Goal: Book appointment/travel/reservation

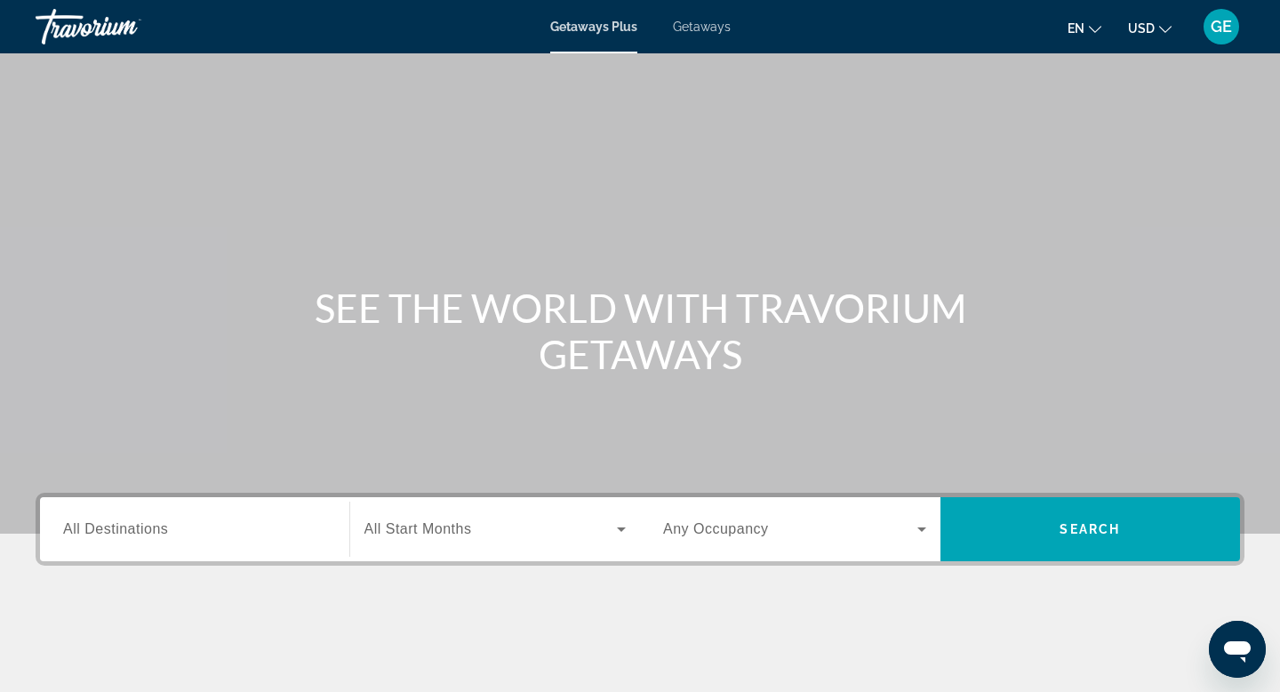
click at [1133, 31] on span "USD" at bounding box center [1141, 28] width 27 height 14
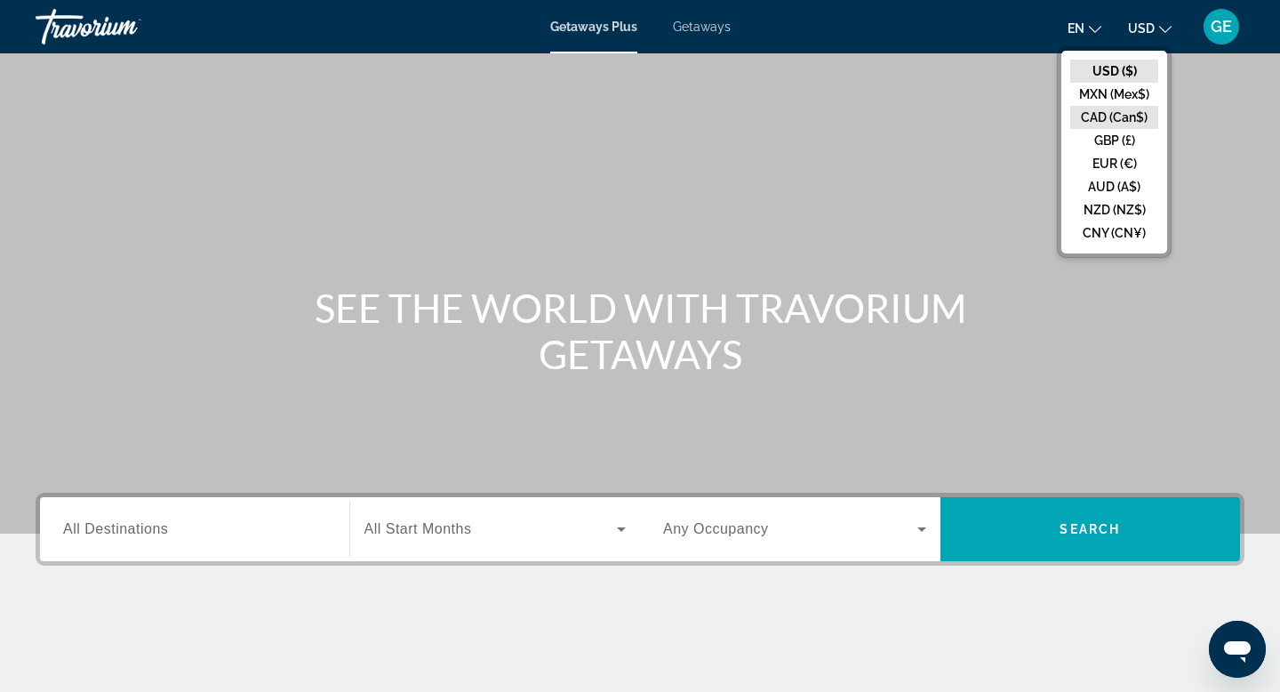
click at [1123, 124] on button "CAD (Can$)" at bounding box center [1114, 117] width 88 height 23
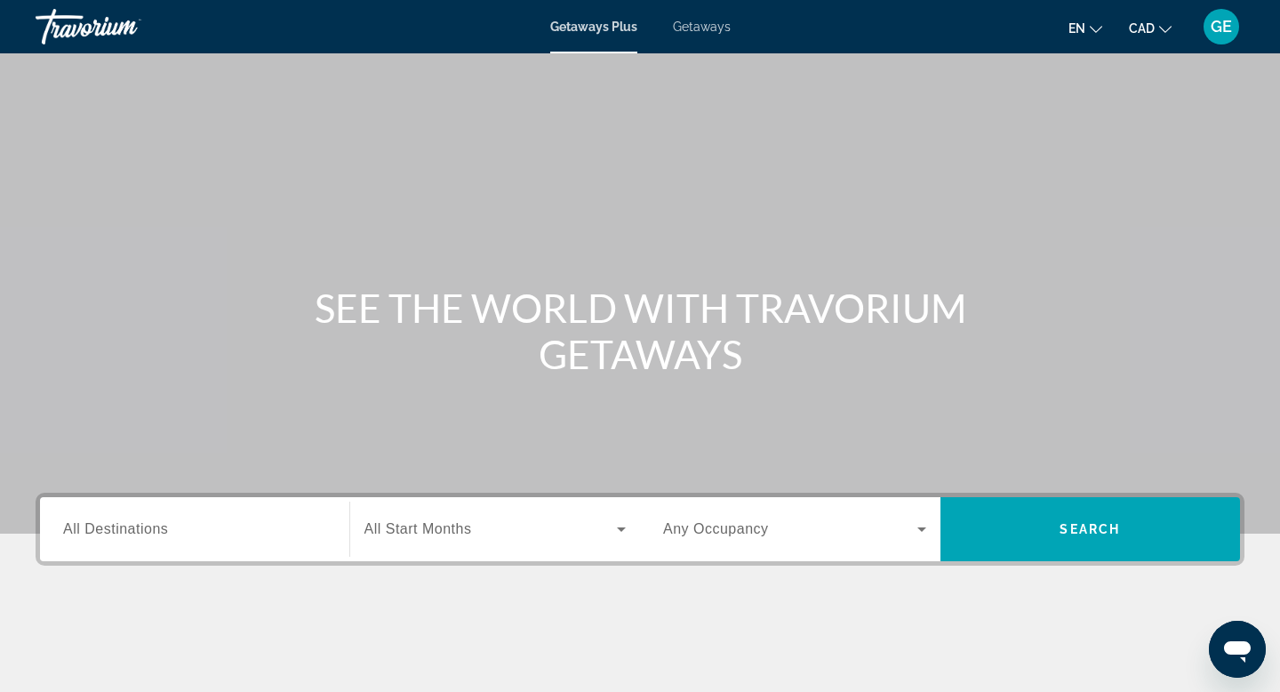
click at [199, 535] on input "Destination All Destinations" at bounding box center [194, 529] width 263 height 21
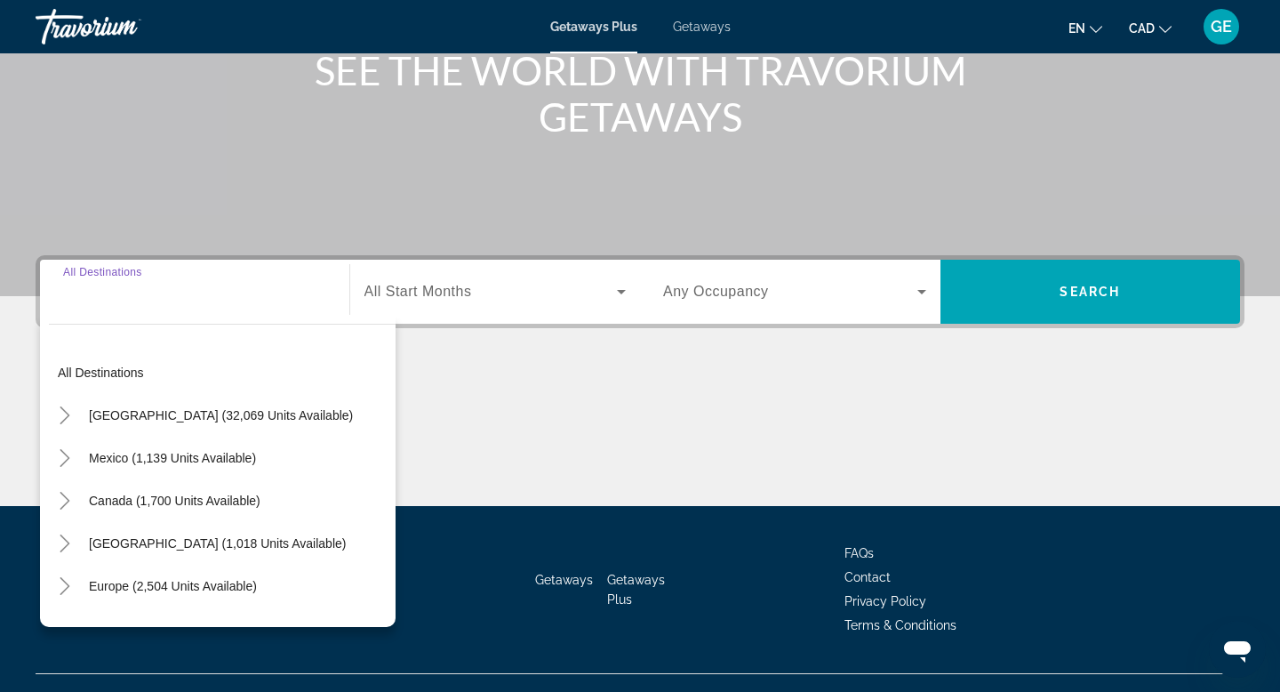
scroll to position [269, 0]
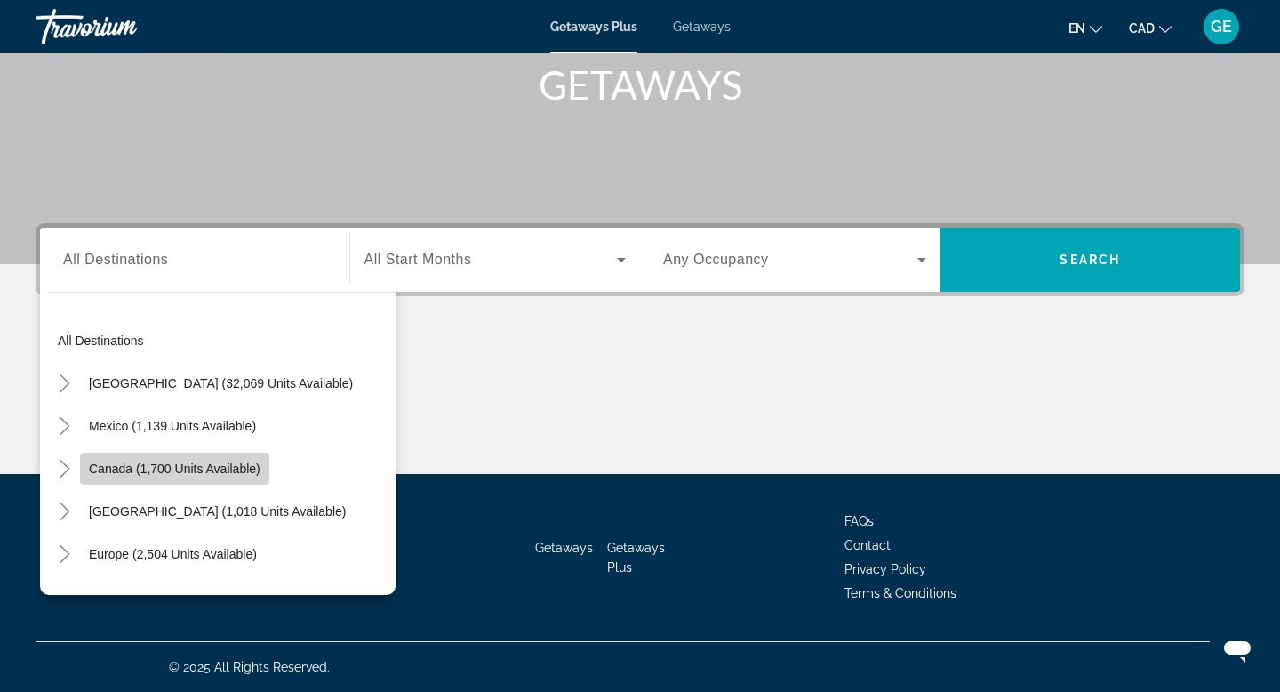
click at [204, 470] on span "Canada (1,700 units available)" at bounding box center [175, 468] width 172 height 14
type input "**********"
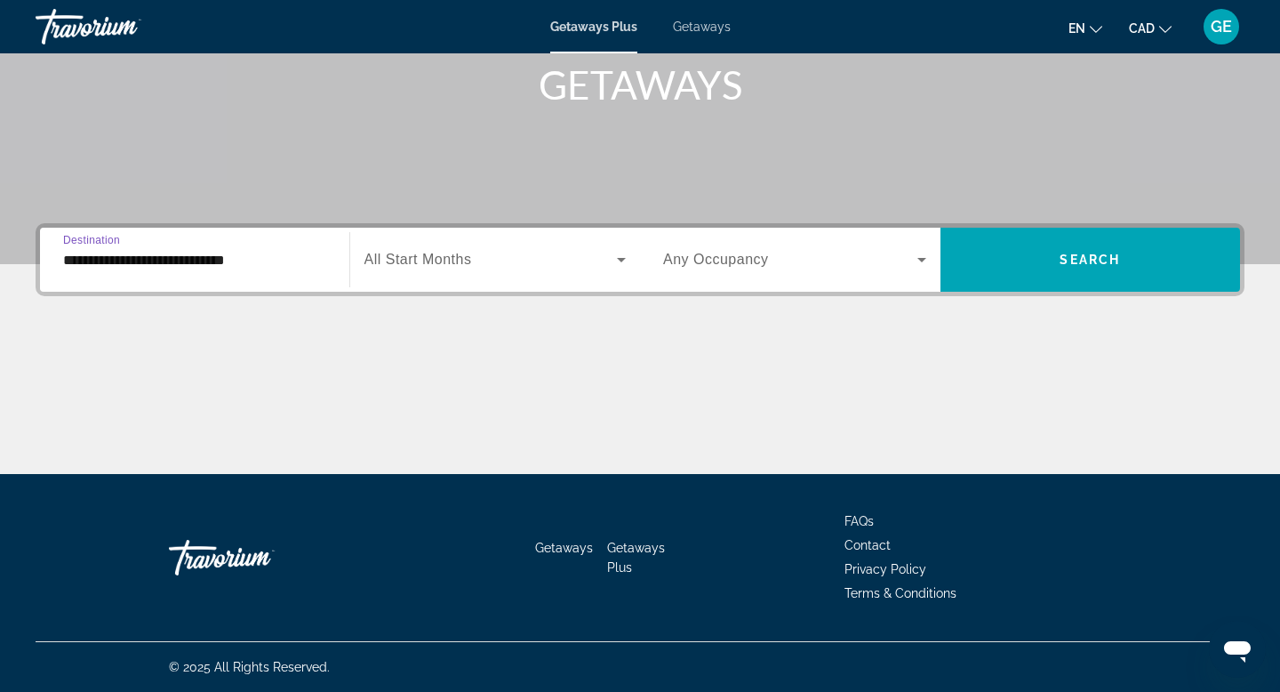
click at [737, 256] on span "Any Occupancy" at bounding box center [716, 259] width 106 height 15
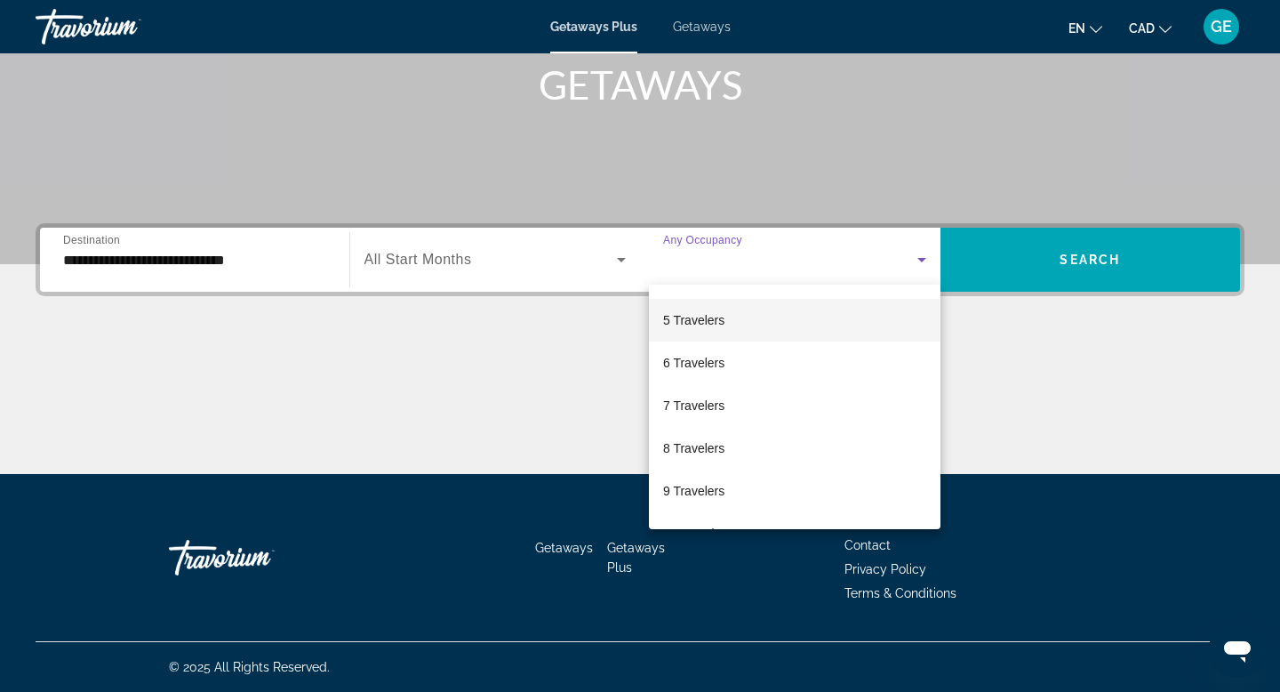
scroll to position [165, 0]
click at [723, 366] on span "6 Travelers" at bounding box center [693, 360] width 61 height 21
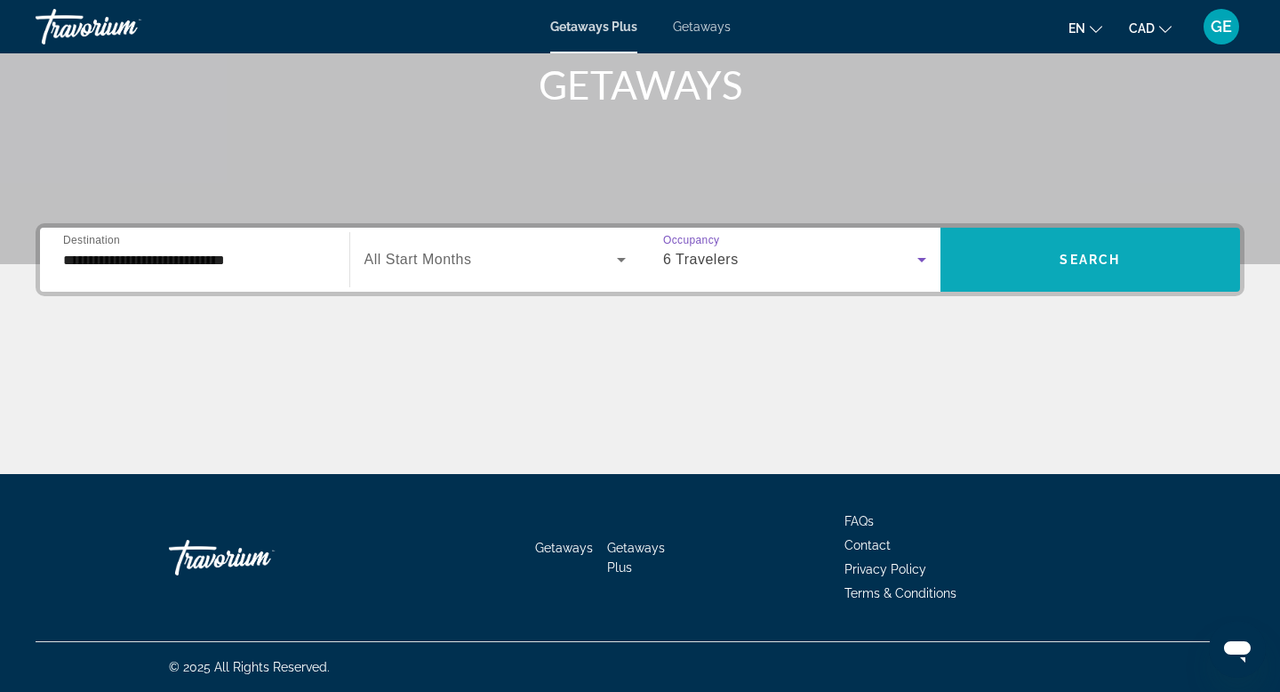
click at [1061, 261] on span "Search" at bounding box center [1090, 259] width 60 height 14
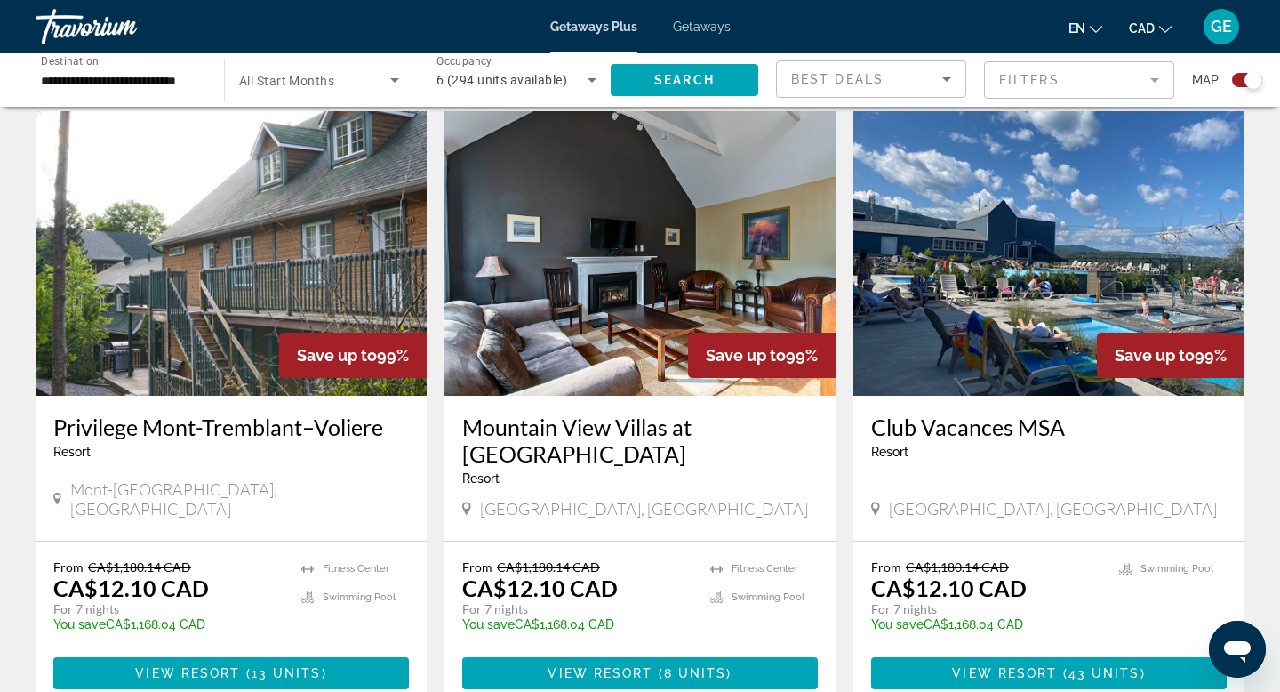
scroll to position [1213, 0]
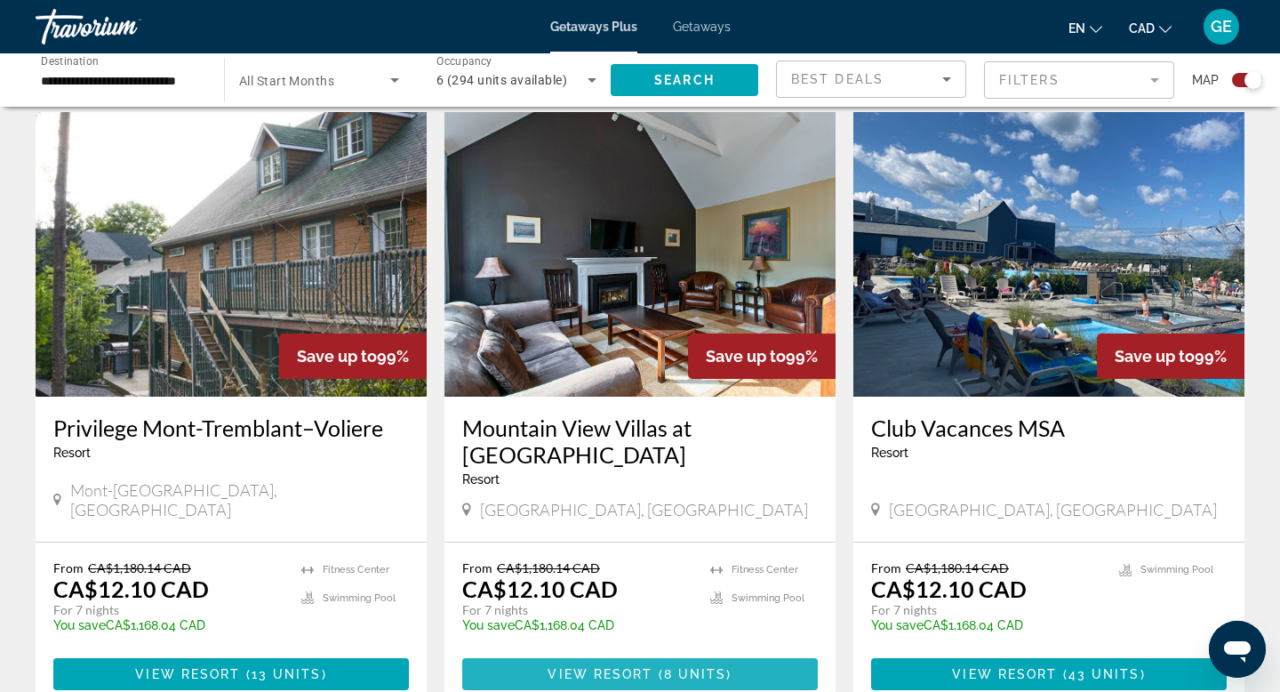
click at [622, 667] on span "View Resort" at bounding box center [600, 674] width 105 height 14
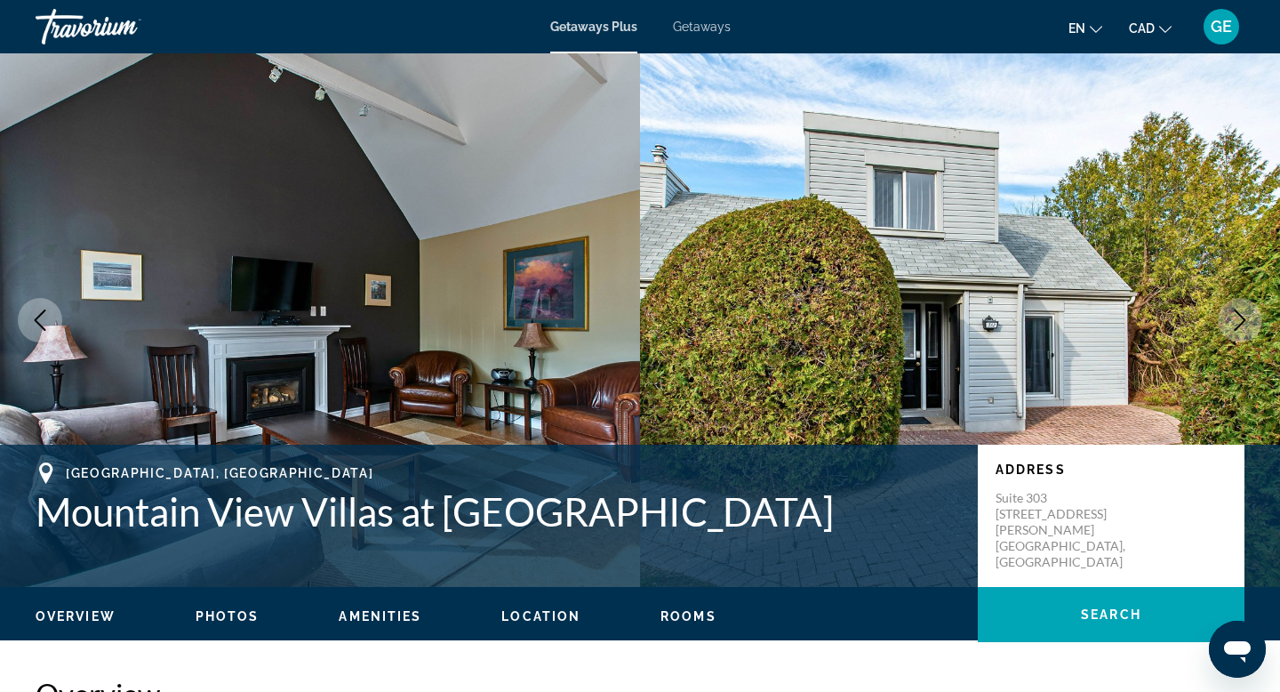
click at [1234, 325] on icon "Next image" at bounding box center [1239, 319] width 21 height 21
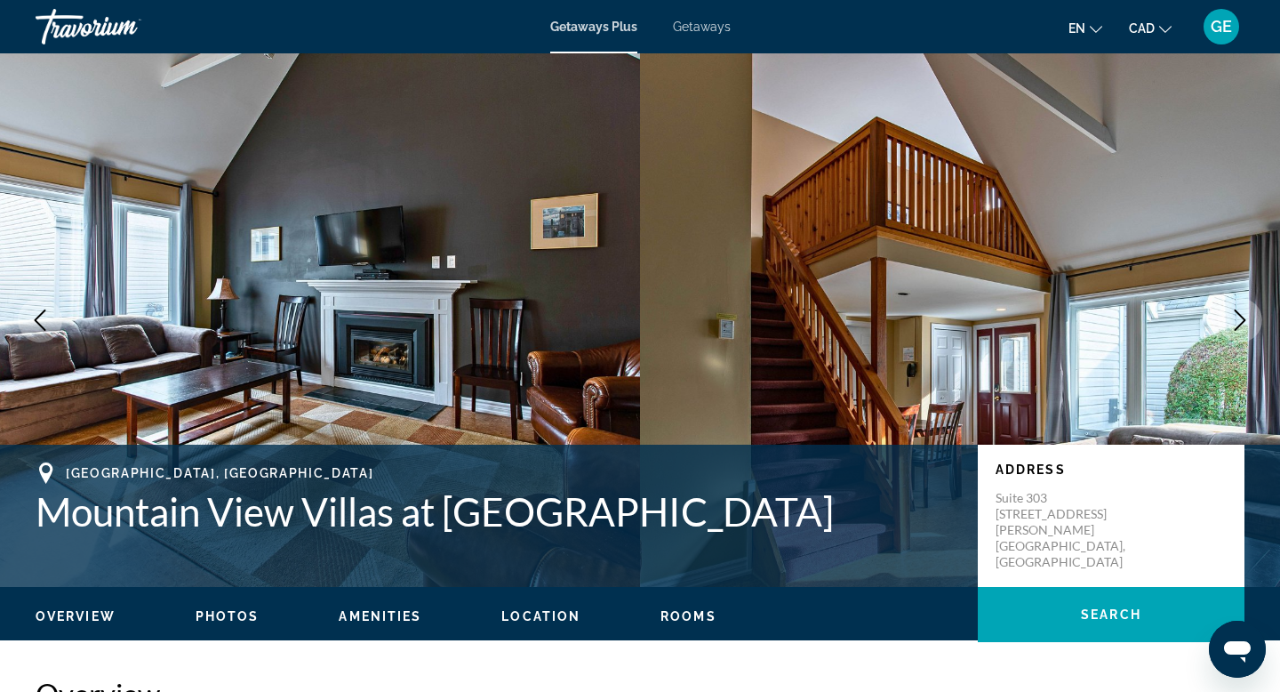
click at [1235, 328] on icon "Next image" at bounding box center [1239, 319] width 21 height 21
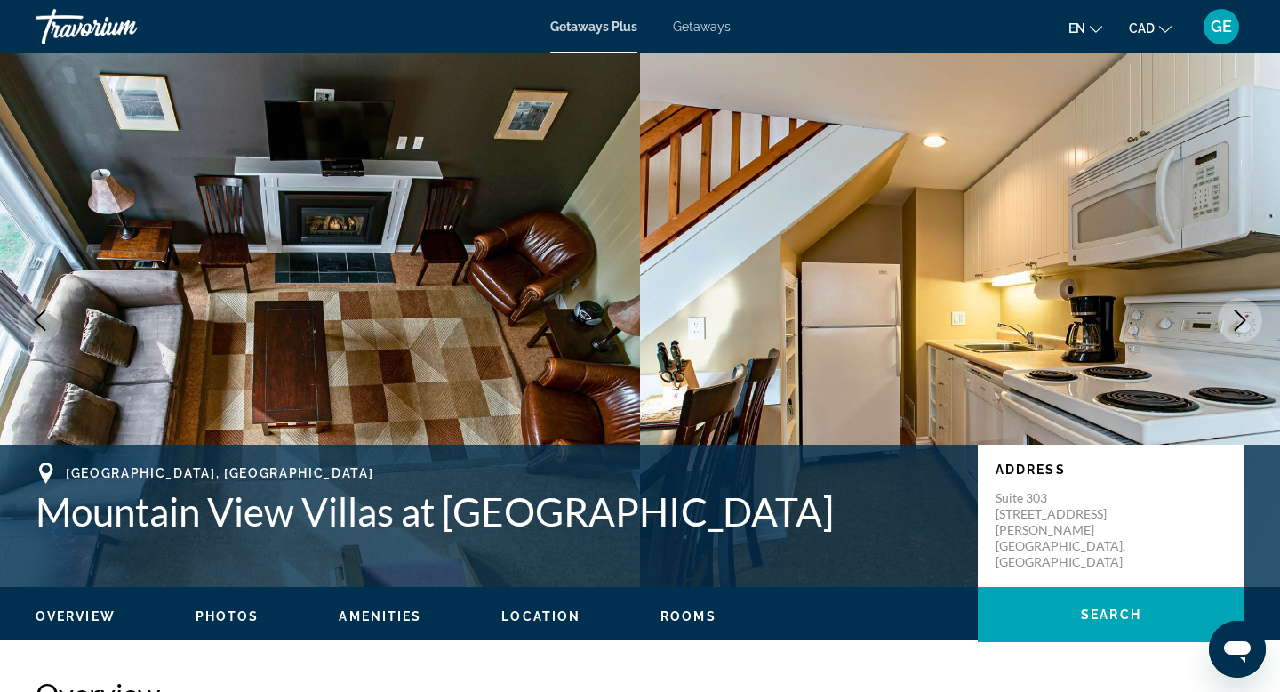
click at [1235, 329] on icon "Next image" at bounding box center [1241, 319] width 12 height 21
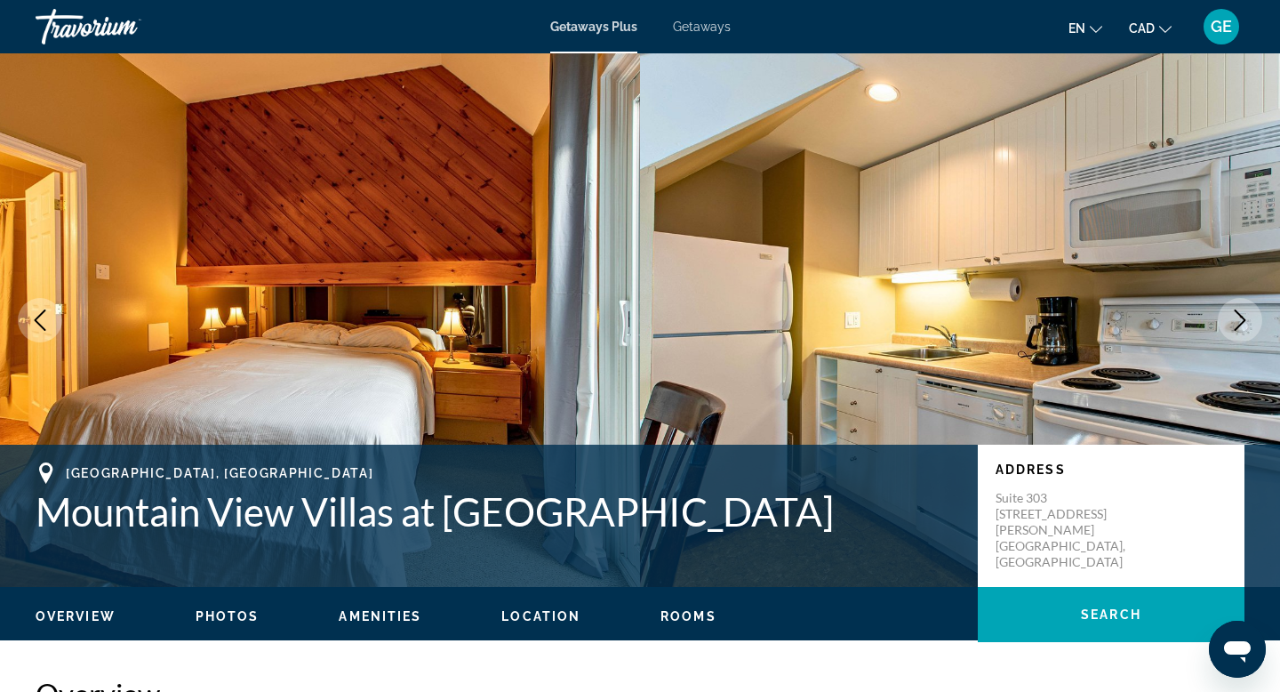
click at [1235, 331] on button "Next image" at bounding box center [1240, 320] width 44 height 44
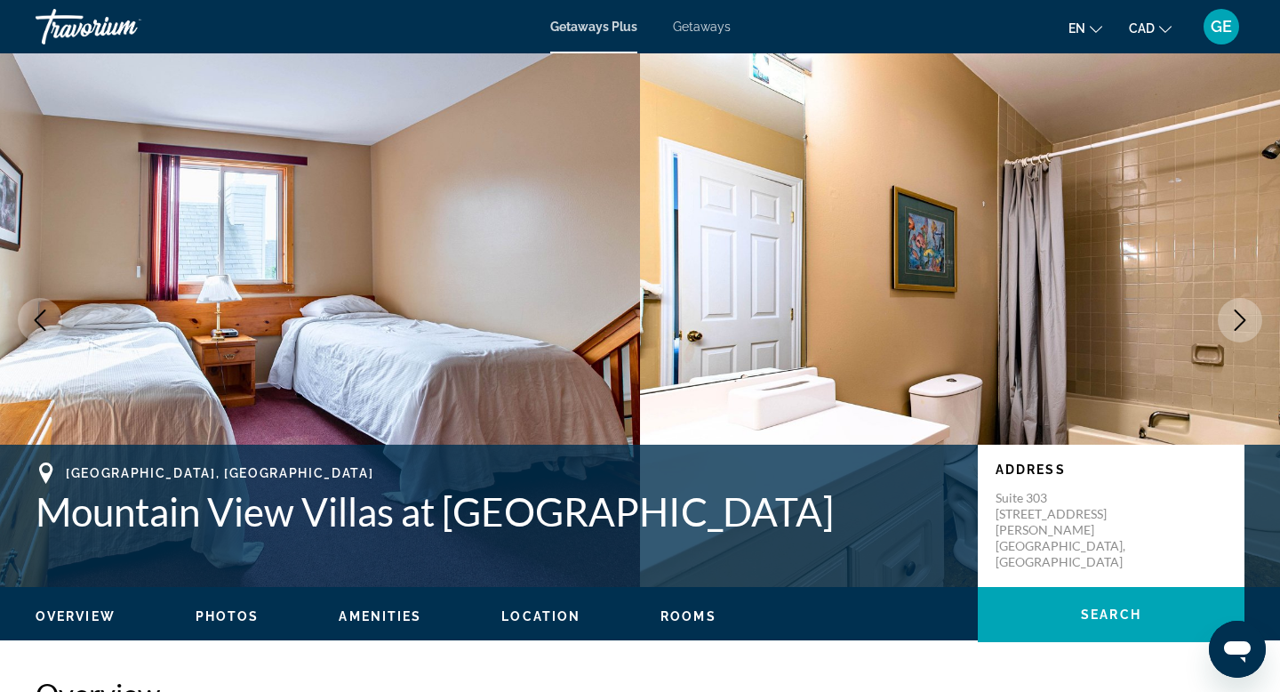
click at [1235, 331] on button "Next image" at bounding box center [1240, 320] width 44 height 44
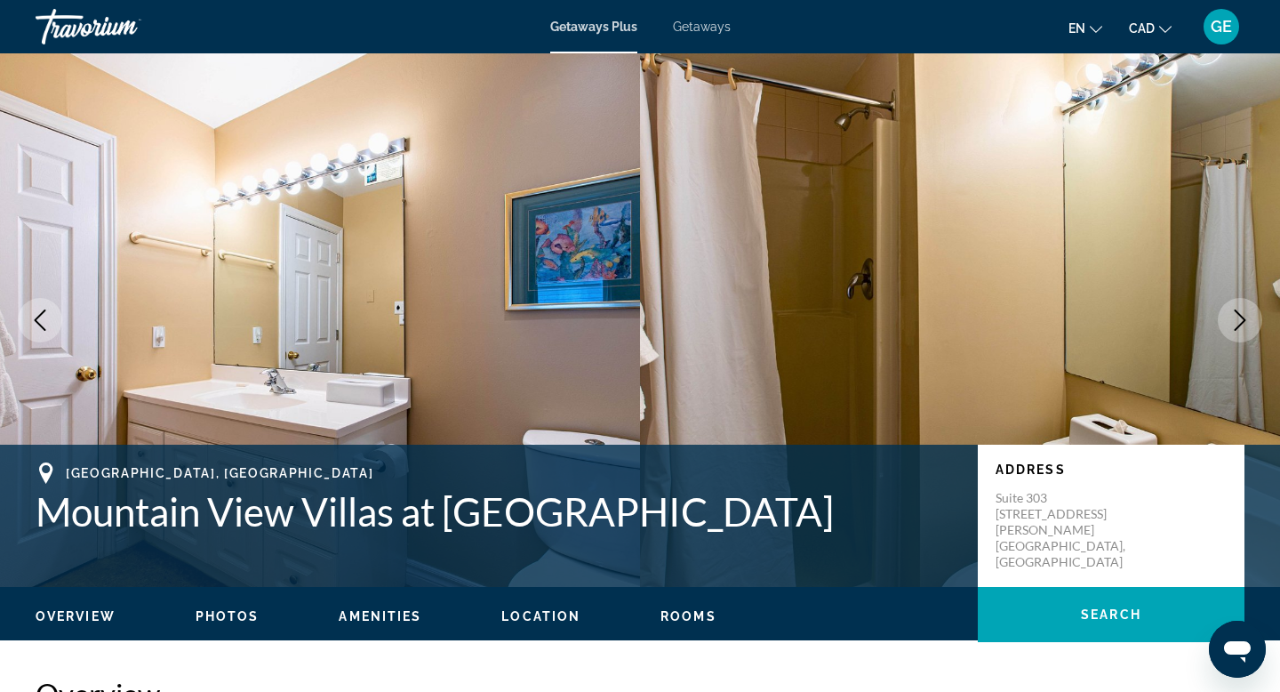
click at [1235, 331] on button "Next image" at bounding box center [1240, 320] width 44 height 44
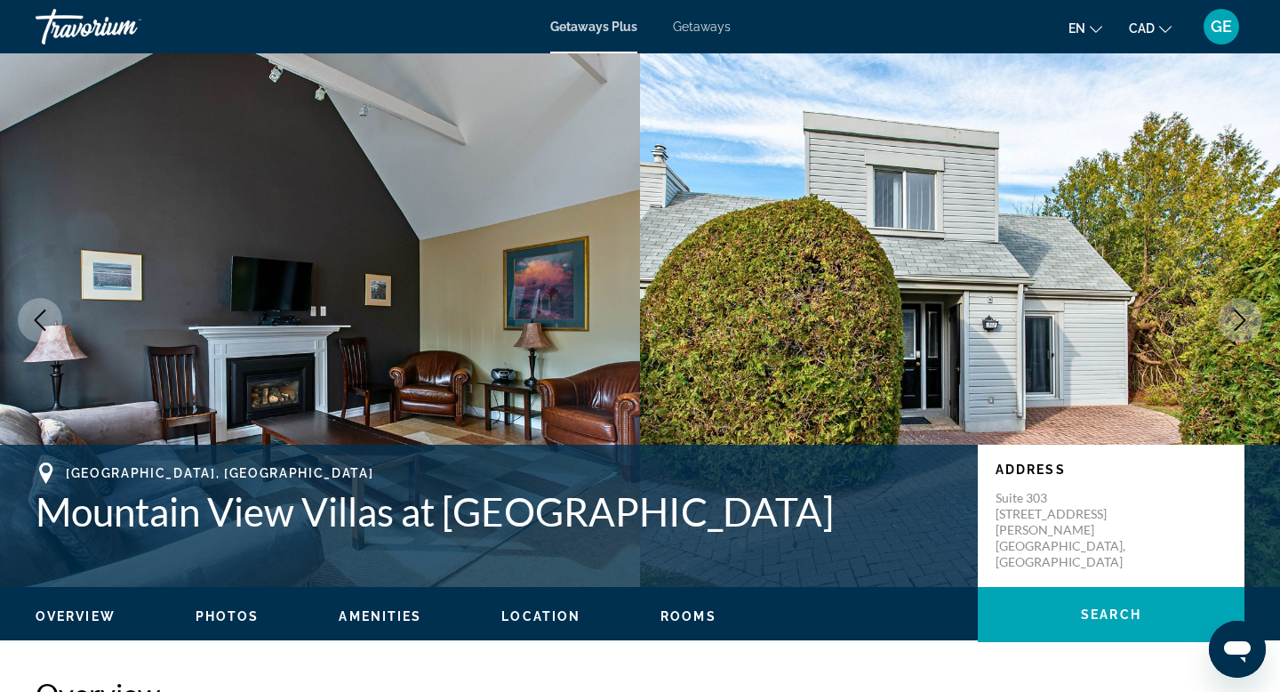
click at [1235, 331] on button "Next image" at bounding box center [1240, 320] width 44 height 44
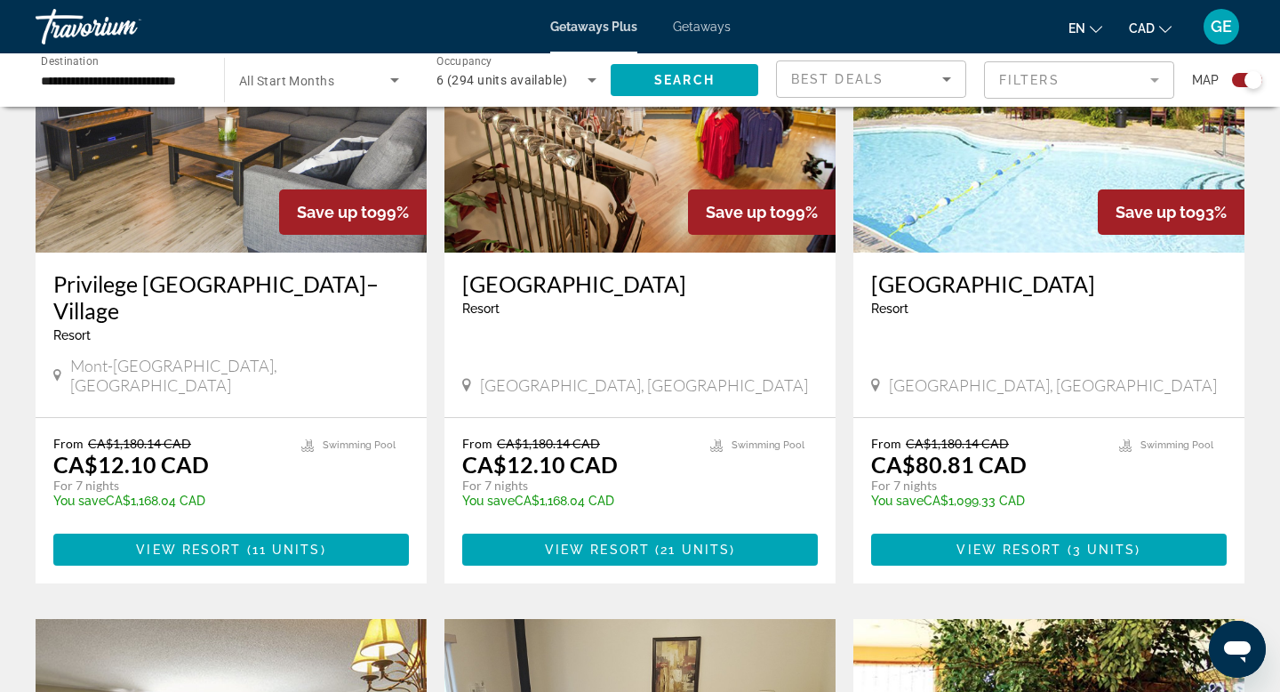
scroll to position [2019, 0]
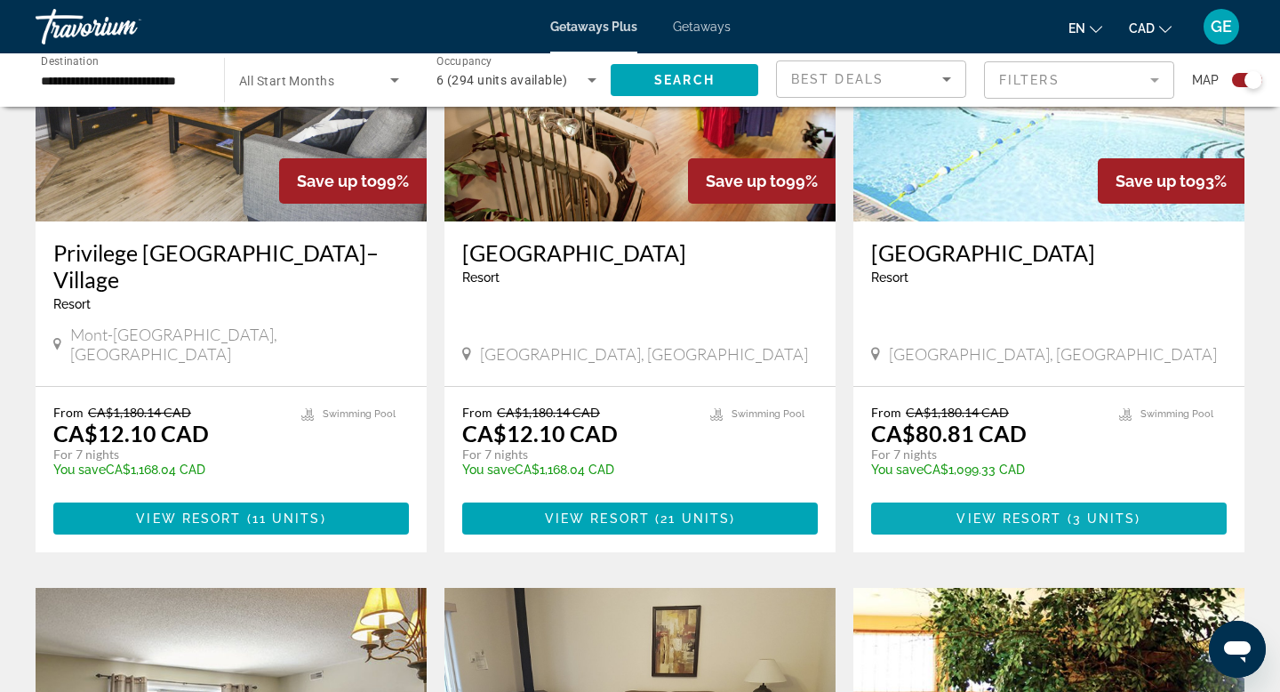
click at [960, 511] on span "View Resort" at bounding box center [1009, 518] width 105 height 14
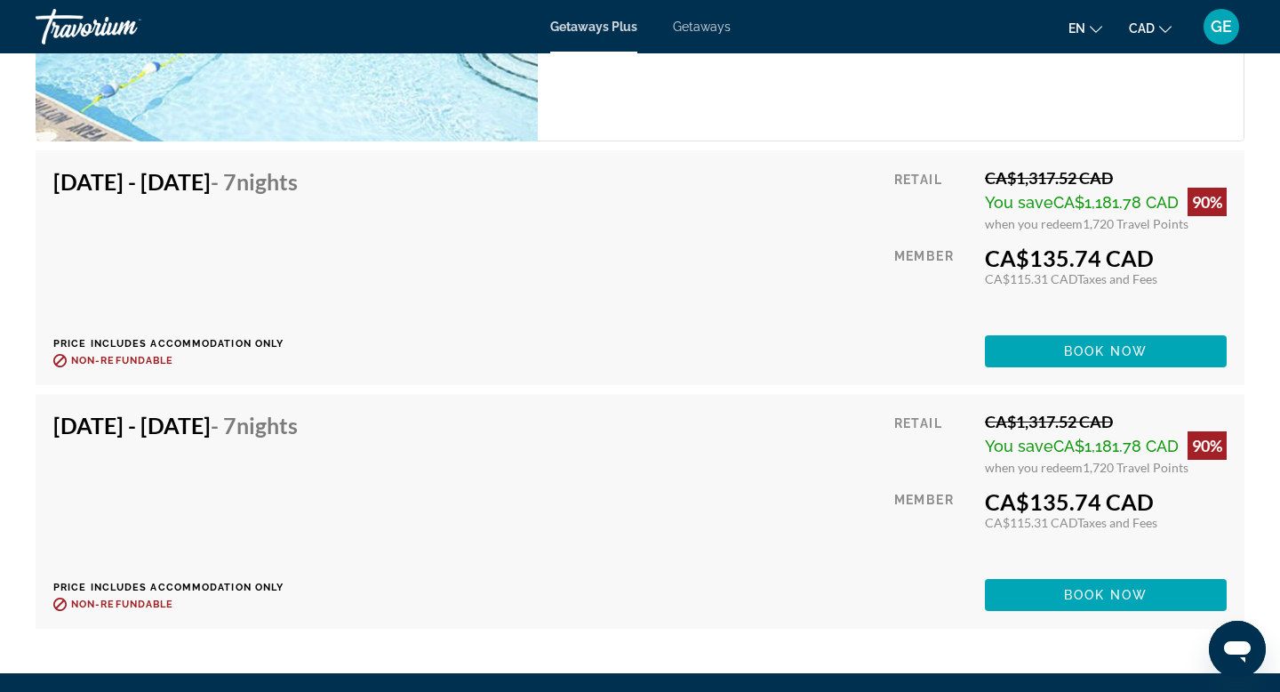
scroll to position [3450, 0]
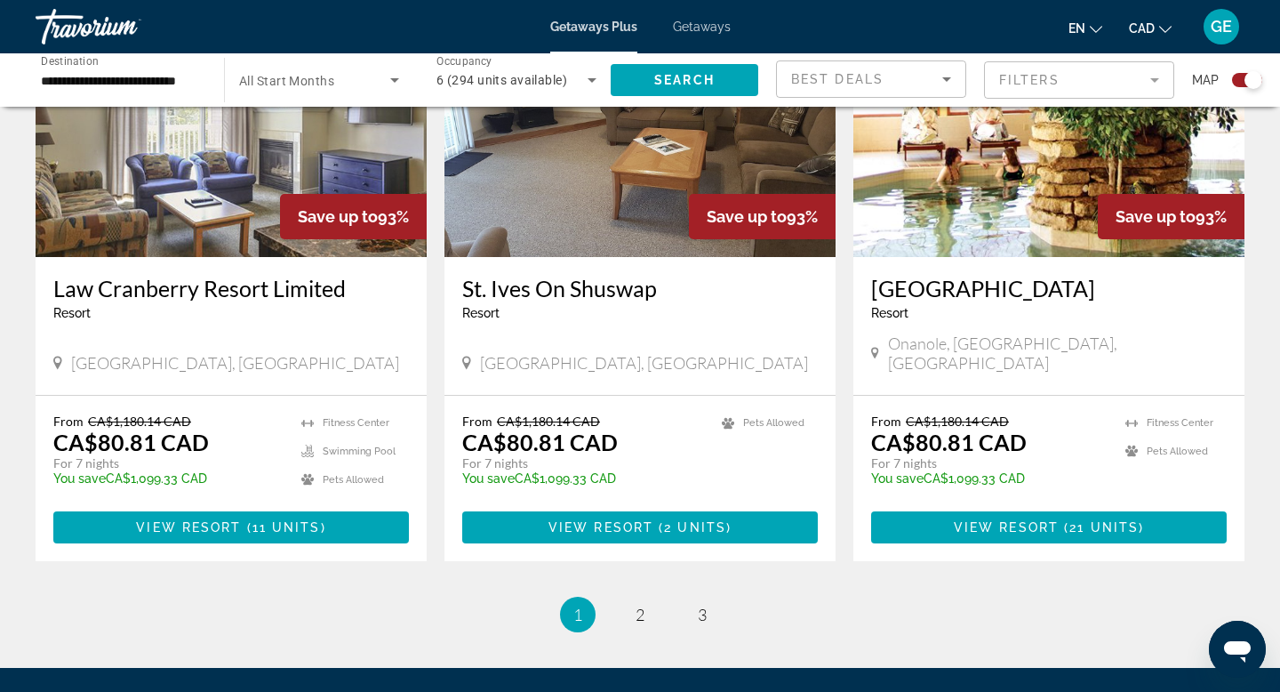
scroll to position [2702, 0]
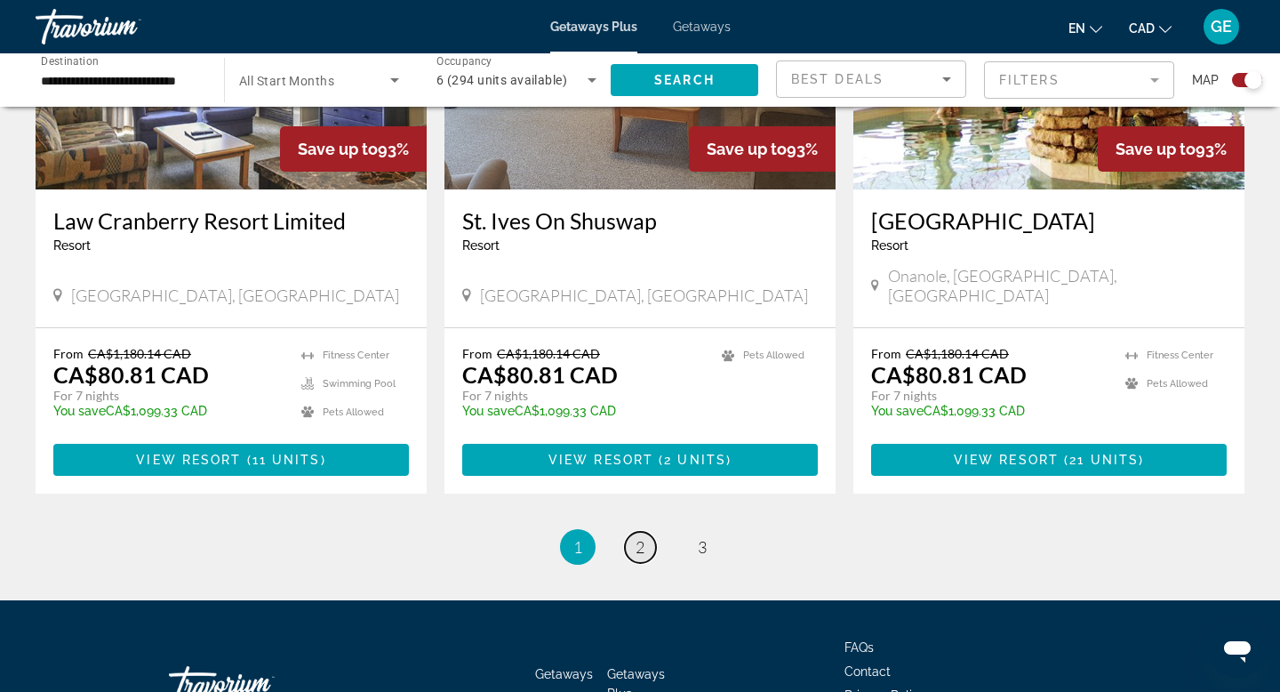
click at [639, 537] on span "2" at bounding box center [640, 547] width 9 height 20
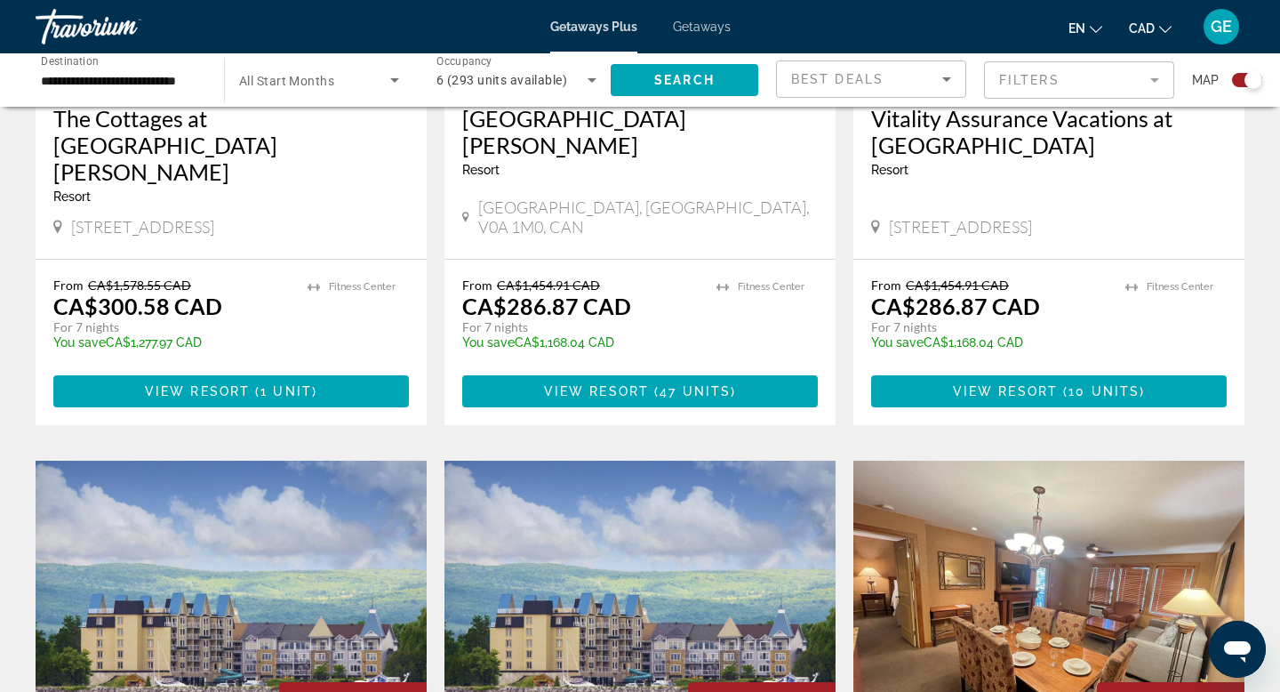
scroll to position [676, 0]
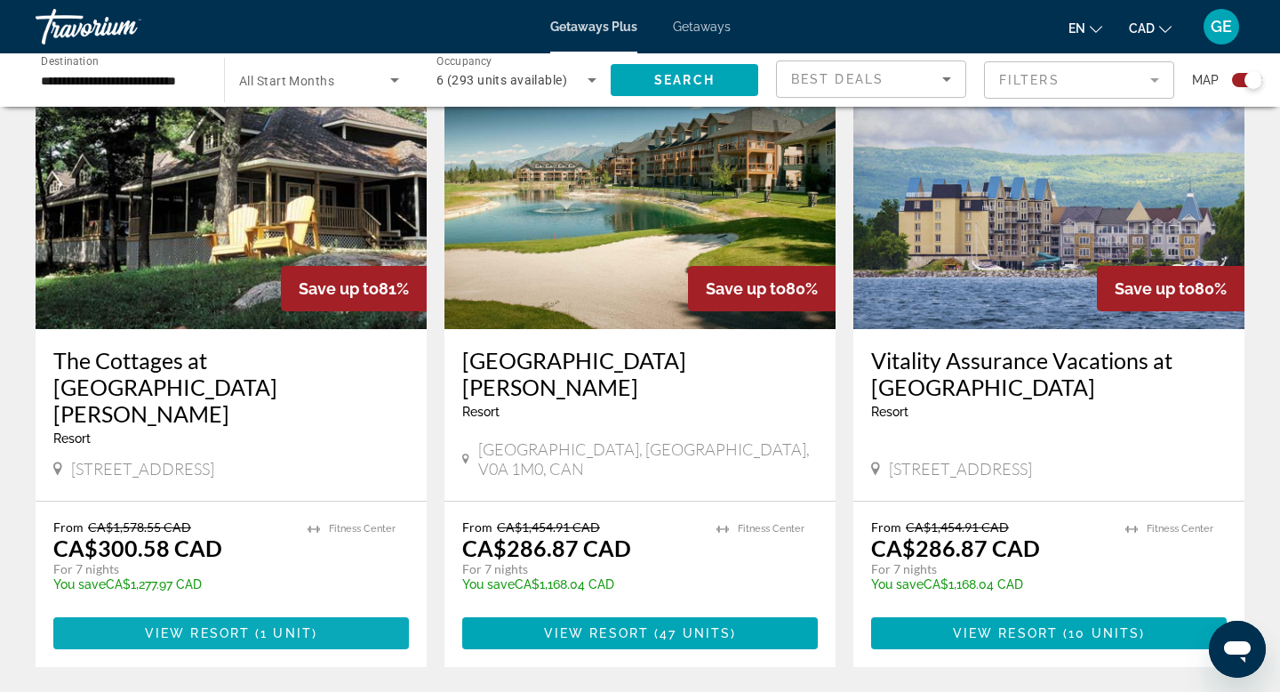
click at [263, 614] on span "Main content" at bounding box center [231, 633] width 356 height 43
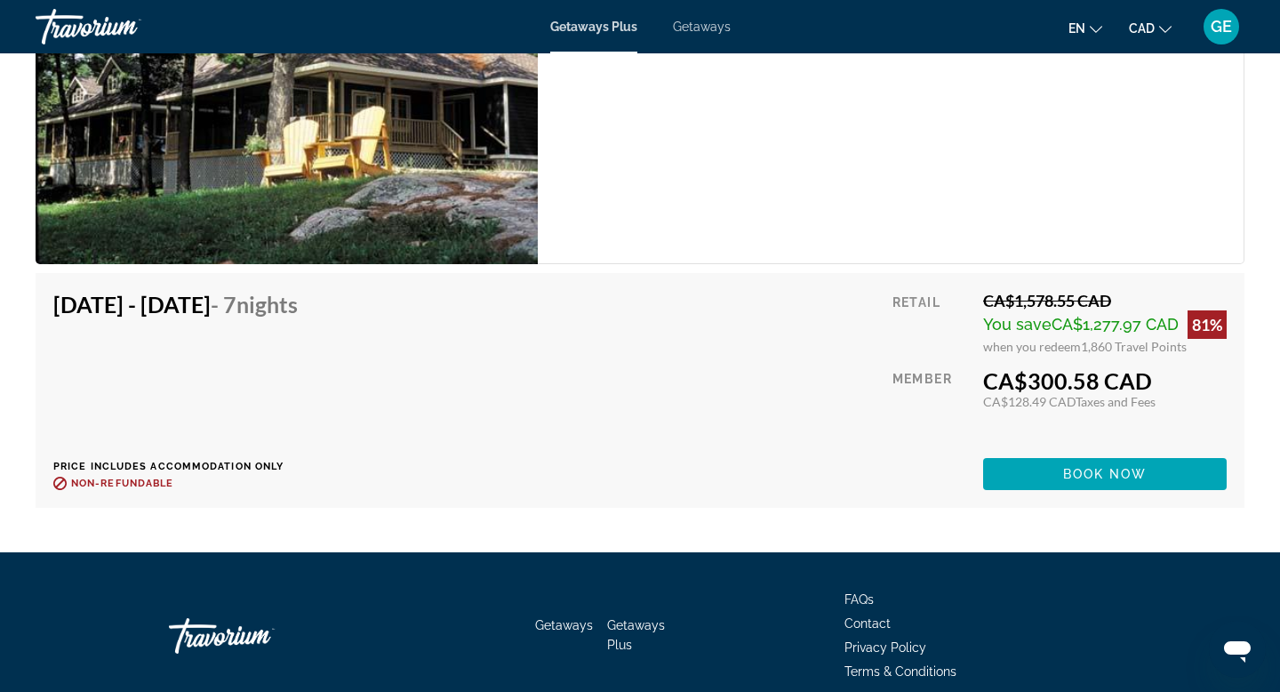
scroll to position [3131, 0]
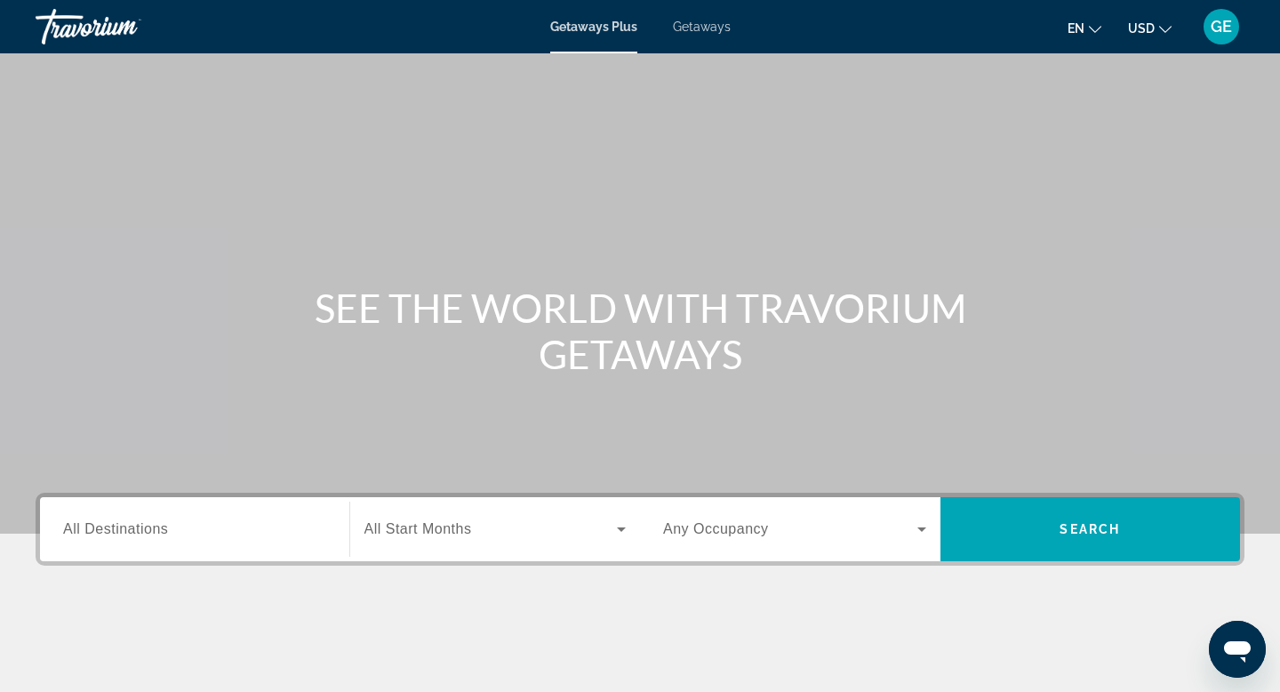
click at [696, 35] on div "Getaways Plus Getaways en English Español Français Italiano Português русский U…" at bounding box center [640, 27] width 1280 height 46
click at [707, 30] on span "Getaways" at bounding box center [702, 27] width 58 height 14
click at [1151, 22] on span "USD" at bounding box center [1141, 28] width 27 height 14
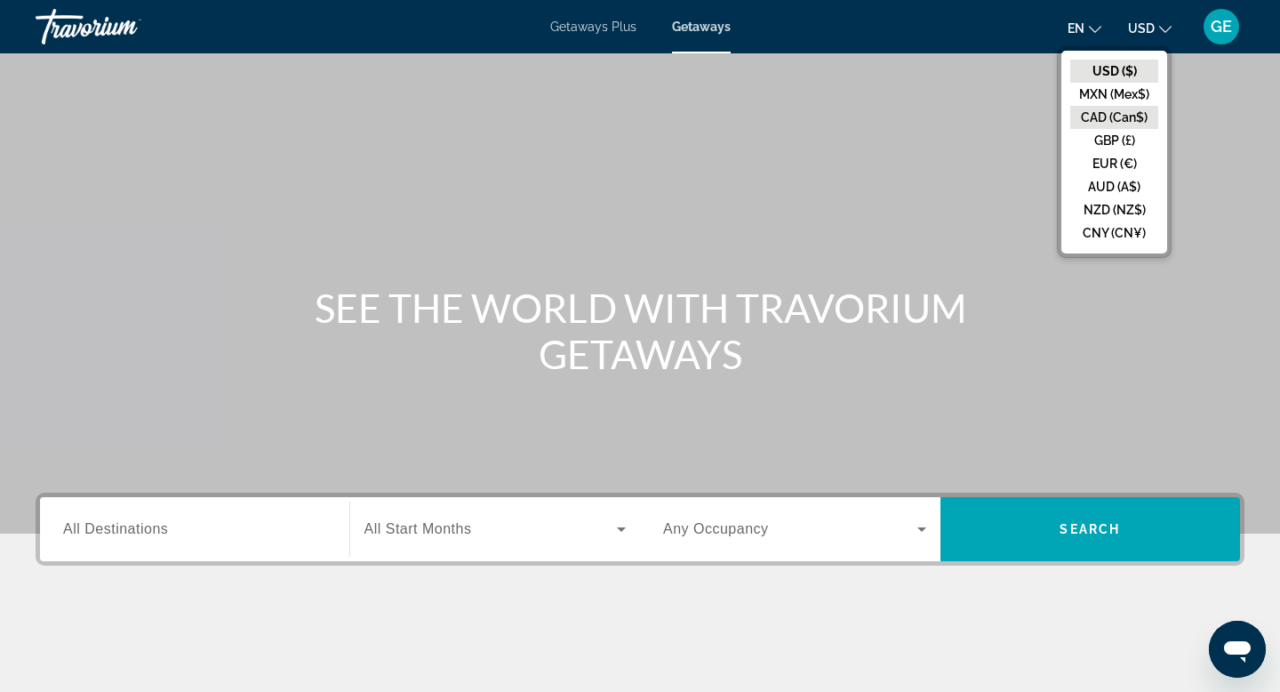
click at [1117, 117] on button "CAD (Can$)" at bounding box center [1114, 117] width 88 height 23
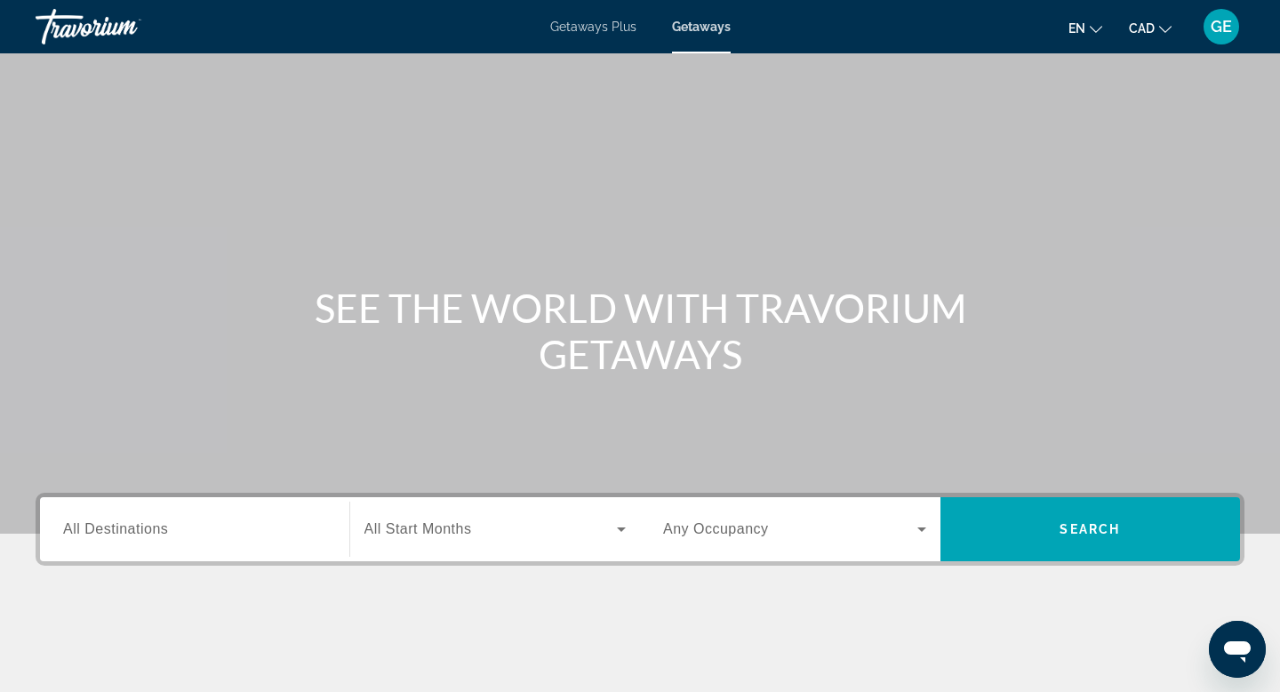
click at [212, 543] on div "Search widget" at bounding box center [194, 529] width 263 height 51
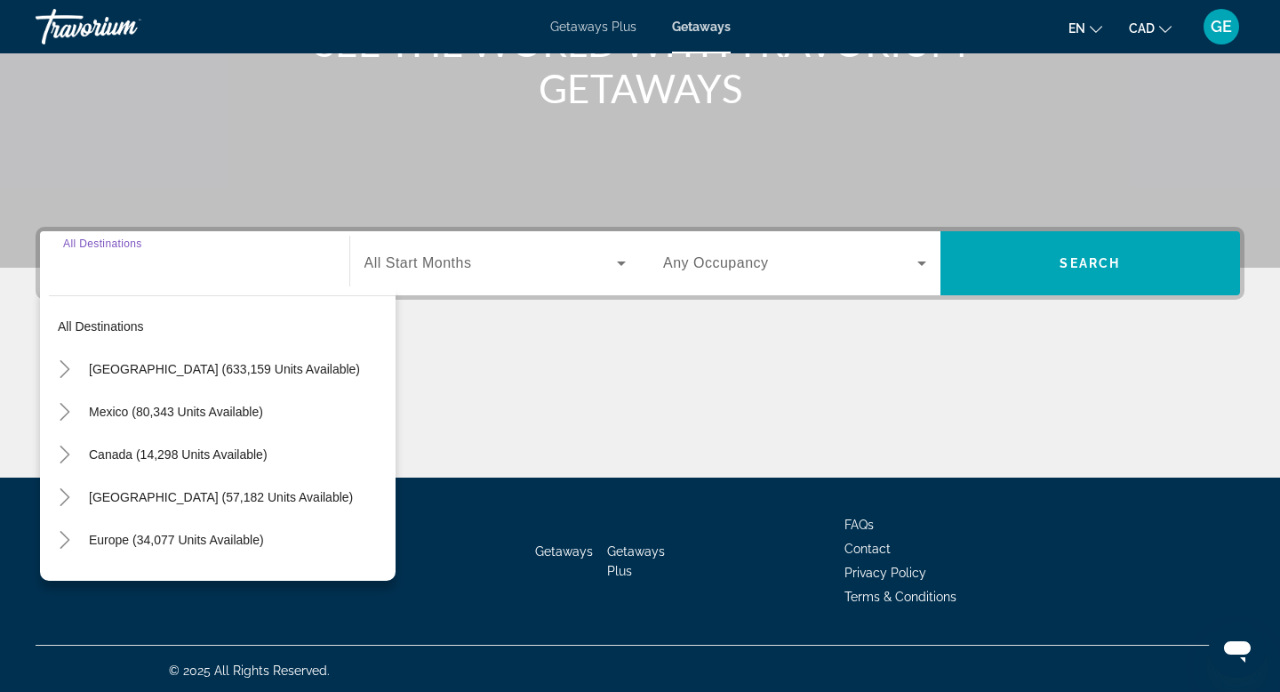
scroll to position [269, 0]
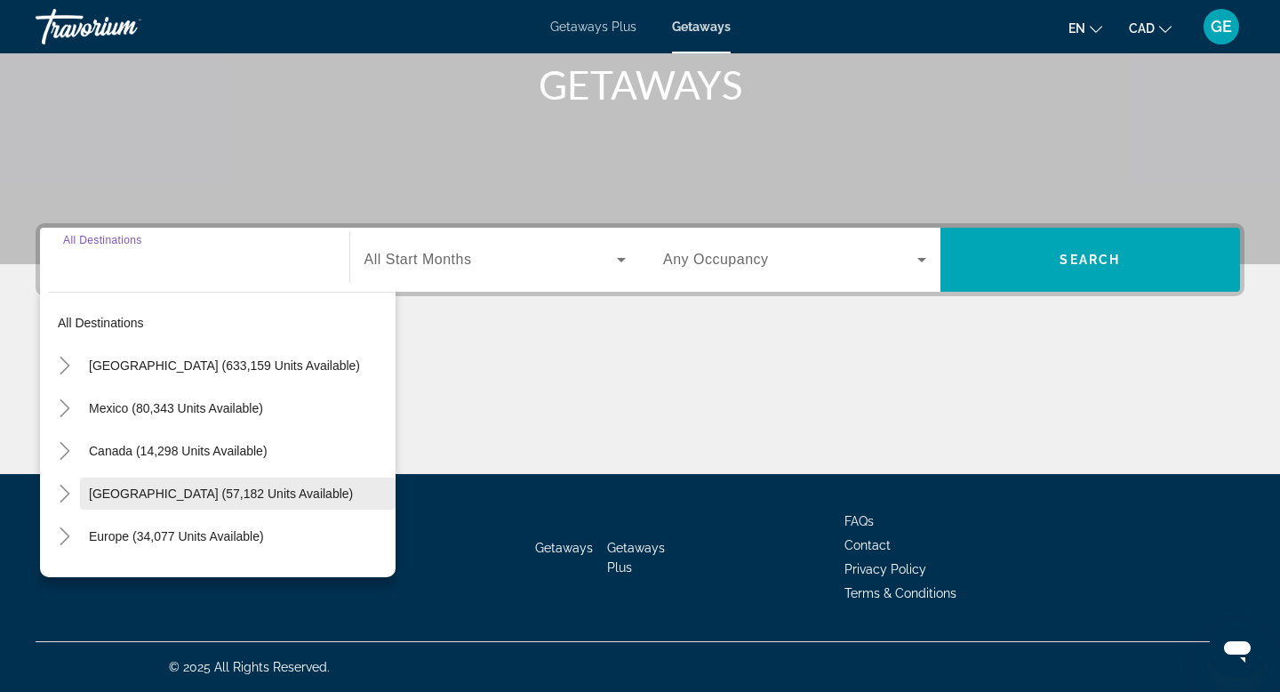
click at [225, 487] on span "[GEOGRAPHIC_DATA] (57,182 units available)" at bounding box center [221, 493] width 264 height 14
type input "**********"
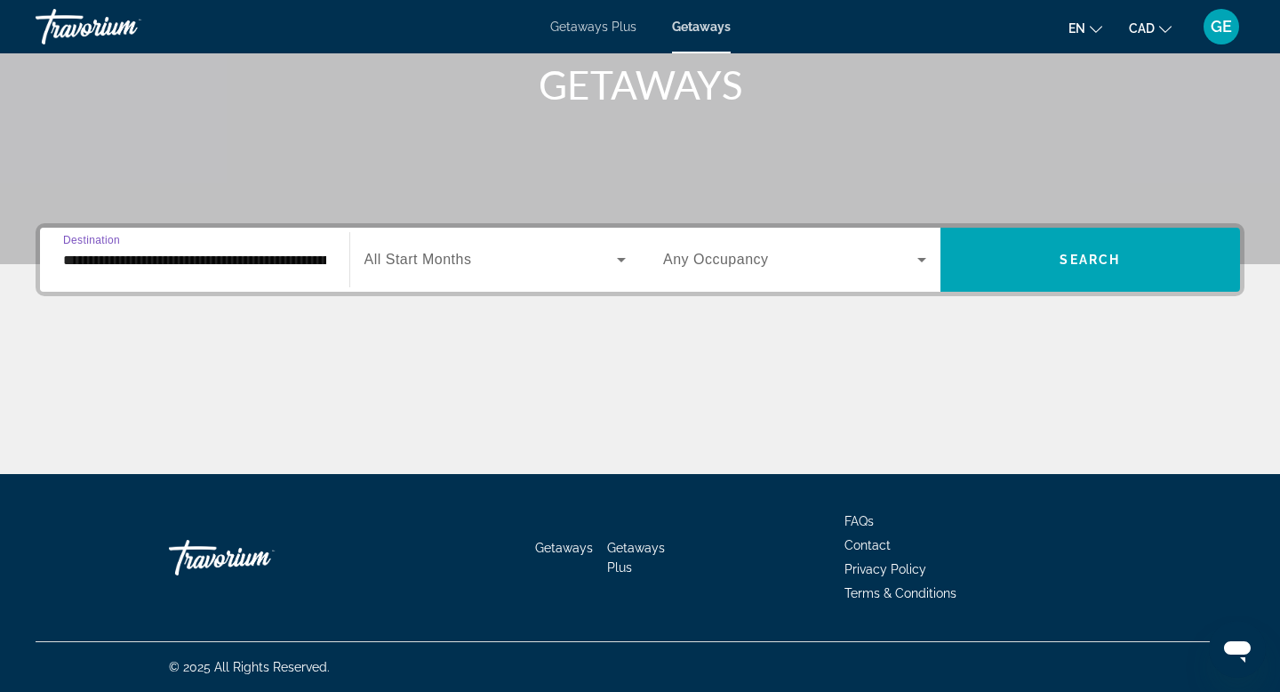
click at [759, 242] on div "Search widget" at bounding box center [794, 260] width 263 height 50
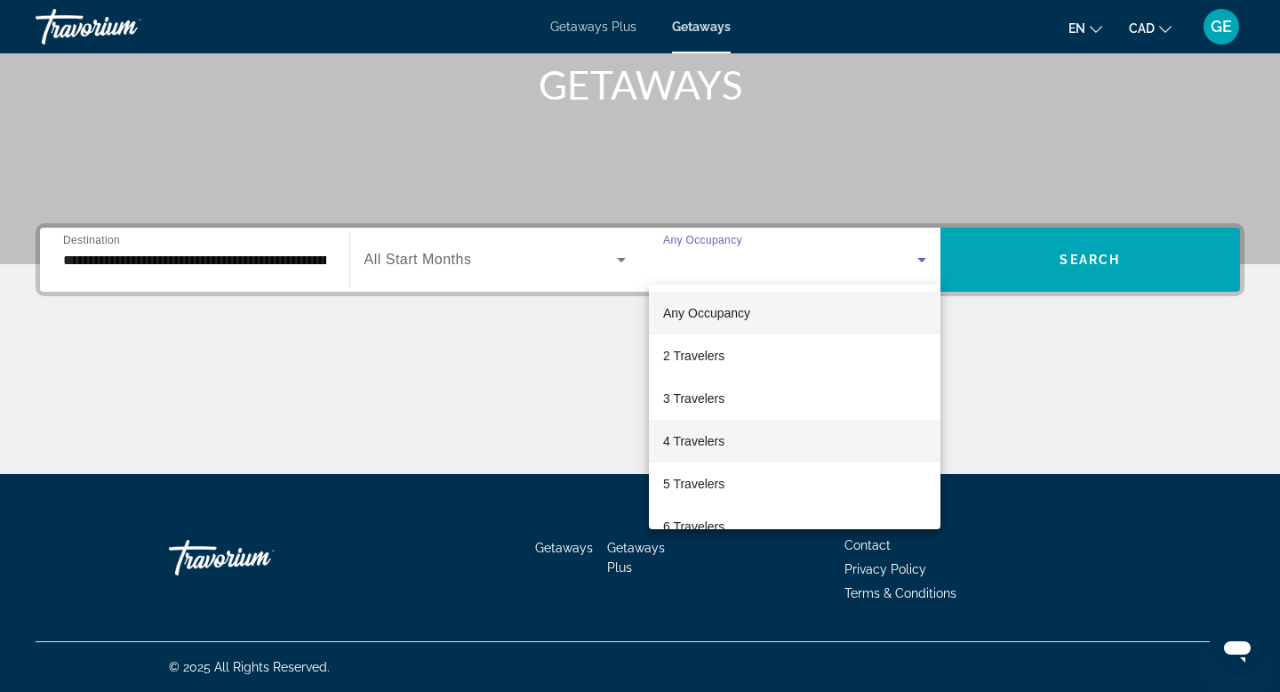
click at [730, 448] on mat-option "4 Travelers" at bounding box center [795, 441] width 292 height 43
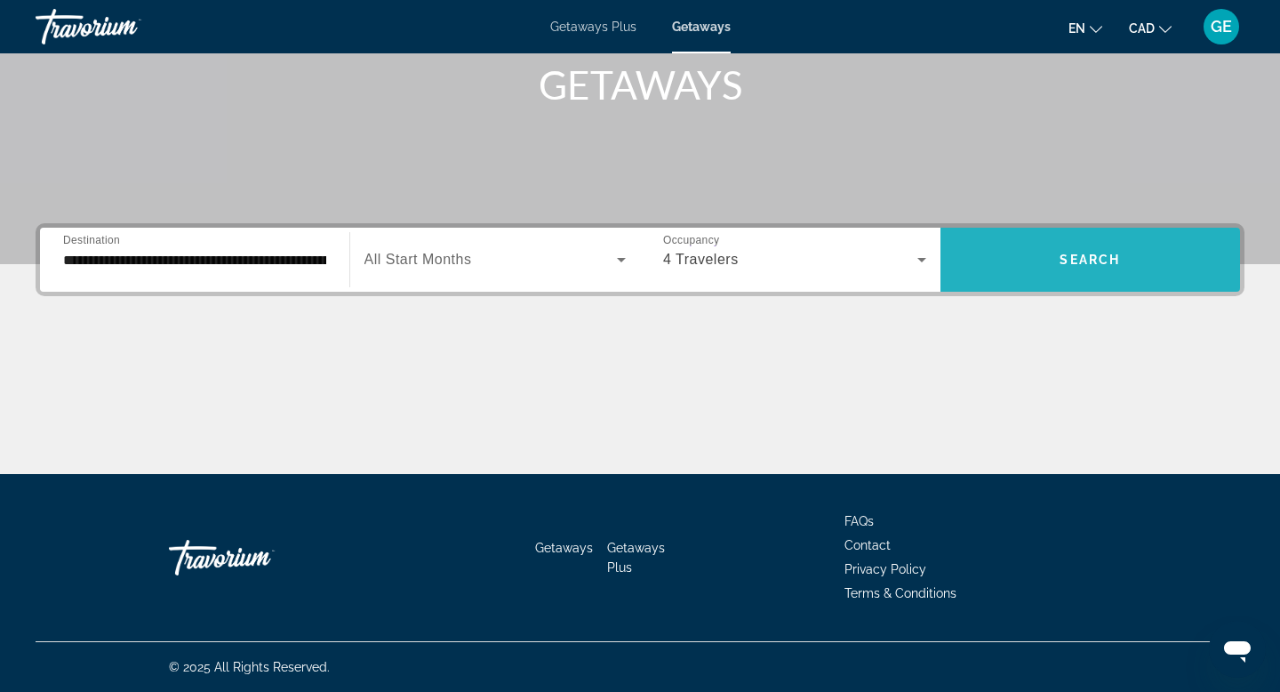
click at [1017, 276] on span "Search widget" at bounding box center [1091, 259] width 300 height 43
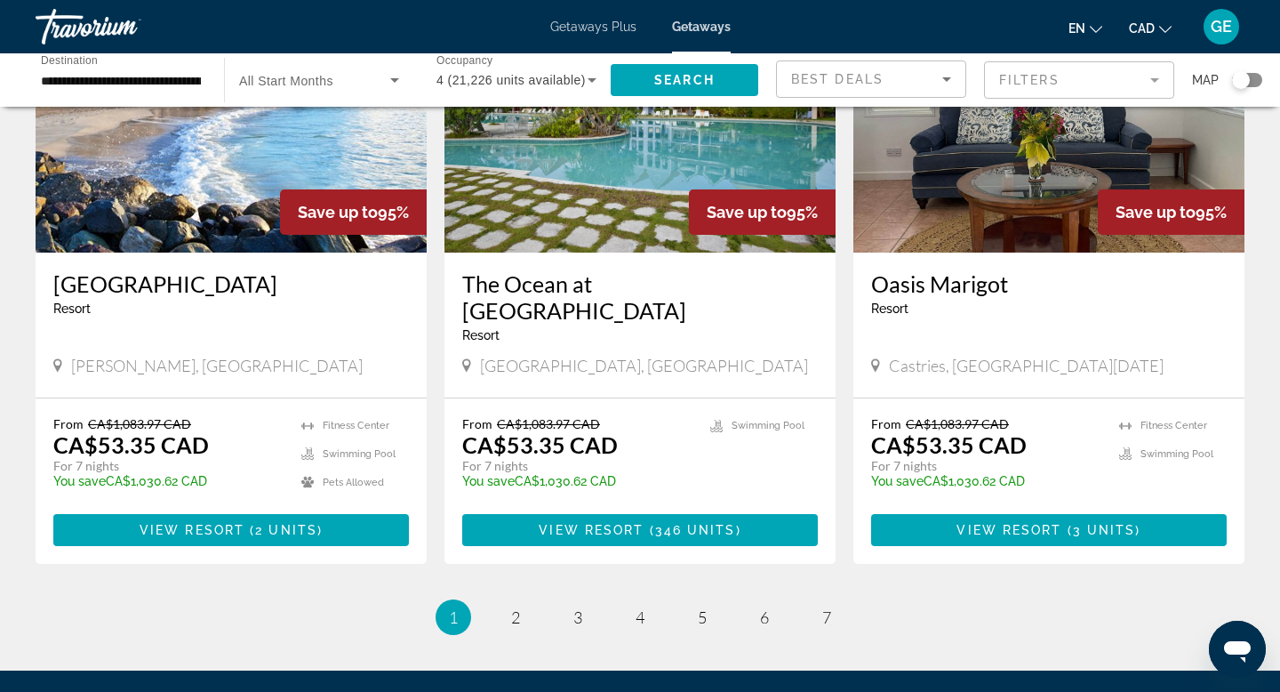
scroll to position [2184, 0]
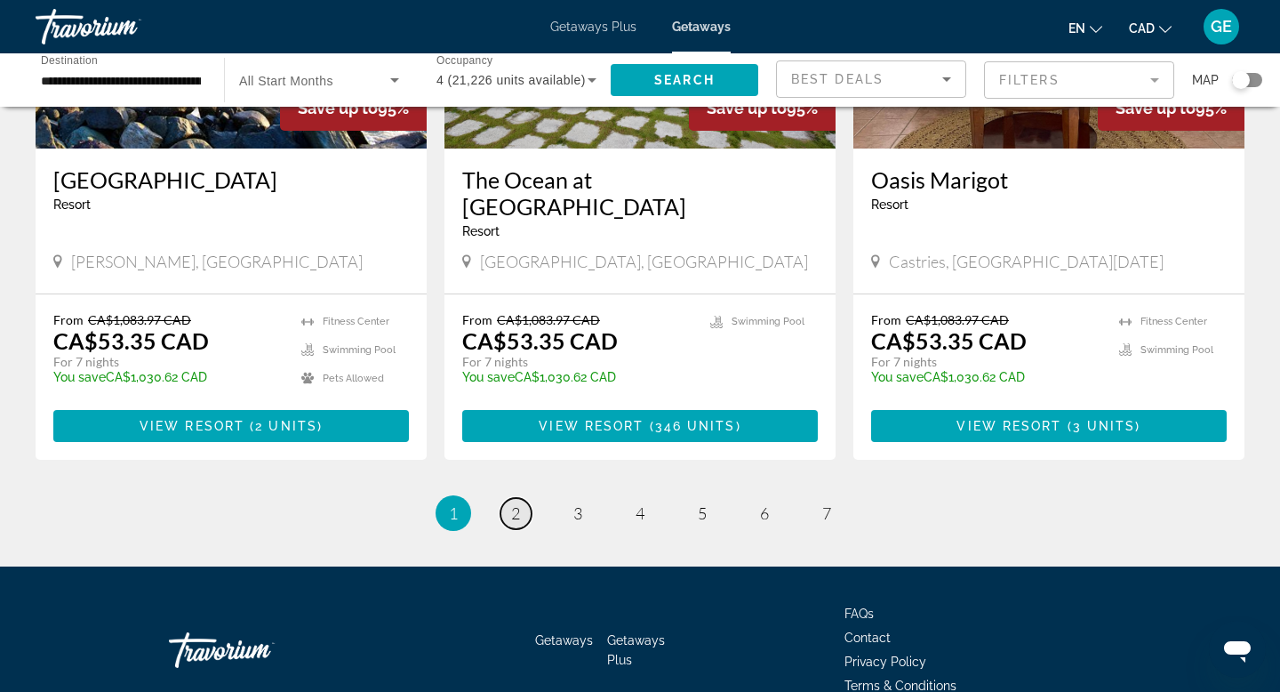
click at [522, 498] on link "page 2" at bounding box center [515, 513] width 31 height 31
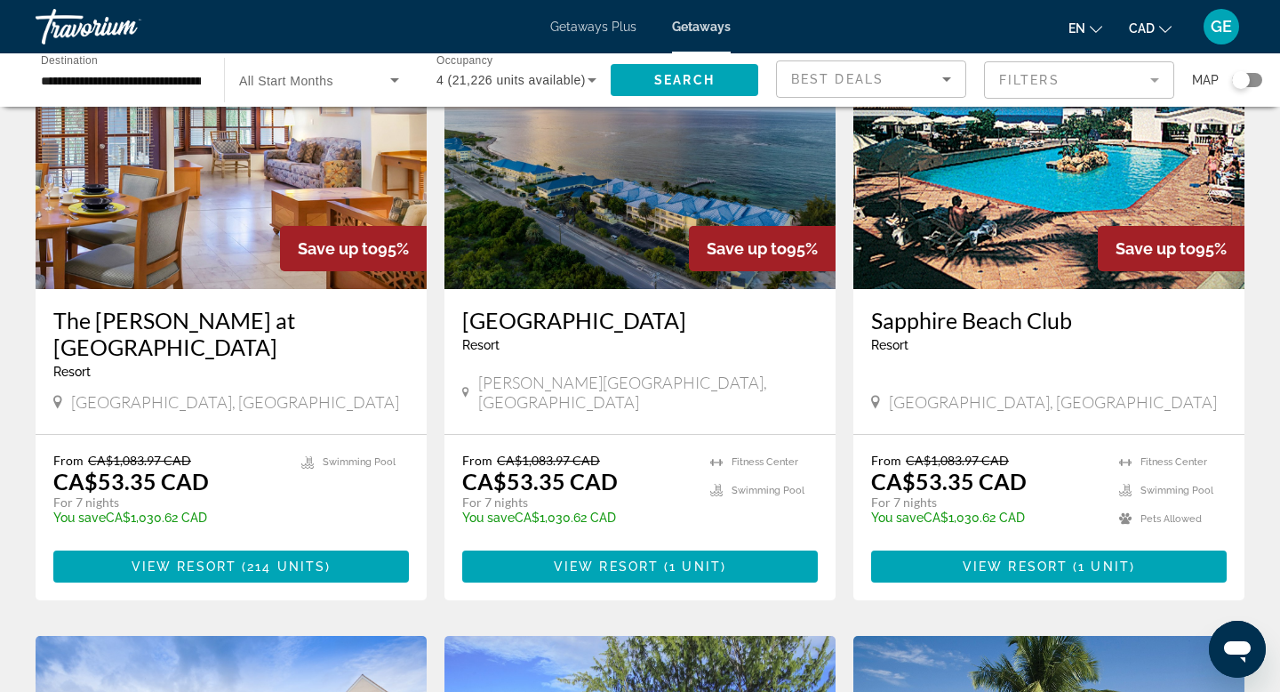
scroll to position [165, 0]
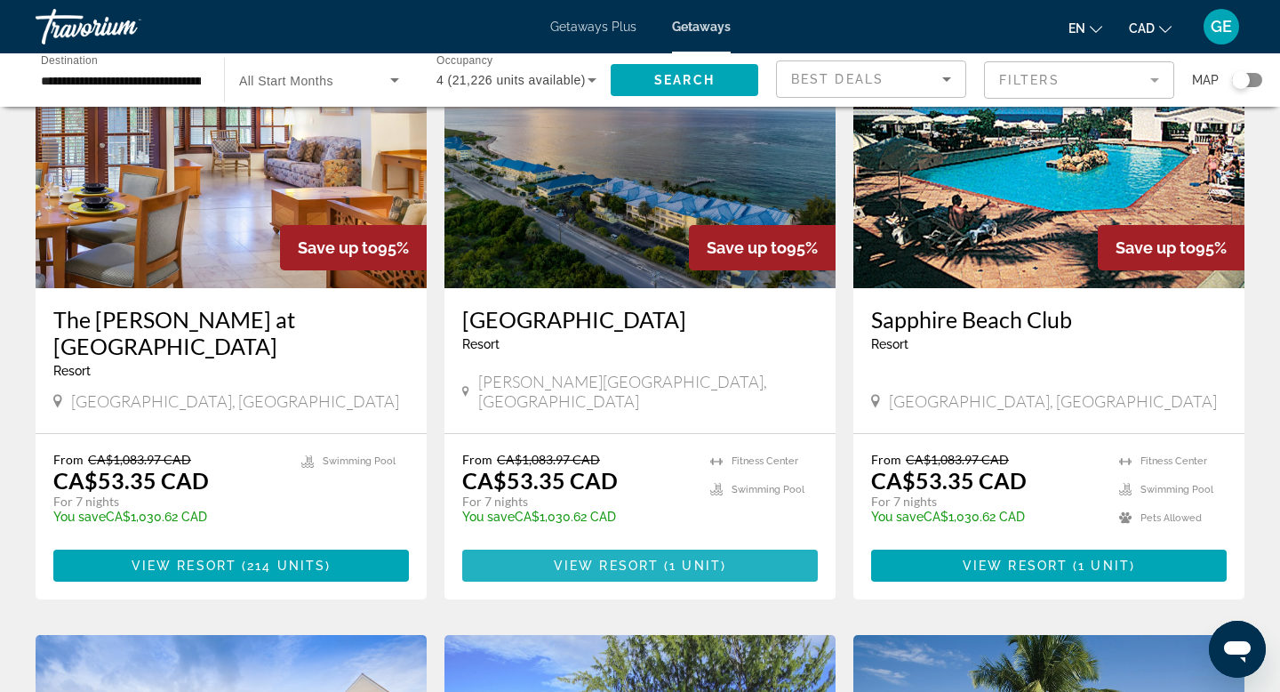
click at [647, 558] on span "View Resort" at bounding box center [606, 565] width 105 height 14
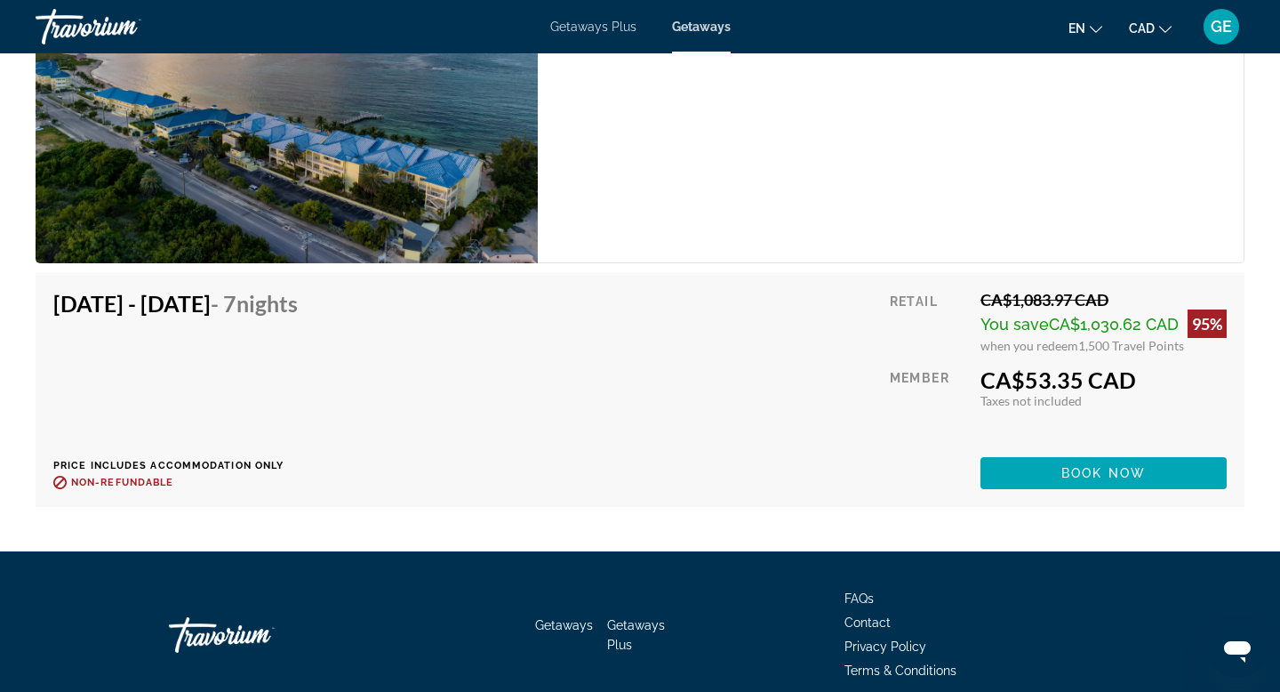
scroll to position [3240, 0]
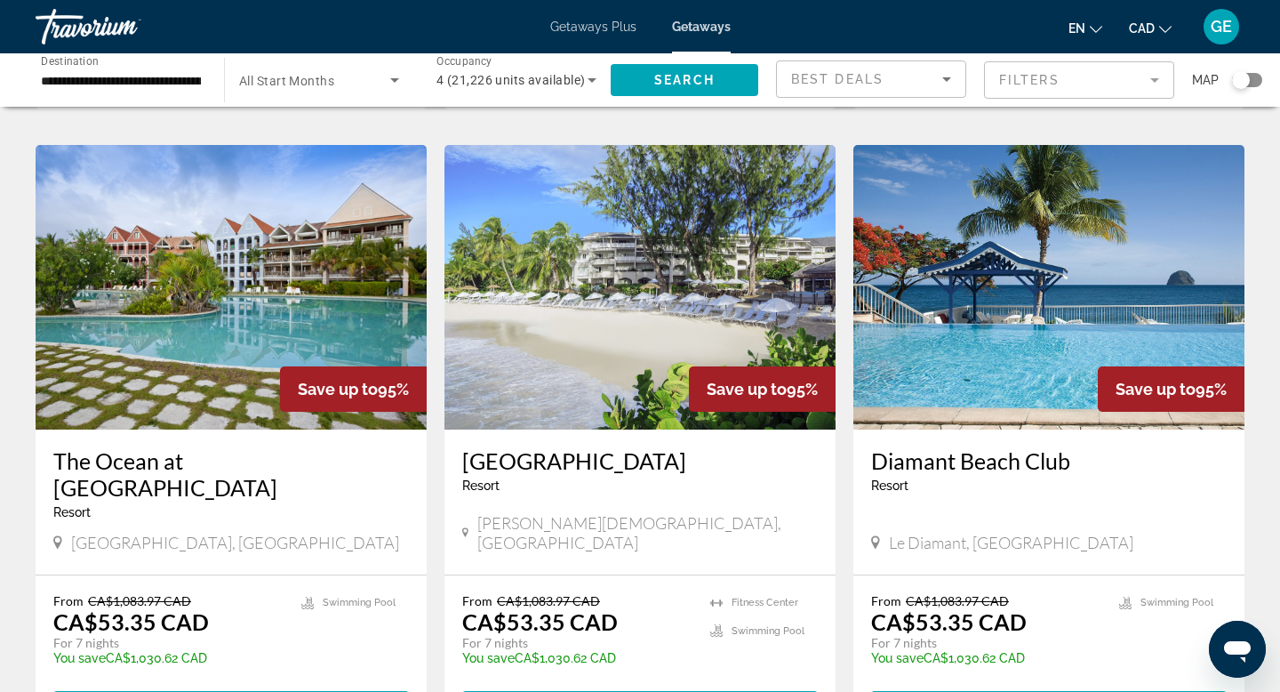
scroll to position [661, 0]
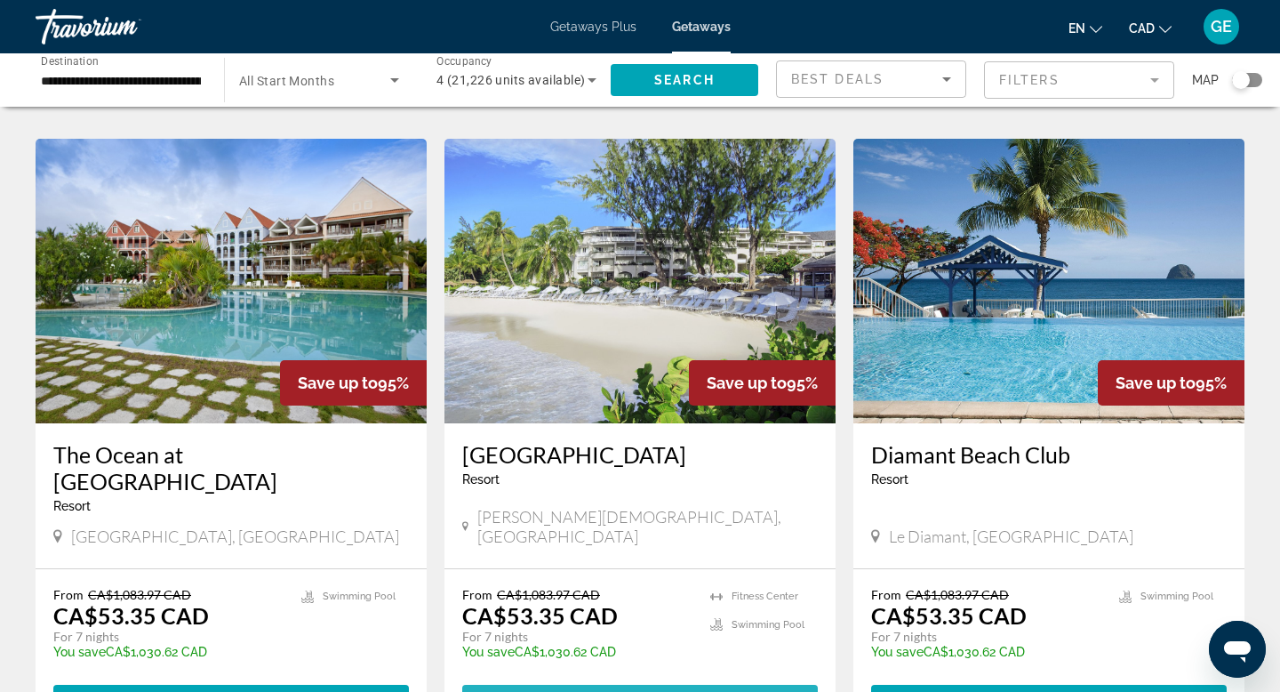
click at [655, 679] on span "Main content" at bounding box center [640, 700] width 356 height 43
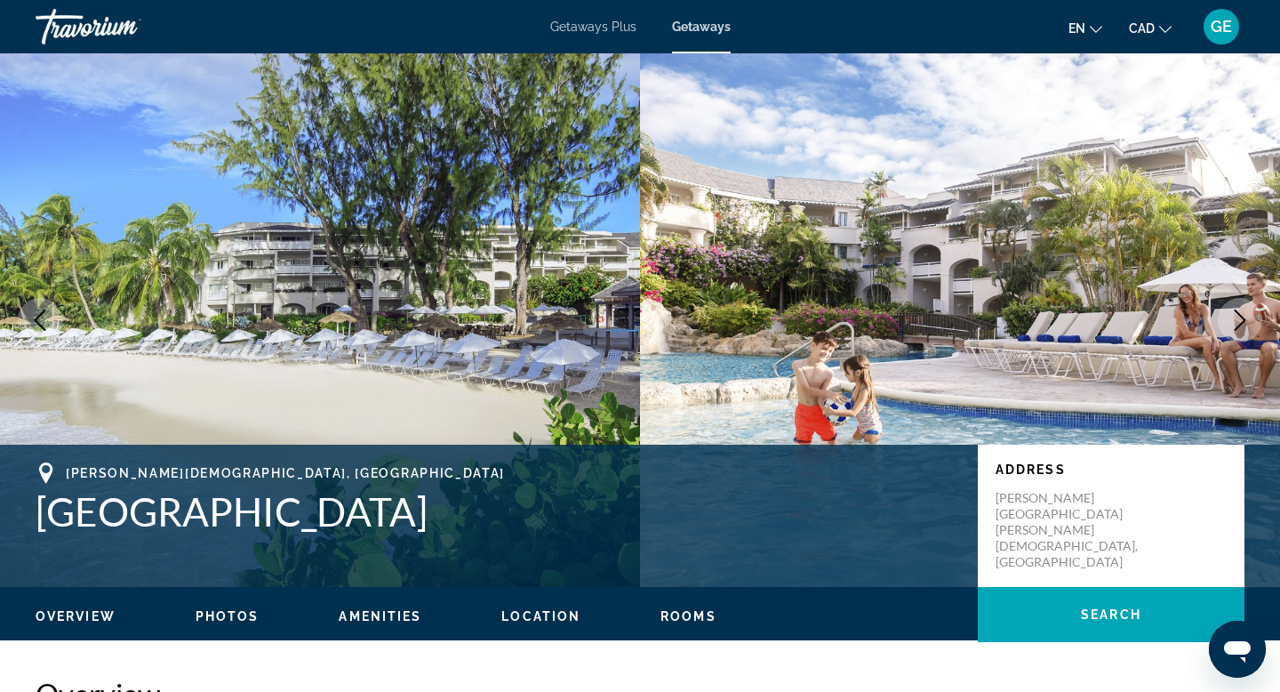
click at [1240, 315] on icon "Next image" at bounding box center [1241, 319] width 12 height 21
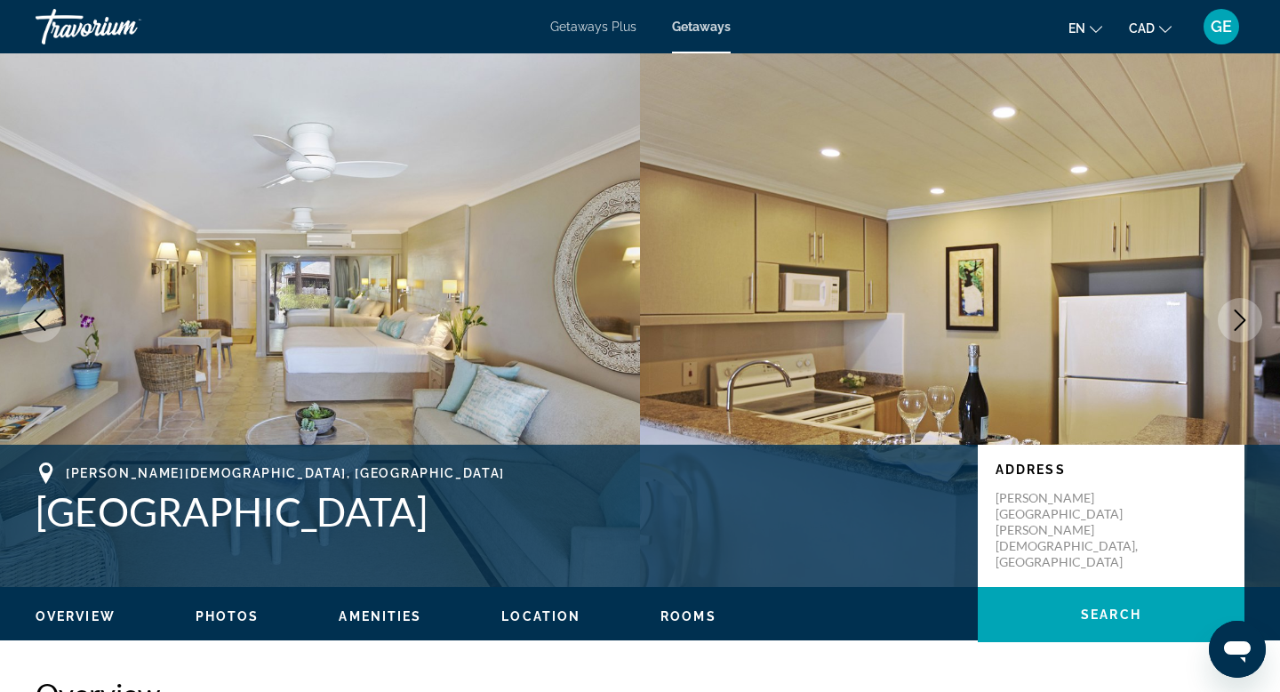
click at [1240, 316] on icon "Next image" at bounding box center [1241, 319] width 12 height 21
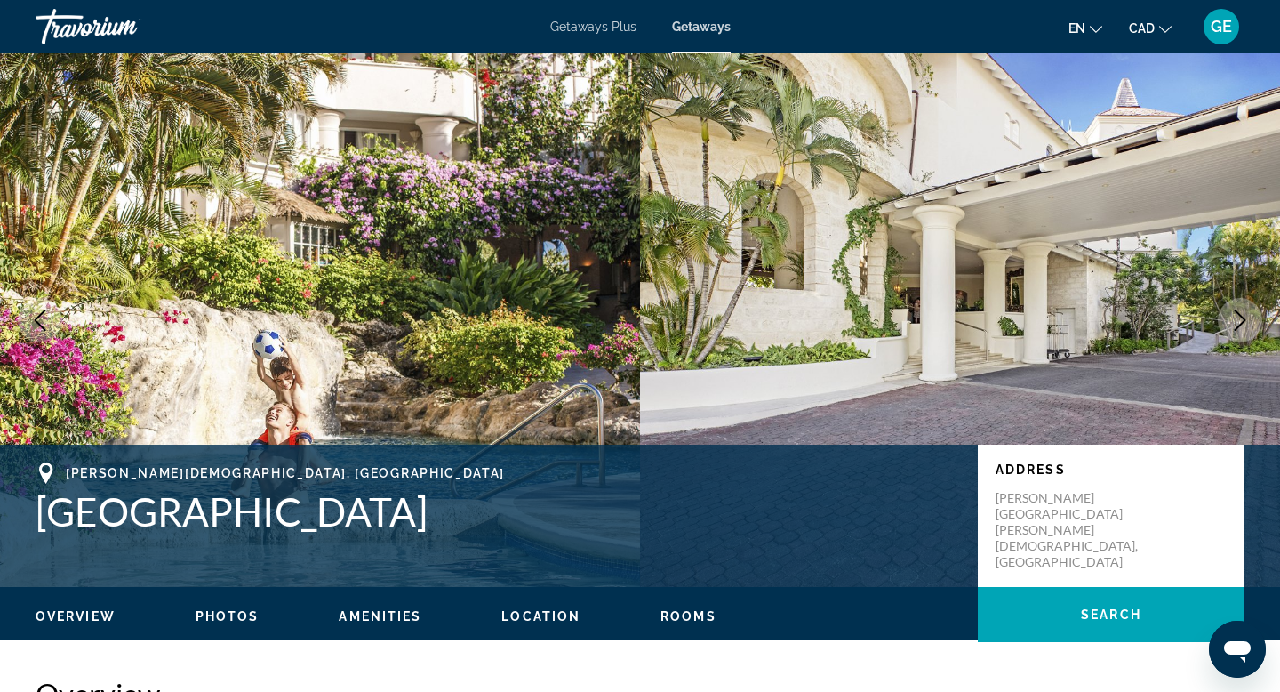
click at [1240, 316] on icon "Next image" at bounding box center [1241, 319] width 12 height 21
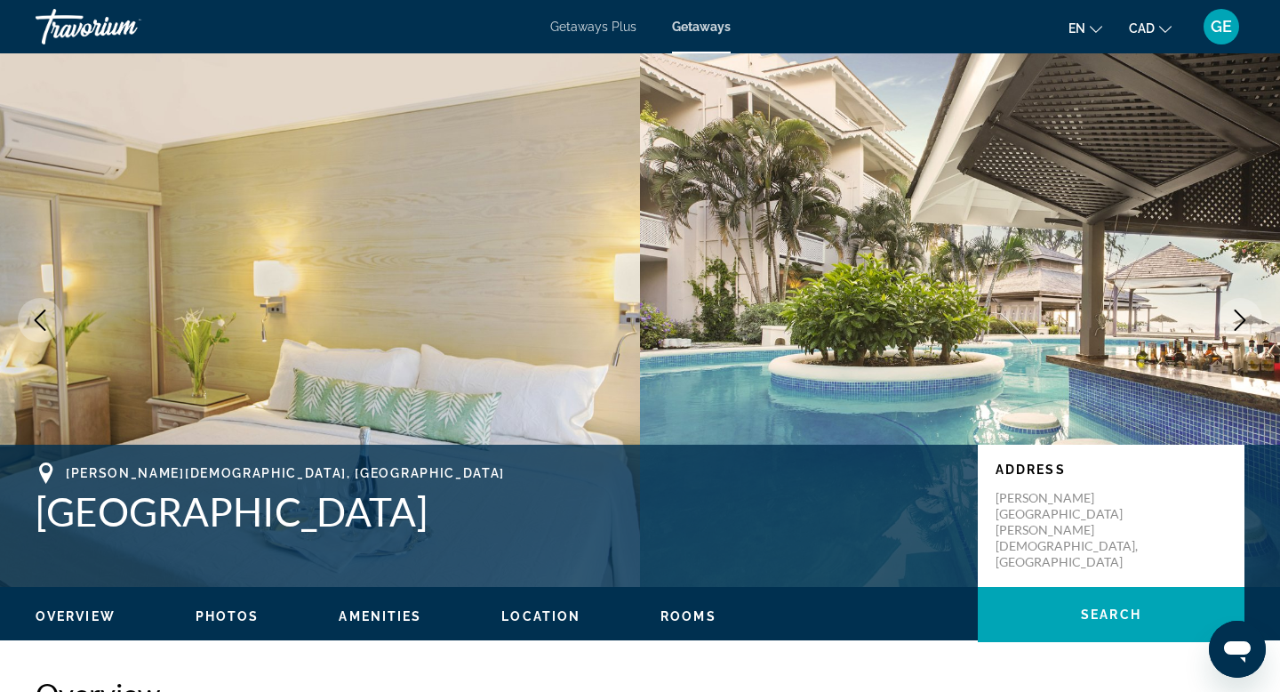
click at [1240, 317] on icon "Next image" at bounding box center [1239, 319] width 21 height 21
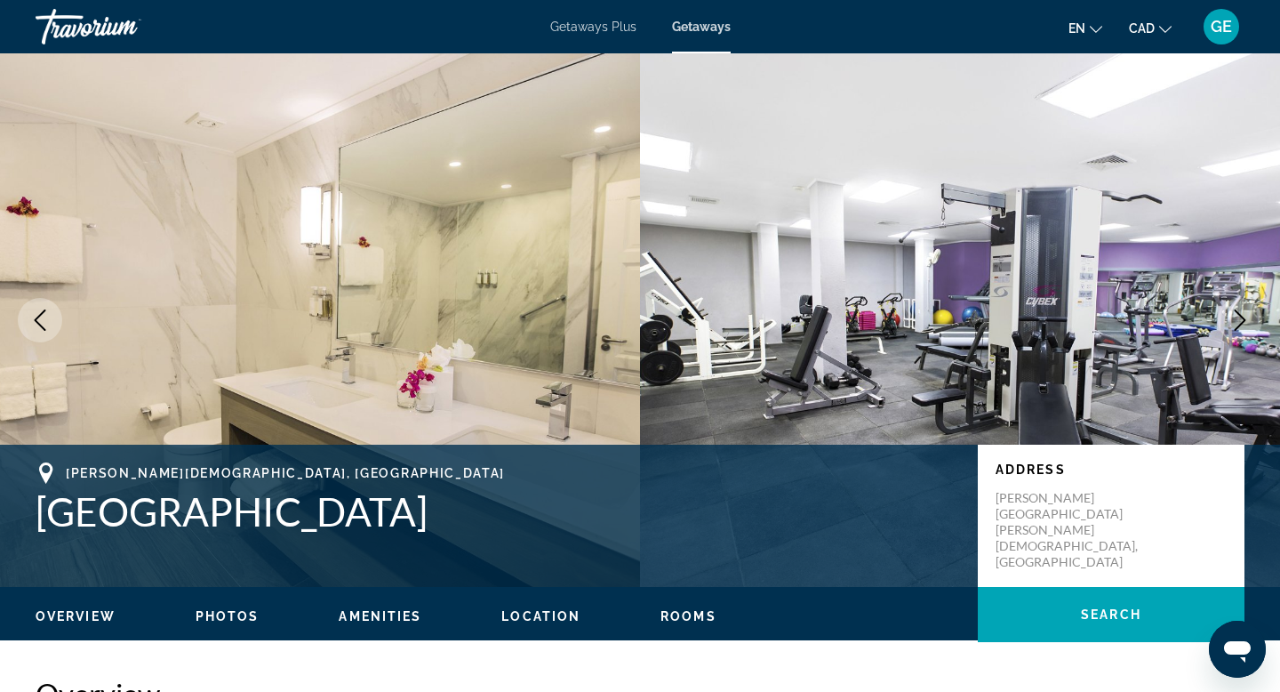
click at [1240, 317] on icon "Next image" at bounding box center [1239, 319] width 21 height 21
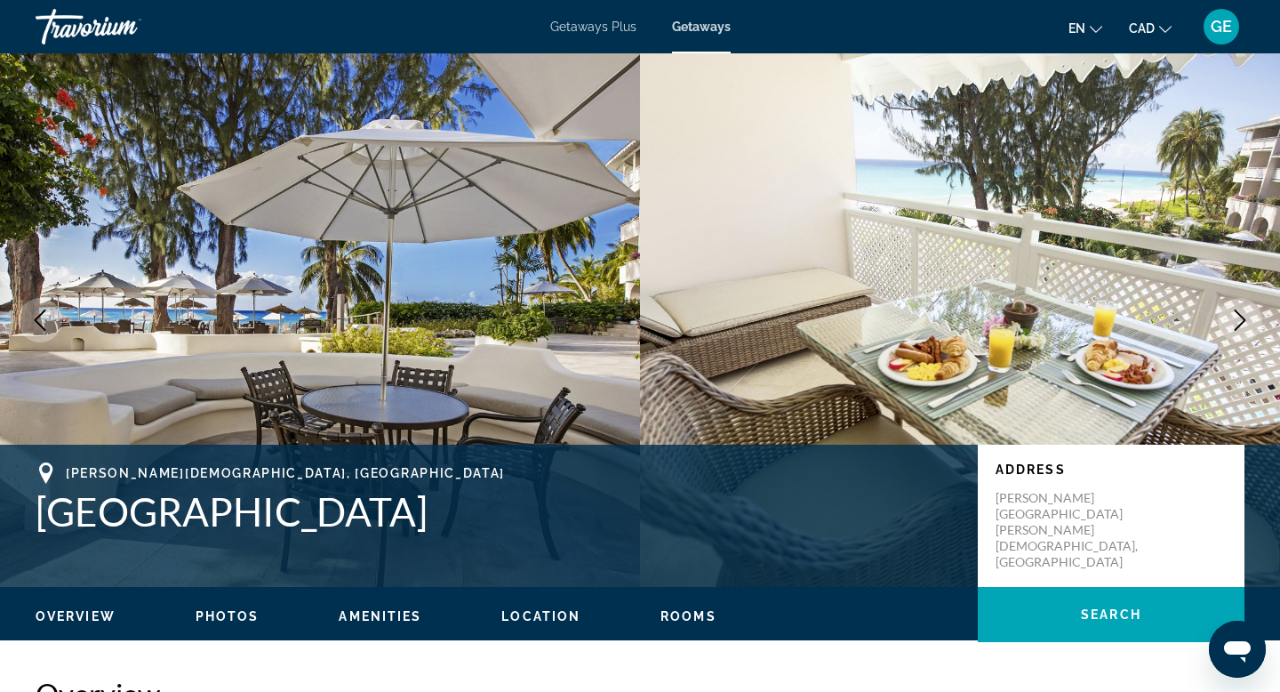
click at [1240, 317] on icon "Next image" at bounding box center [1239, 319] width 21 height 21
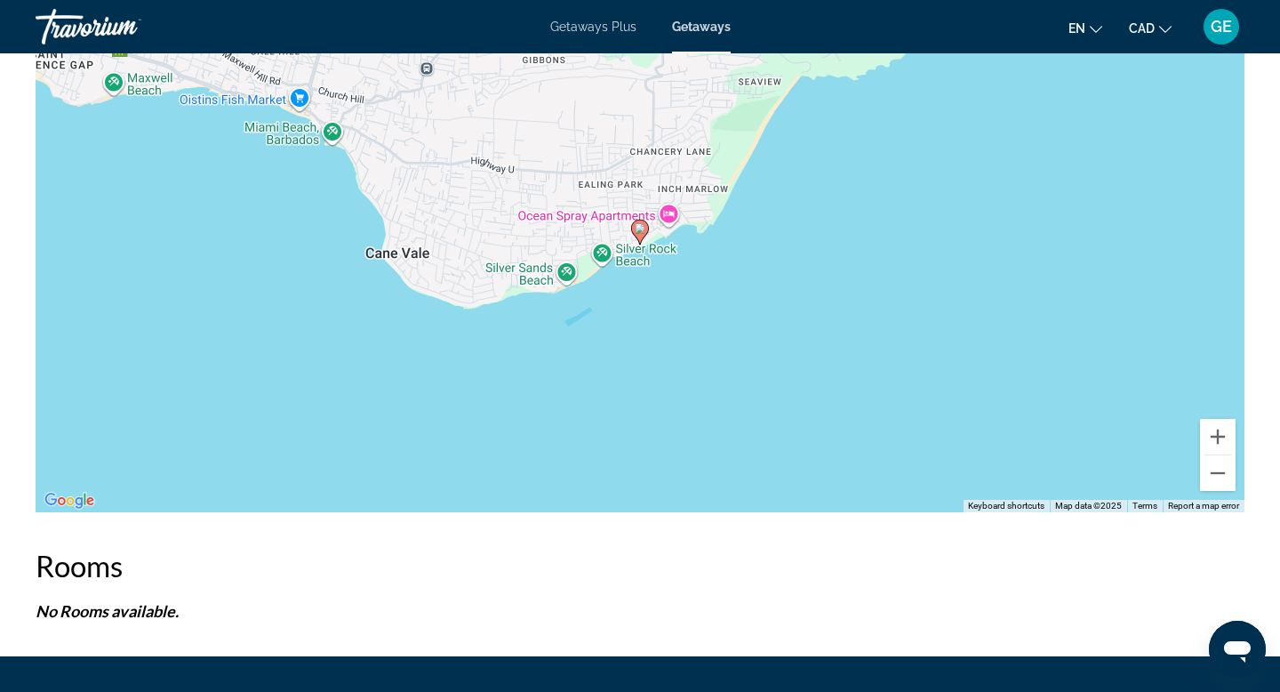
scroll to position [2862, 0]
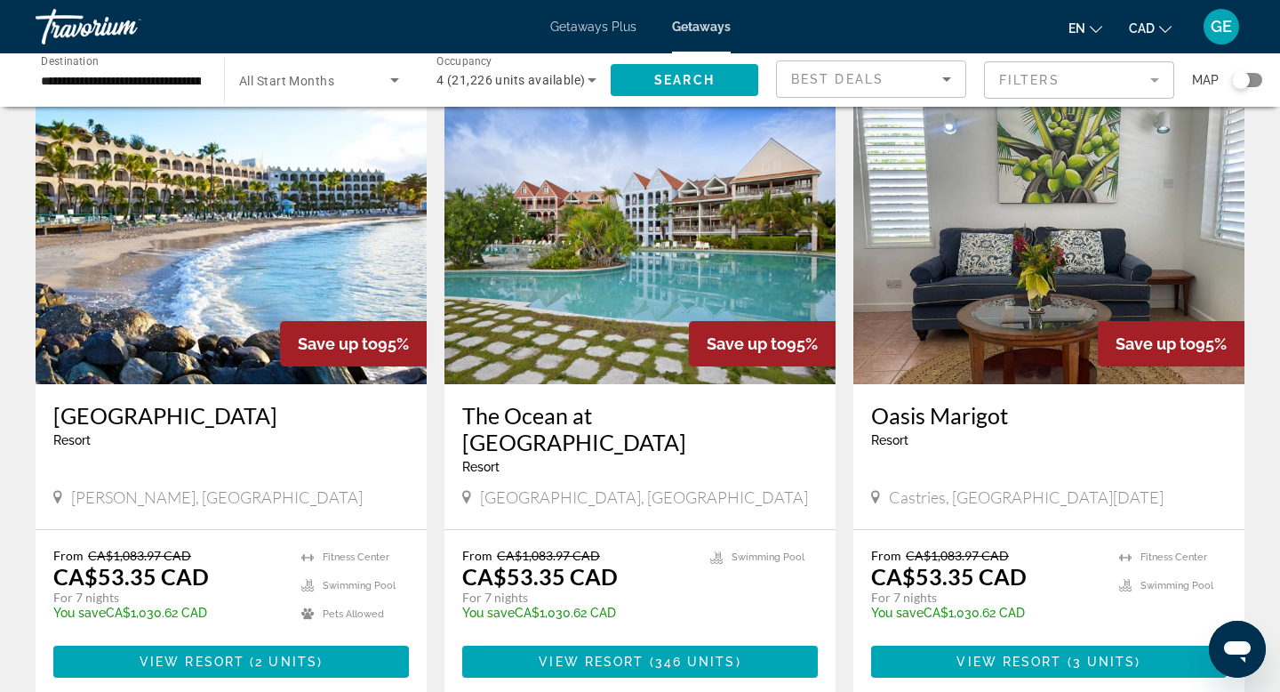
scroll to position [2184, 0]
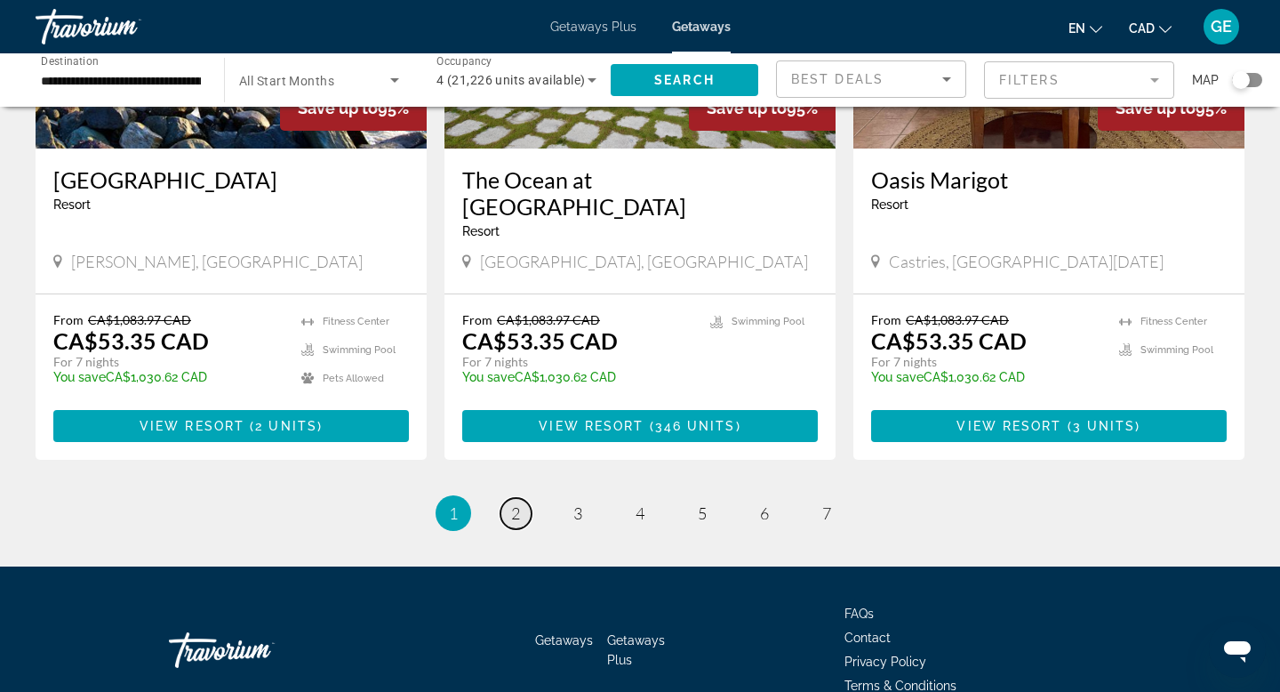
click at [519, 503] on span "2" at bounding box center [515, 513] width 9 height 20
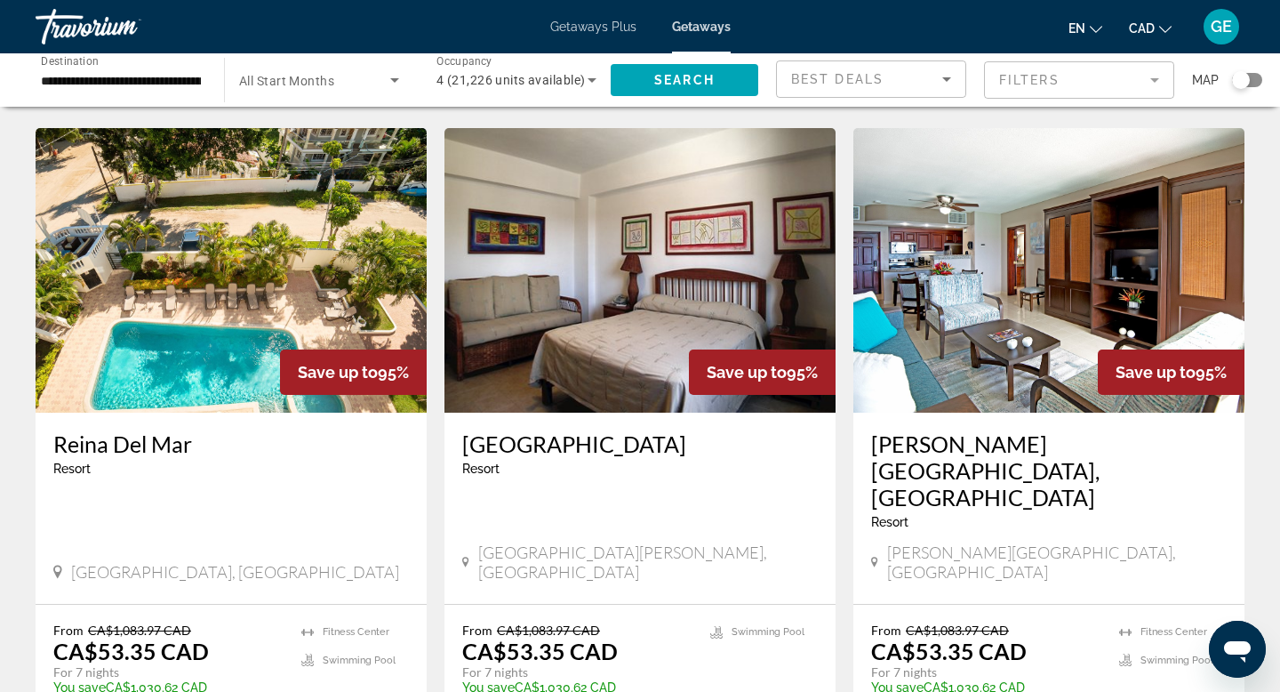
scroll to position [1304, 0]
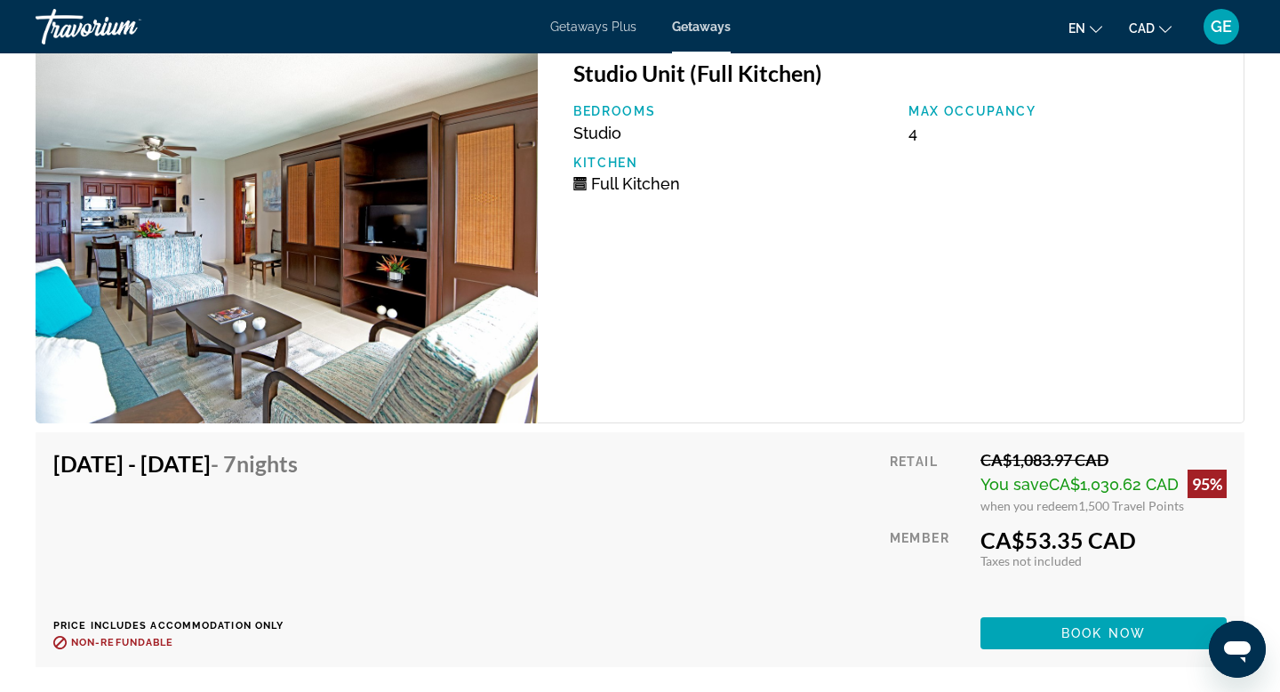
scroll to position [3163, 0]
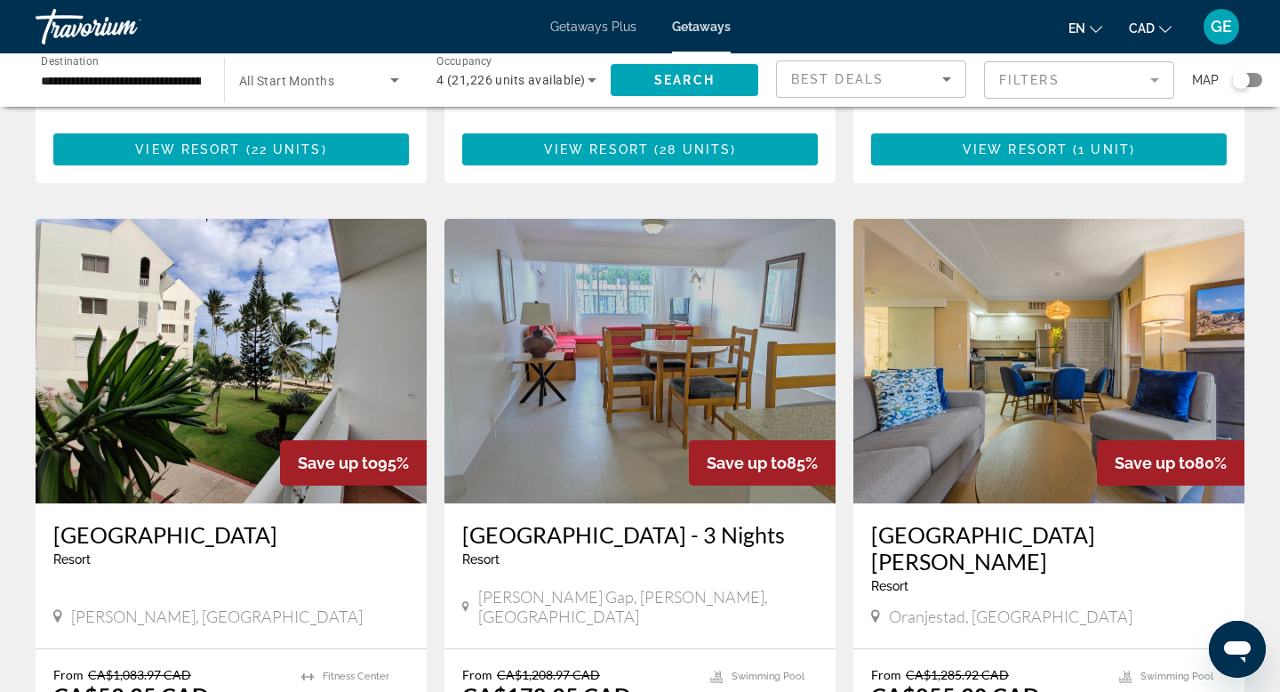
scroll to position [1920, 0]
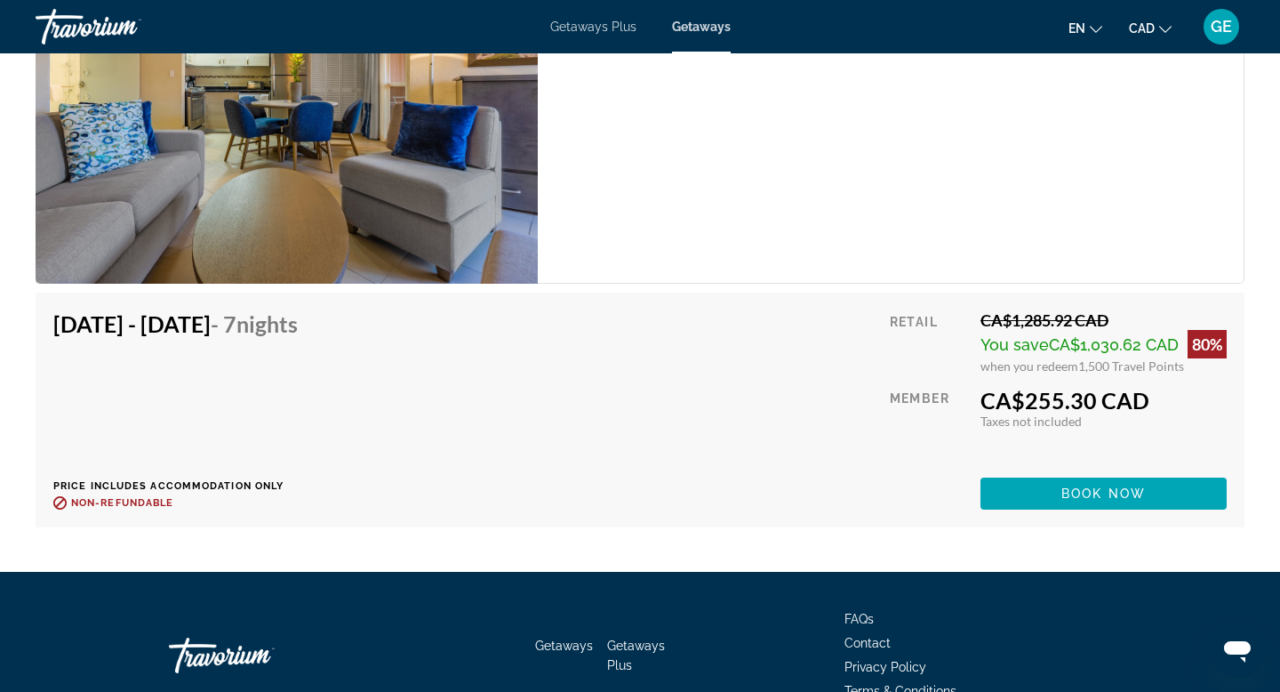
scroll to position [3561, 0]
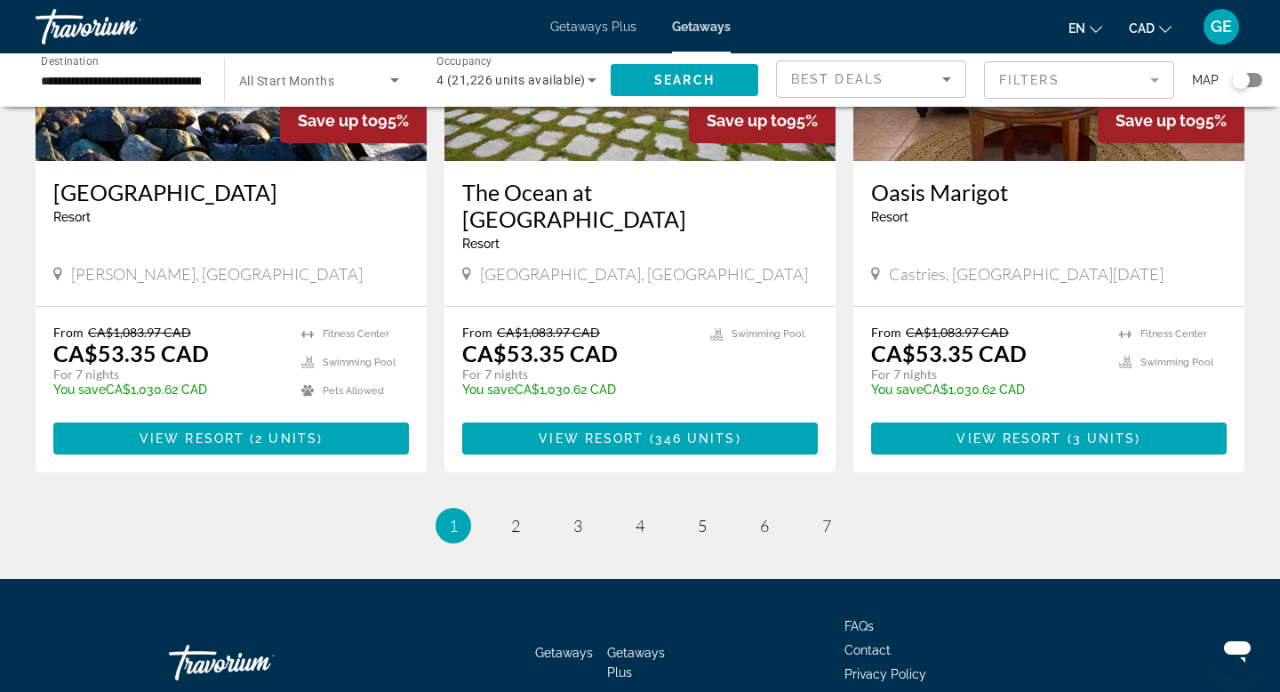
scroll to position [2184, 0]
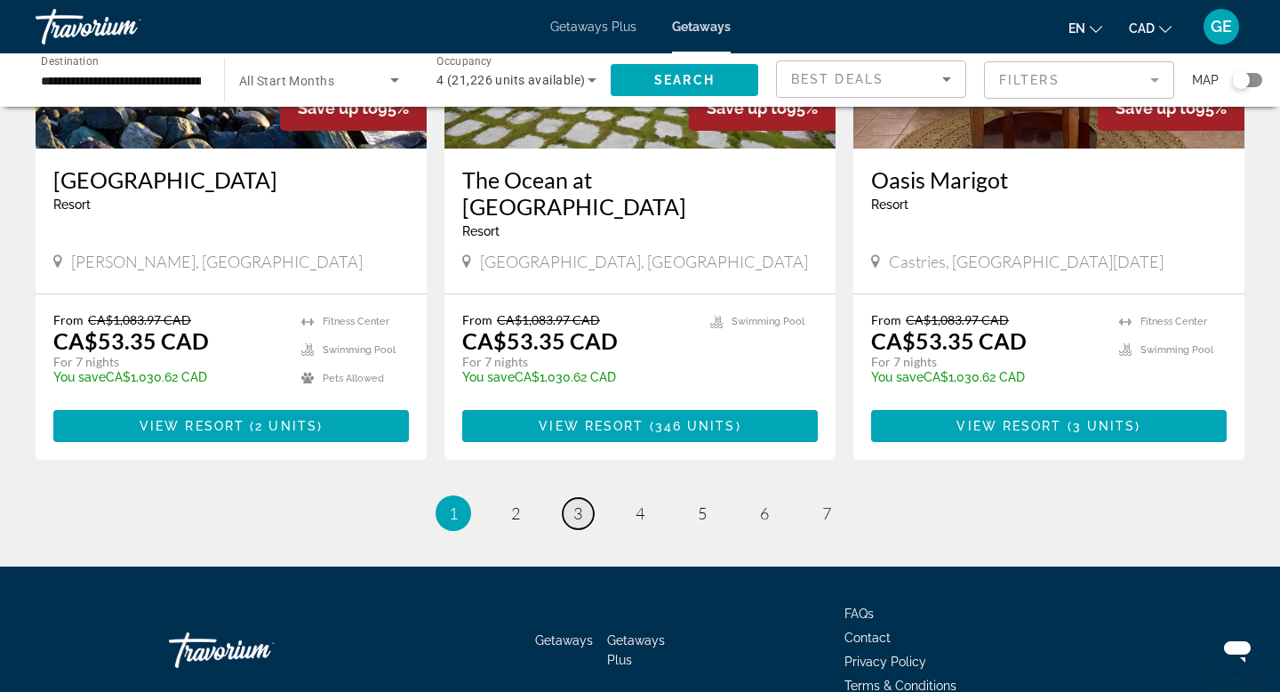
click at [580, 498] on link "page 3" at bounding box center [578, 513] width 31 height 31
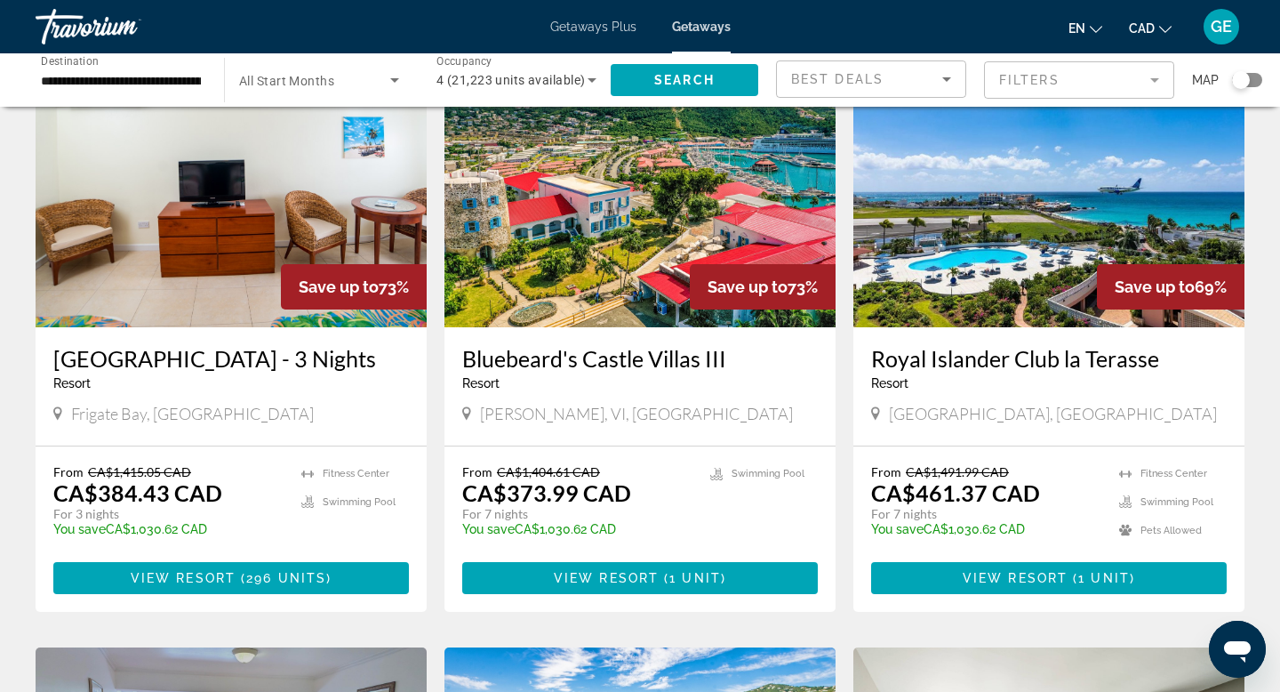
scroll to position [1408, 0]
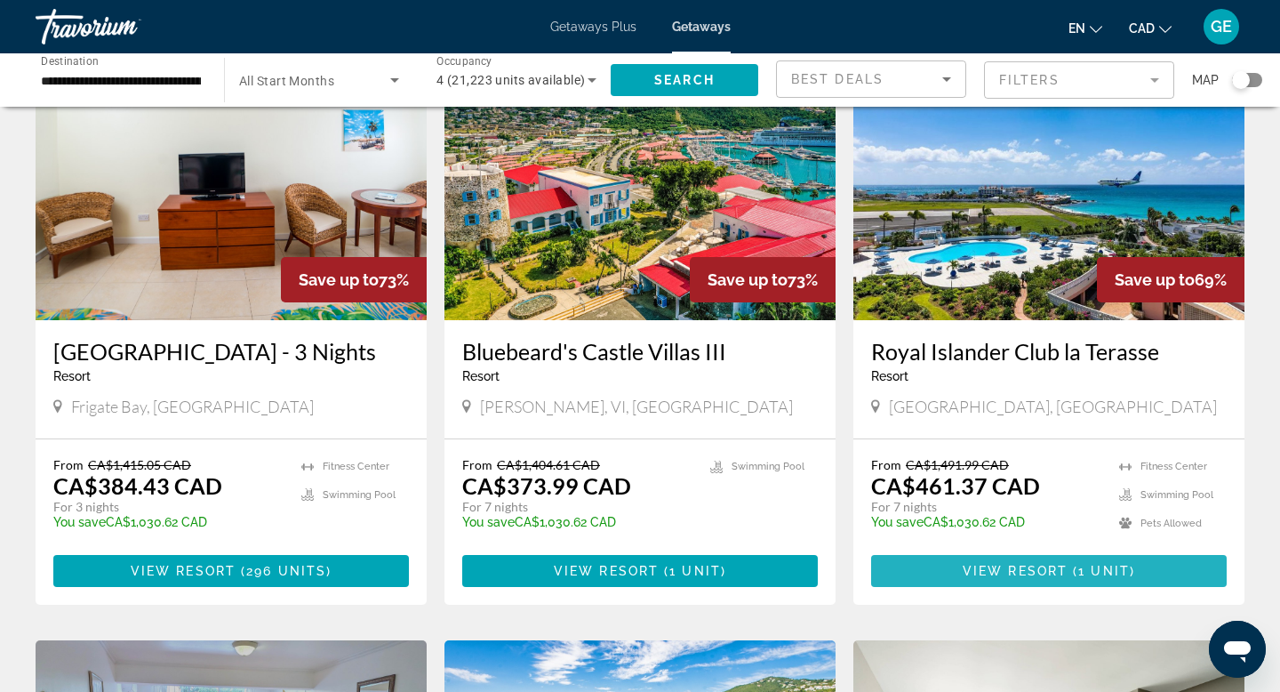
click at [1029, 578] on span "View Resort" at bounding box center [1015, 571] width 105 height 14
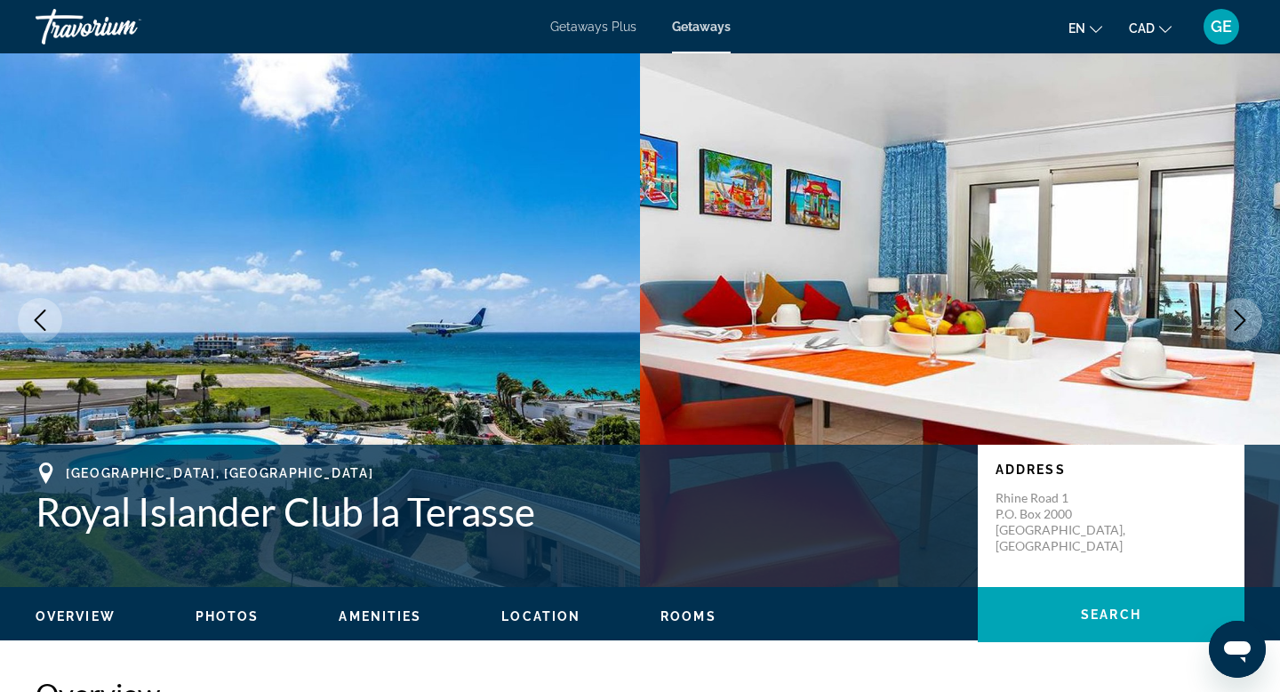
click at [1239, 318] on icon "Next image" at bounding box center [1239, 319] width 21 height 21
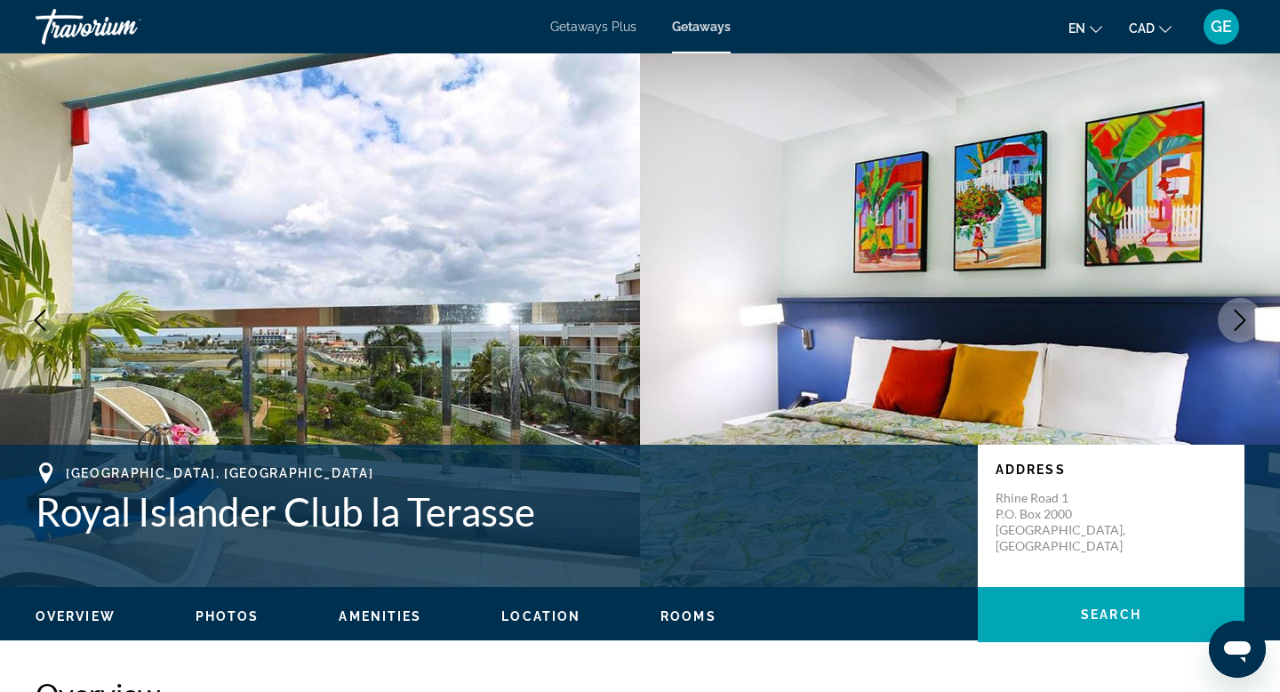
click at [1239, 318] on icon "Next image" at bounding box center [1239, 319] width 21 height 21
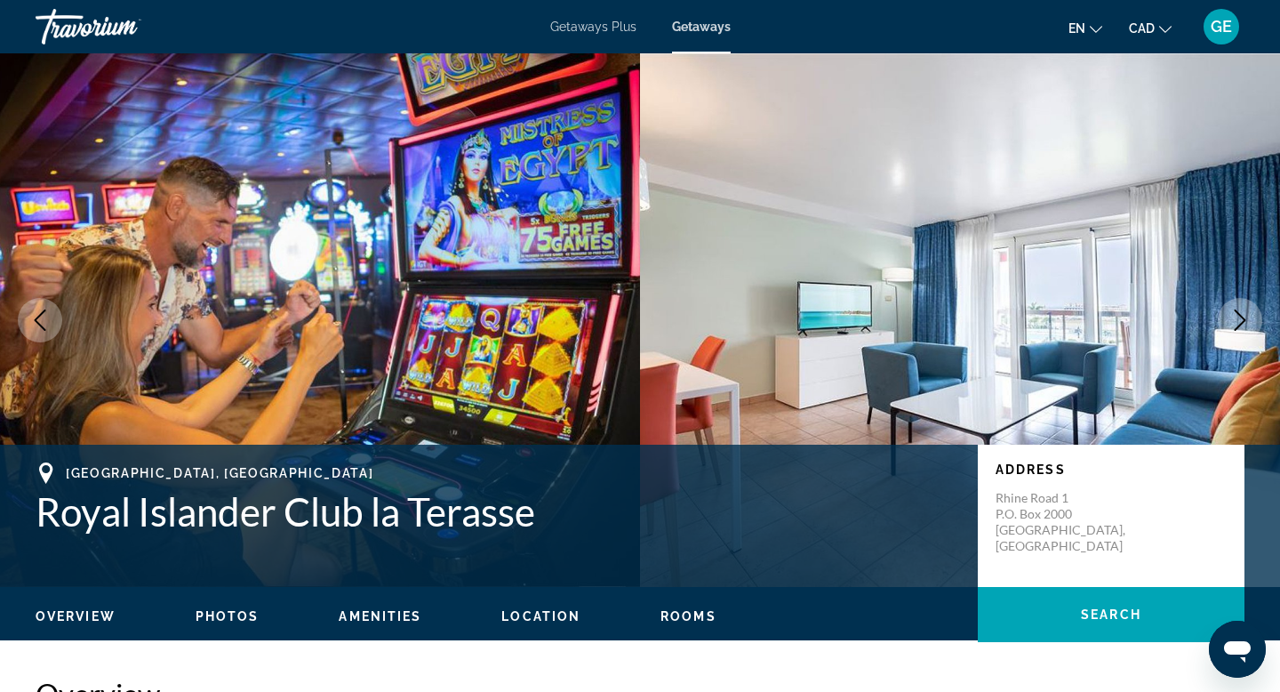
click at [1239, 318] on icon "Next image" at bounding box center [1239, 319] width 21 height 21
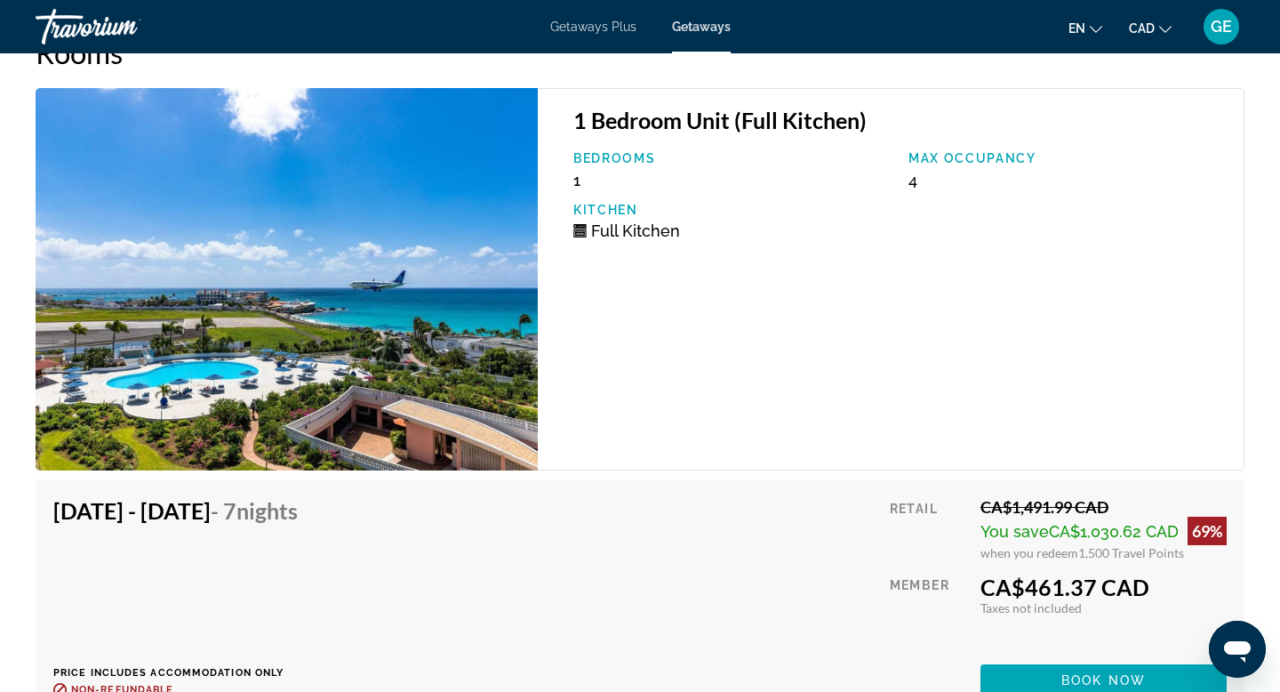
scroll to position [3268, 0]
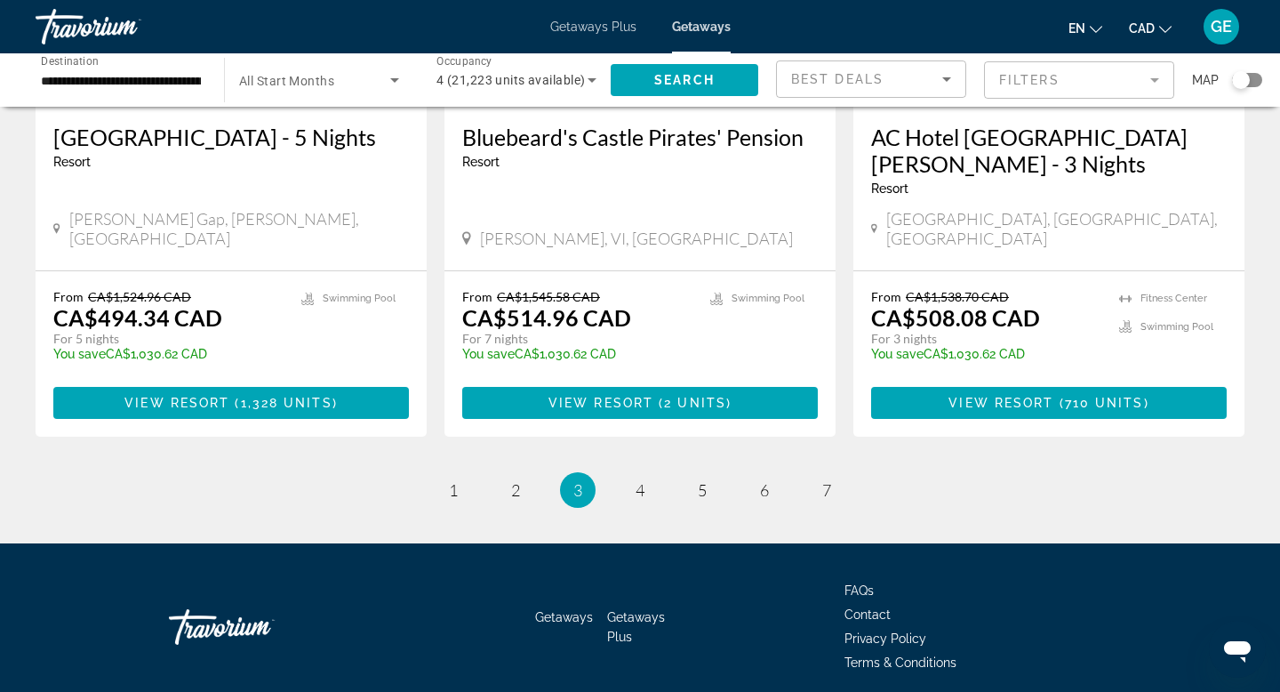
scroll to position [2276, 0]
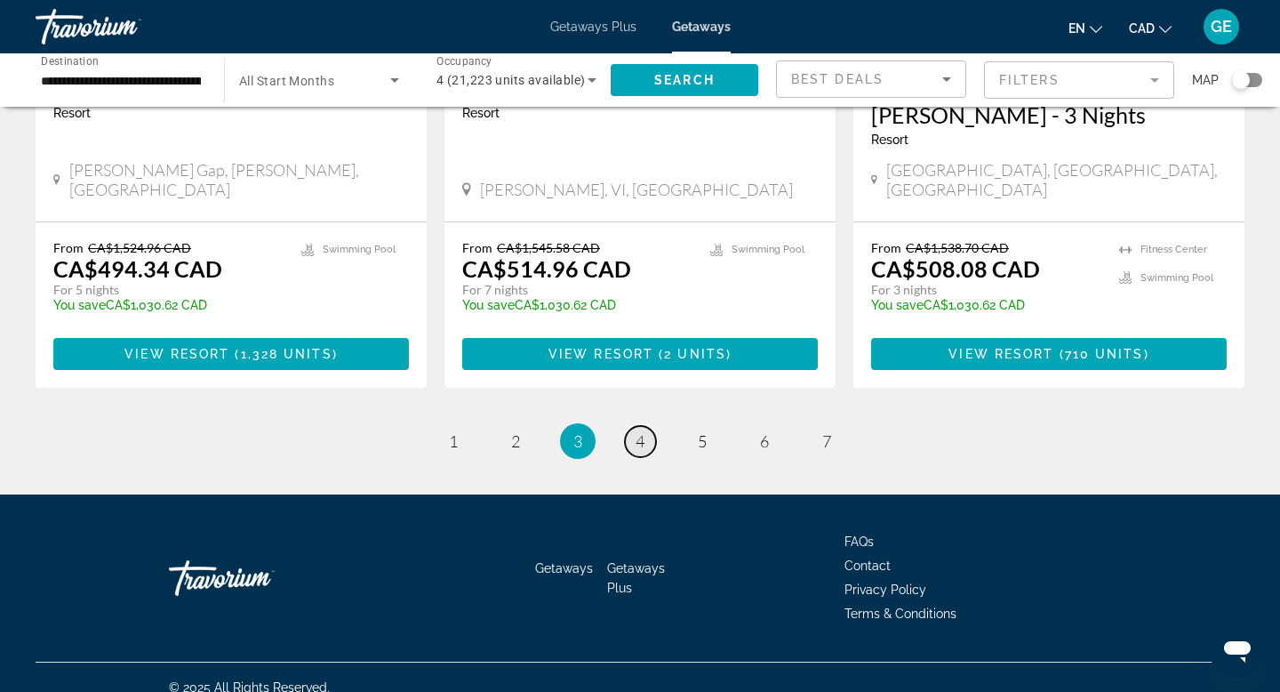
click at [644, 437] on span "4" at bounding box center [640, 441] width 9 height 20
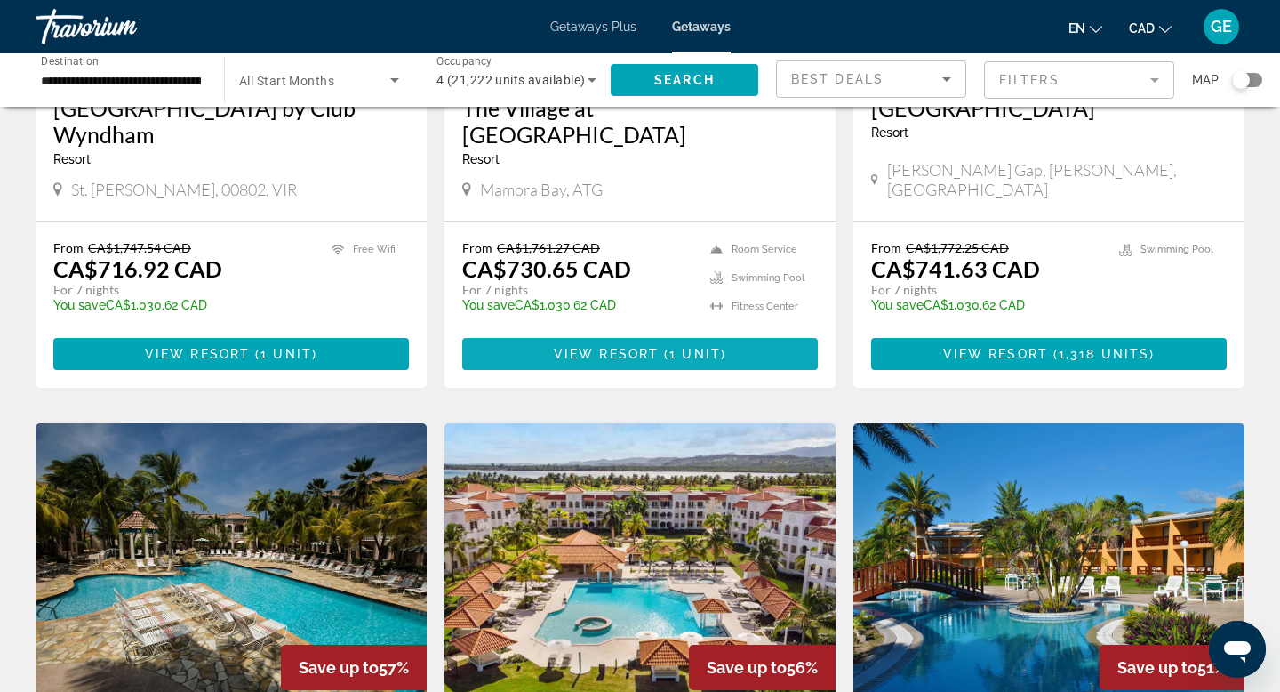
scroll to position [1702, 0]
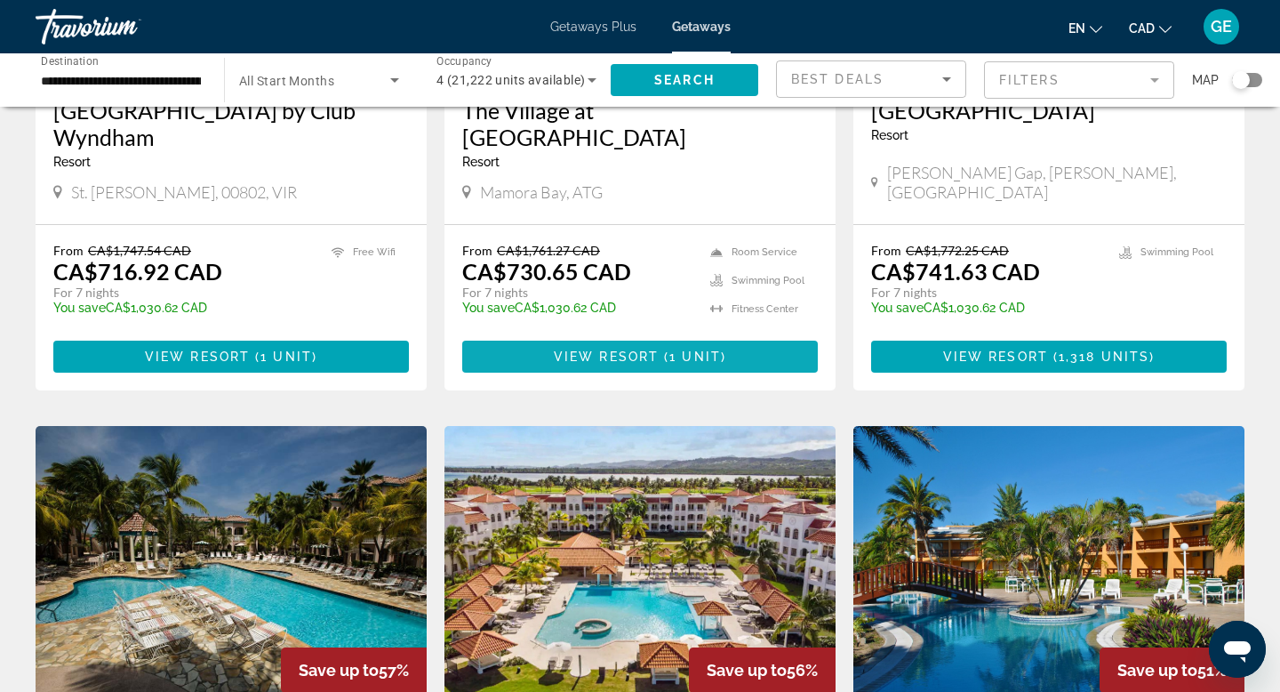
click at [665, 349] on span "( 1 unit )" at bounding box center [693, 356] width 68 height 14
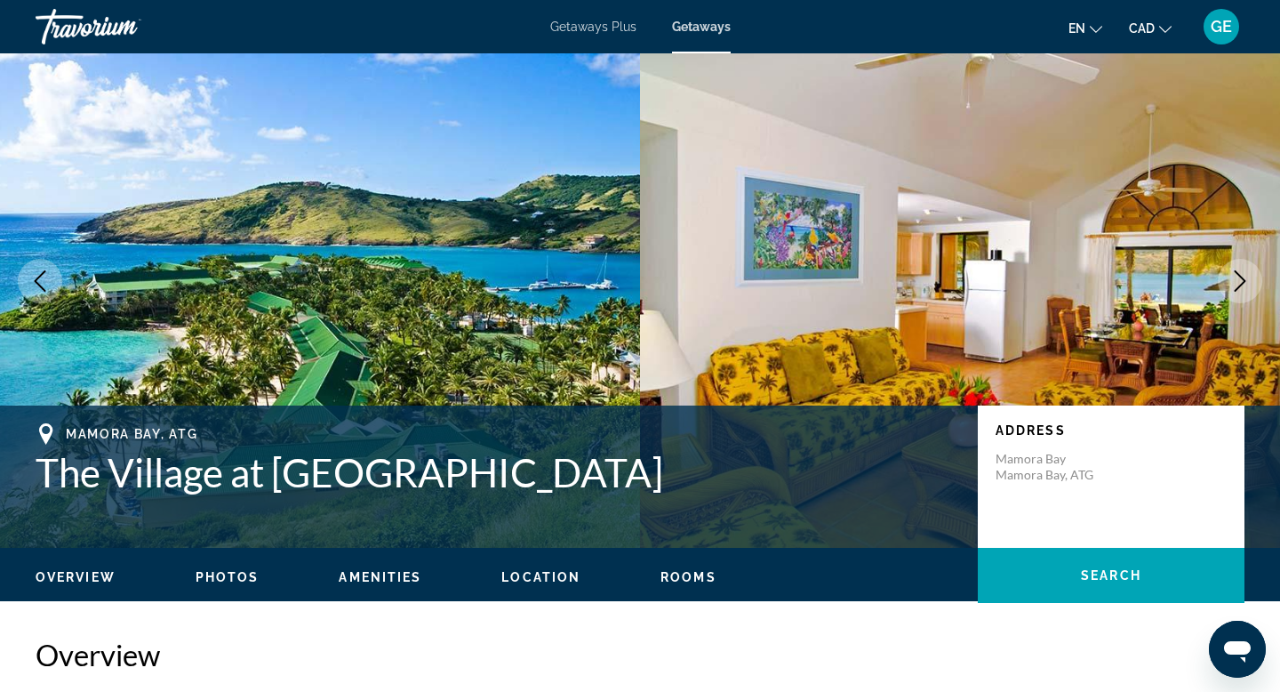
scroll to position [37, 0]
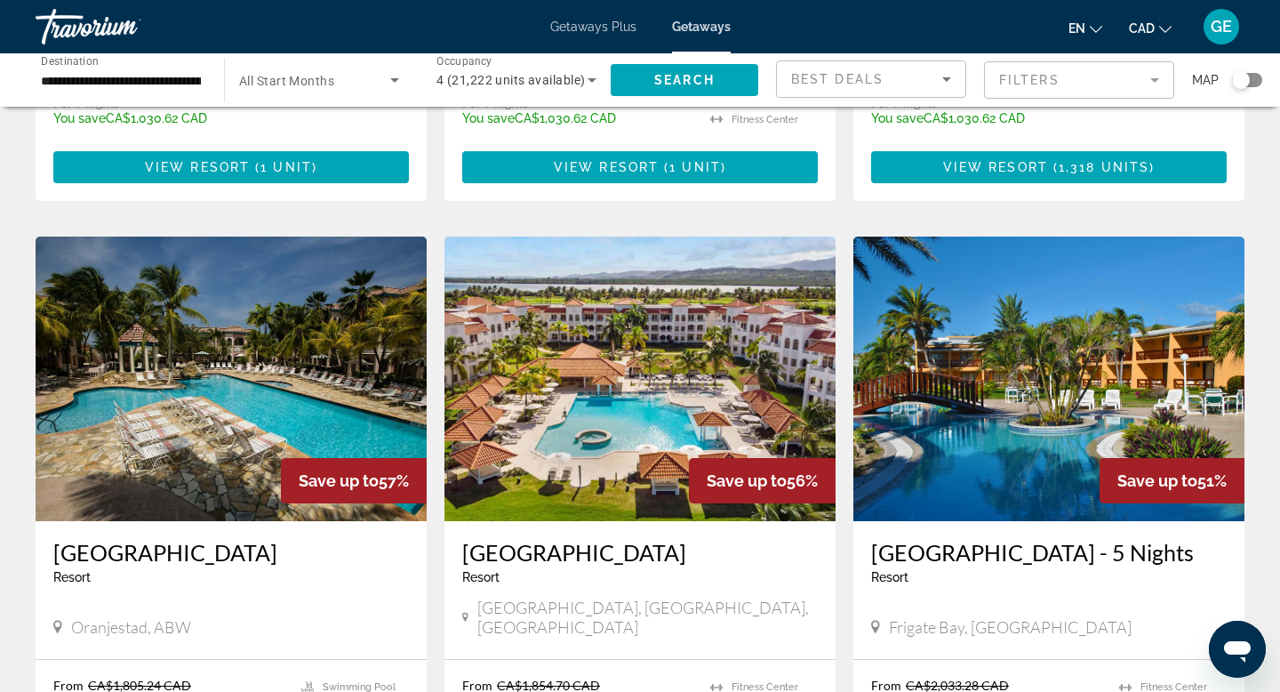
scroll to position [2291, 0]
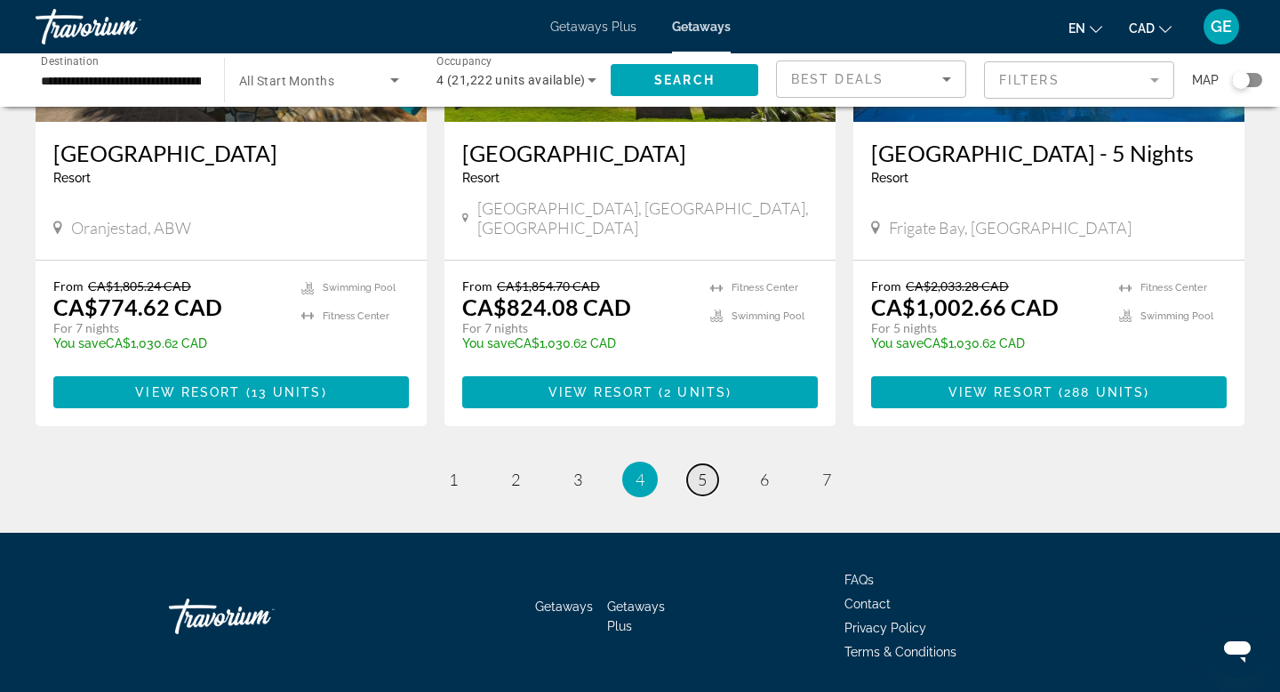
click at [700, 469] on span "5" at bounding box center [702, 479] width 9 height 20
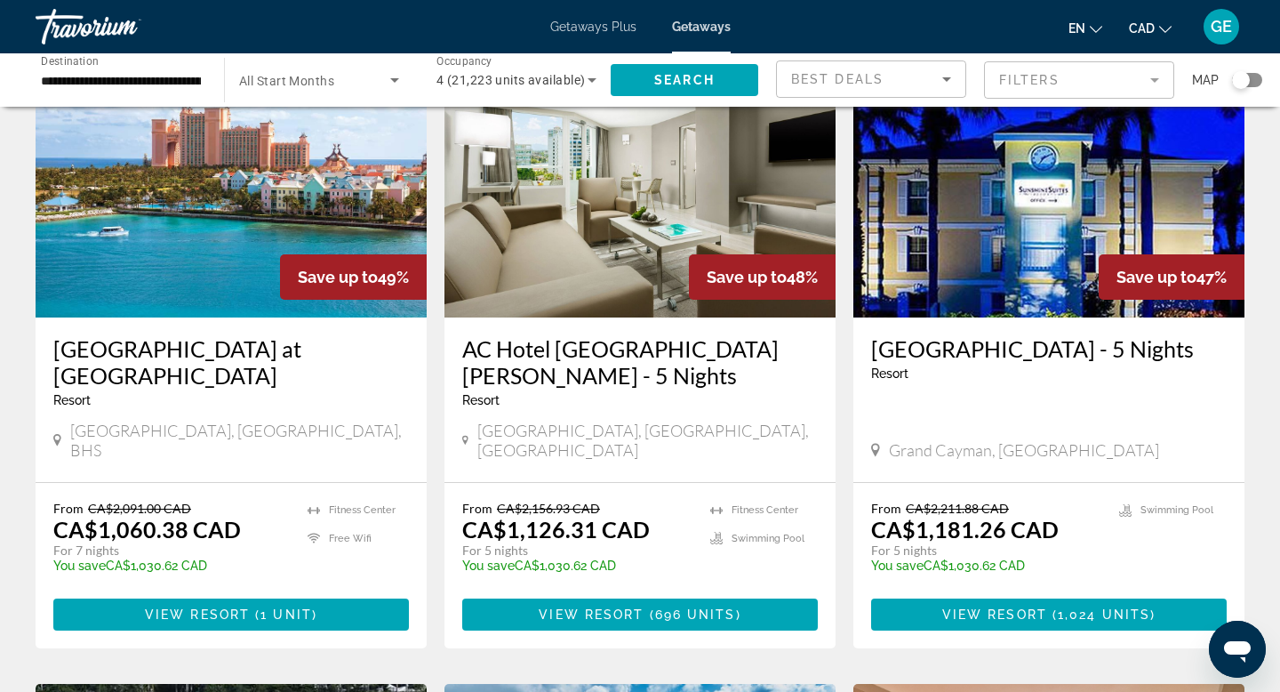
scroll to position [137, 0]
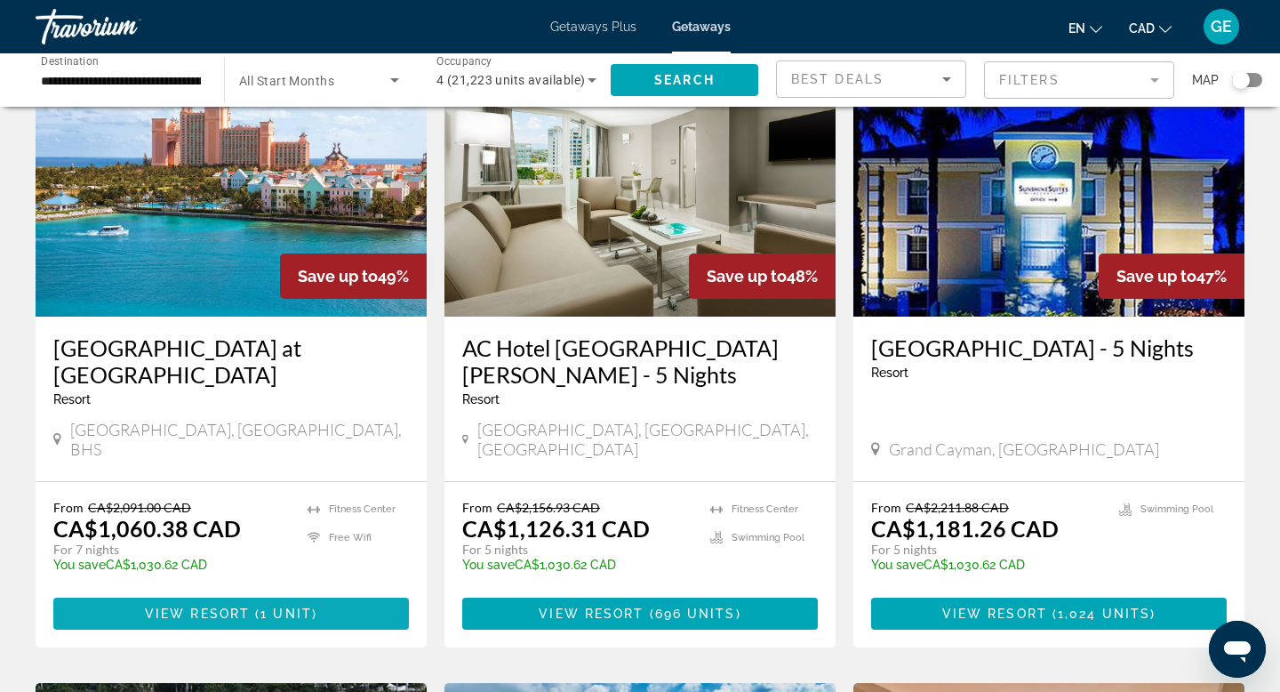
click at [282, 606] on span "1 unit" at bounding box center [286, 613] width 52 height 14
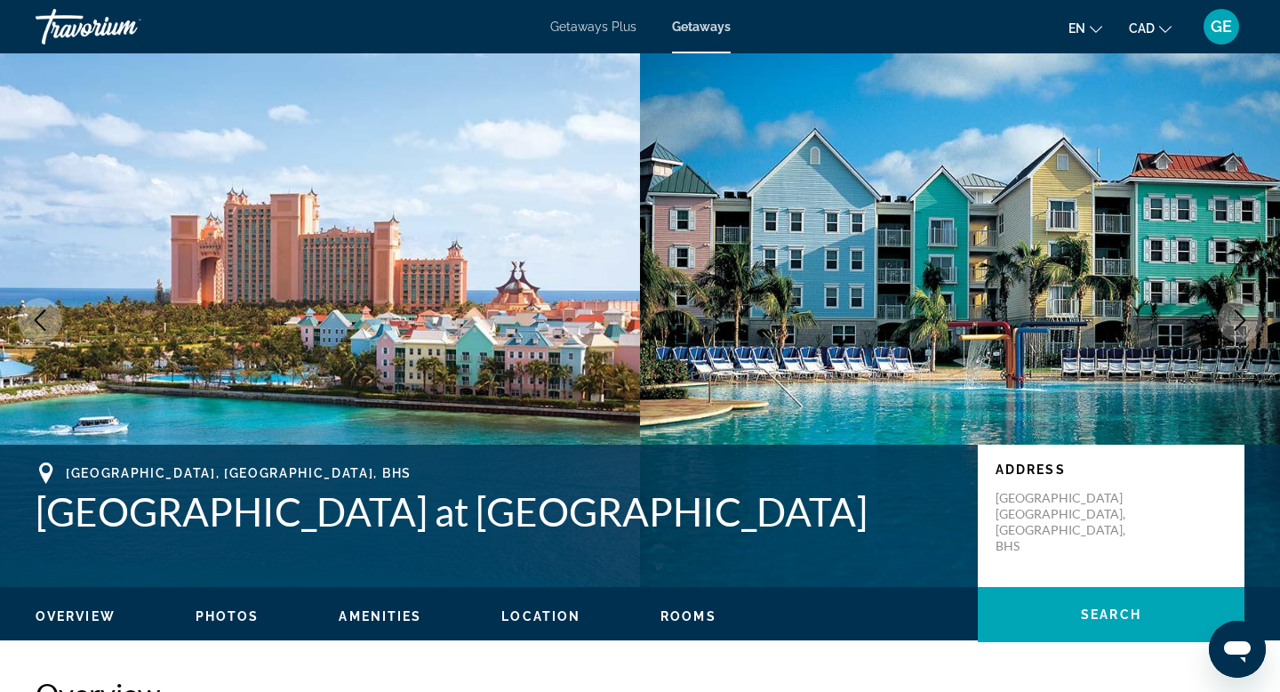
click at [1237, 324] on icon "Next image" at bounding box center [1239, 319] width 21 height 21
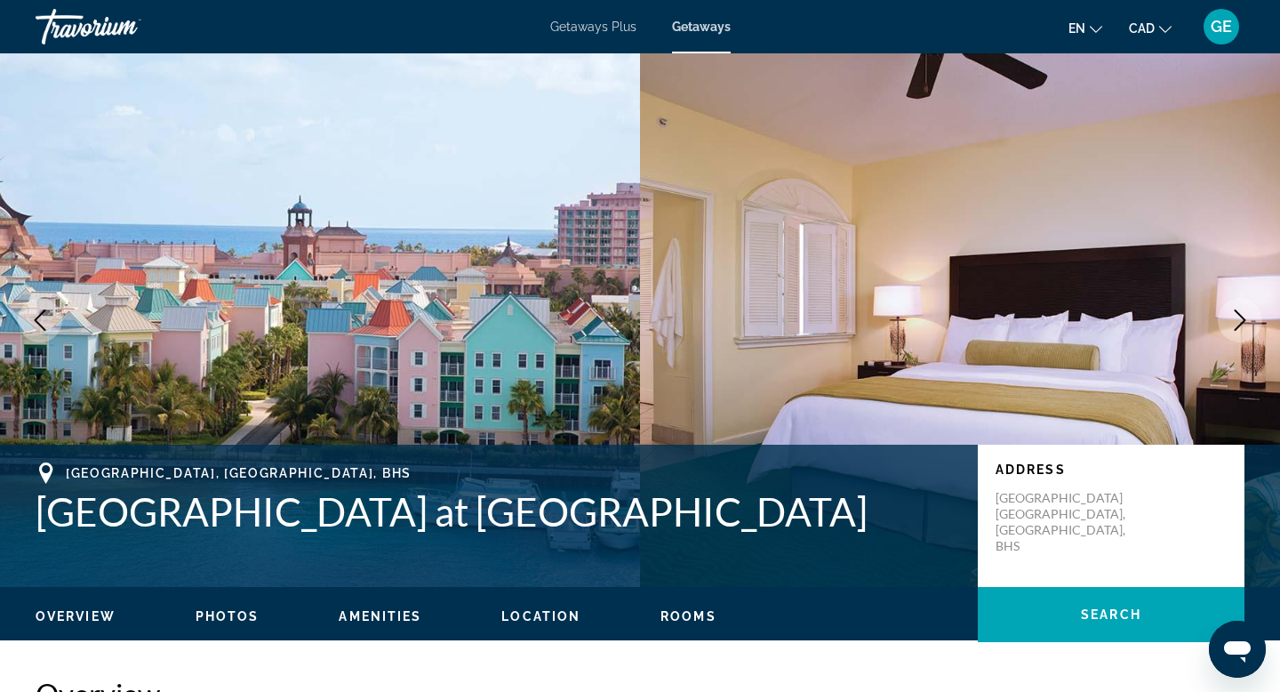
click at [1237, 324] on icon "Next image" at bounding box center [1239, 319] width 21 height 21
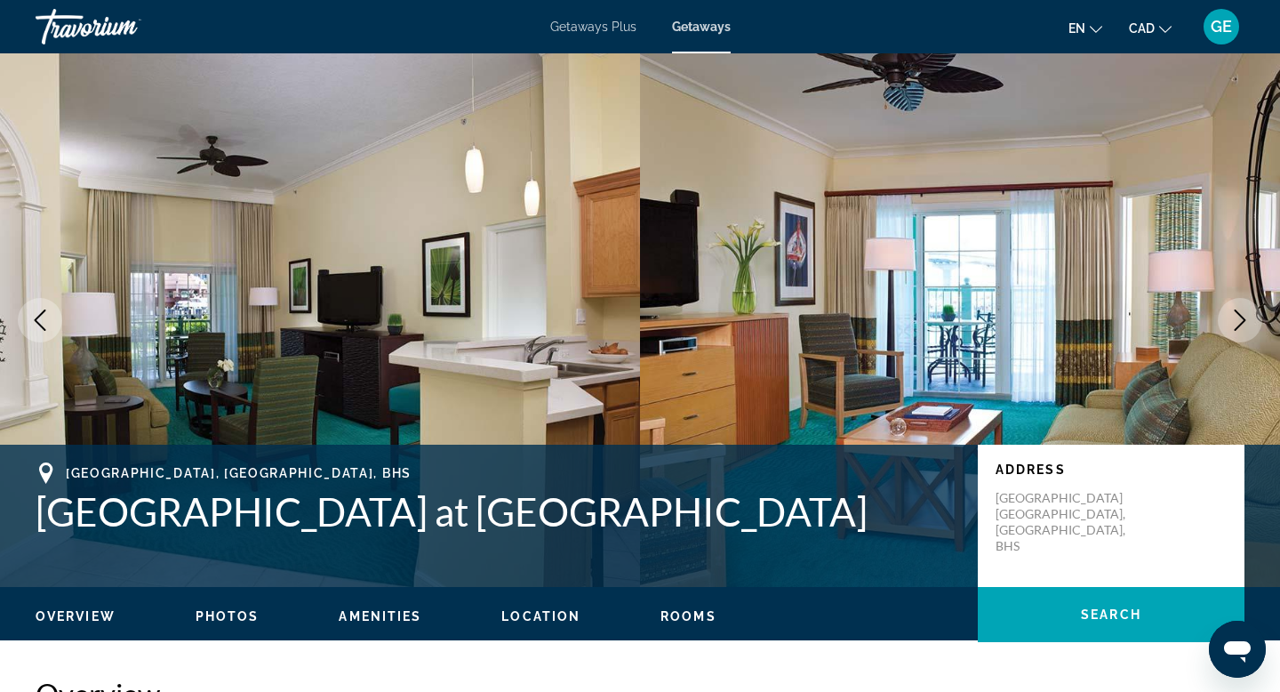
click at [1237, 324] on icon "Next image" at bounding box center [1239, 319] width 21 height 21
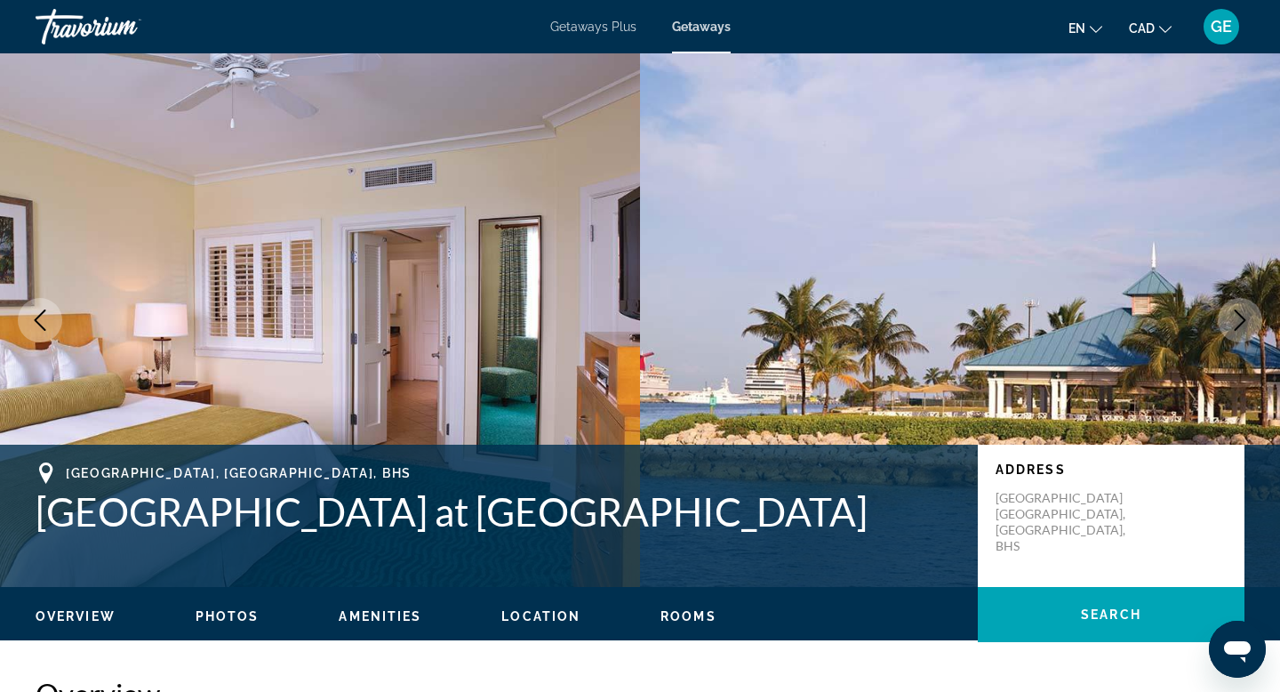
click at [1237, 324] on icon "Next image" at bounding box center [1239, 319] width 21 height 21
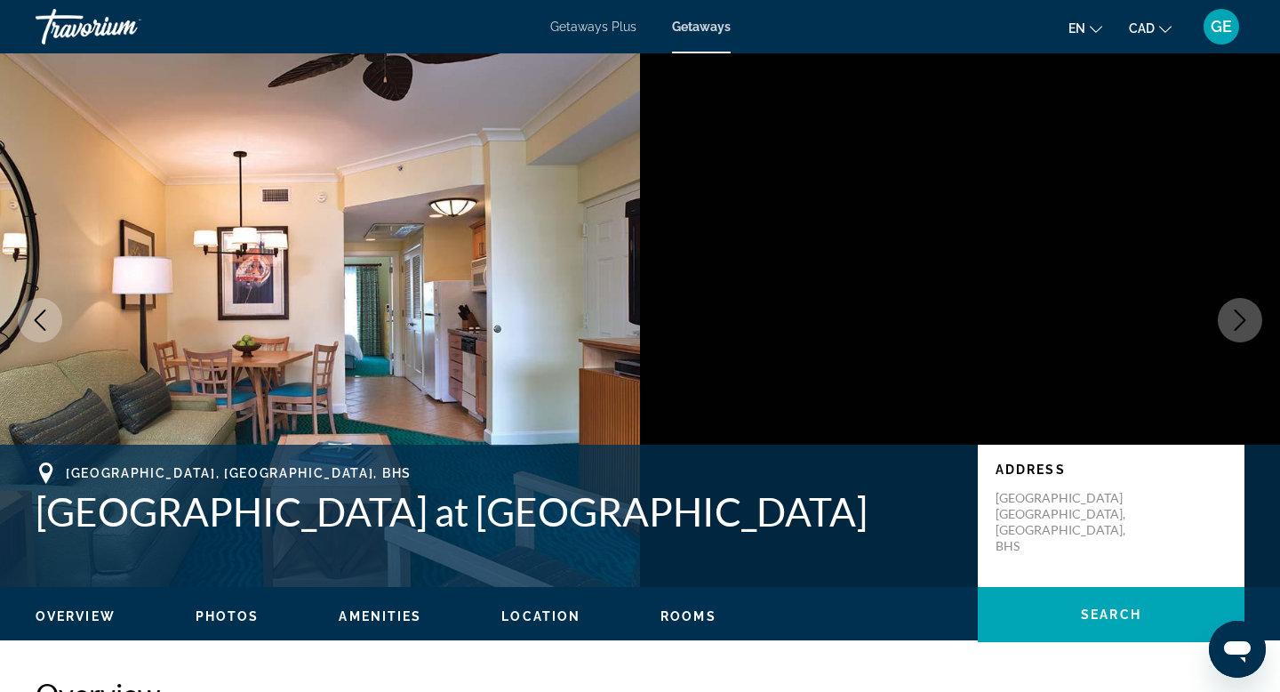
click at [1237, 324] on icon "Next image" at bounding box center [1239, 319] width 21 height 21
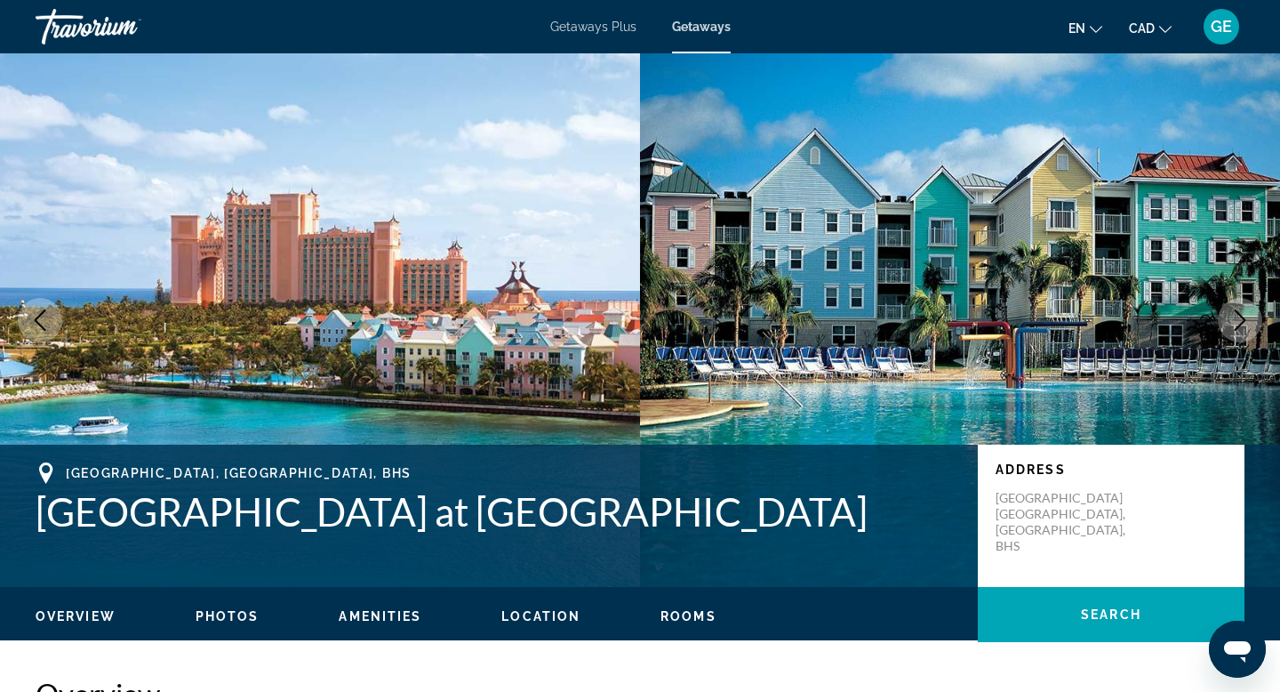
click at [1237, 324] on icon "Next image" at bounding box center [1239, 319] width 21 height 21
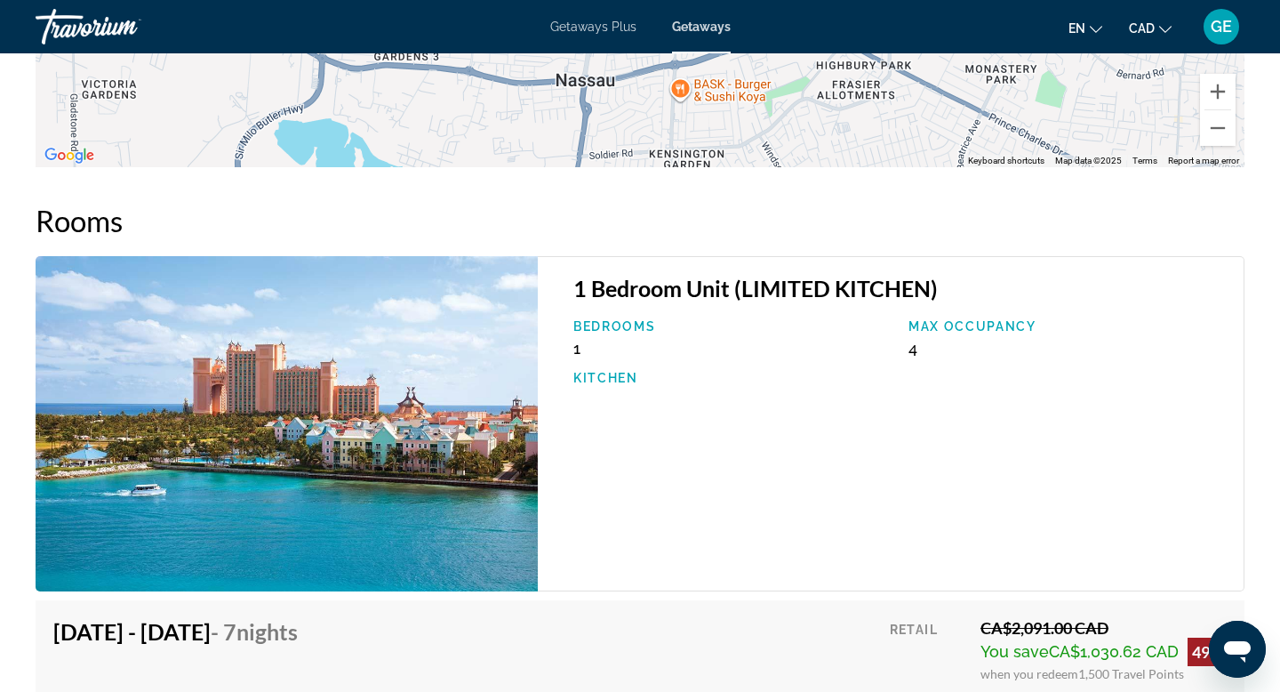
scroll to position [2566, 0]
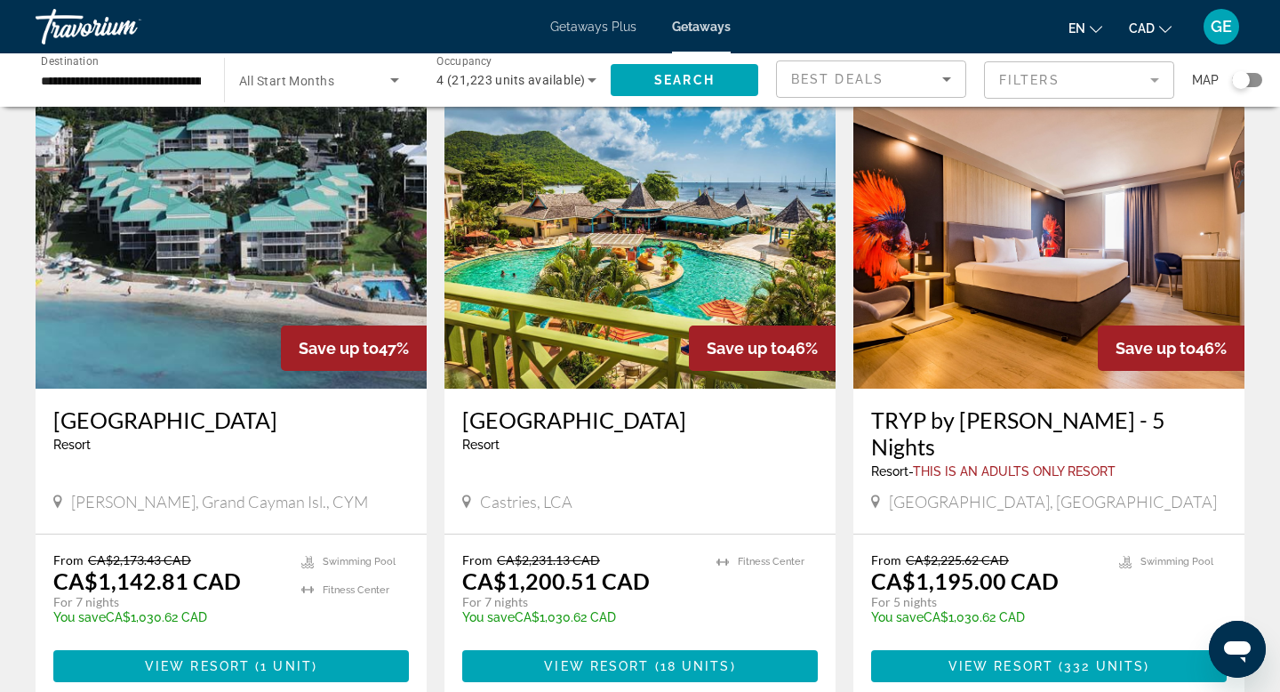
scroll to position [719, 0]
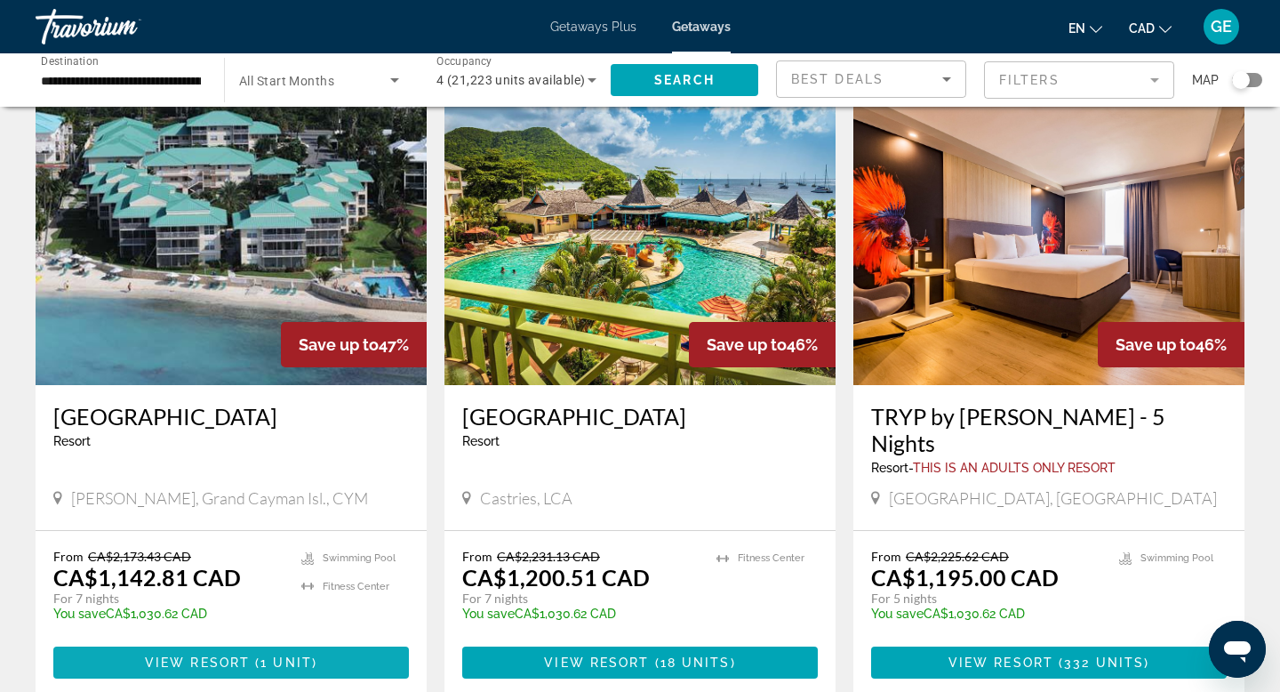
click at [237, 655] on span "View Resort" at bounding box center [197, 662] width 105 height 14
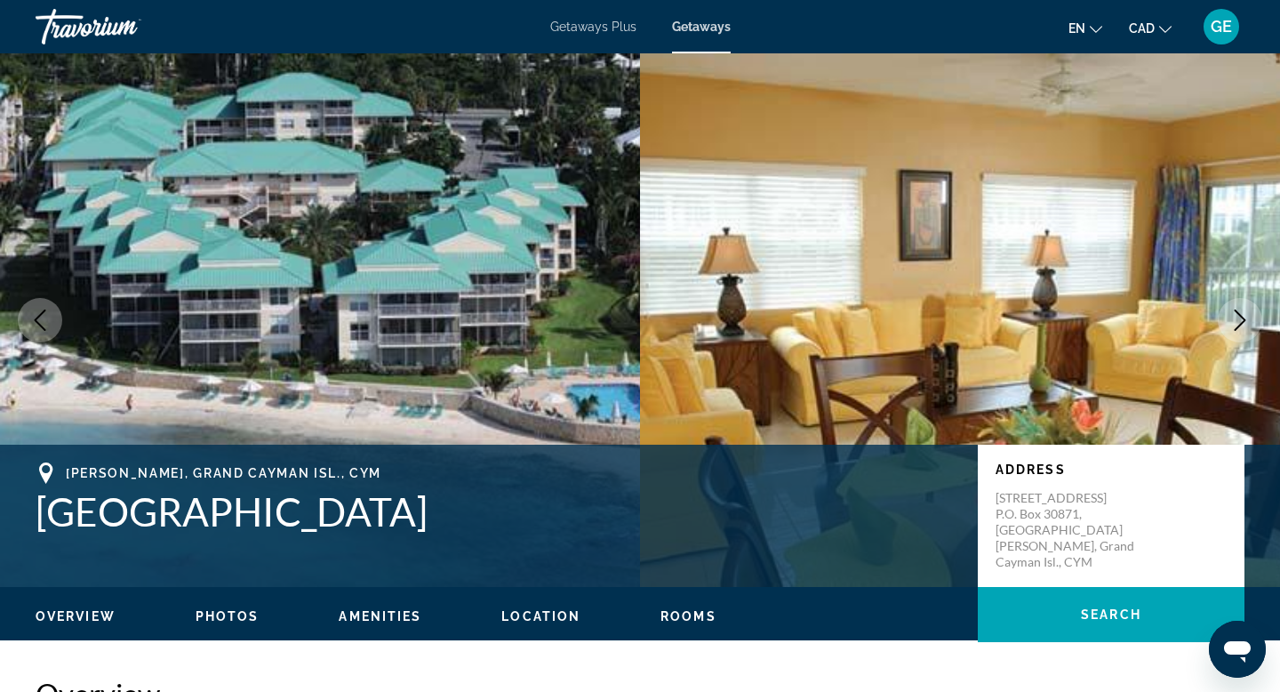
click at [1244, 323] on icon "Next image" at bounding box center [1239, 319] width 21 height 21
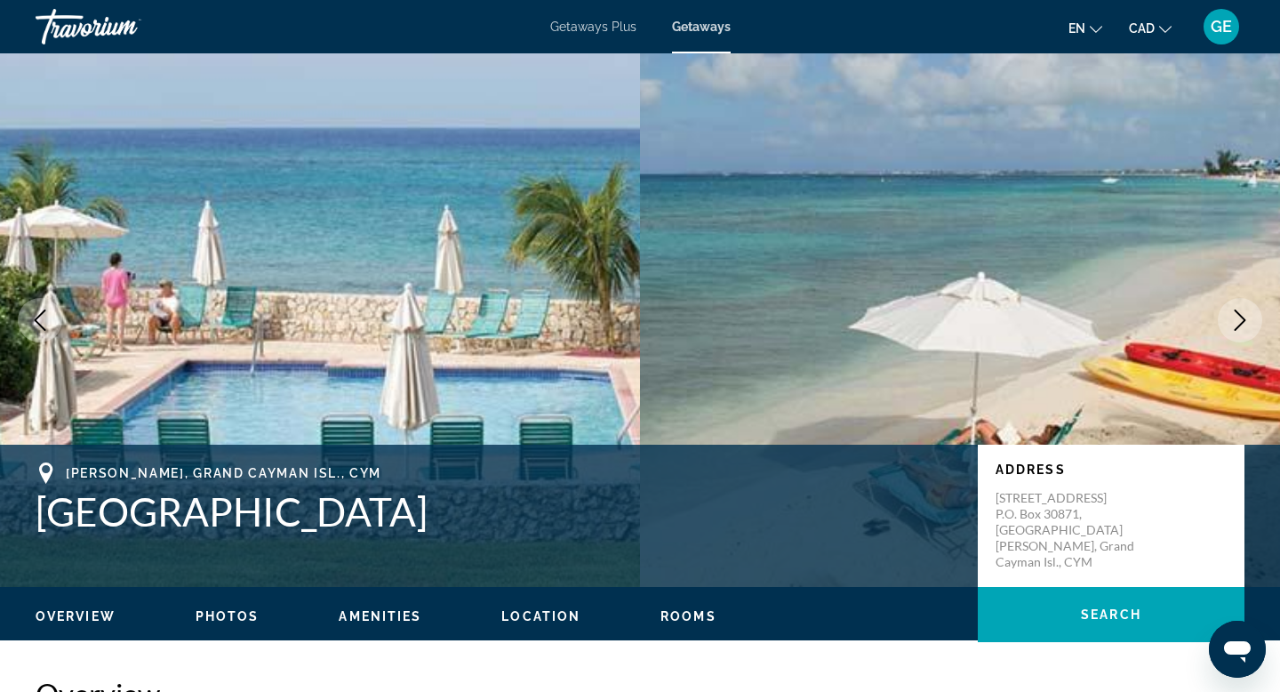
click at [1244, 323] on icon "Next image" at bounding box center [1239, 319] width 21 height 21
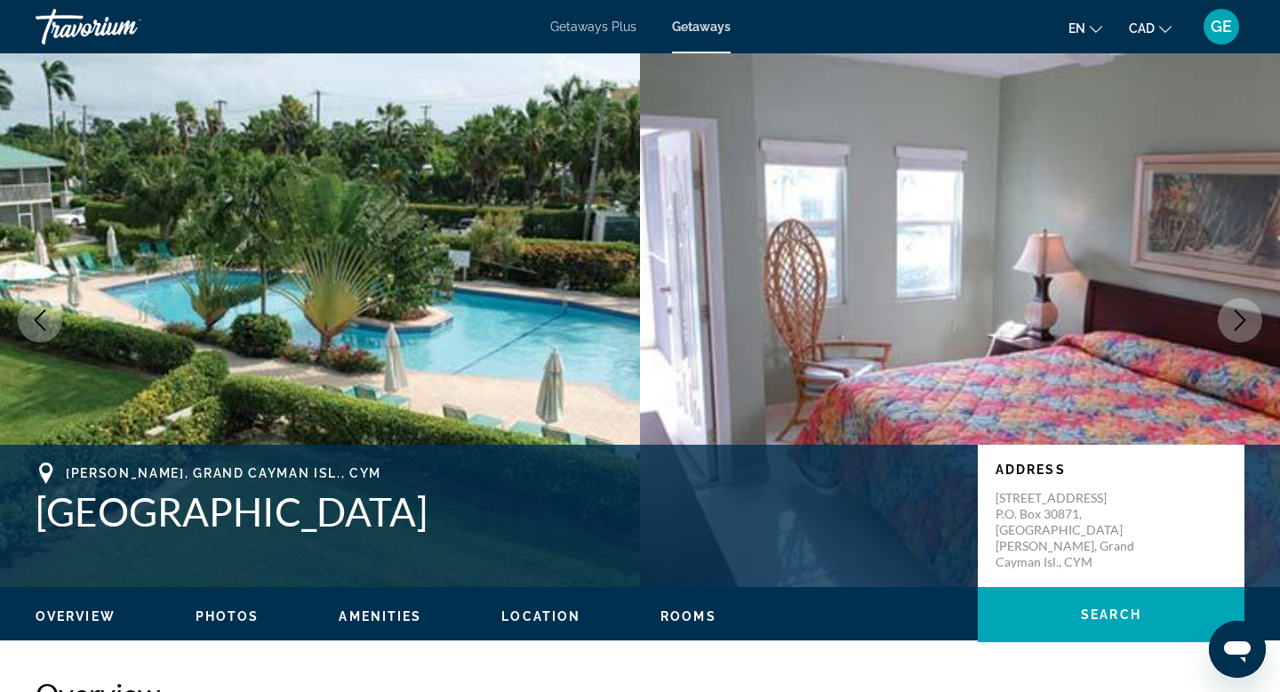
click at [1244, 323] on icon "Next image" at bounding box center [1239, 319] width 21 height 21
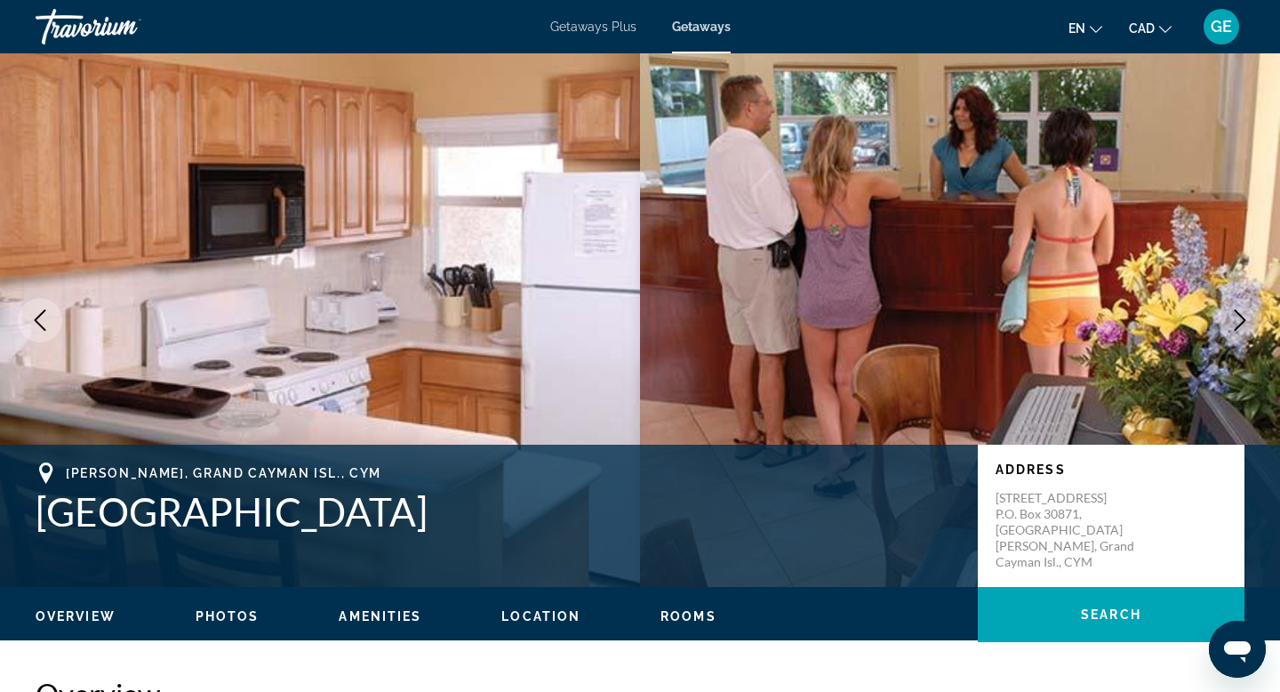
click at [1244, 324] on icon "Next image" at bounding box center [1239, 319] width 21 height 21
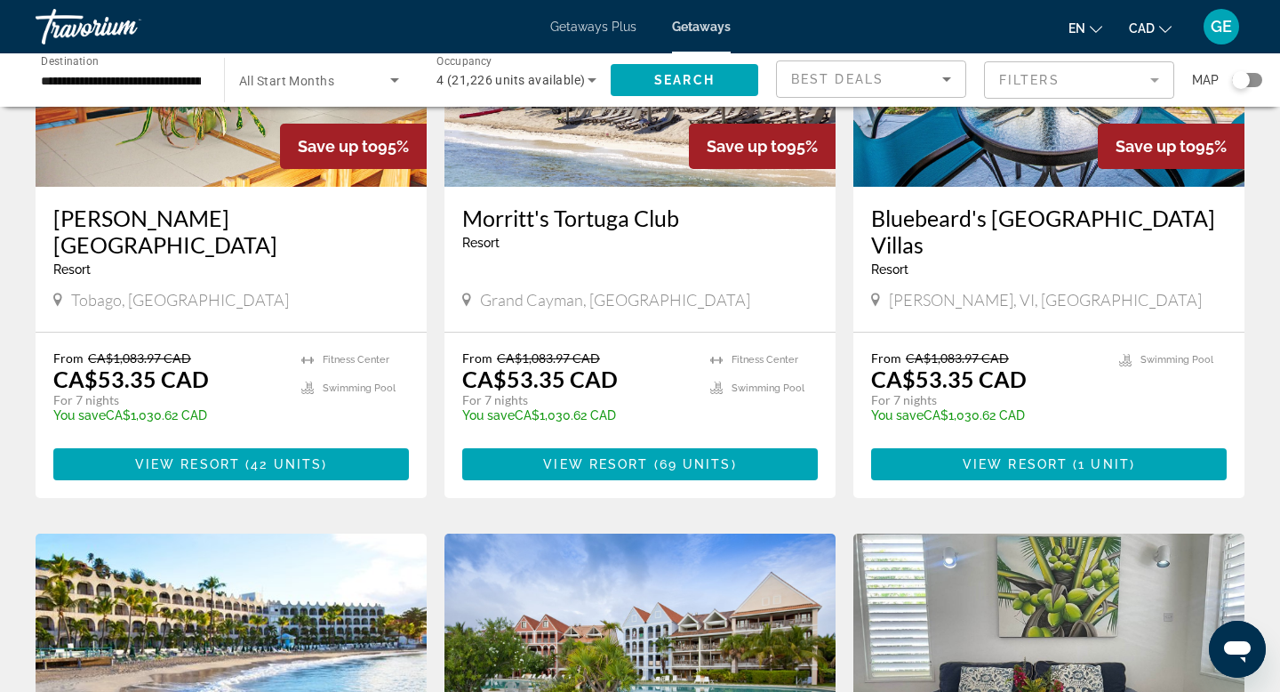
scroll to position [2184, 0]
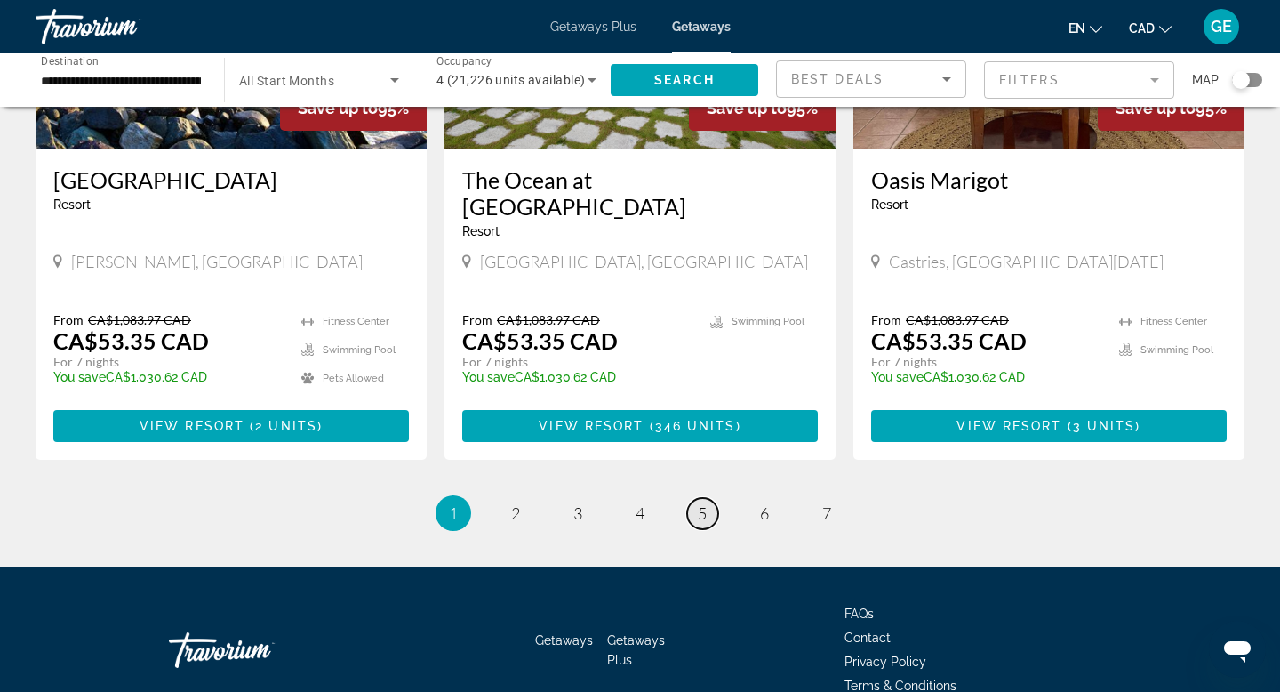
click at [700, 503] on span "5" at bounding box center [702, 513] width 9 height 20
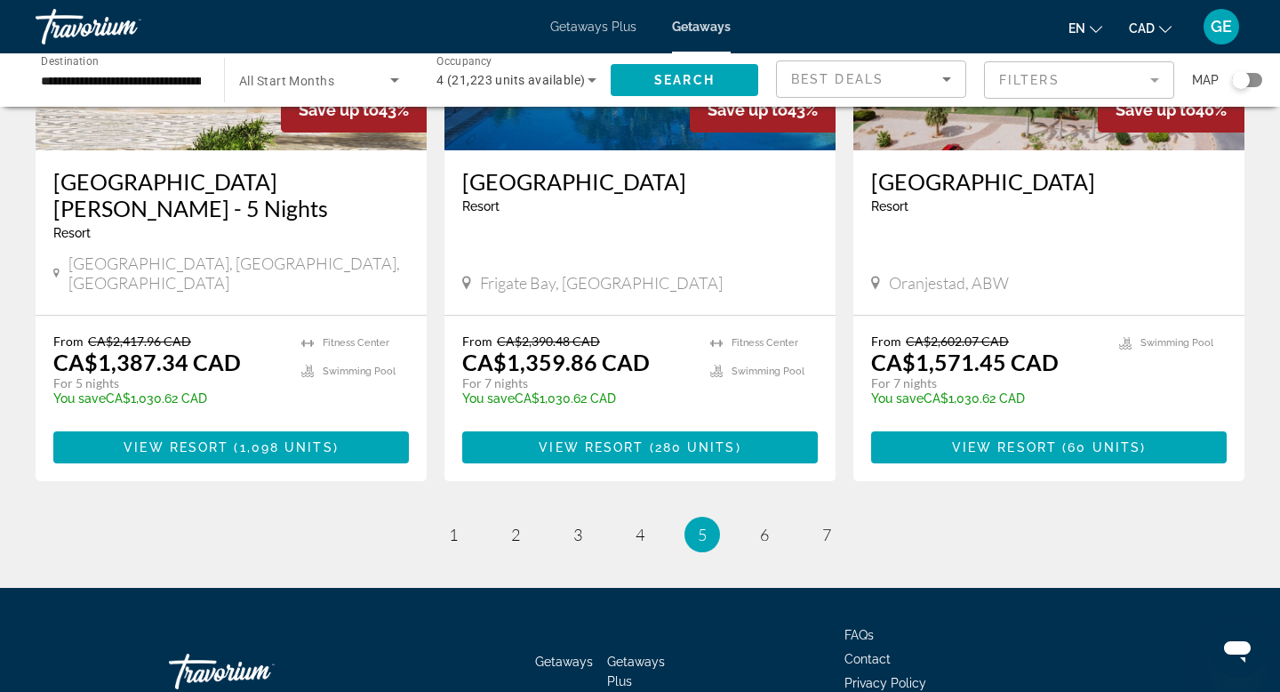
scroll to position [2264, 0]
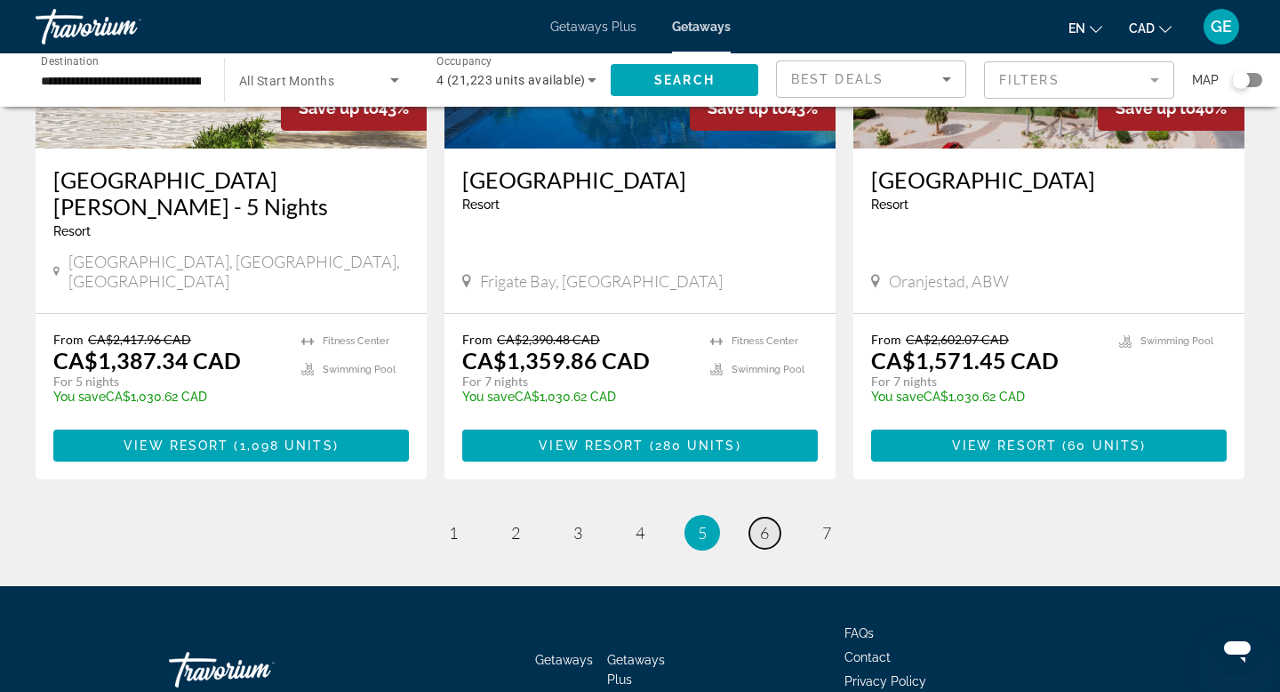
click at [757, 517] on link "page 6" at bounding box center [764, 532] width 31 height 31
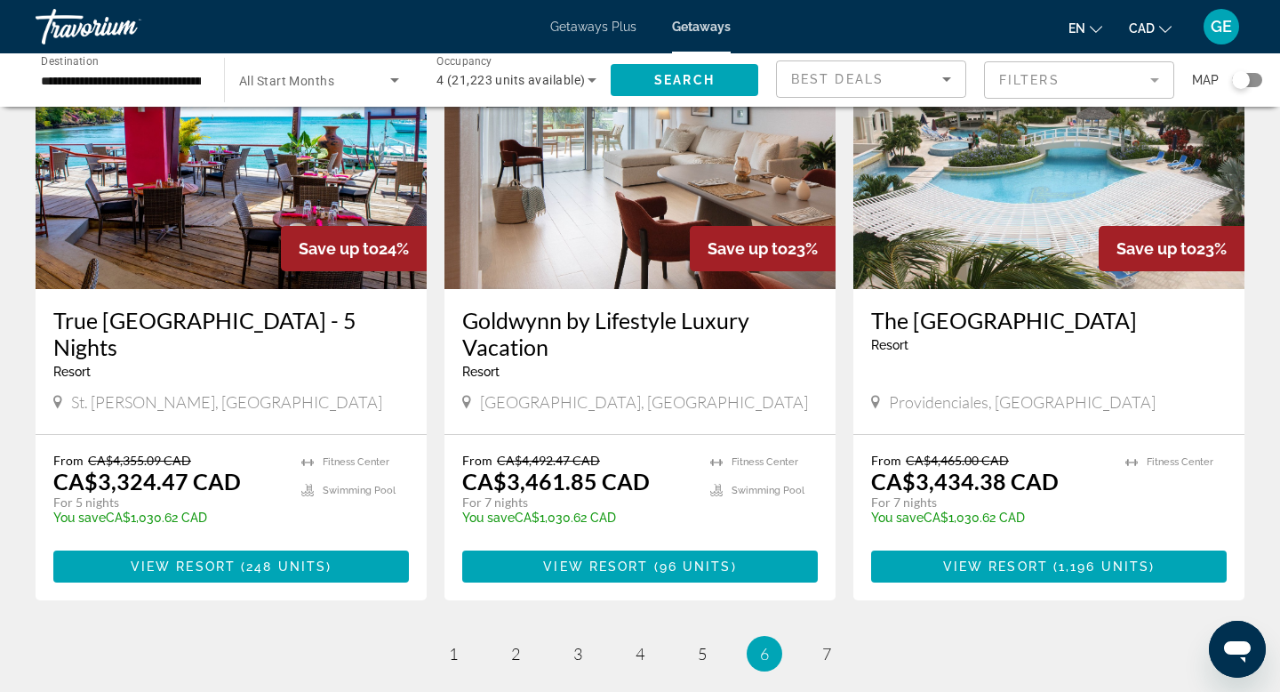
scroll to position [2145, 0]
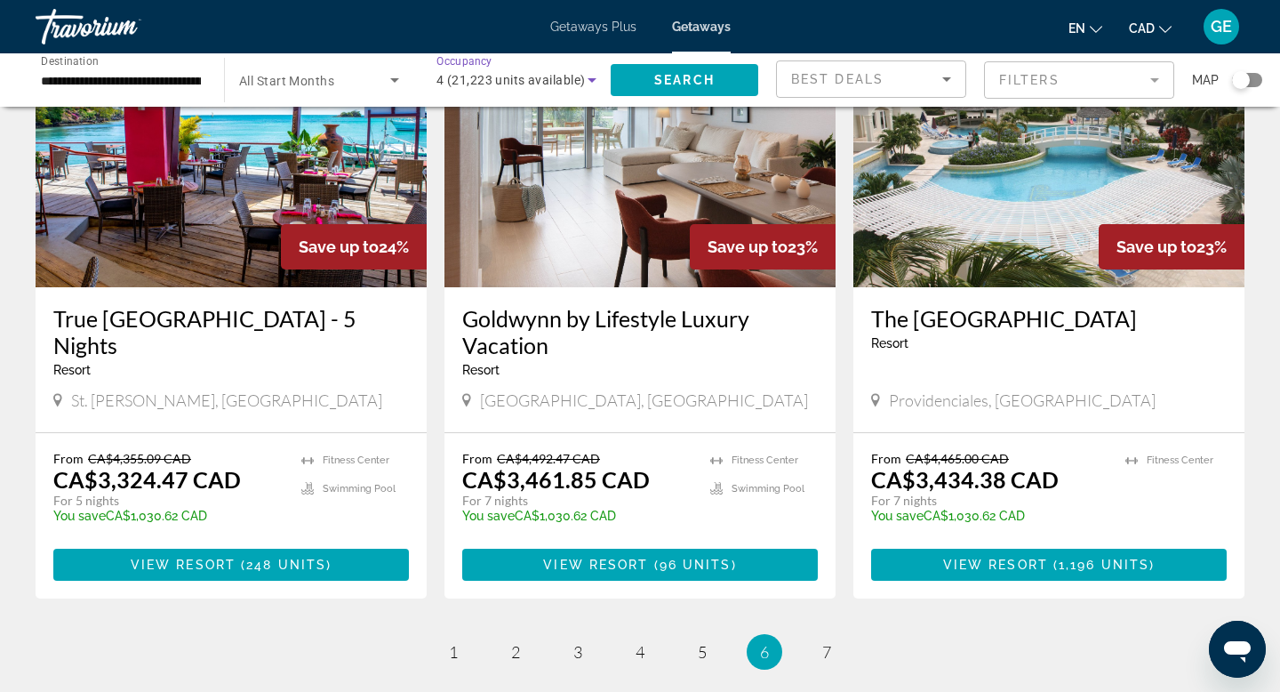
click at [508, 78] on span "4 (21,223 units available)" at bounding box center [510, 80] width 148 height 14
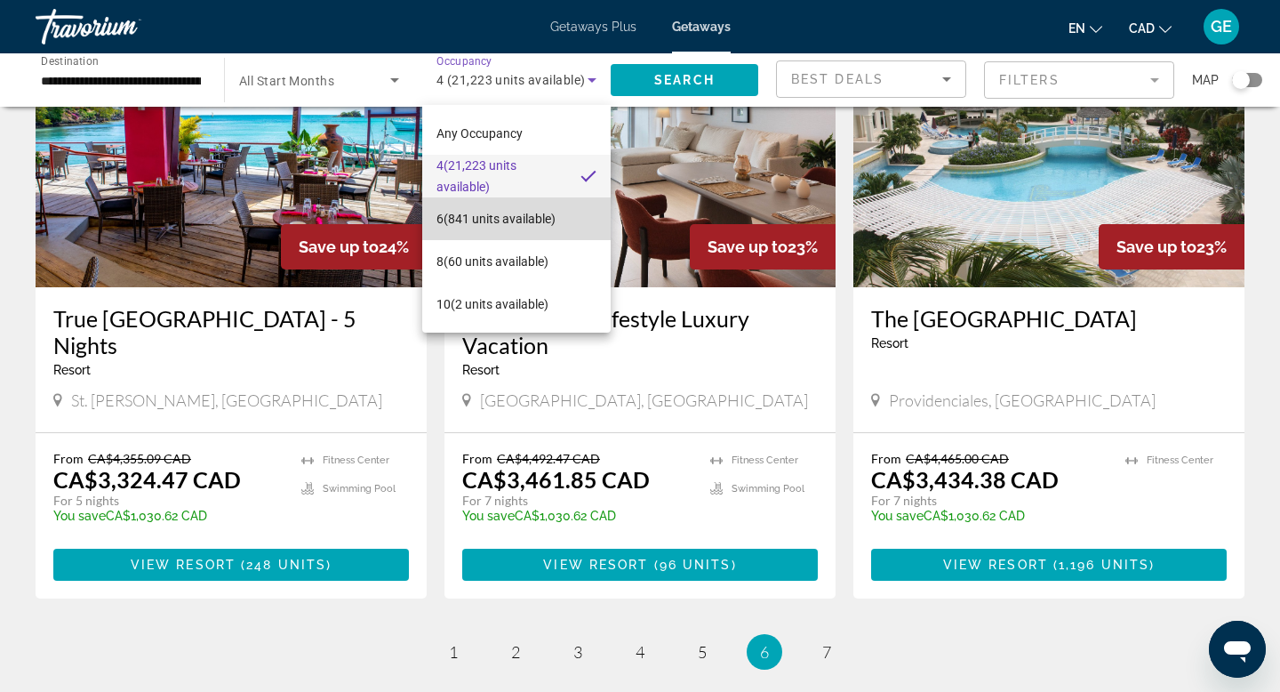
click at [499, 212] on span "6 (841 units available)" at bounding box center [495, 218] width 119 height 21
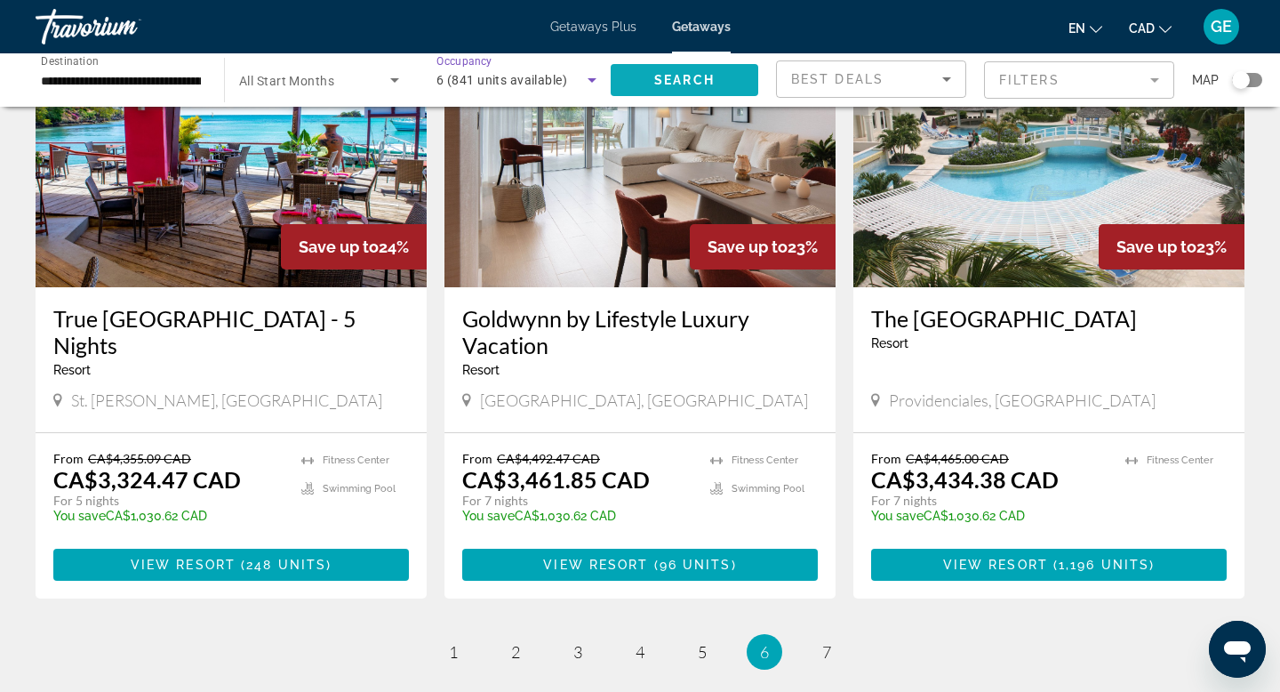
click at [707, 73] on span "Search" at bounding box center [684, 80] width 60 height 14
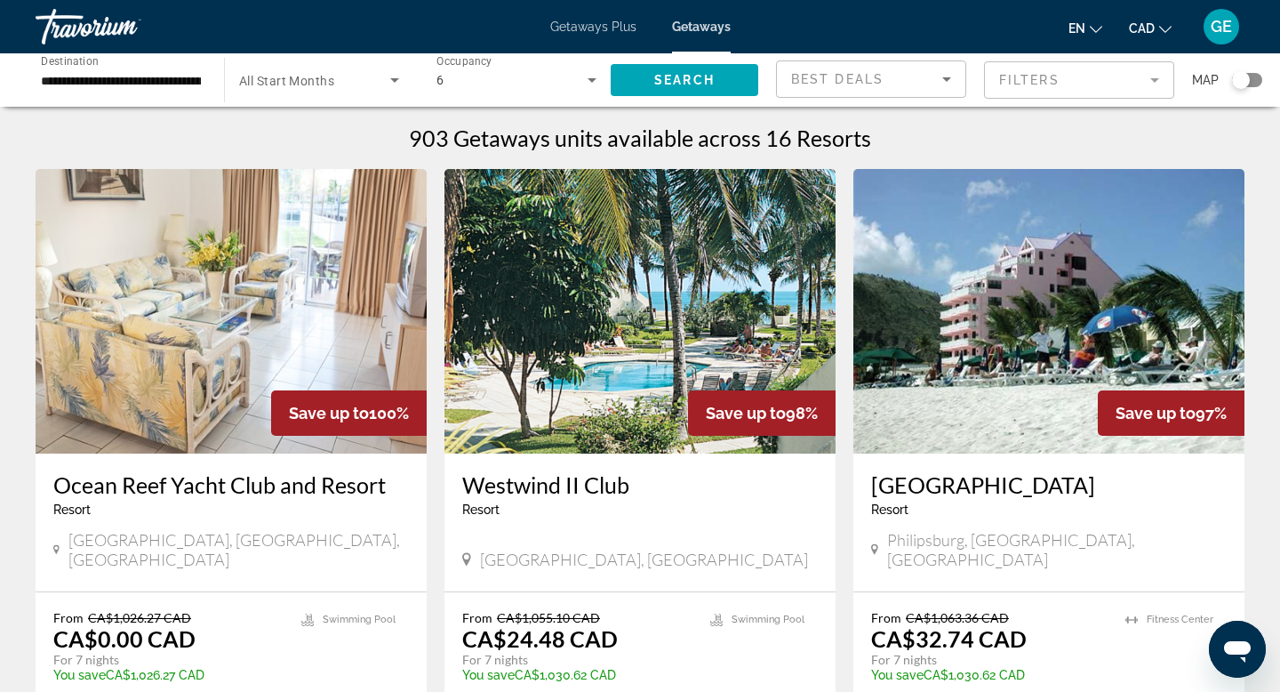
click at [285, 86] on span "All Start Months" at bounding box center [286, 81] width 95 height 14
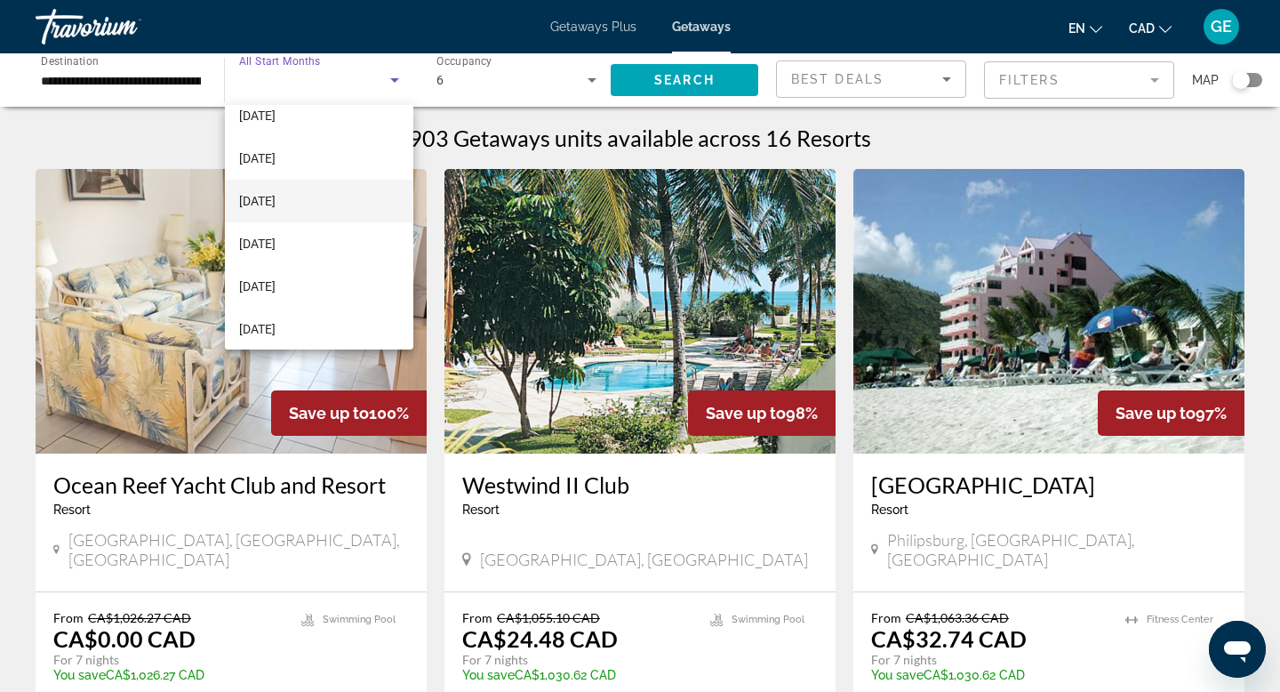
scroll to position [80, 0]
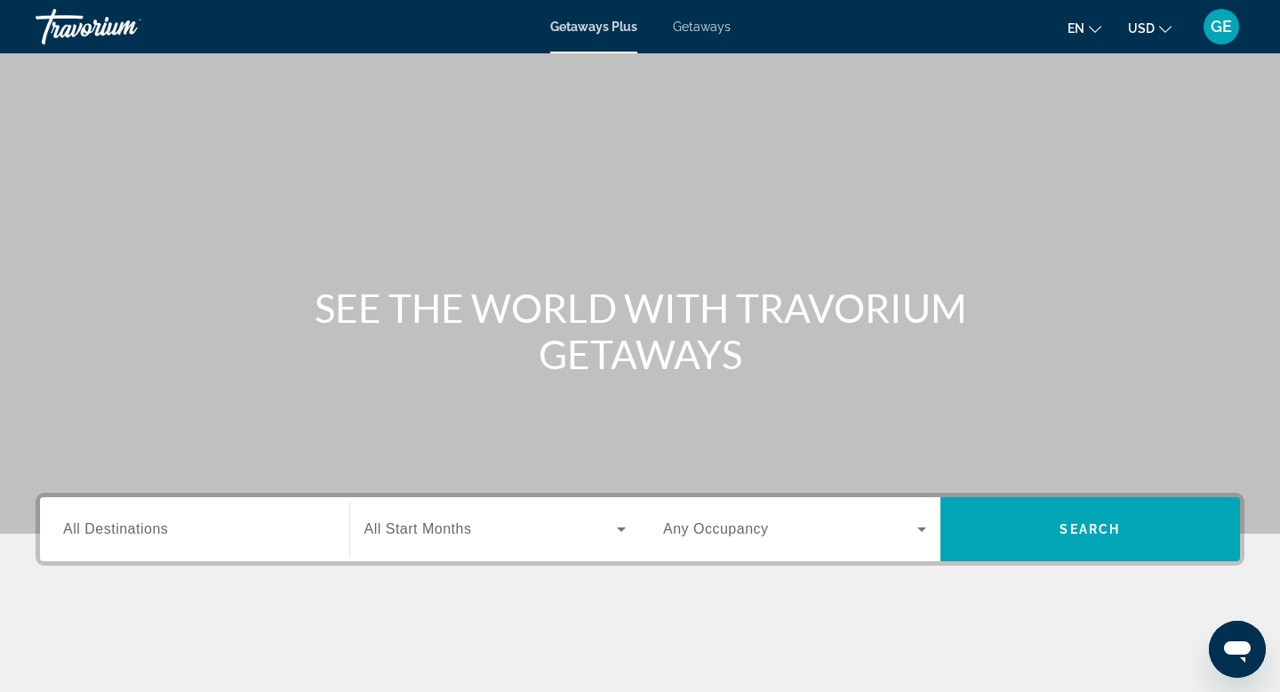
click at [709, 35] on div "Getaways Plus Getaways en English Español Français Italiano Português русский U…" at bounding box center [640, 27] width 1280 height 46
click at [709, 22] on span "Getaways" at bounding box center [702, 27] width 58 height 14
click at [1133, 21] on span "USD" at bounding box center [1141, 28] width 27 height 14
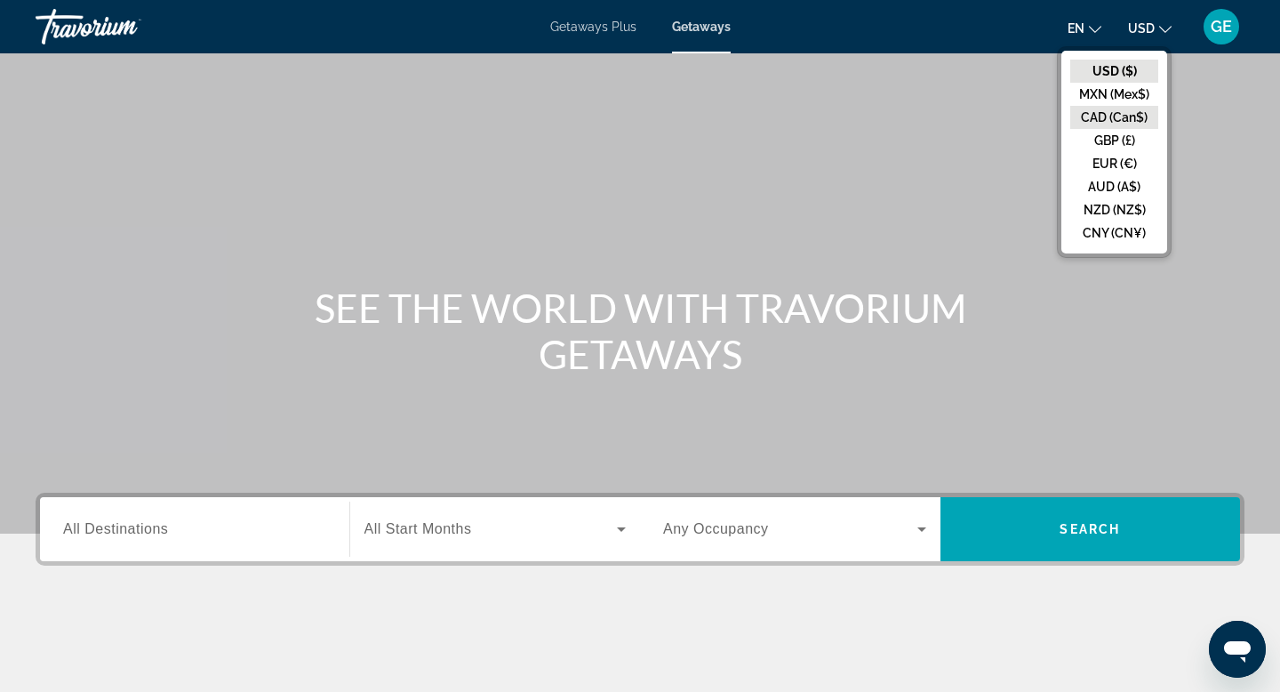
click at [1100, 121] on button "CAD (Can$)" at bounding box center [1114, 117] width 88 height 23
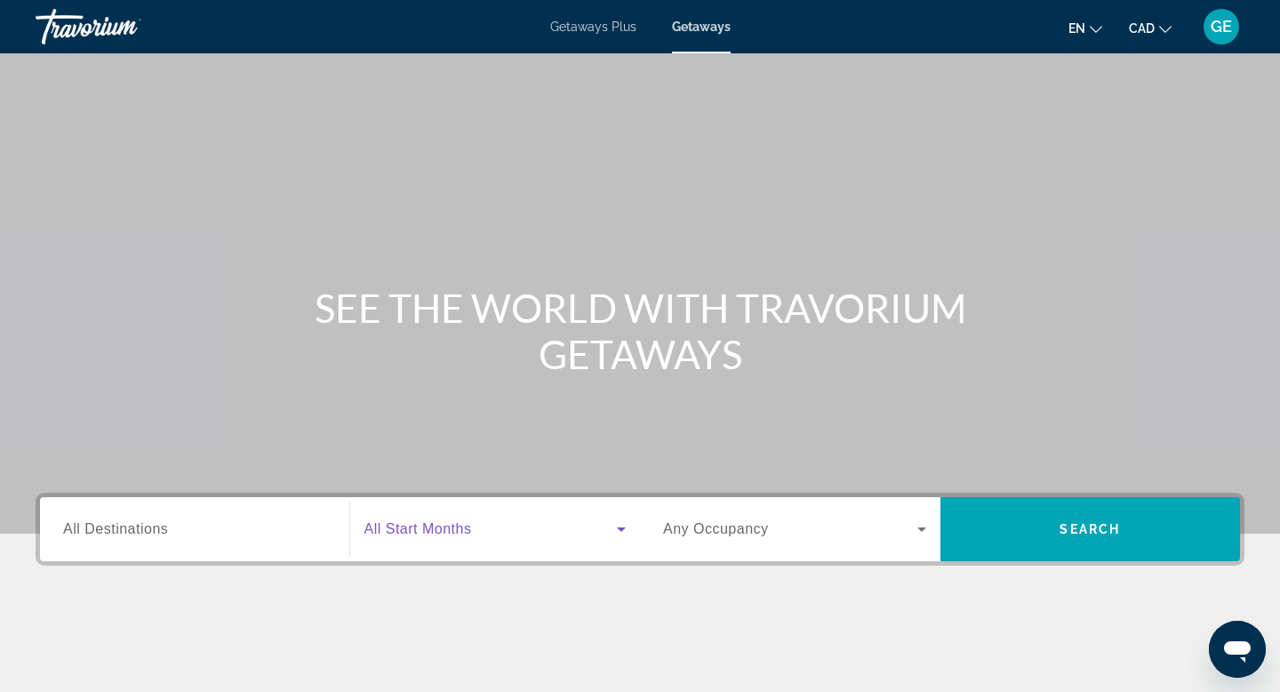
click at [472, 518] on span "Search widget" at bounding box center [490, 528] width 253 height 21
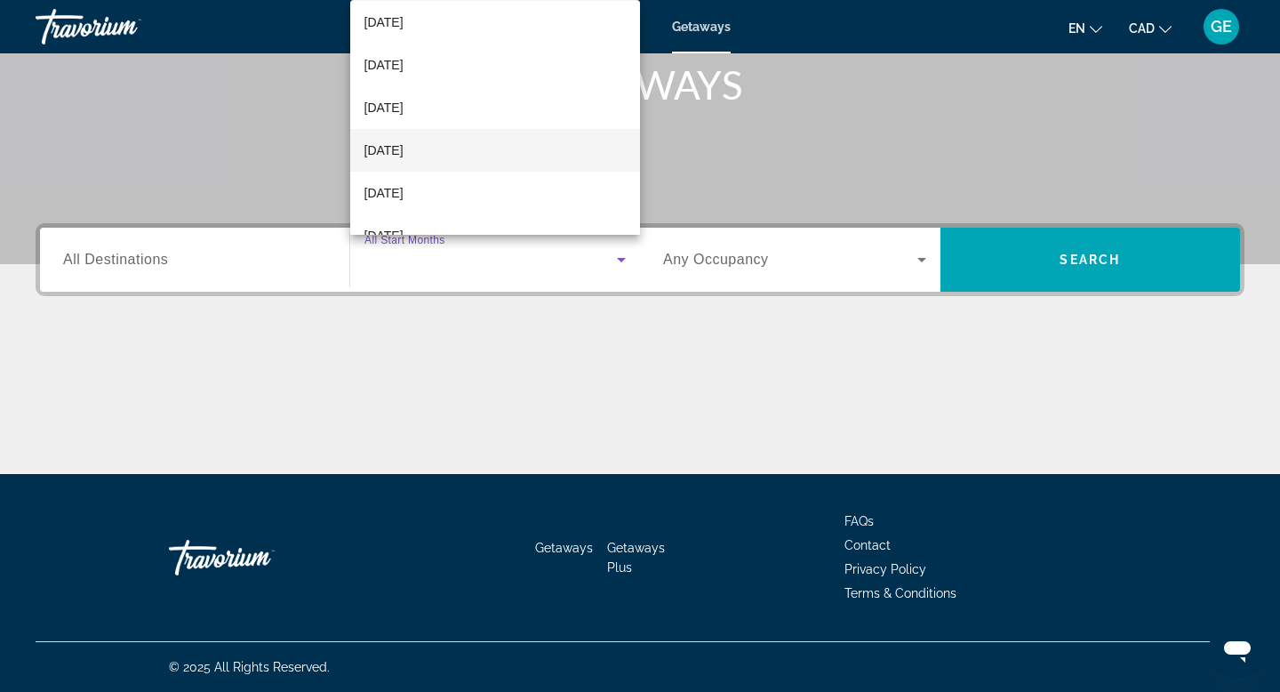
scroll to position [58, 0]
click at [476, 141] on mat-option "[DATE]" at bounding box center [495, 141] width 291 height 43
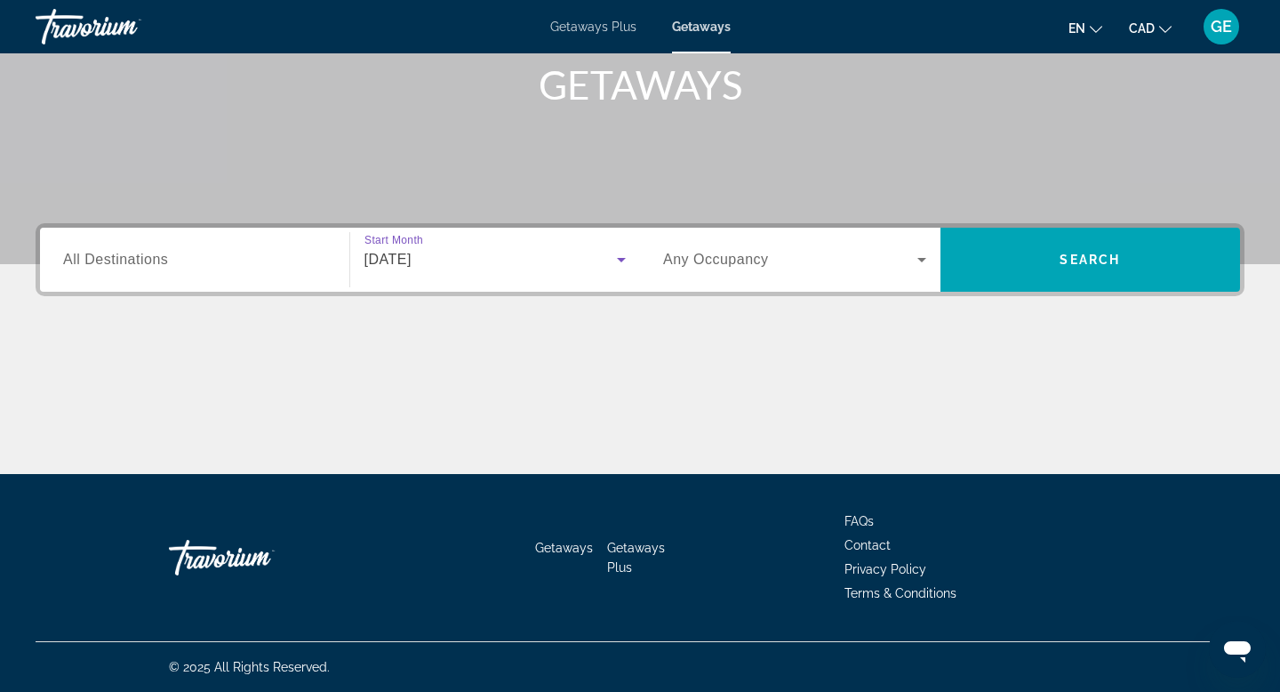
click at [156, 265] on span "All Destinations" at bounding box center [115, 259] width 105 height 15
click at [156, 265] on input "Destination All Destinations" at bounding box center [194, 260] width 263 height 21
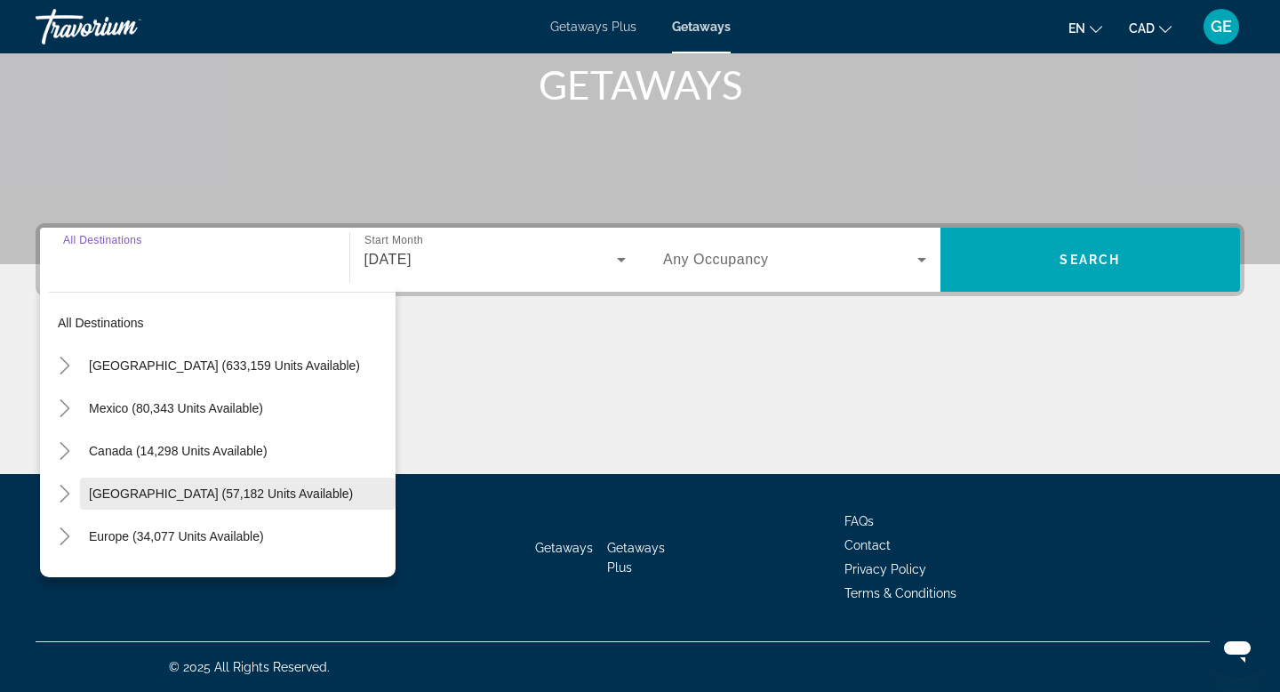
click at [207, 493] on span "[GEOGRAPHIC_DATA] (57,182 units available)" at bounding box center [221, 493] width 264 height 14
type input "**********"
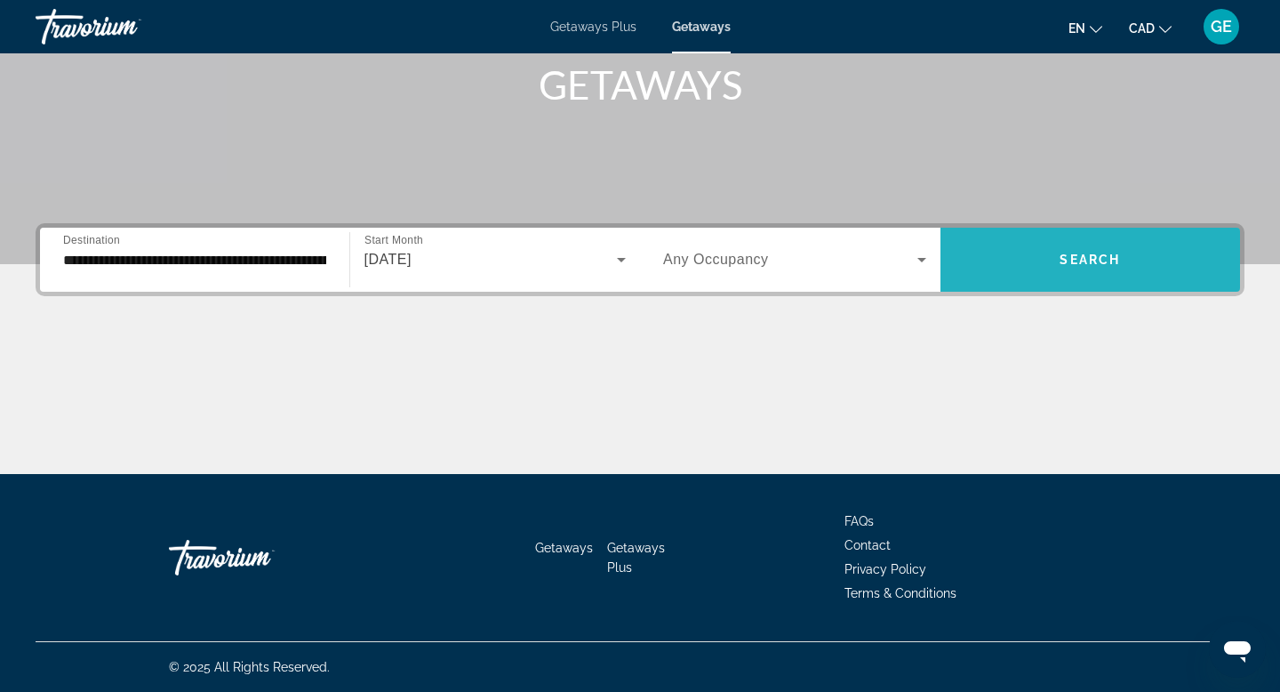
click at [1027, 282] on span "Search widget" at bounding box center [1091, 260] width 300 height 64
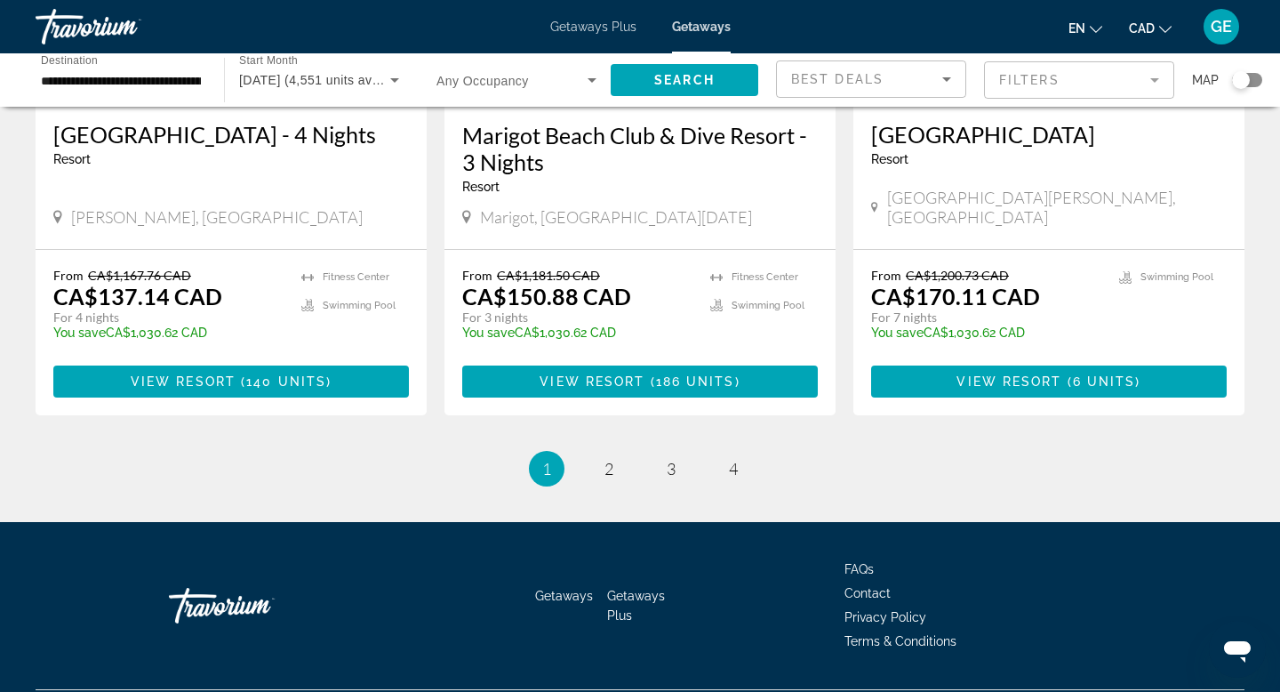
scroll to position [2265, 0]
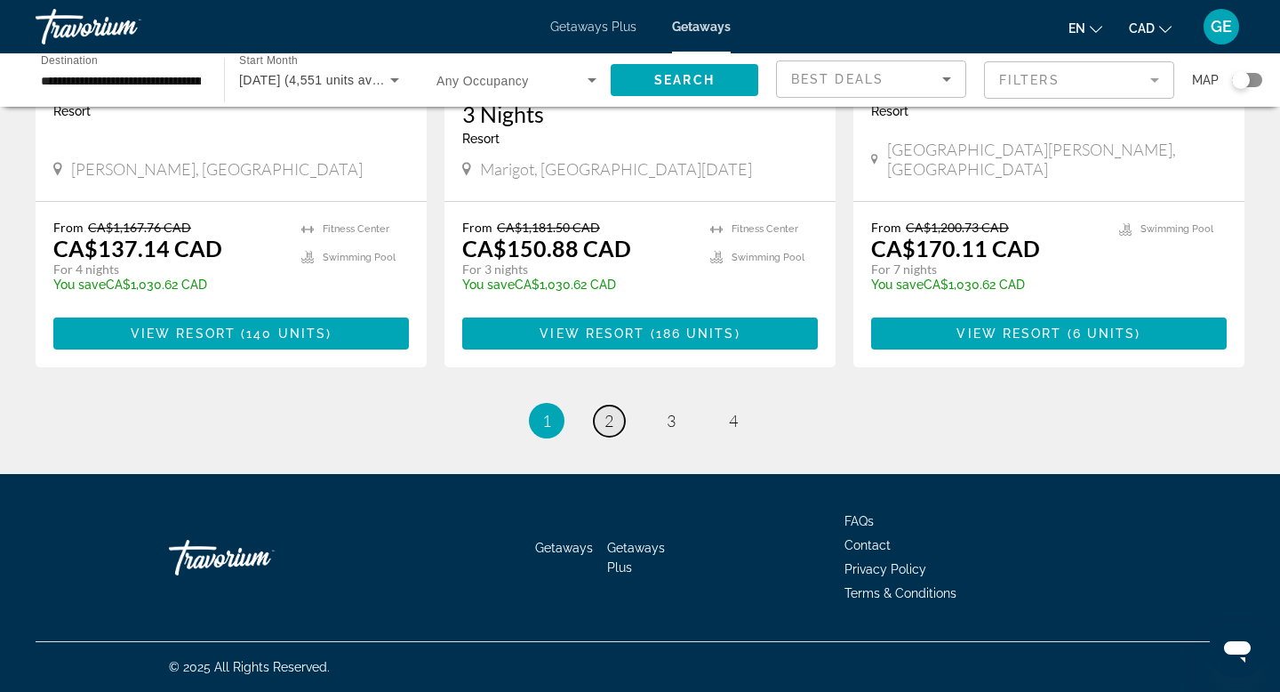
click at [604, 422] on span "2" at bounding box center [608, 421] width 9 height 20
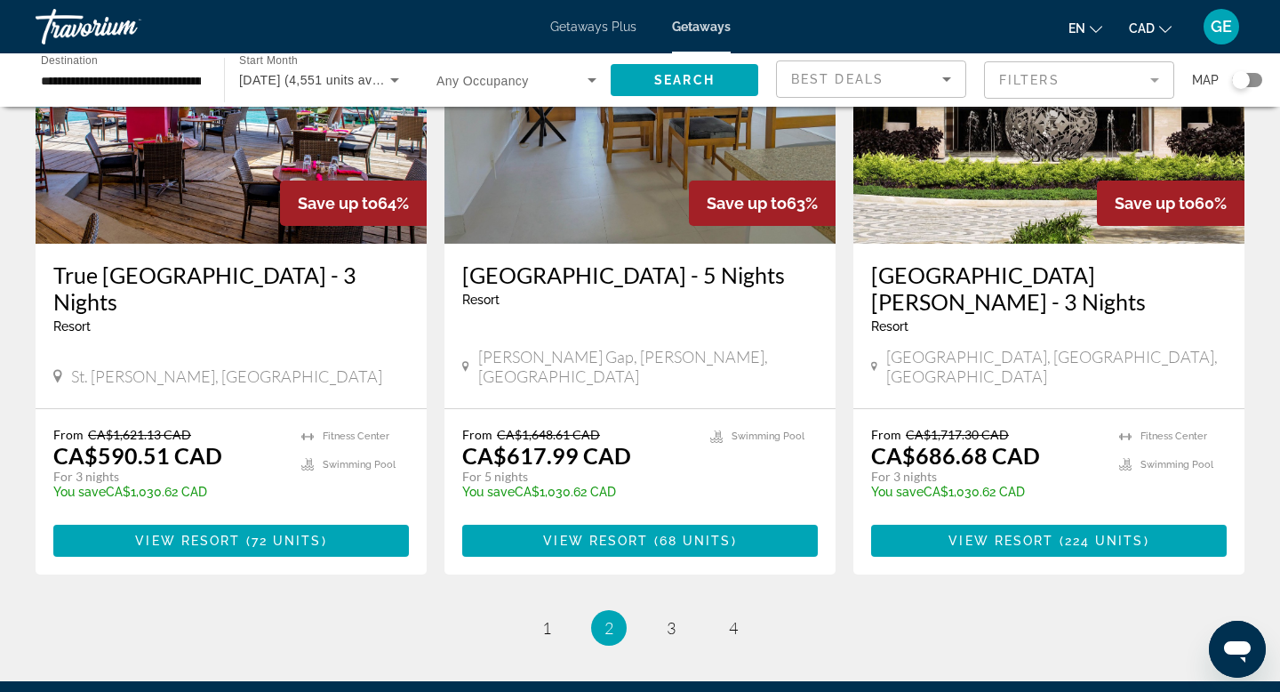
scroll to position [2265, 0]
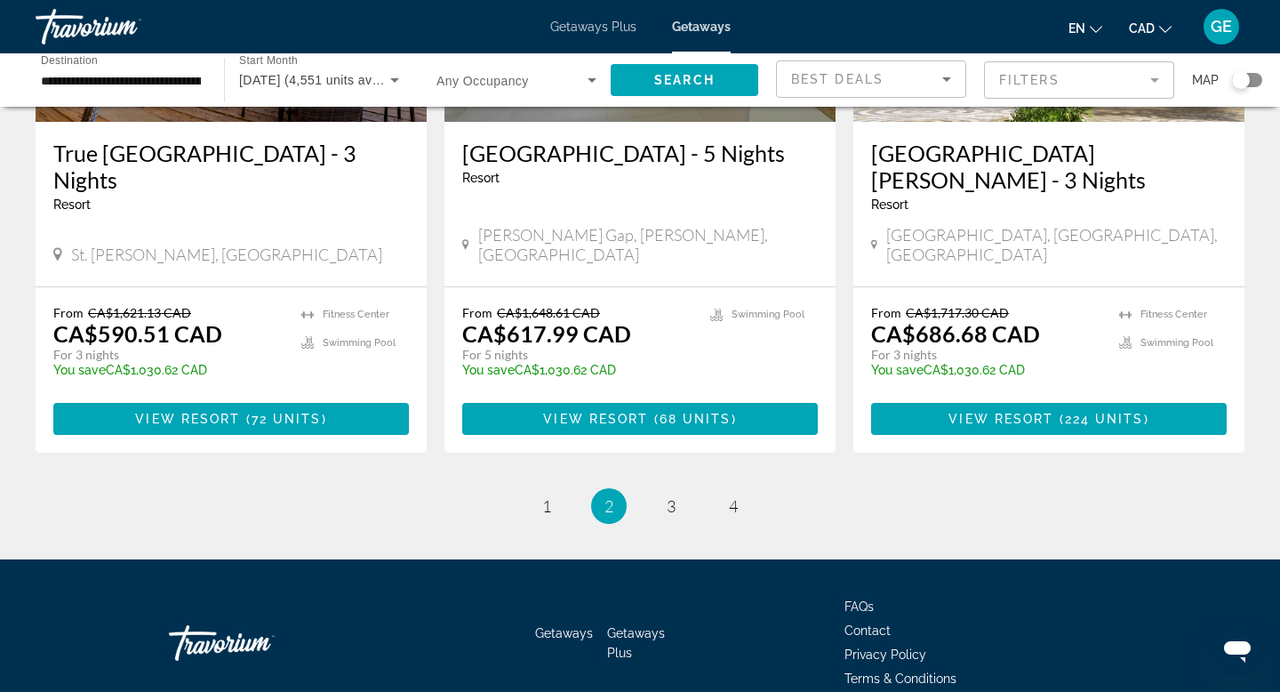
click at [687, 488] on li "page 3" at bounding box center [671, 506] width 36 height 36
click at [665, 491] on link "page 3" at bounding box center [671, 506] width 31 height 31
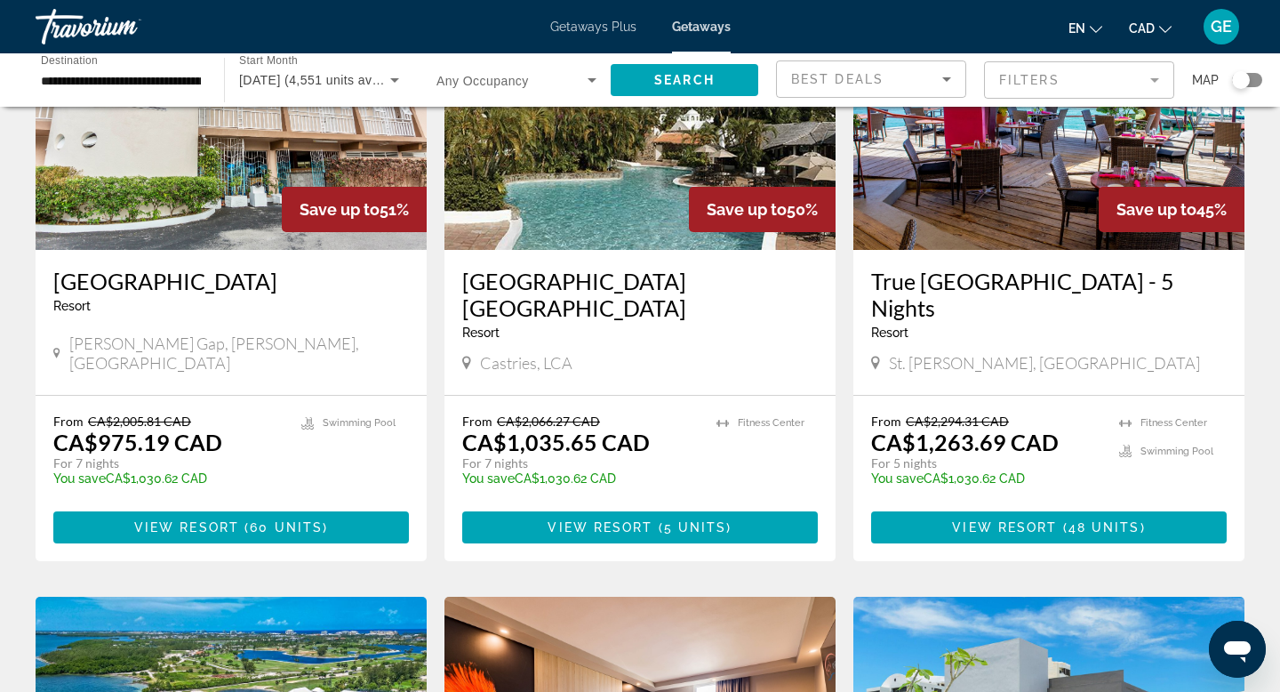
scroll to position [1513, 0]
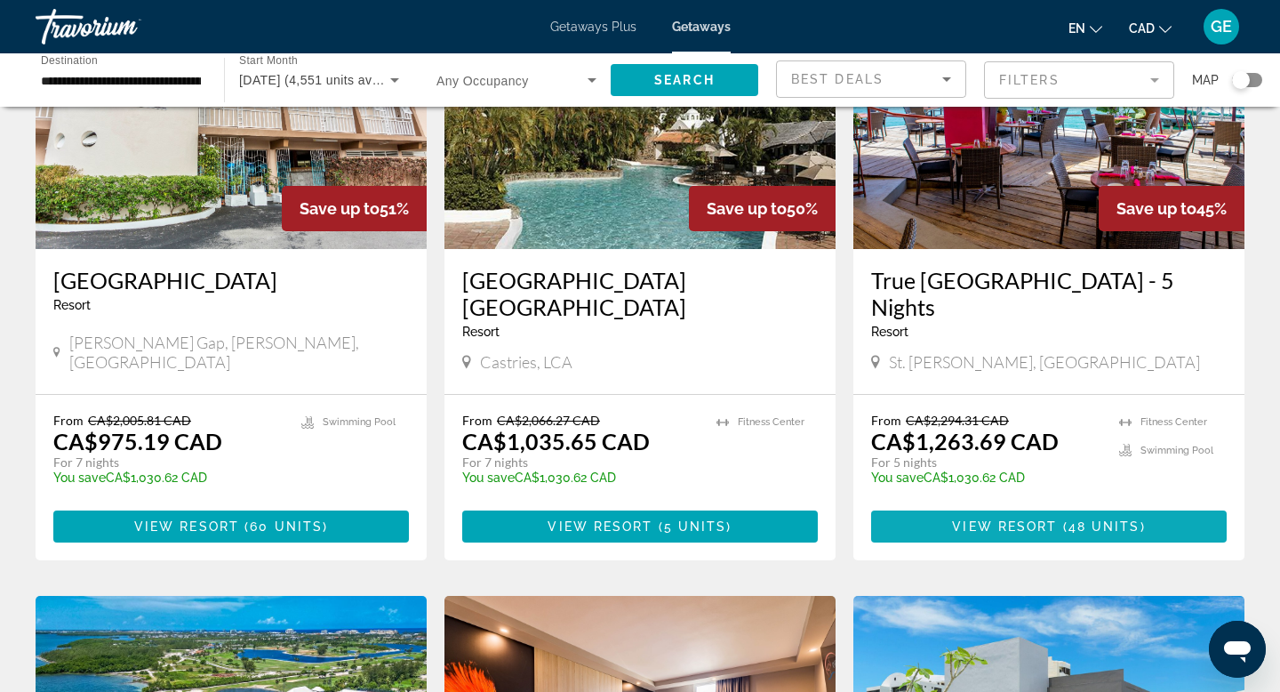
click at [1051, 519] on span "View Resort" at bounding box center [1004, 526] width 105 height 14
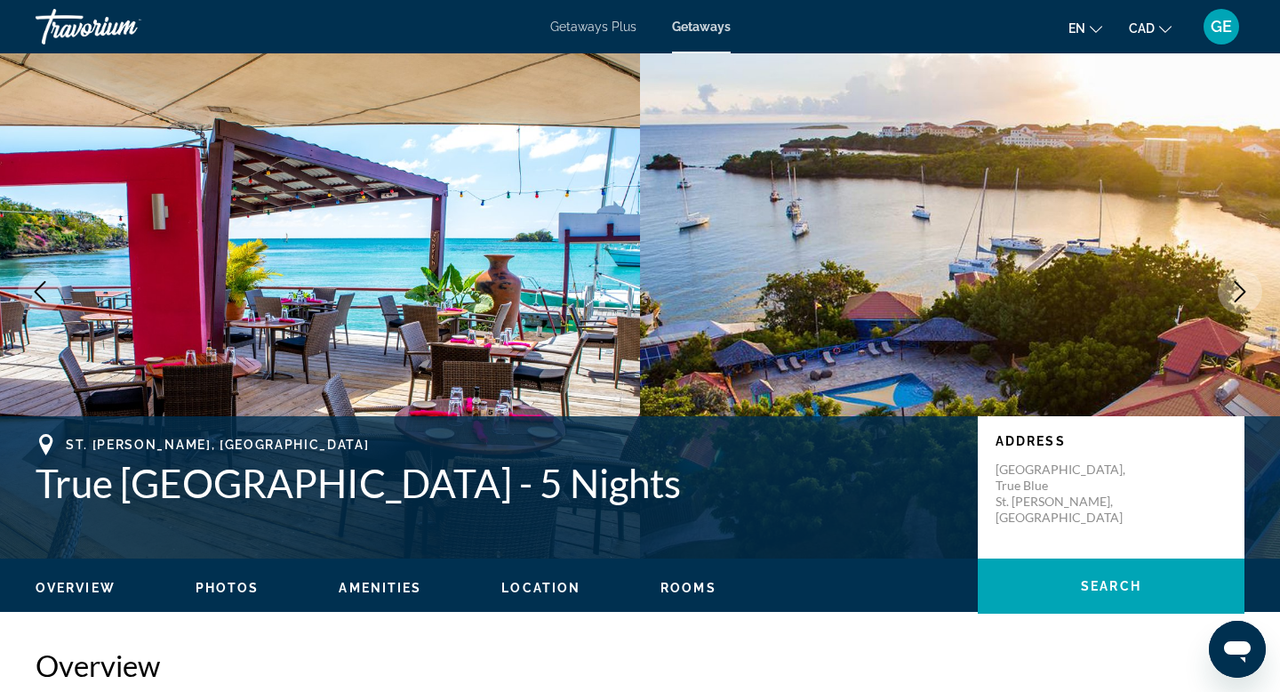
scroll to position [44, 0]
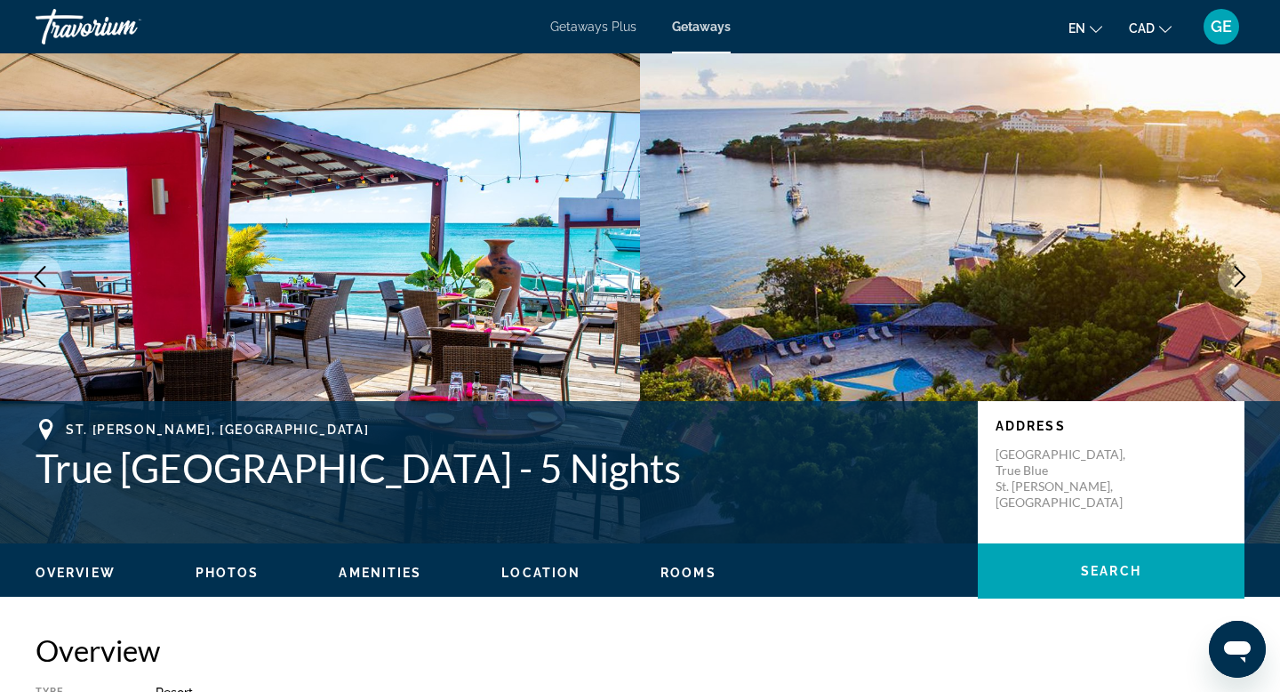
click at [1241, 280] on icon "Next image" at bounding box center [1241, 276] width 12 height 21
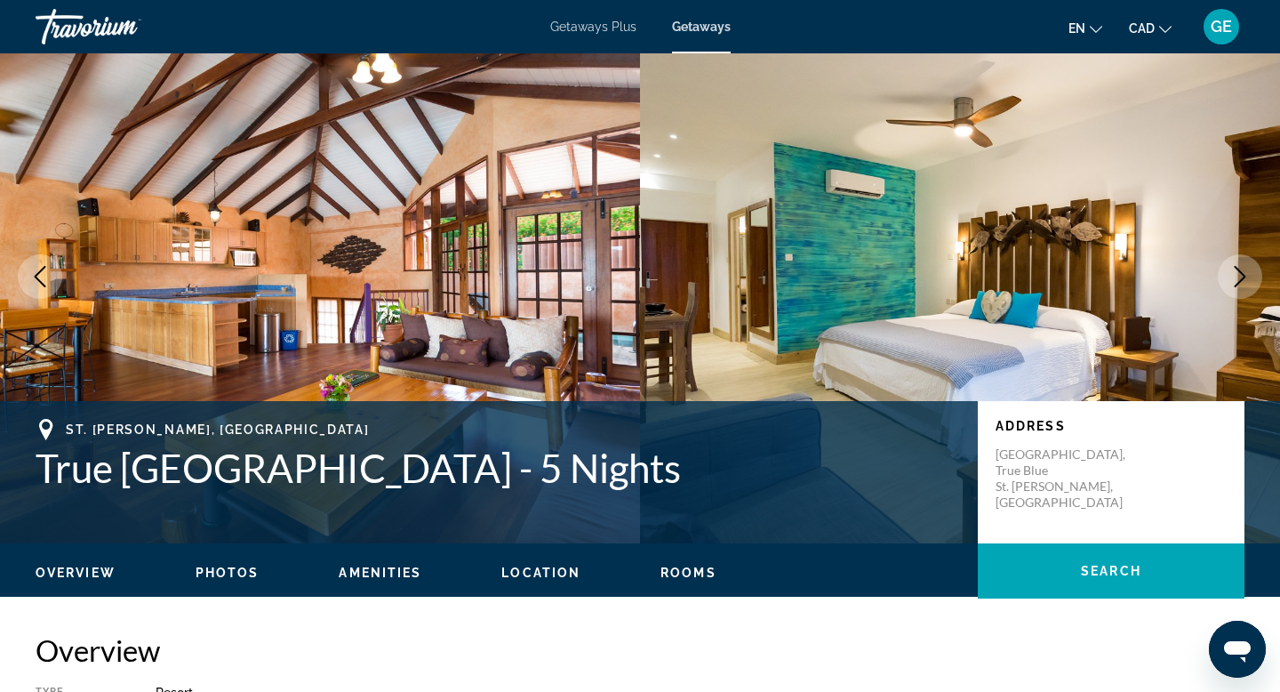
click at [1241, 282] on icon "Next image" at bounding box center [1239, 276] width 21 height 21
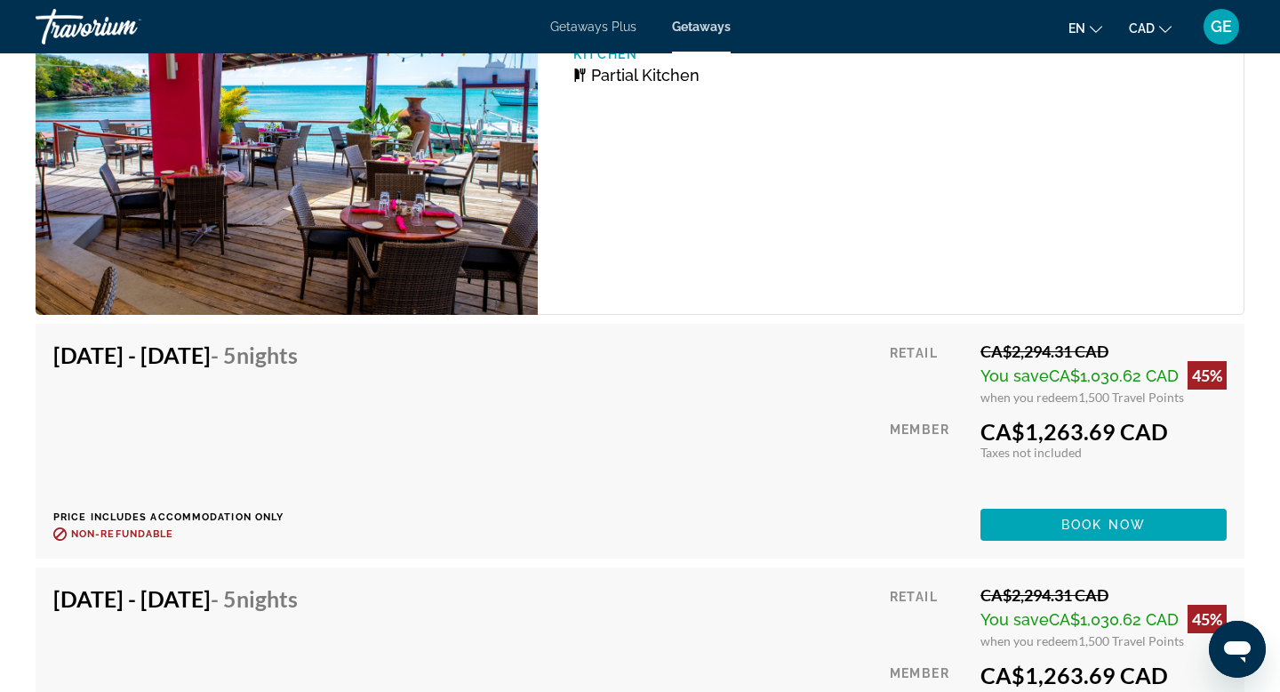
scroll to position [2824, 0]
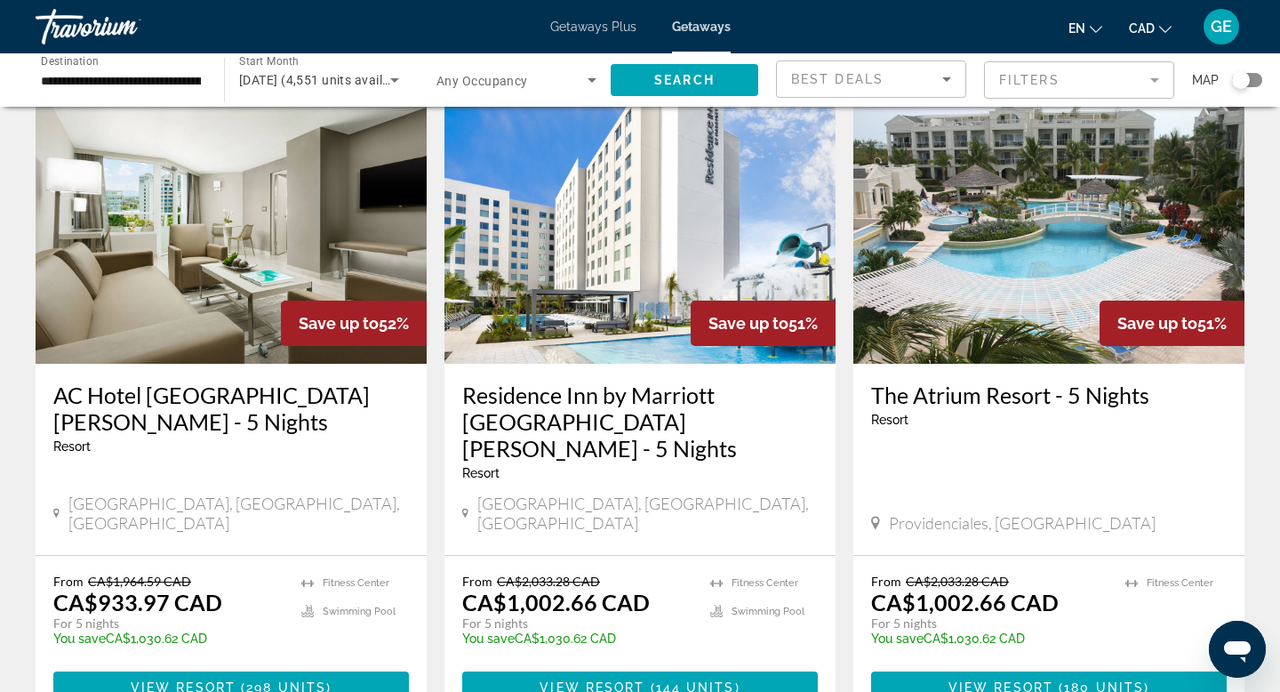
scroll to position [726, 0]
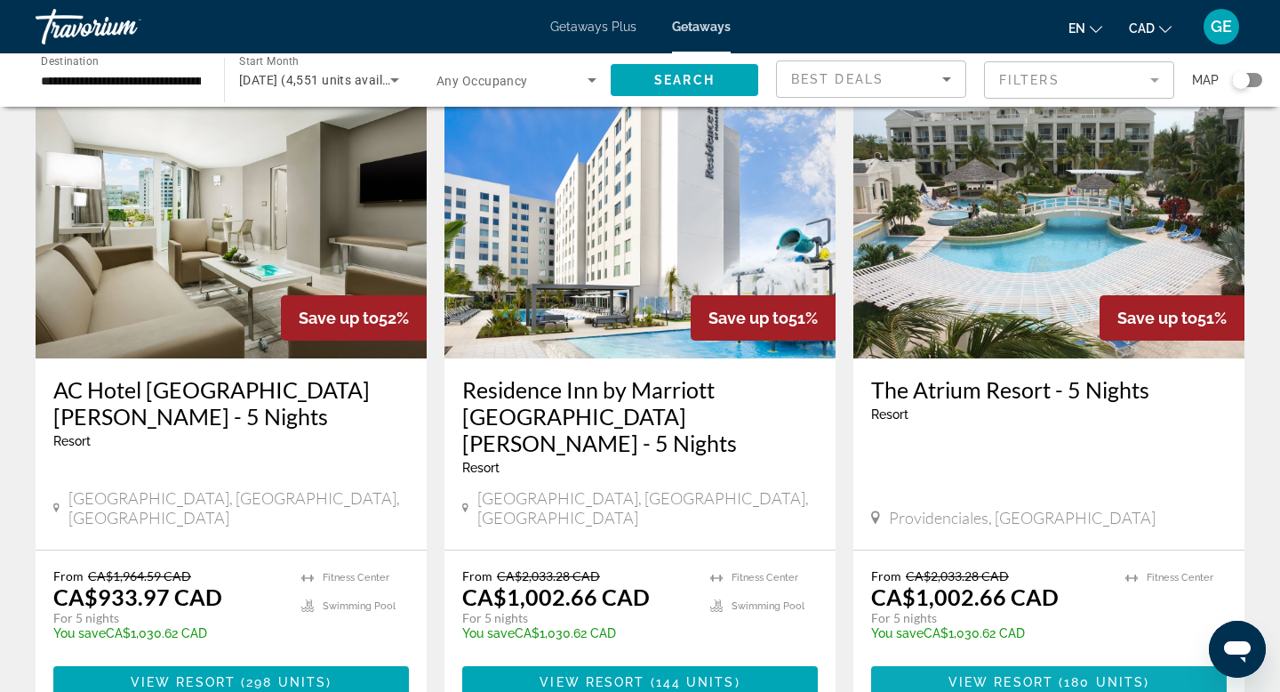
click at [1104, 675] on span "180 units" at bounding box center [1104, 682] width 80 height 14
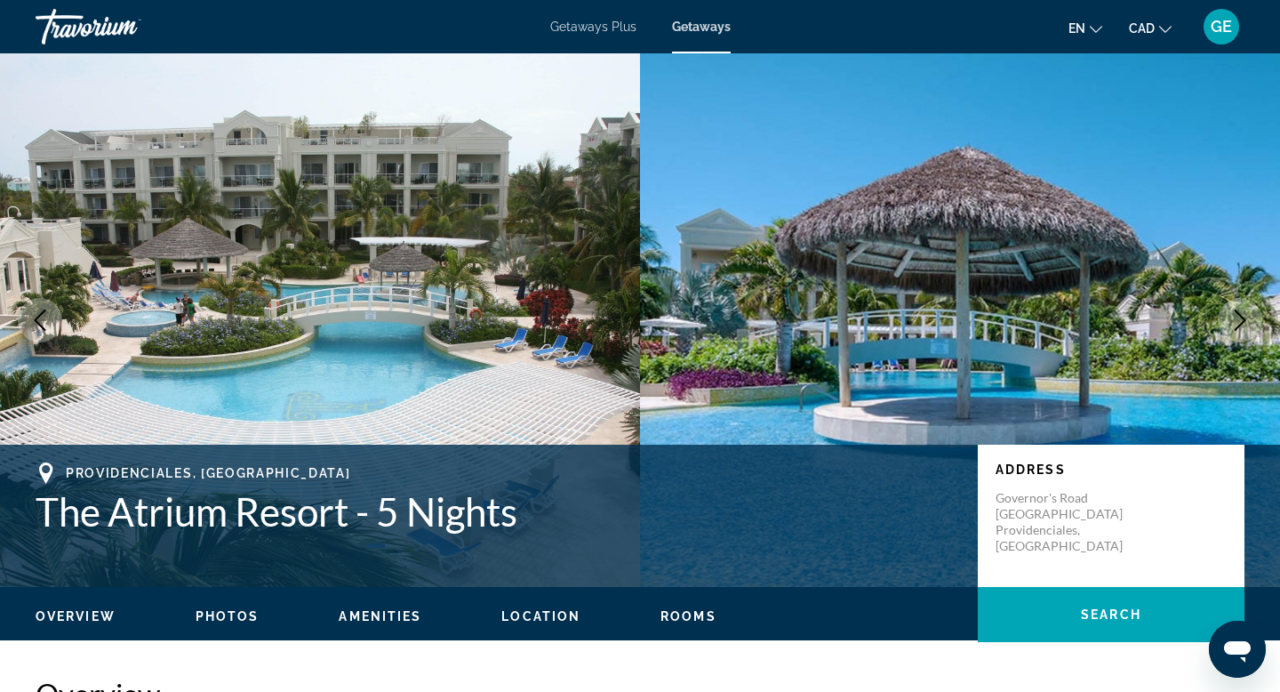
click at [1239, 316] on icon "Next image" at bounding box center [1239, 319] width 21 height 21
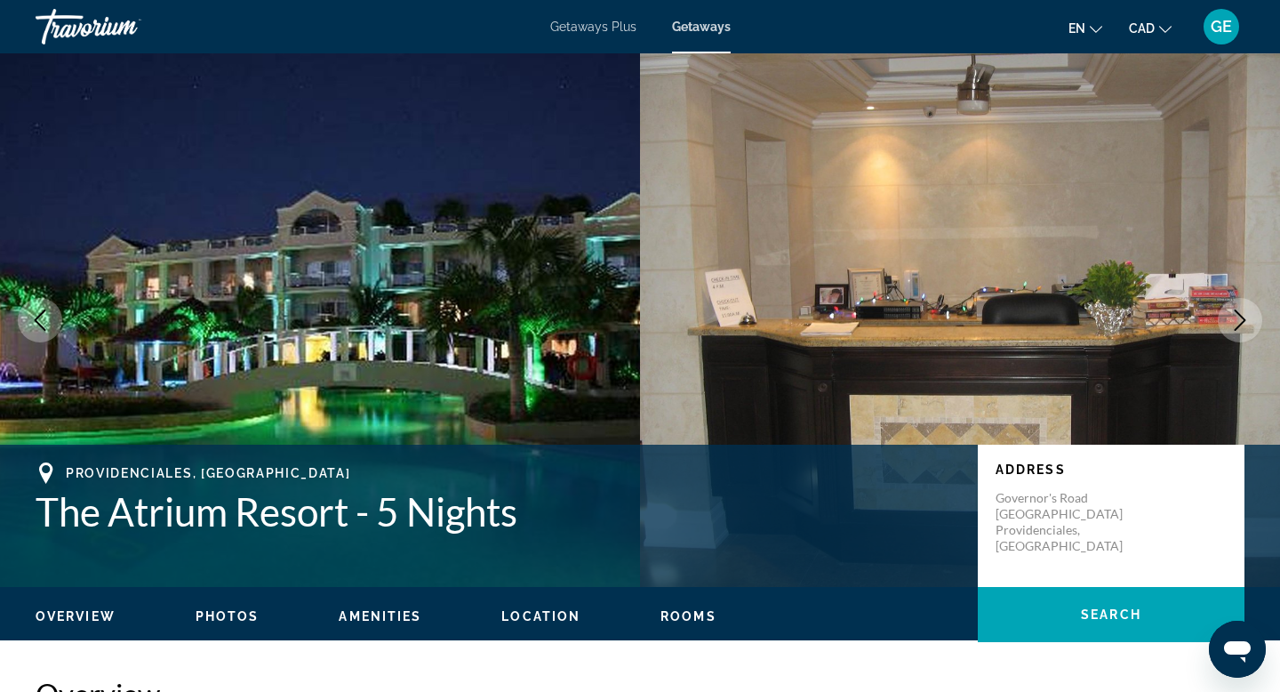
click at [1240, 322] on icon "Next image" at bounding box center [1239, 319] width 21 height 21
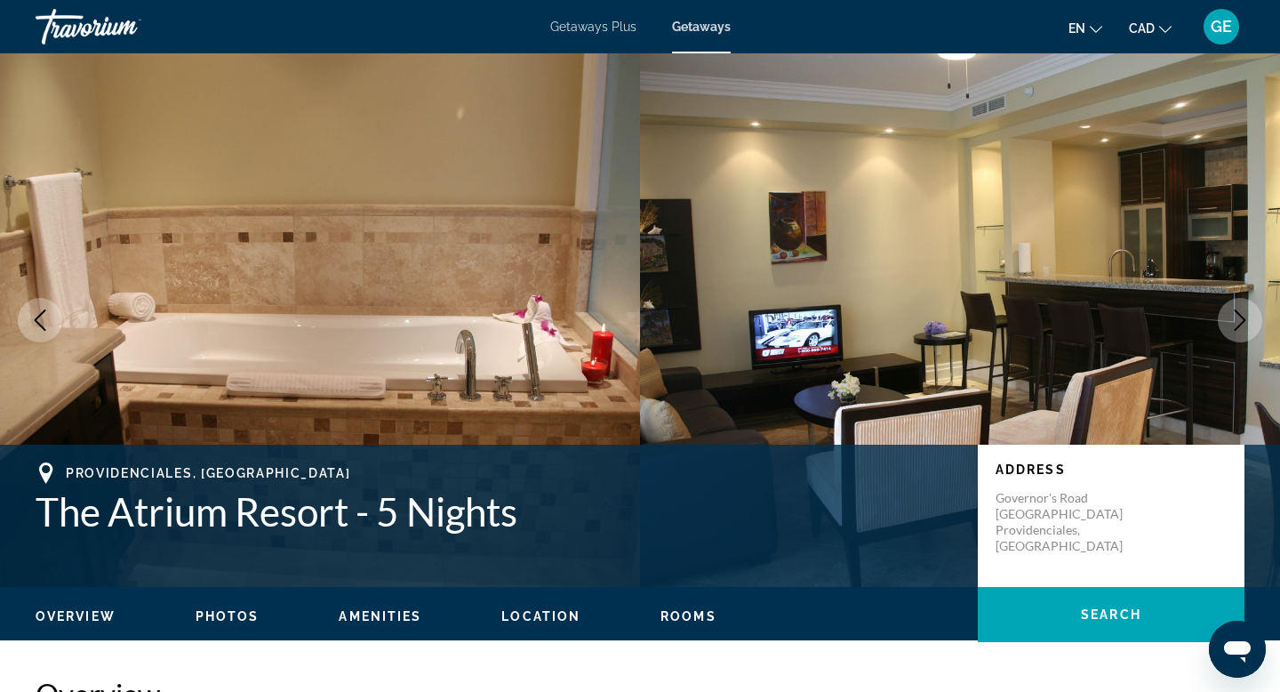
click at [1240, 322] on icon "Next image" at bounding box center [1239, 319] width 21 height 21
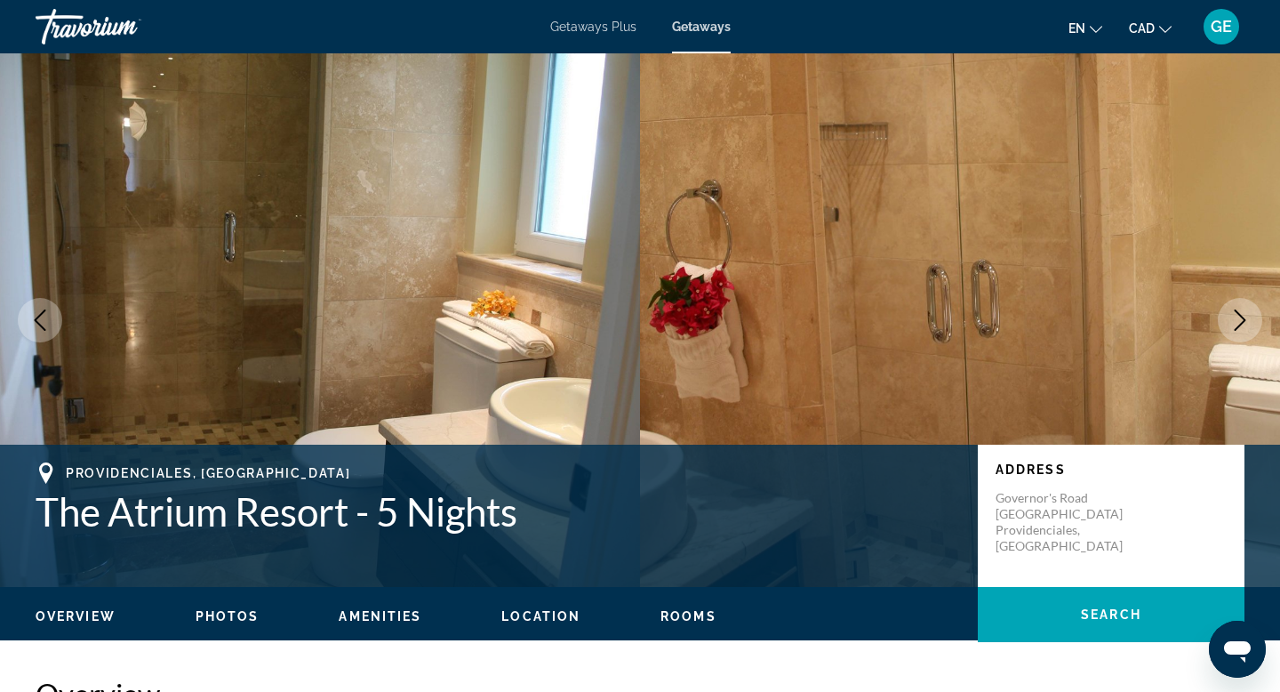
click at [1240, 322] on icon "Next image" at bounding box center [1239, 319] width 21 height 21
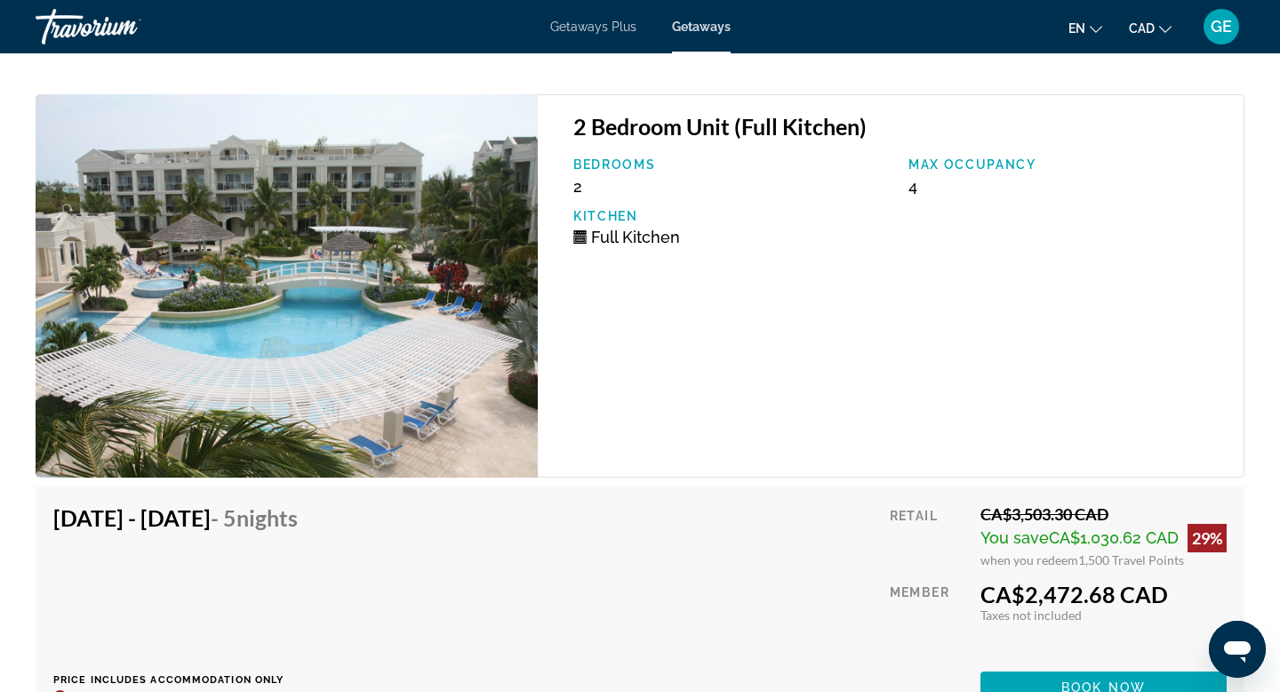
scroll to position [10843, 0]
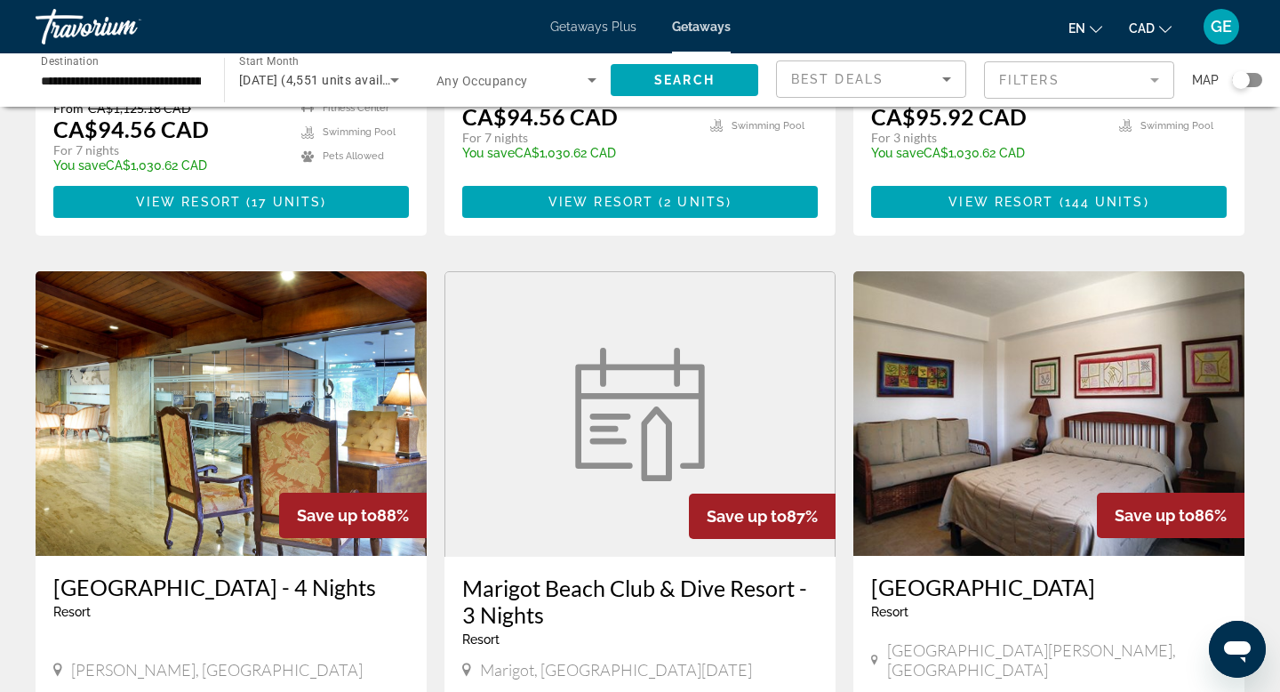
scroll to position [2265, 0]
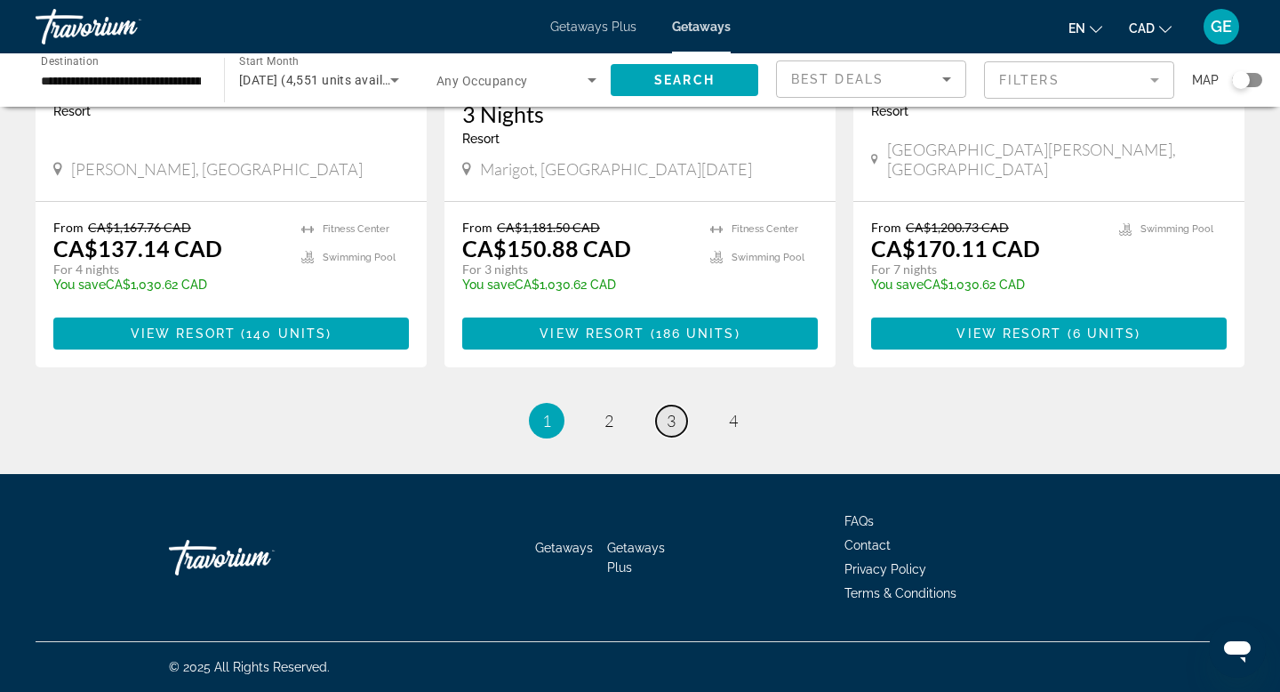
click at [674, 420] on span "3" at bounding box center [671, 421] width 9 height 20
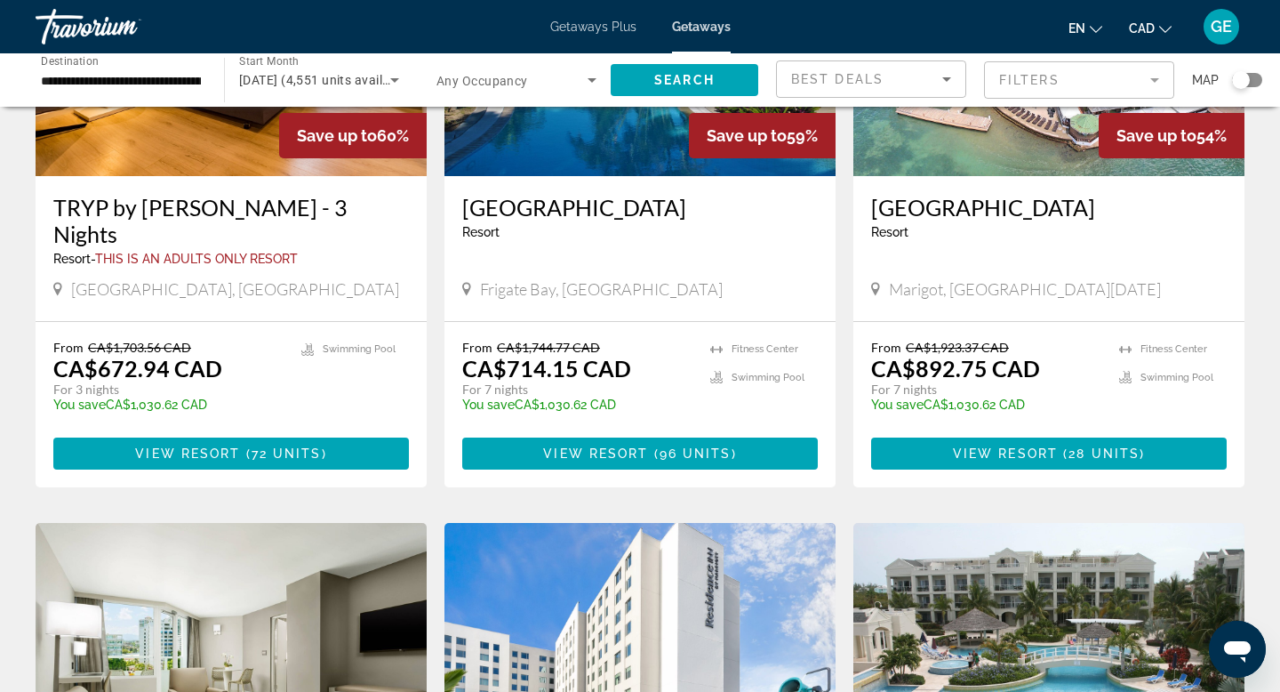
scroll to position [325, 0]
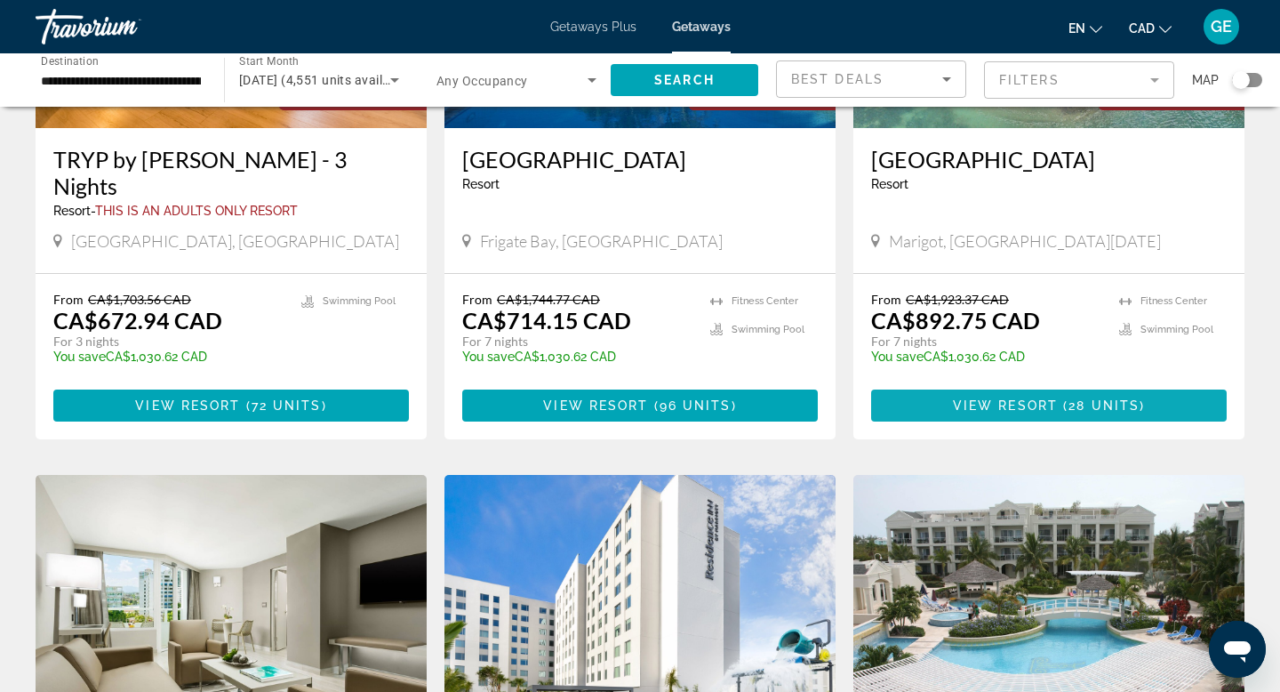
click at [1061, 398] on span "Main content" at bounding box center [1060, 405] width 5 height 14
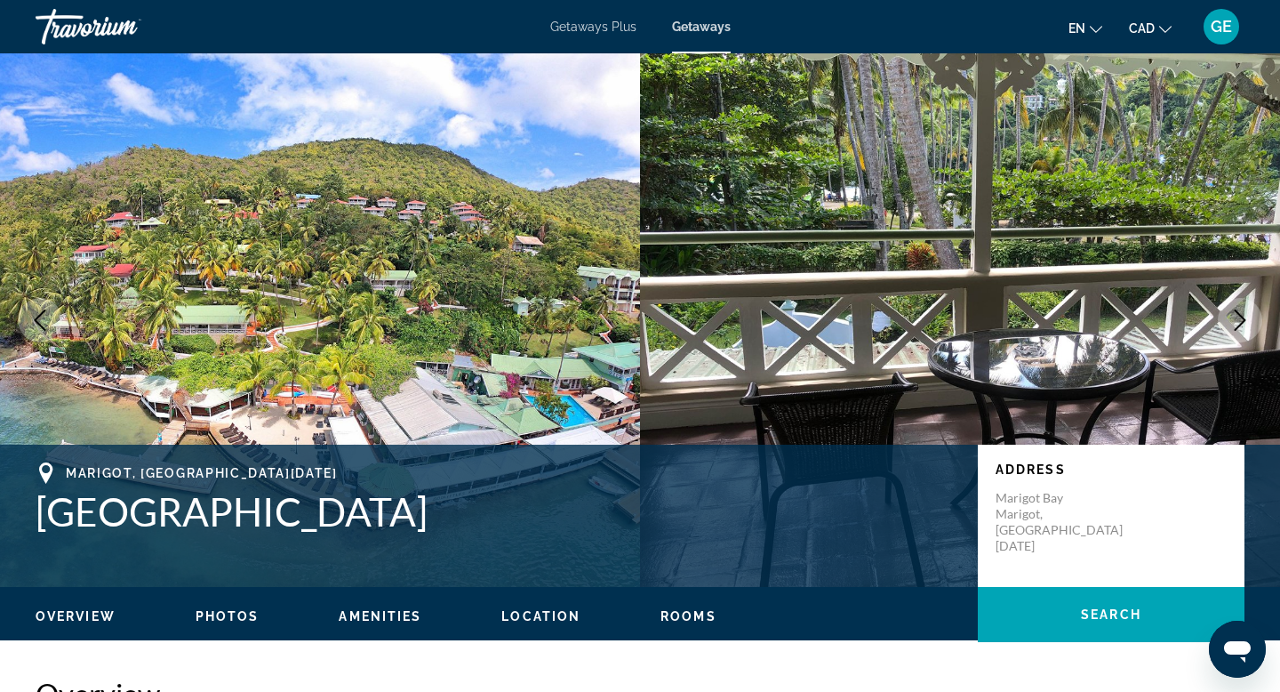
click at [1245, 315] on icon "Next image" at bounding box center [1239, 319] width 21 height 21
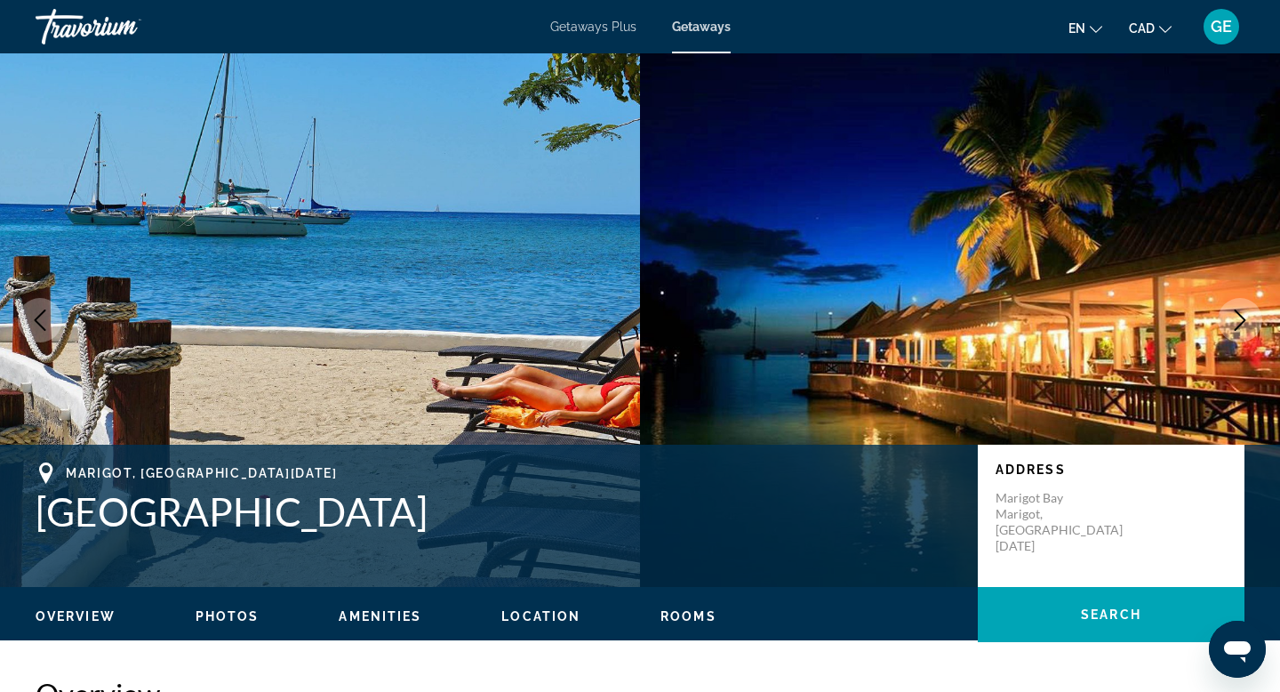
click at [1245, 315] on icon "Next image" at bounding box center [1239, 319] width 21 height 21
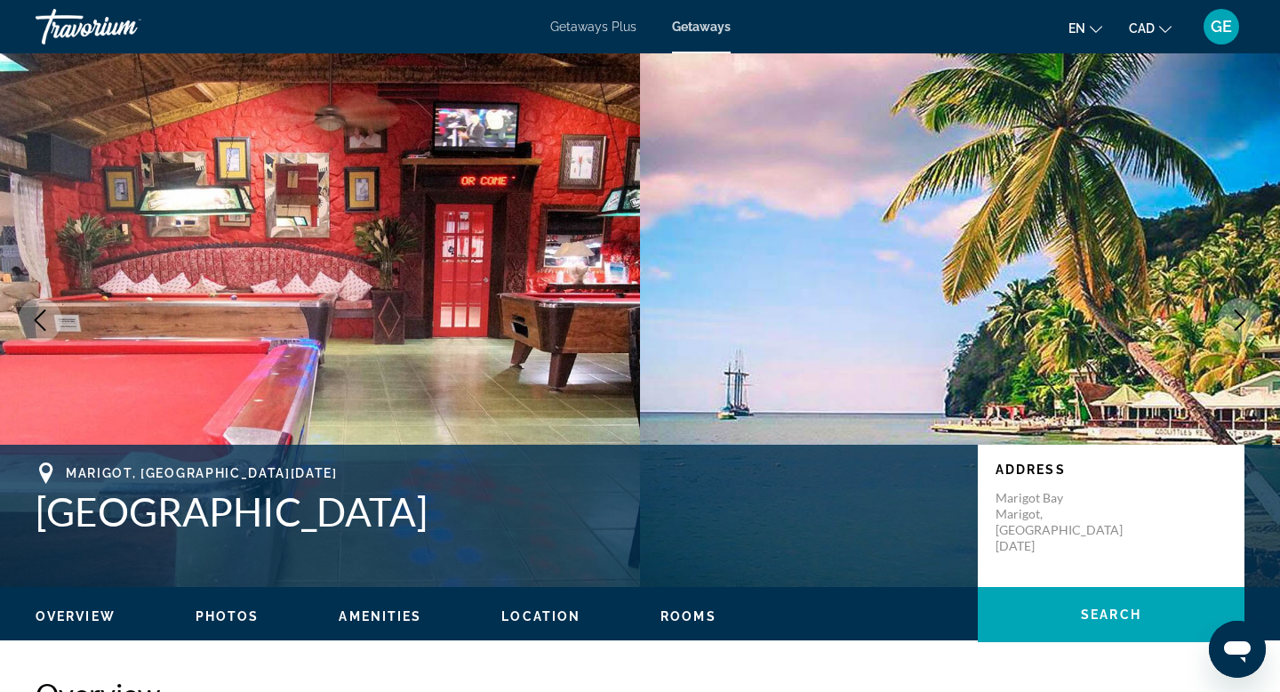
click at [1245, 315] on icon "Next image" at bounding box center [1239, 319] width 21 height 21
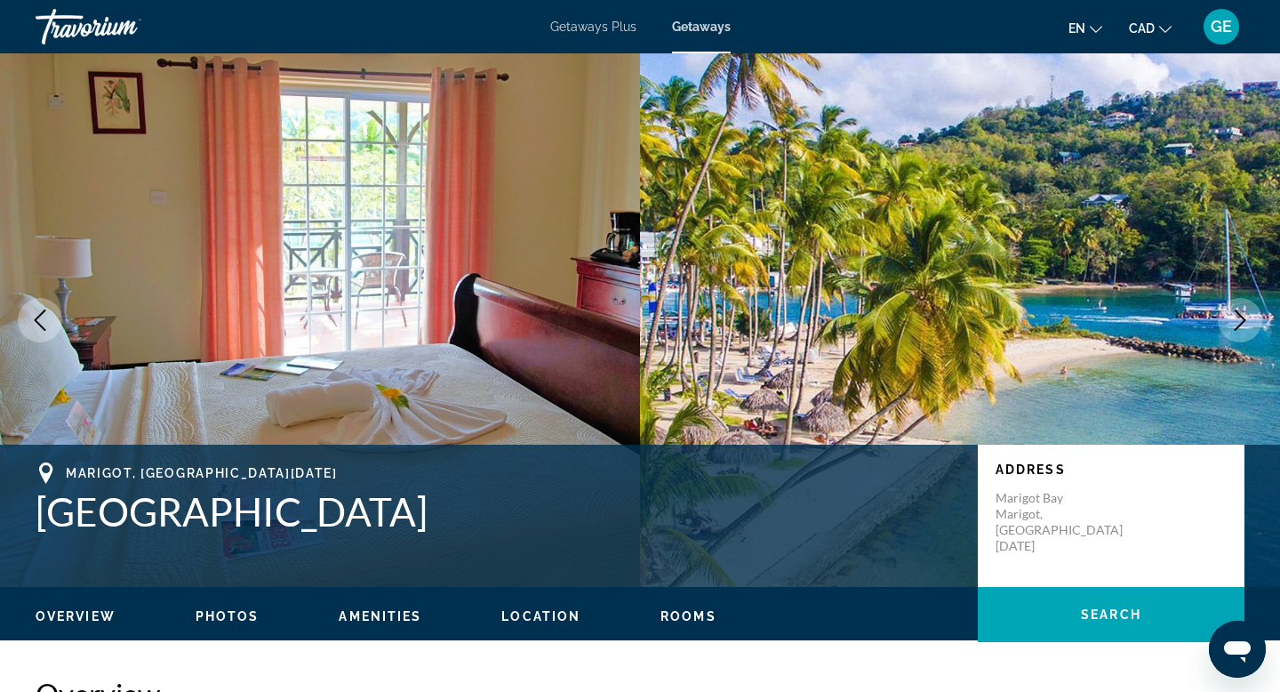
click at [1245, 315] on icon "Next image" at bounding box center [1239, 319] width 21 height 21
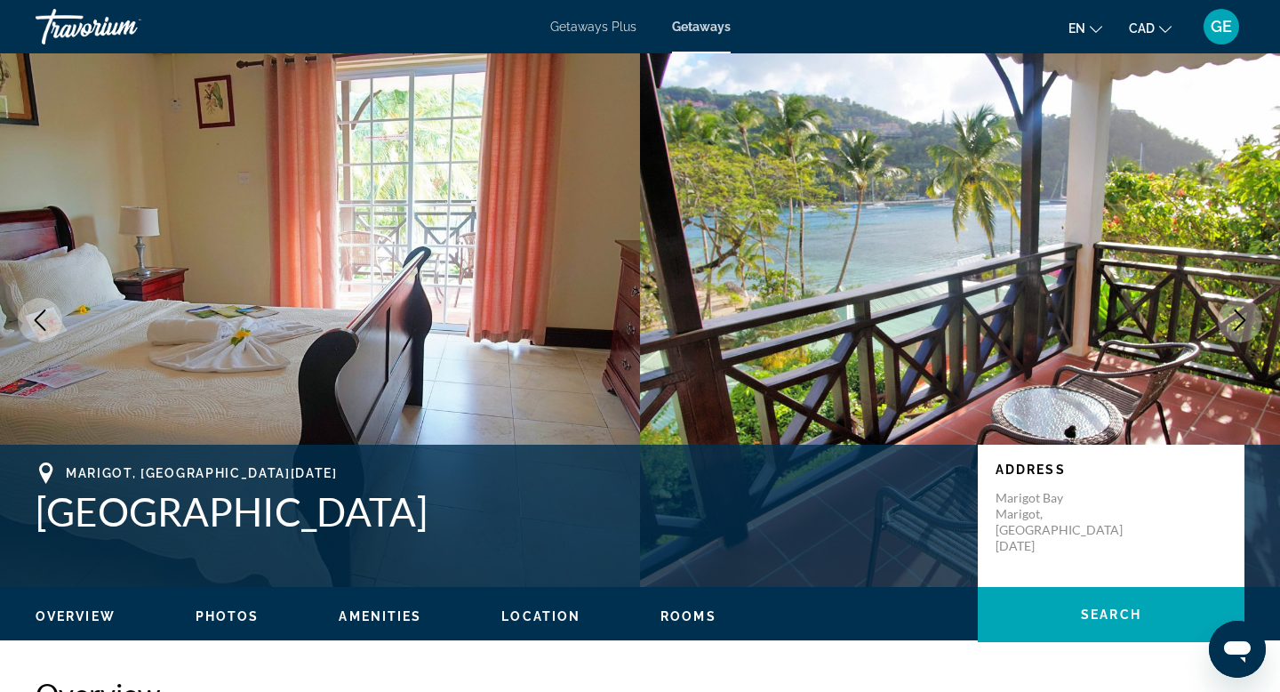
click at [1245, 315] on icon "Next image" at bounding box center [1239, 319] width 21 height 21
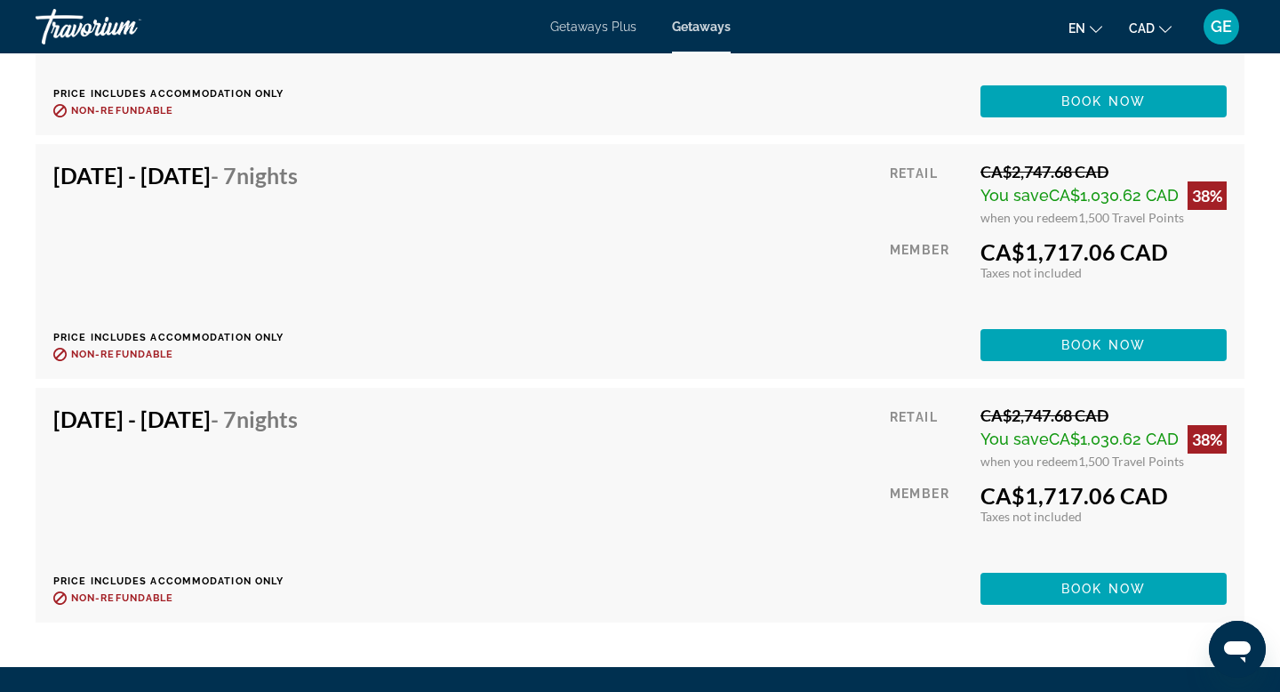
scroll to position [5162, 0]
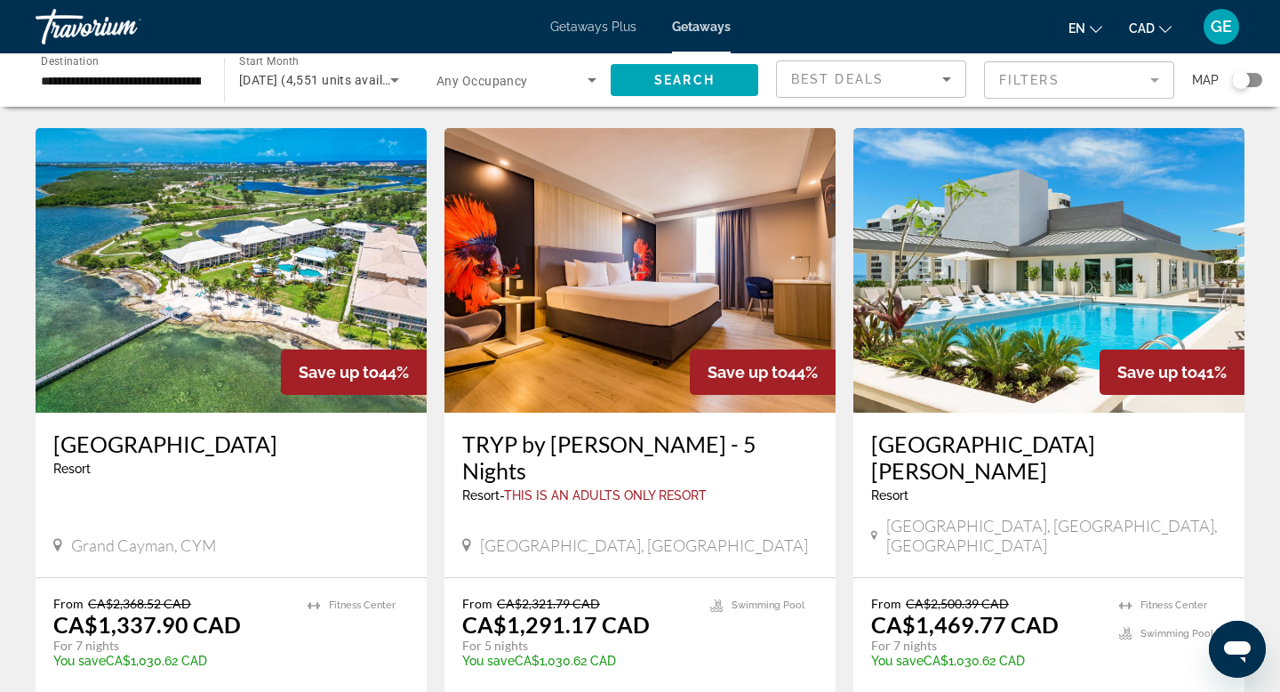
scroll to position [1994, 0]
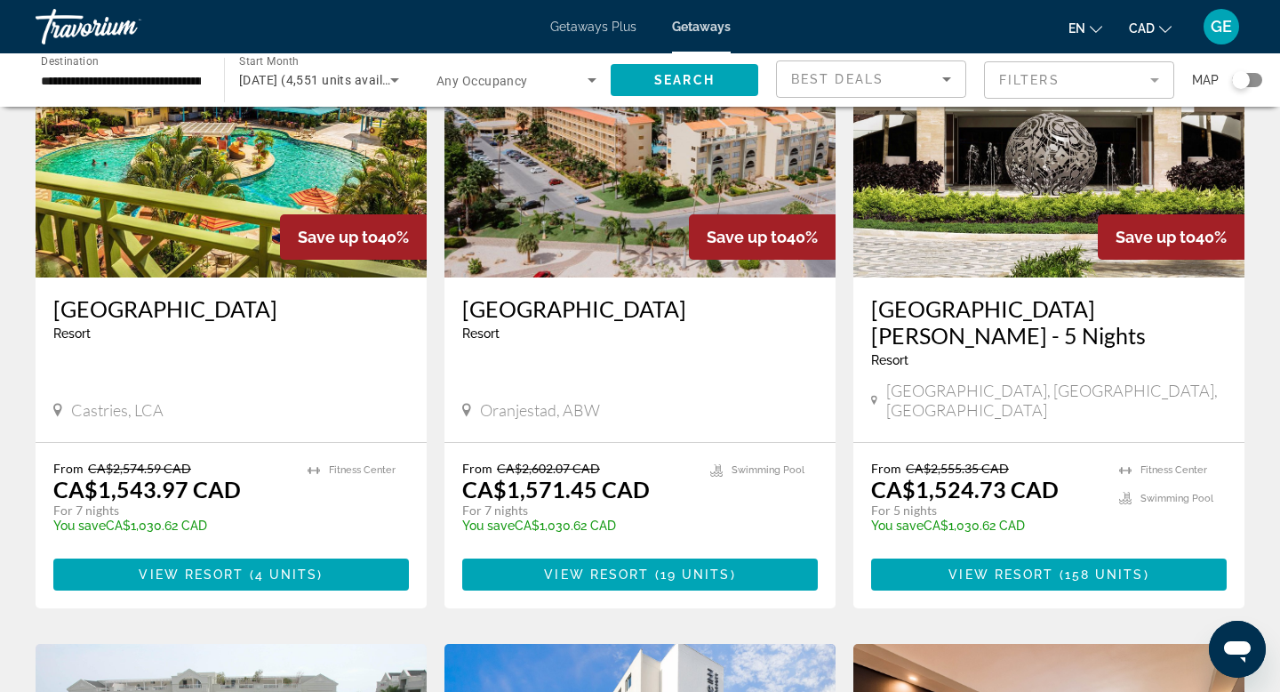
scroll to position [252, 0]
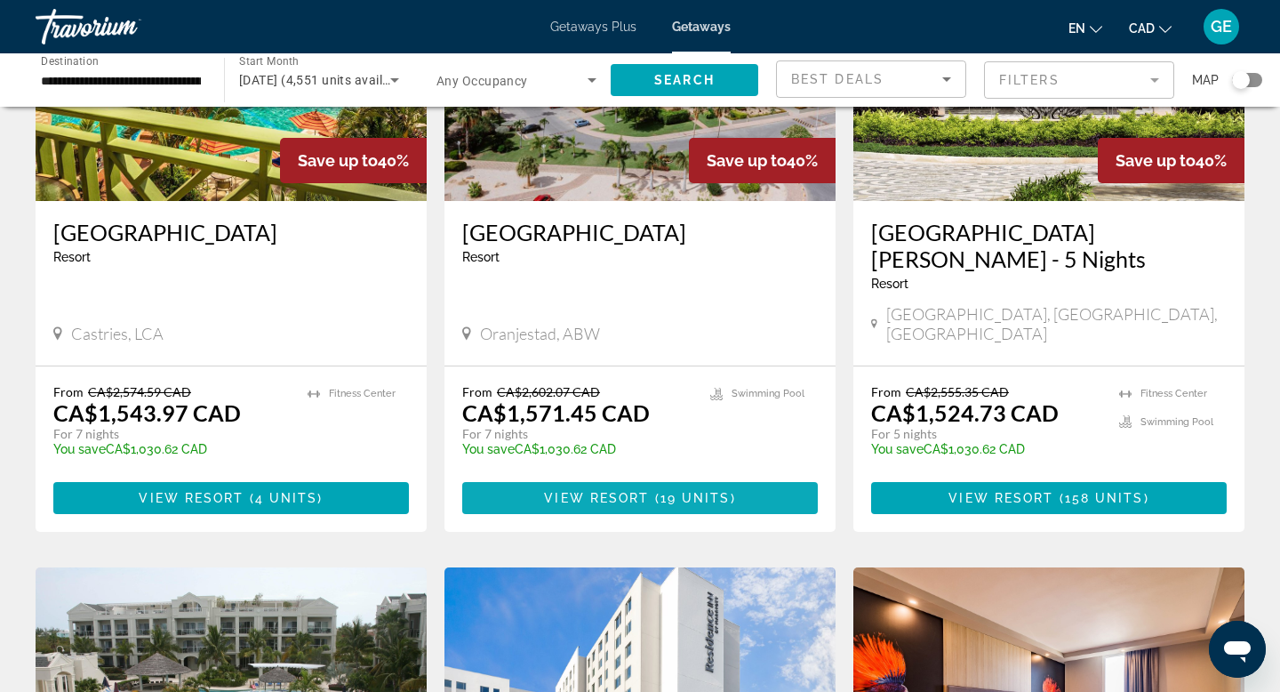
click at [707, 491] on span "19 units" at bounding box center [695, 498] width 70 height 14
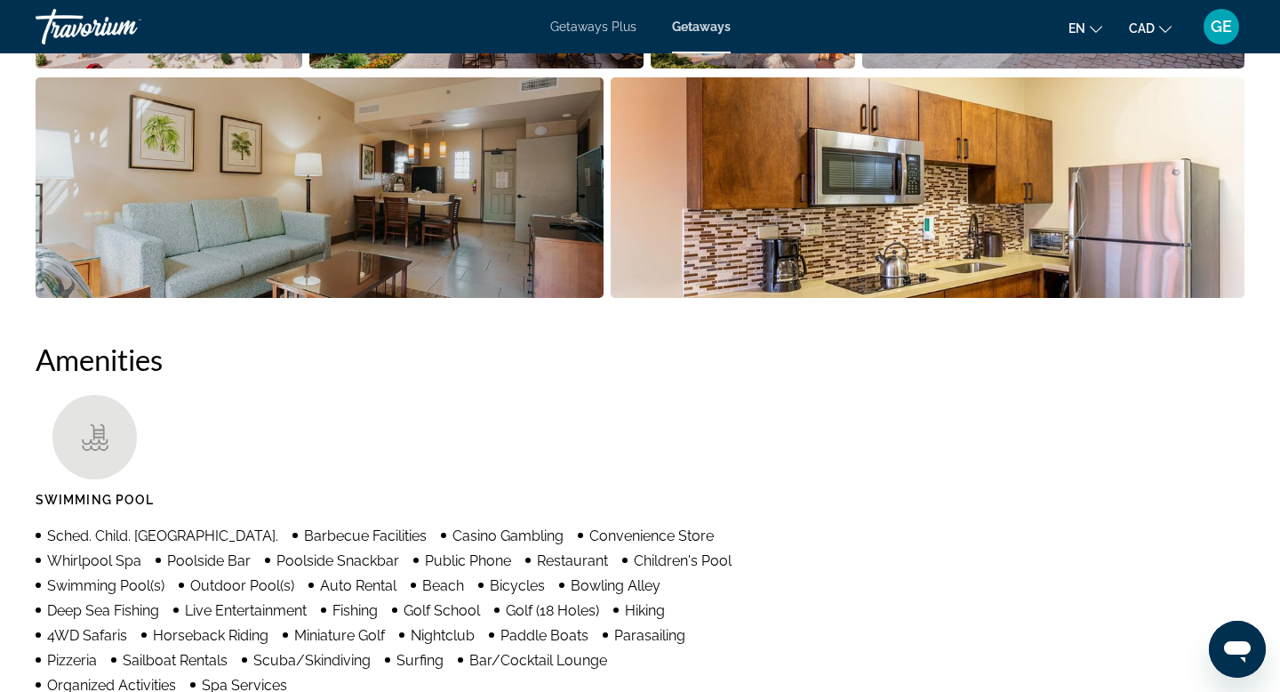
scroll to position [223, 0]
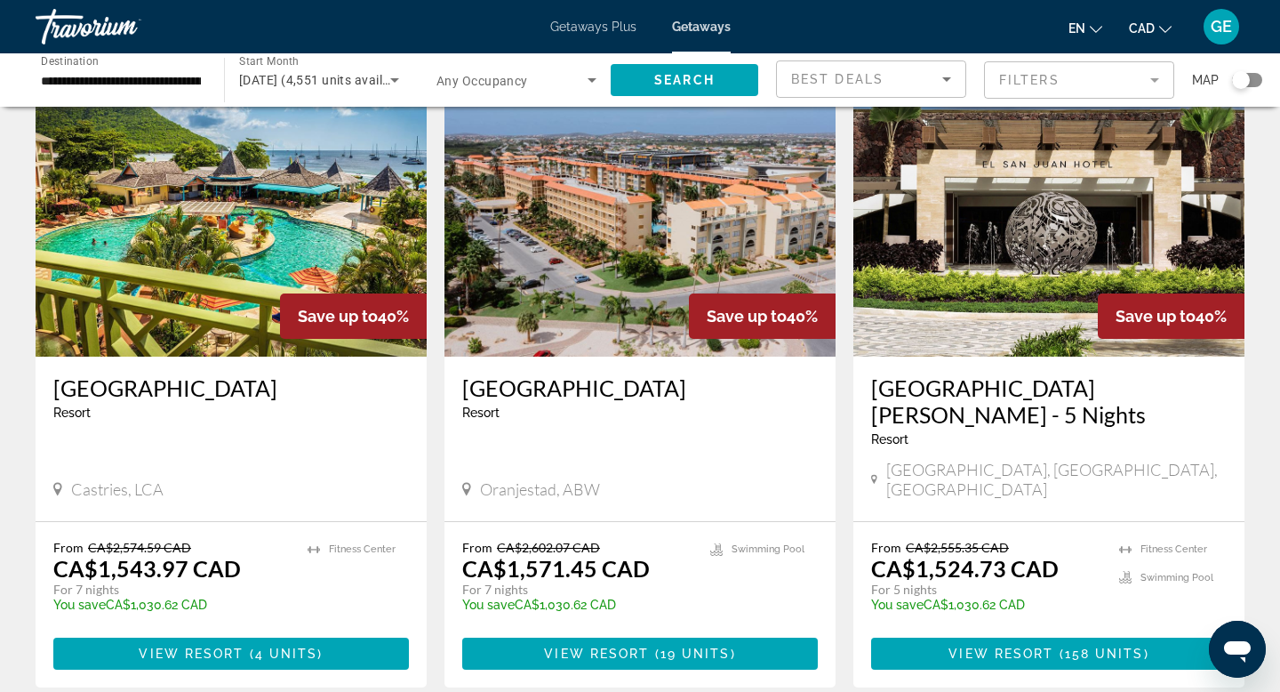
scroll to position [100, 0]
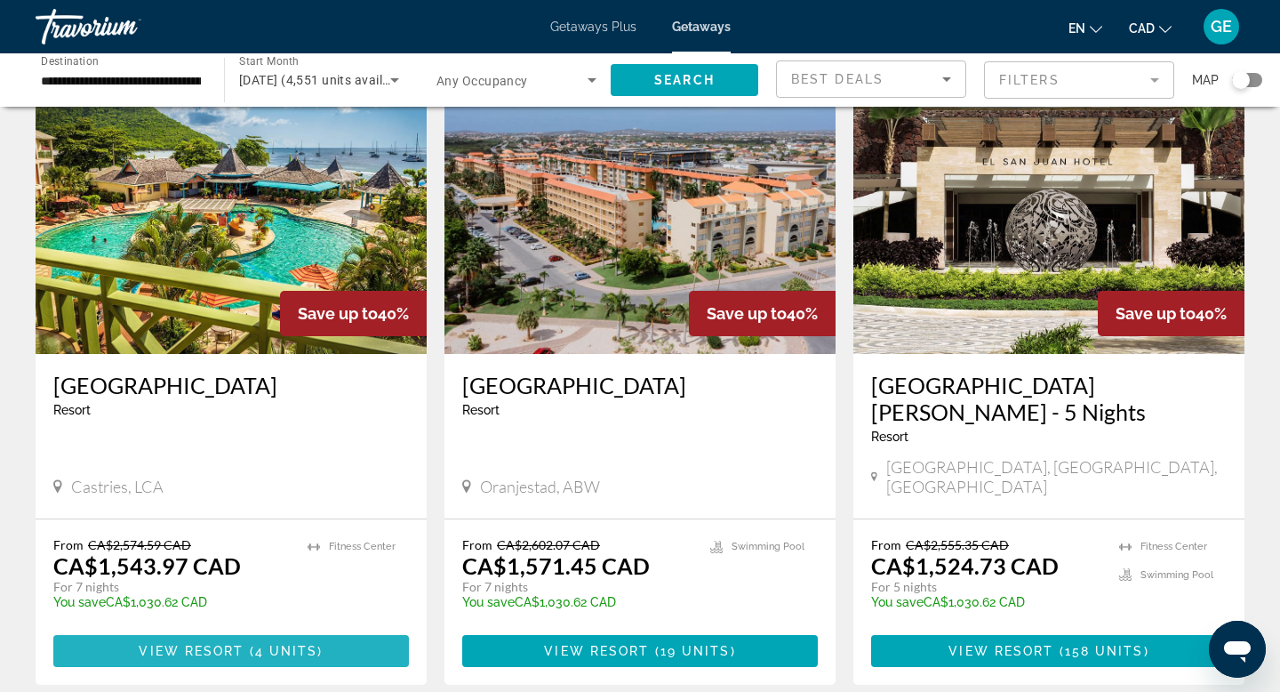
click at [226, 644] on span "View Resort" at bounding box center [191, 651] width 105 height 14
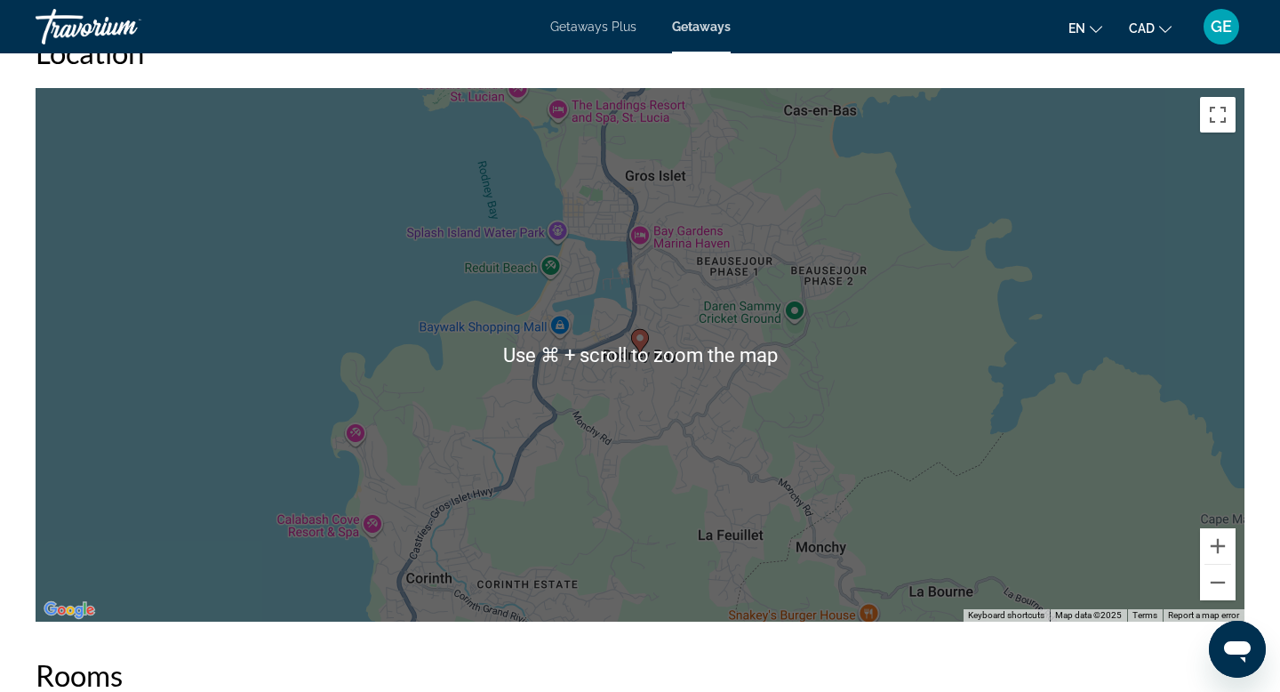
scroll to position [2257, 0]
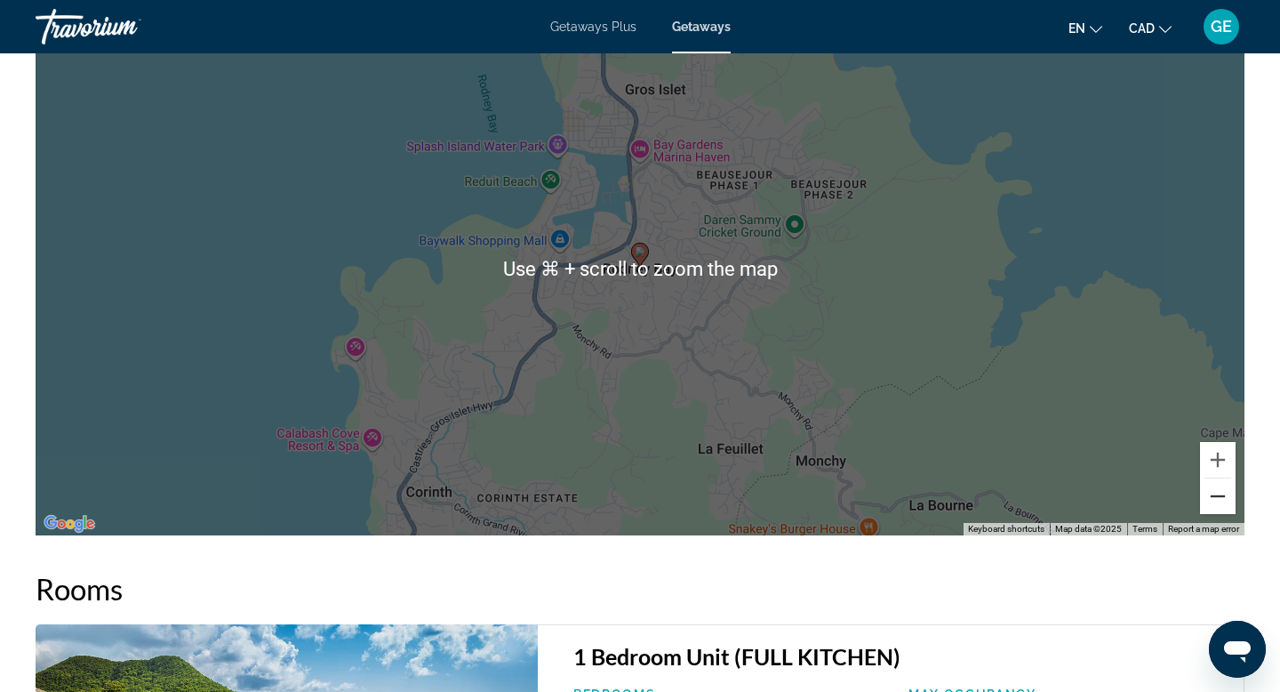
click at [1217, 498] on button "Zoom out" at bounding box center [1218, 496] width 36 height 36
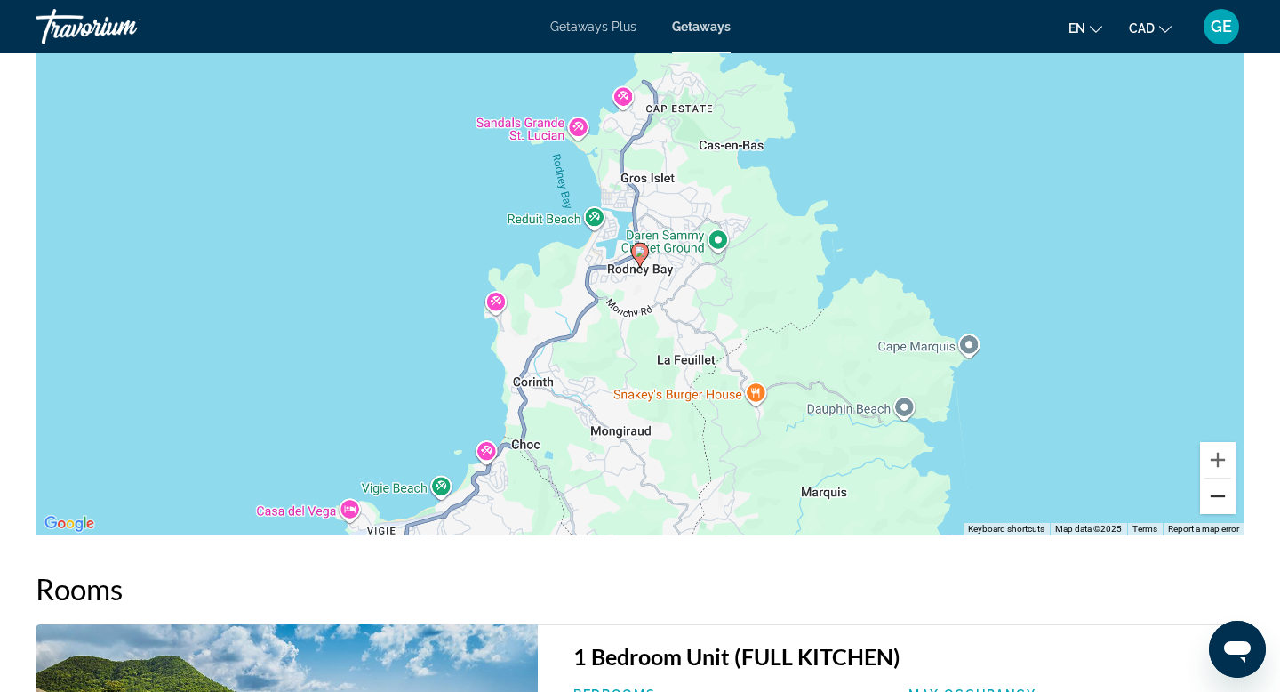
click at [1217, 498] on button "Zoom out" at bounding box center [1218, 496] width 36 height 36
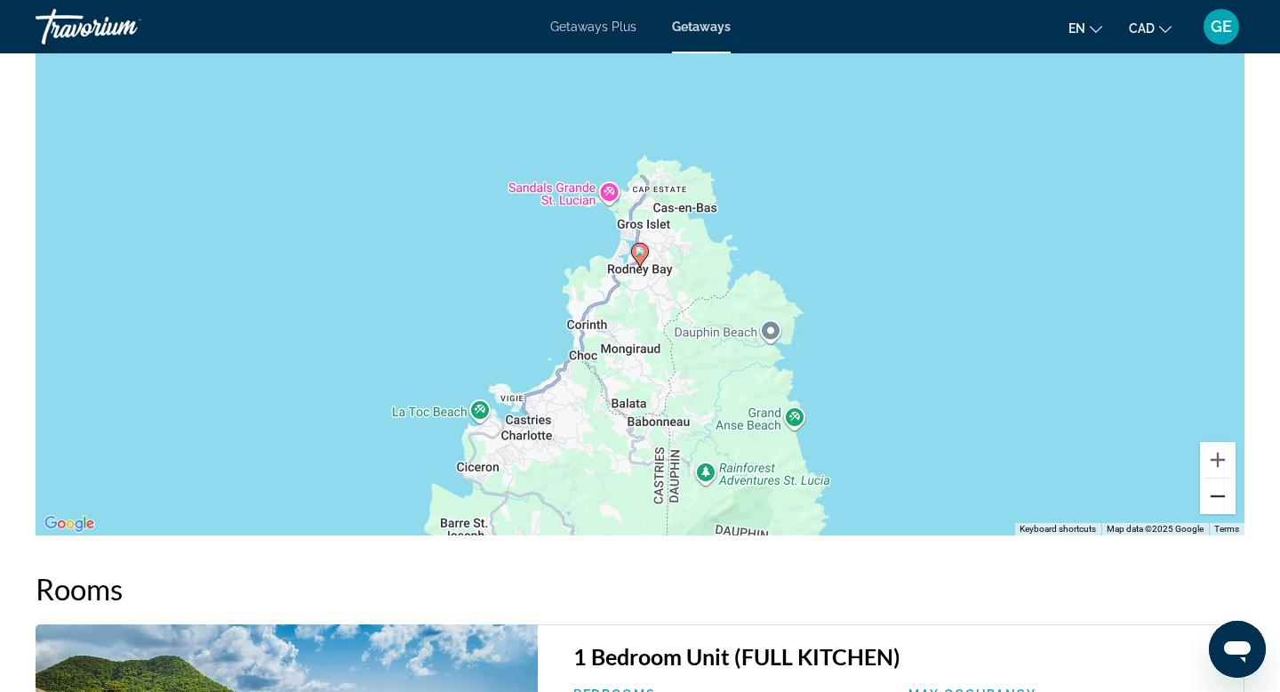
click at [1217, 498] on button "Zoom out" at bounding box center [1218, 496] width 36 height 36
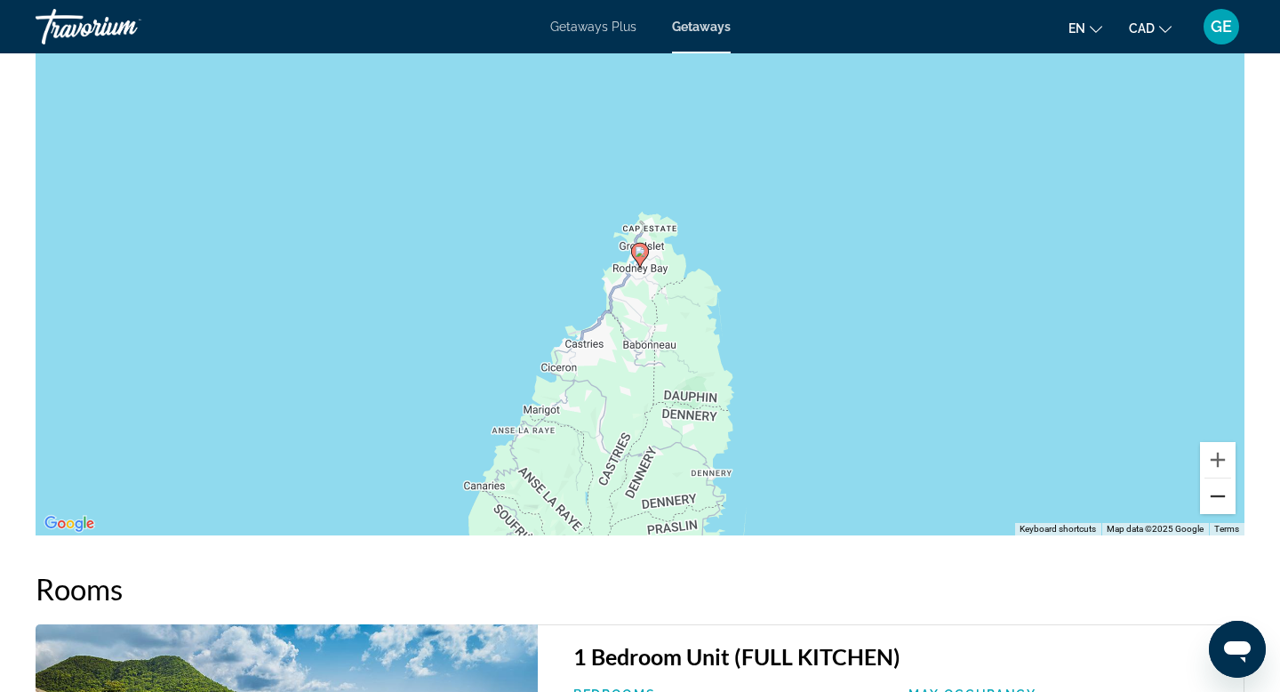
click at [1217, 498] on button "Zoom out" at bounding box center [1218, 496] width 36 height 36
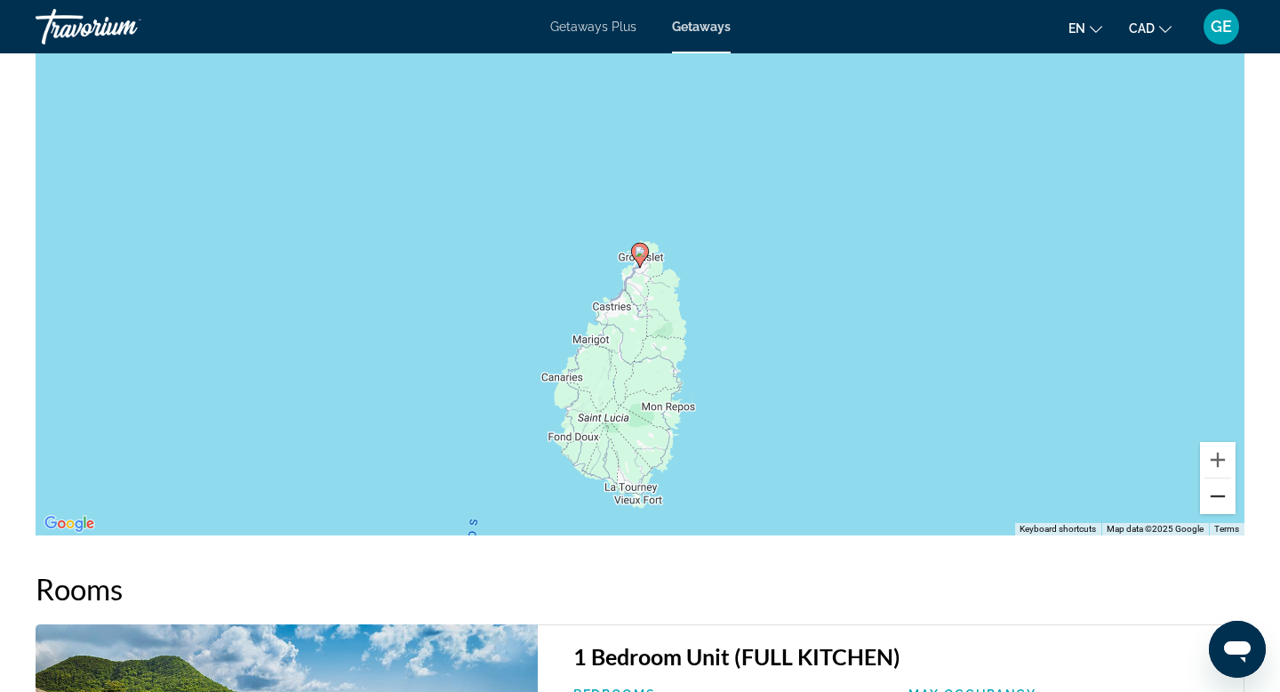
click at [1217, 498] on button "Zoom out" at bounding box center [1218, 496] width 36 height 36
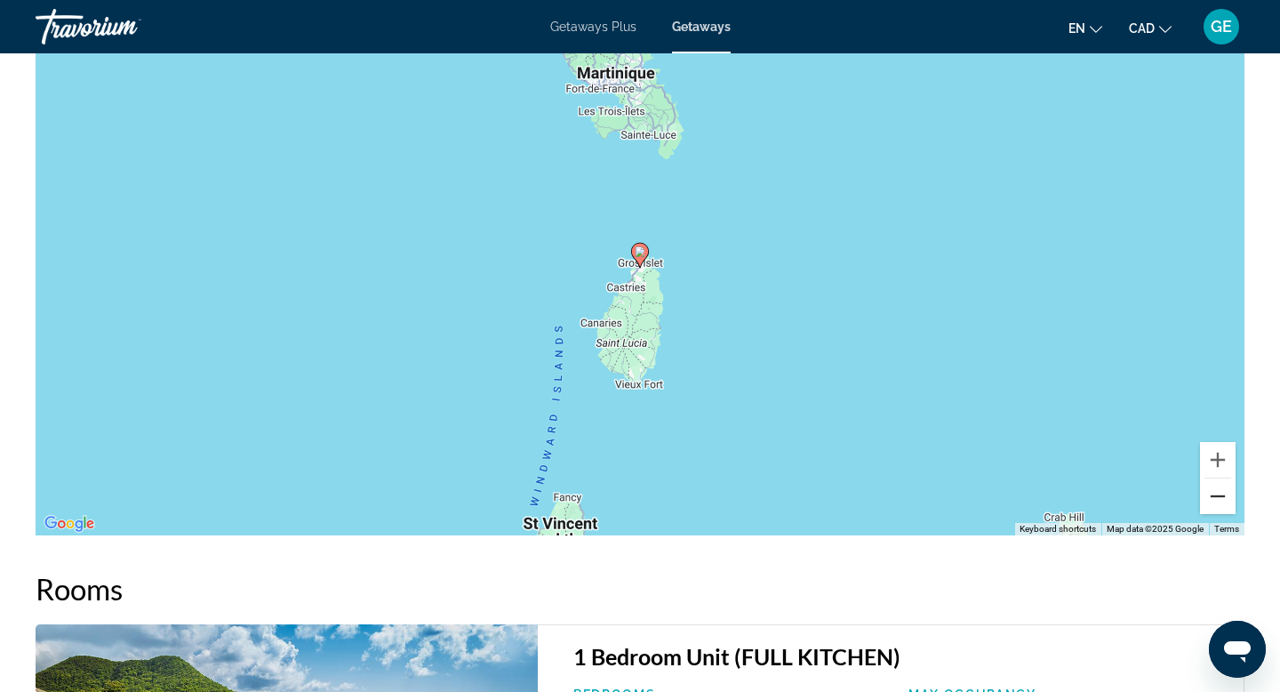
click at [1217, 498] on button "Zoom out" at bounding box center [1218, 496] width 36 height 36
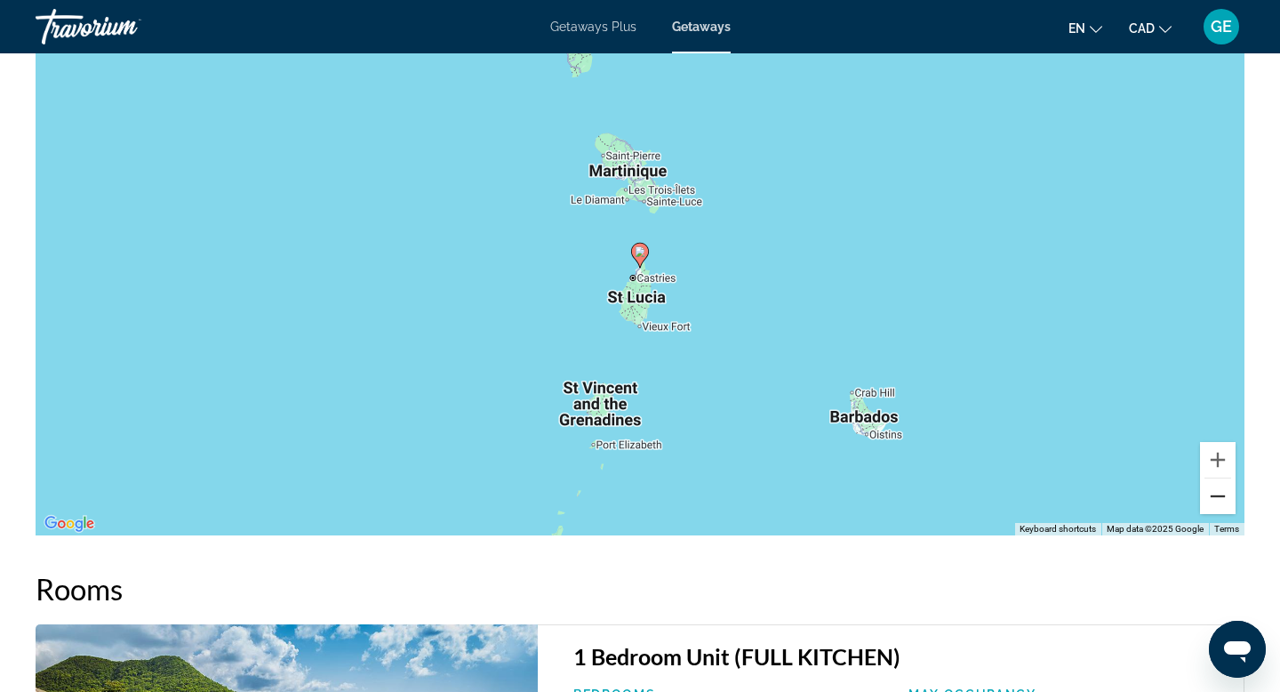
click at [1217, 498] on button "Zoom out" at bounding box center [1218, 496] width 36 height 36
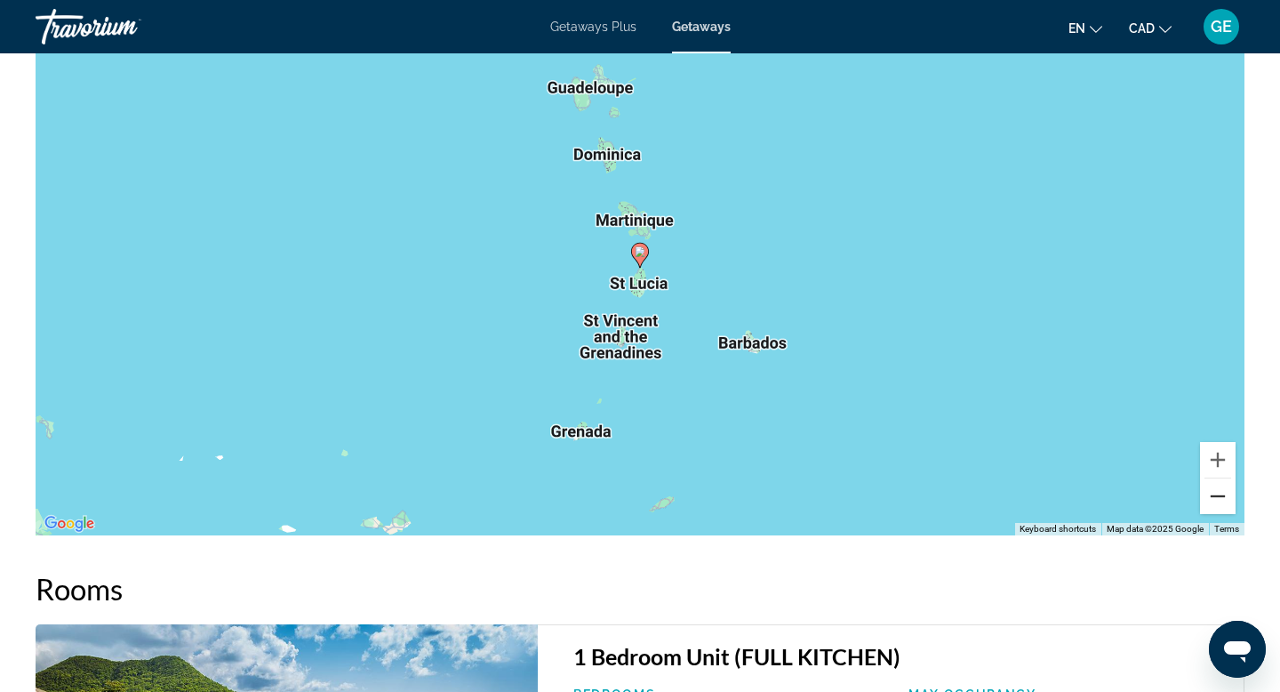
click at [1217, 498] on button "Zoom out" at bounding box center [1218, 496] width 36 height 36
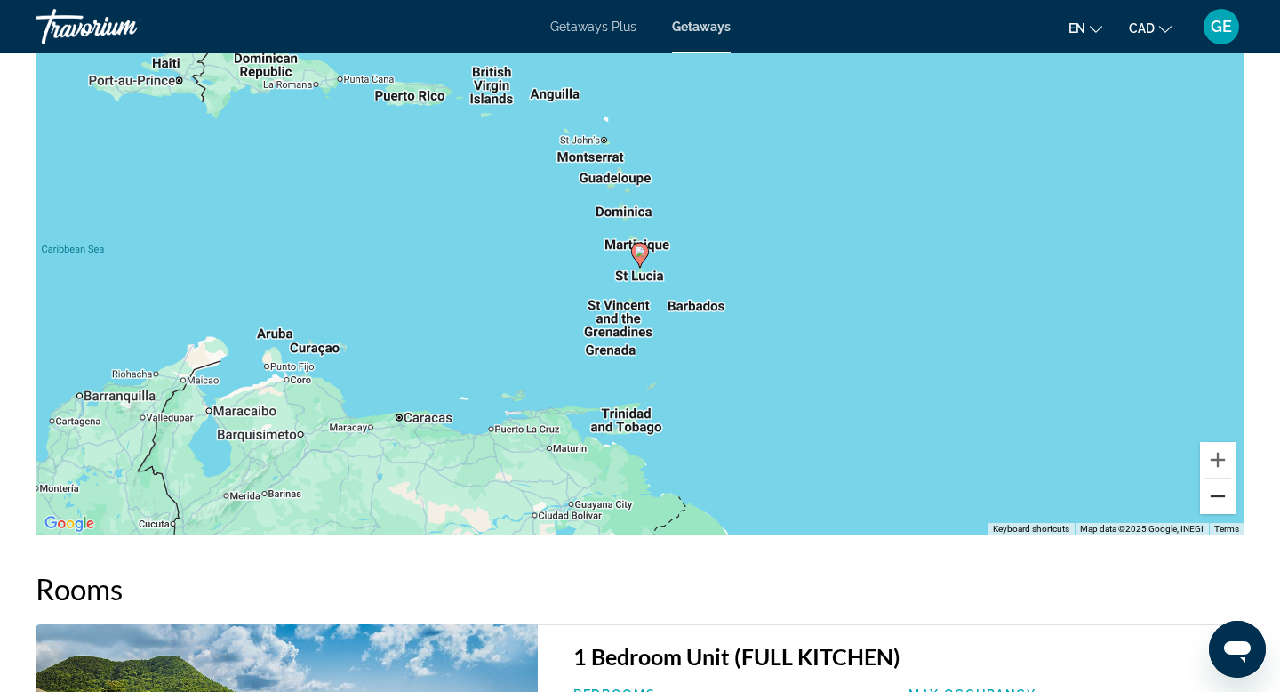
click at [1217, 498] on button "Zoom out" at bounding box center [1218, 496] width 36 height 36
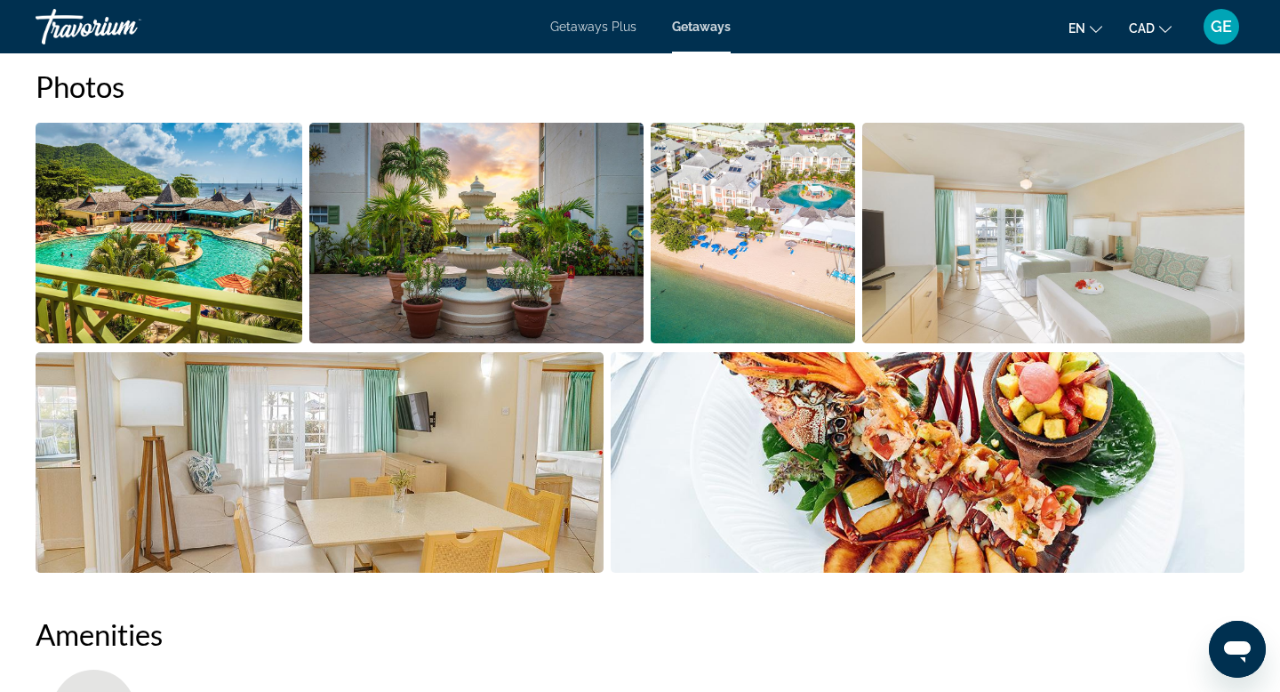
scroll to position [845, 0]
click at [742, 237] on img "Open full-screen image slider" at bounding box center [753, 232] width 204 height 220
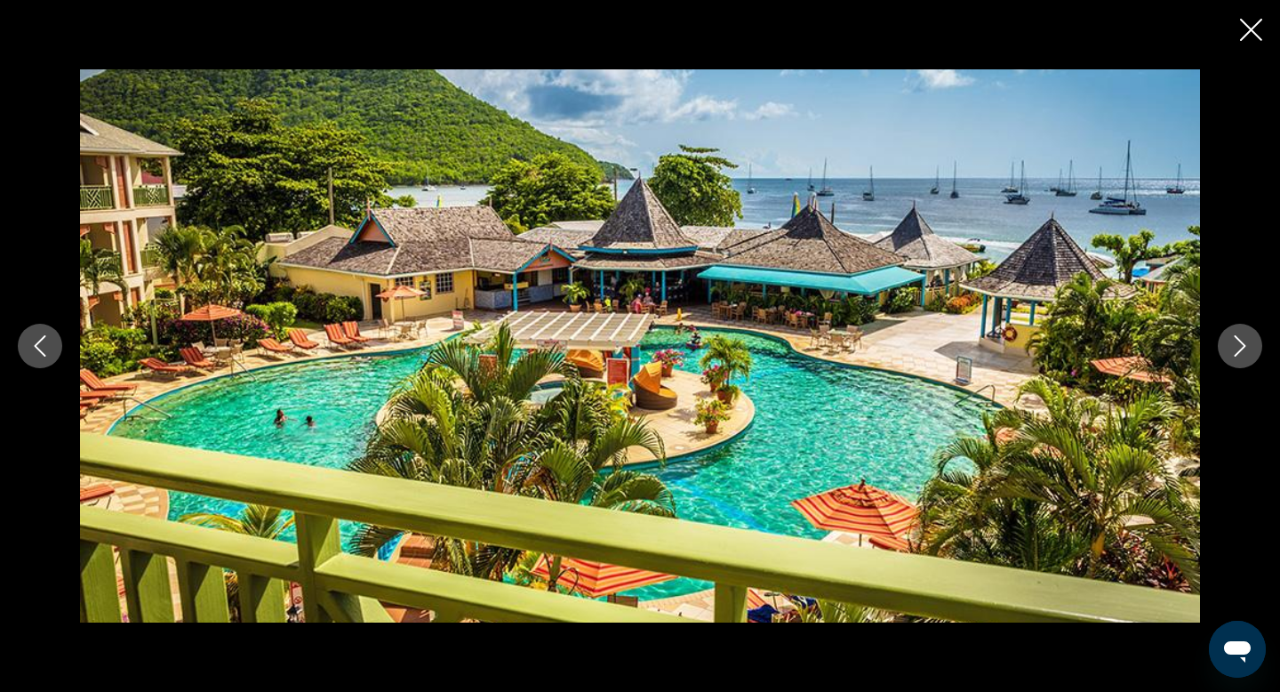
click at [1237, 344] on icon "Next image" at bounding box center [1239, 345] width 21 height 21
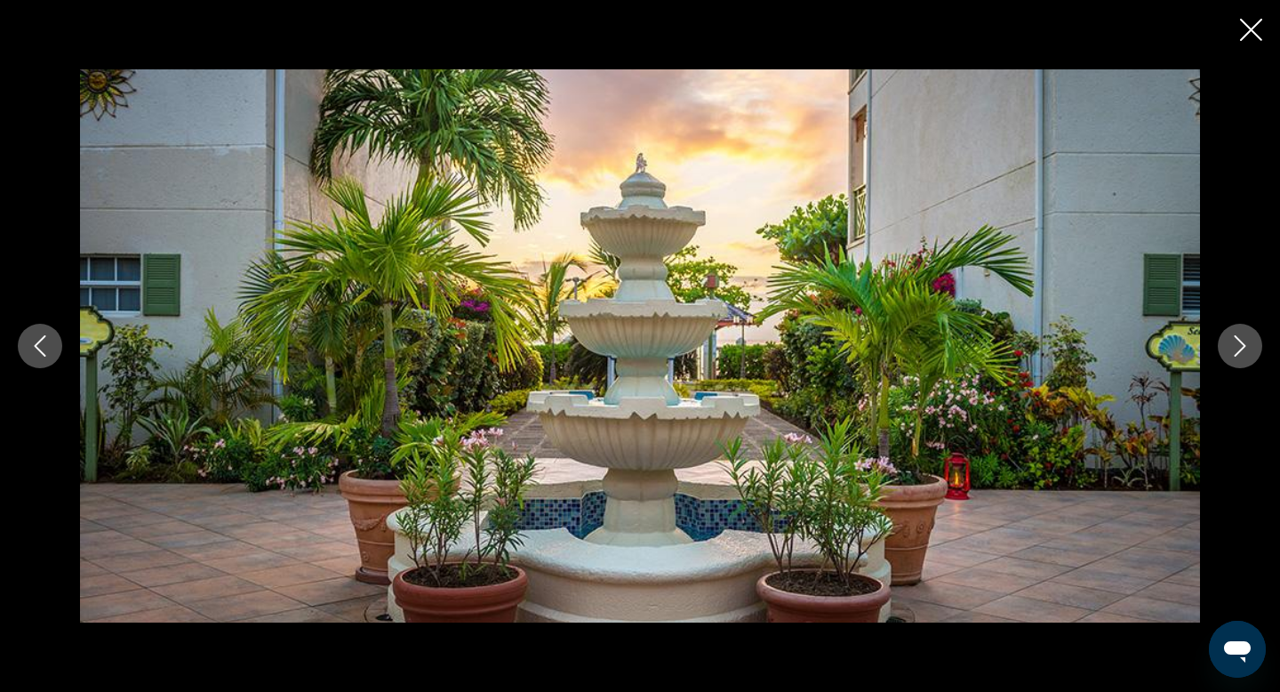
click at [1237, 344] on icon "Next image" at bounding box center [1239, 345] width 21 height 21
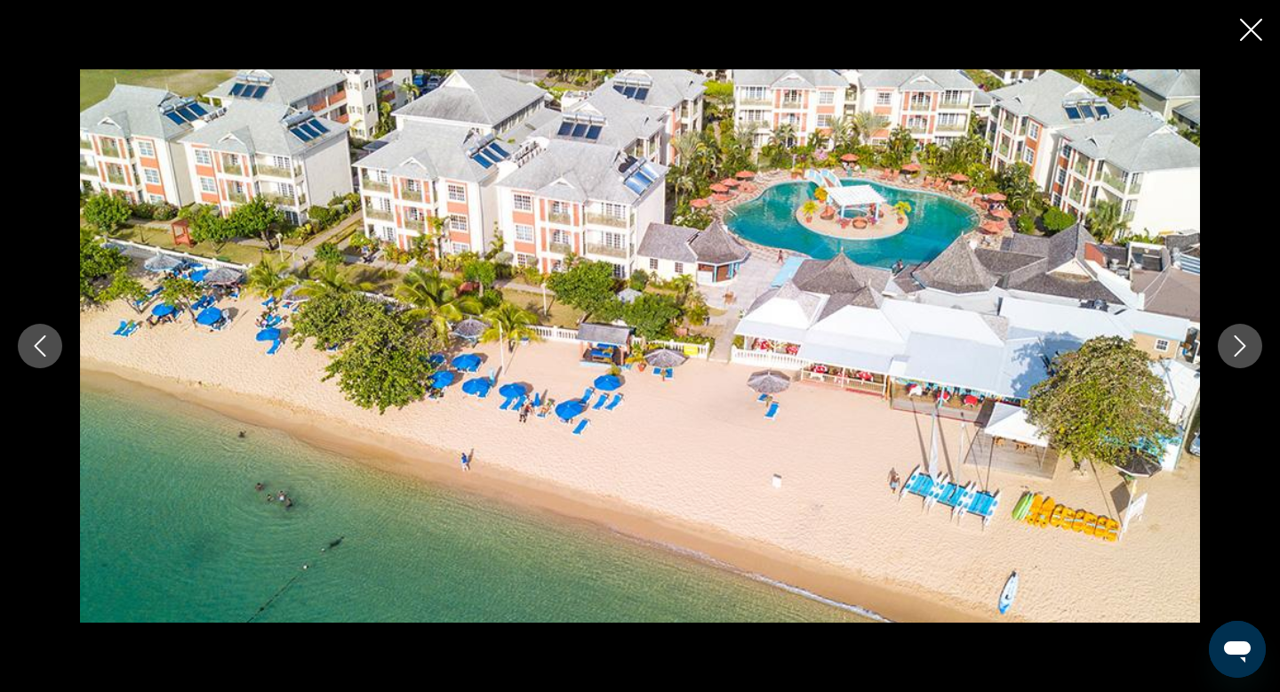
click at [1237, 344] on icon "Next image" at bounding box center [1239, 345] width 21 height 21
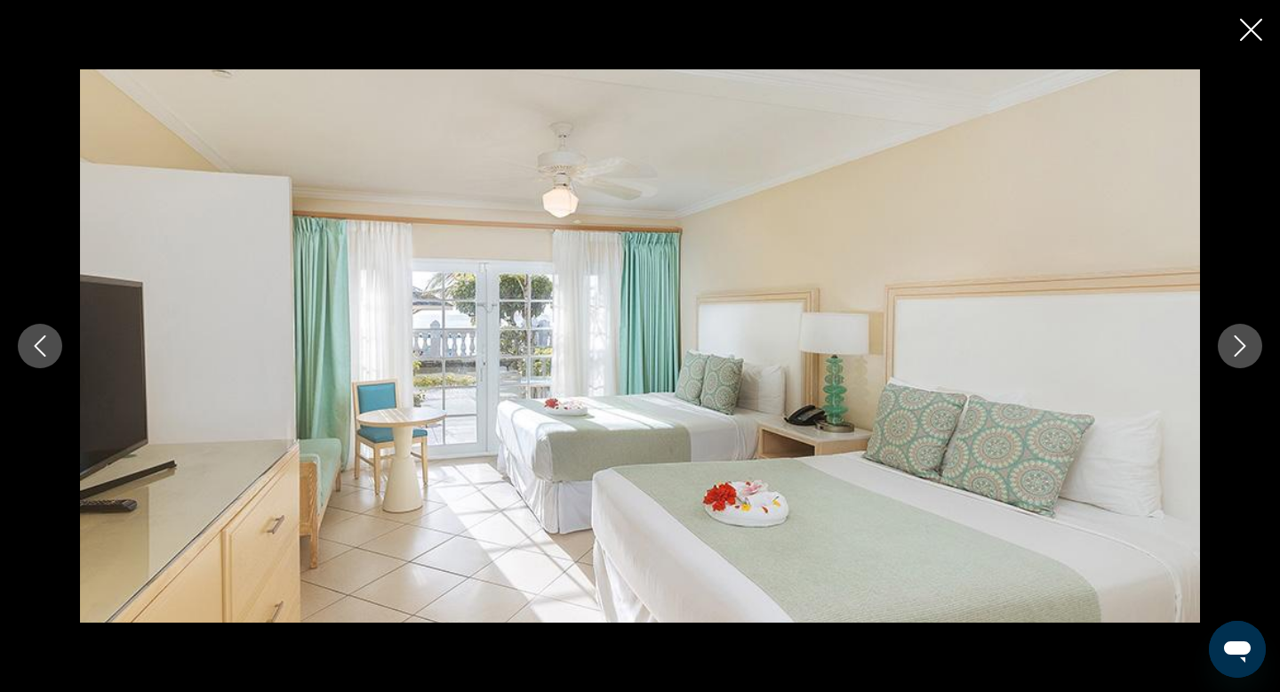
click at [1237, 344] on icon "Next image" at bounding box center [1239, 345] width 21 height 21
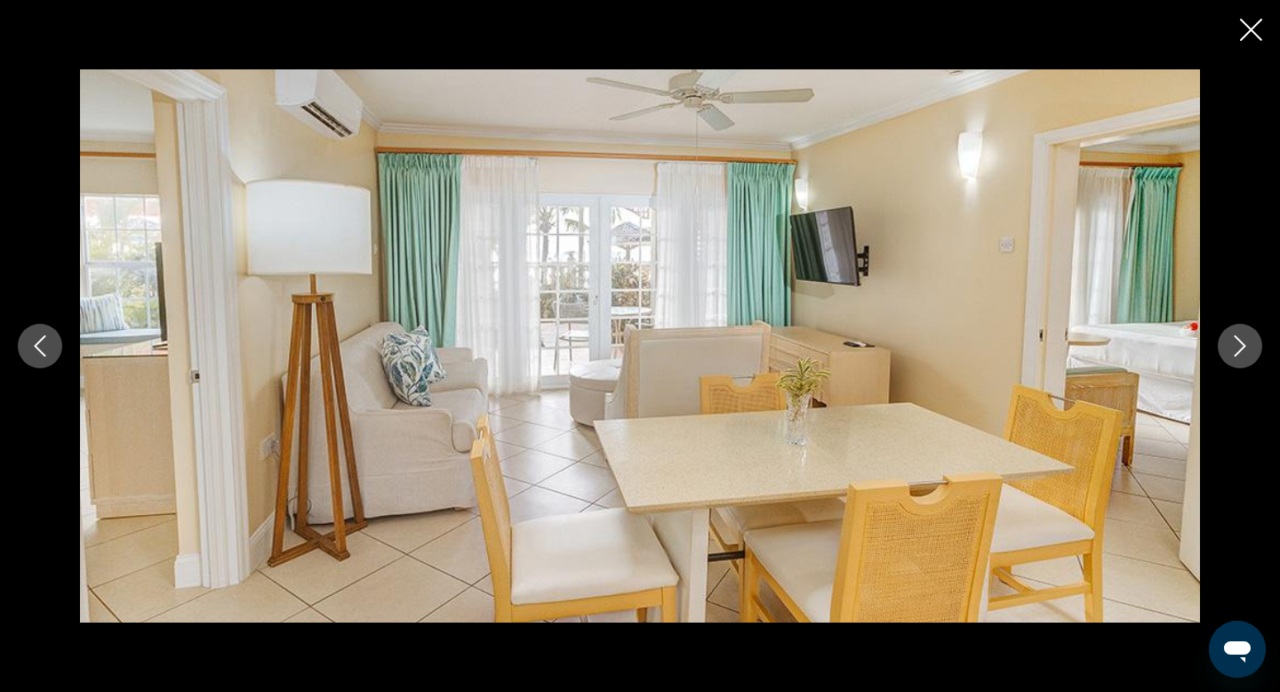
click at [1237, 344] on icon "Next image" at bounding box center [1239, 345] width 21 height 21
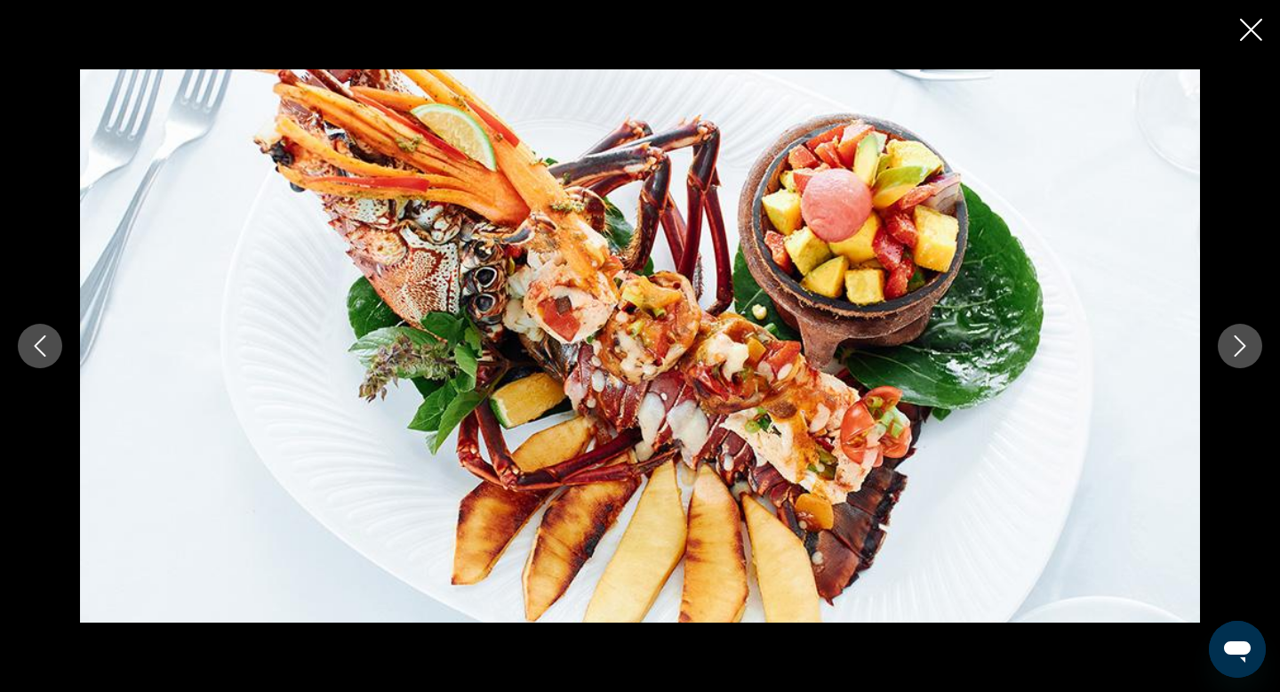
click at [1252, 25] on icon "Close slideshow" at bounding box center [1251, 30] width 22 height 22
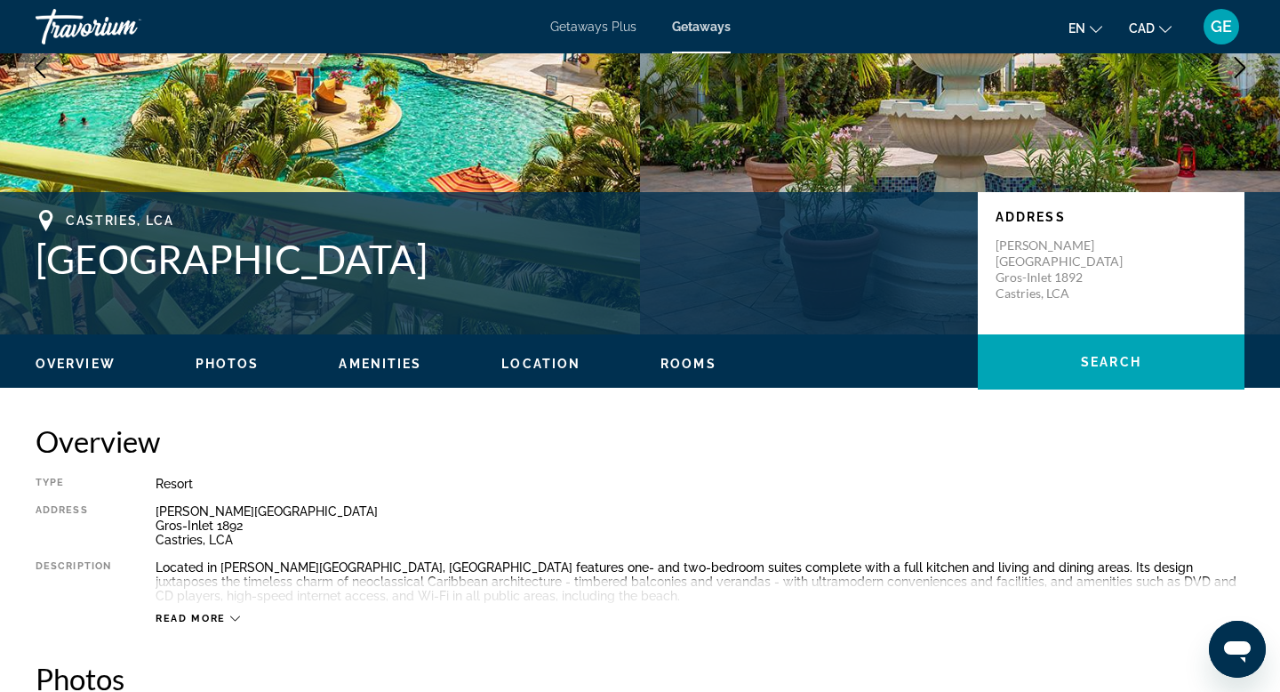
scroll to position [0, 0]
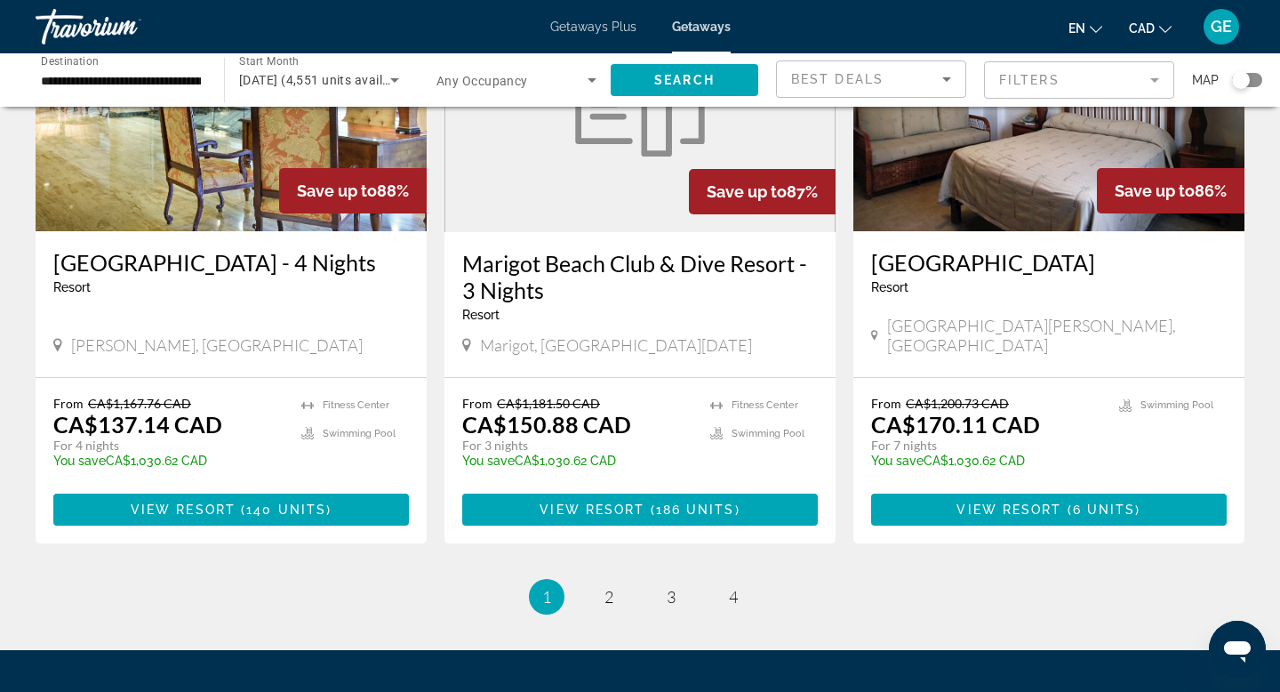
scroll to position [2265, 0]
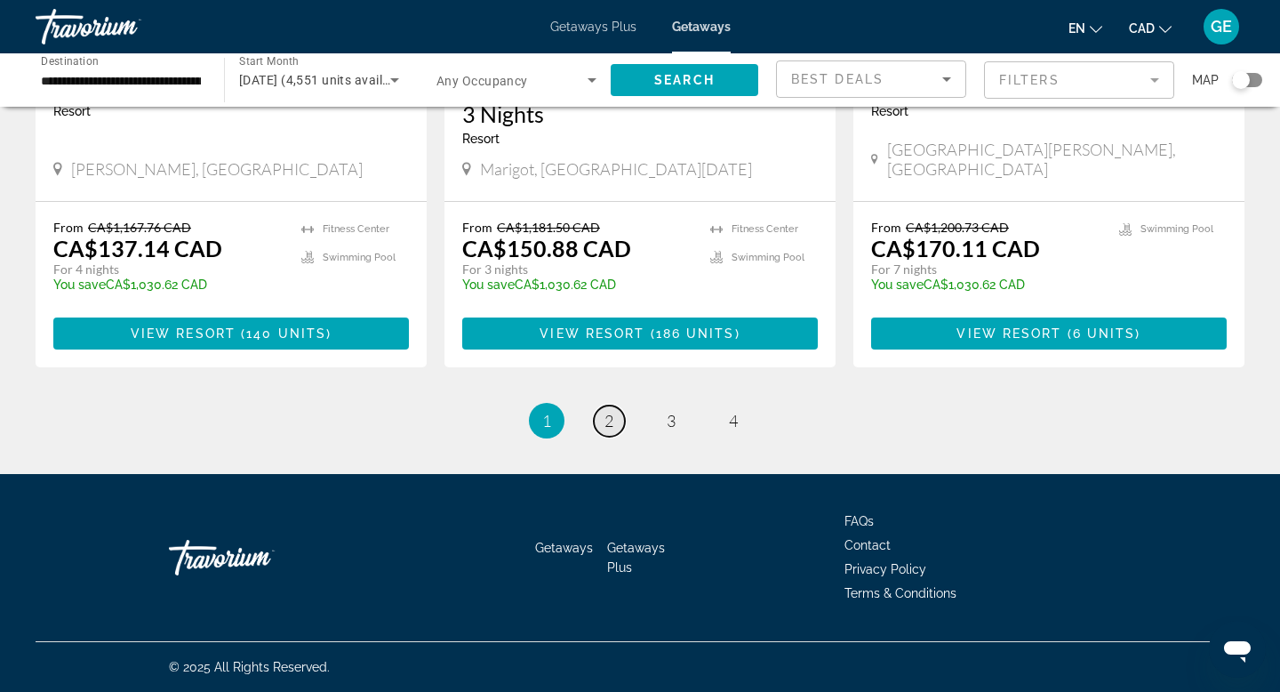
click at [615, 426] on link "page 2" at bounding box center [609, 420] width 31 height 31
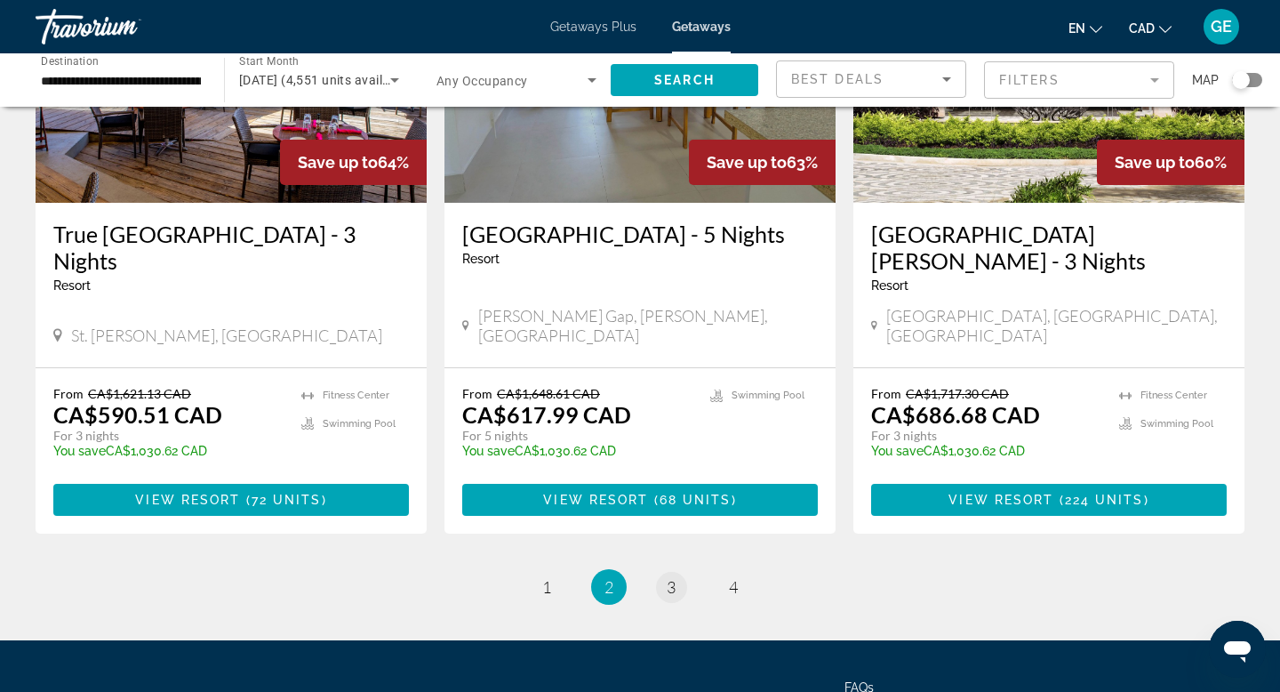
scroll to position [2187, 0]
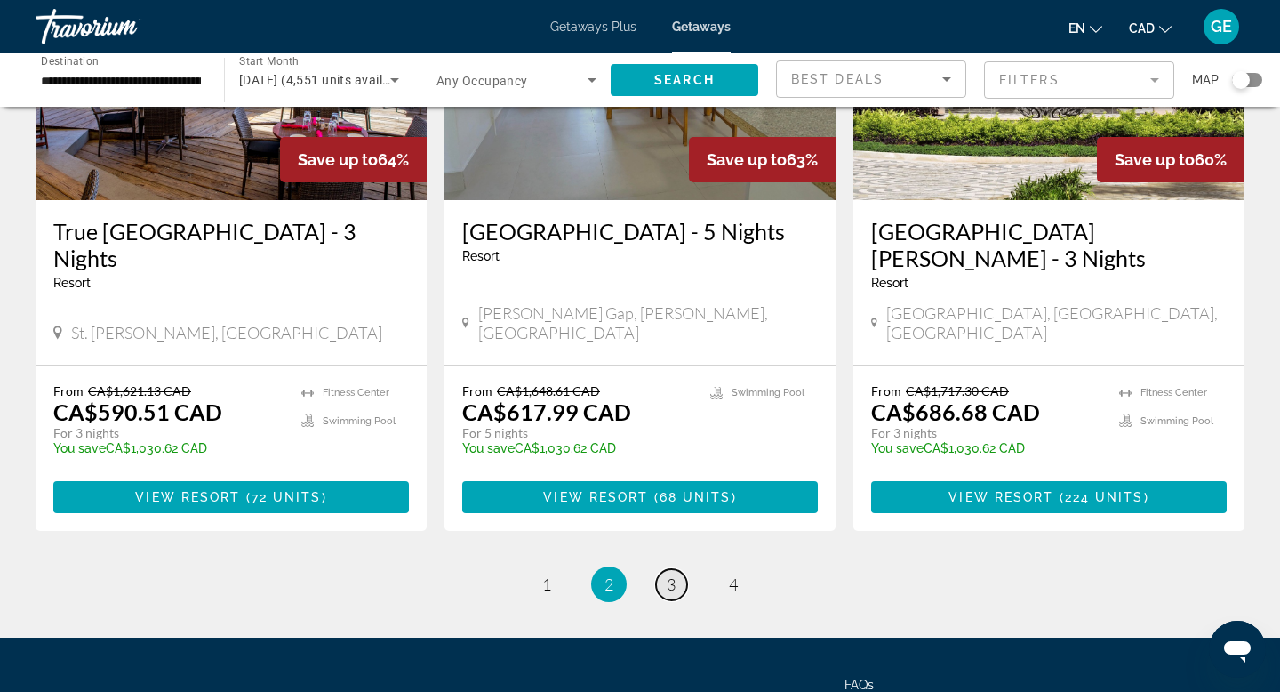
click at [676, 574] on span "3" at bounding box center [671, 584] width 9 height 20
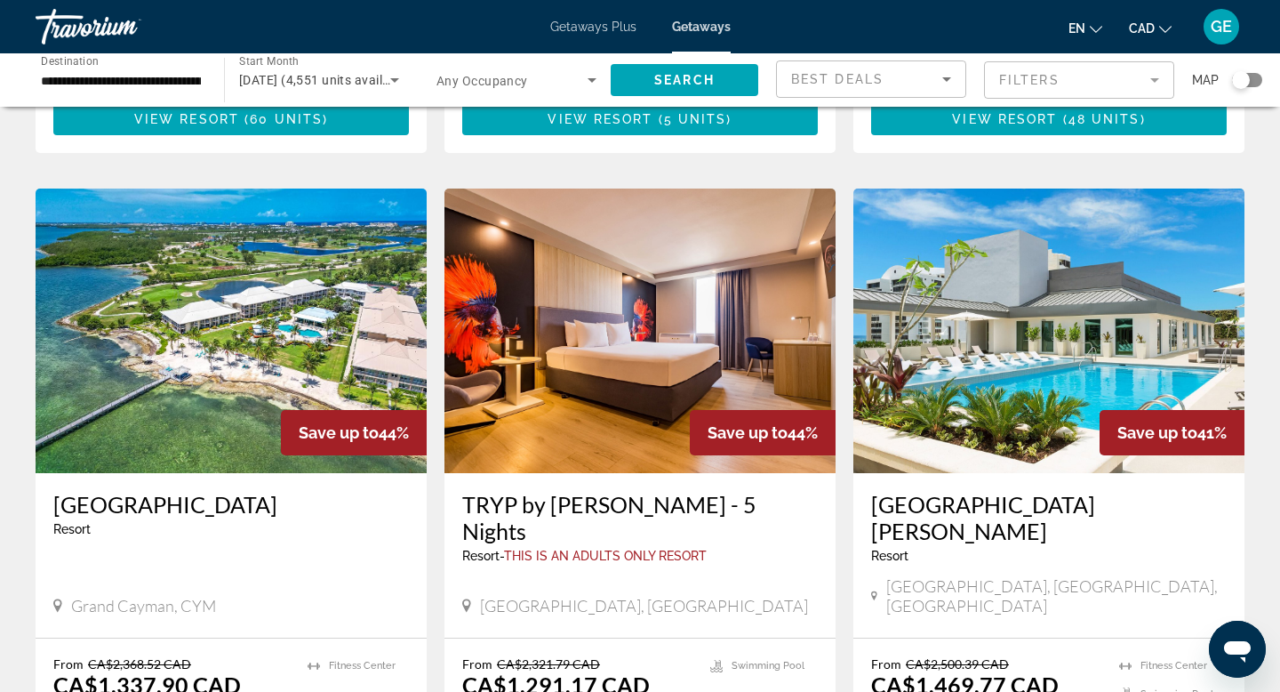
scroll to position [1922, 0]
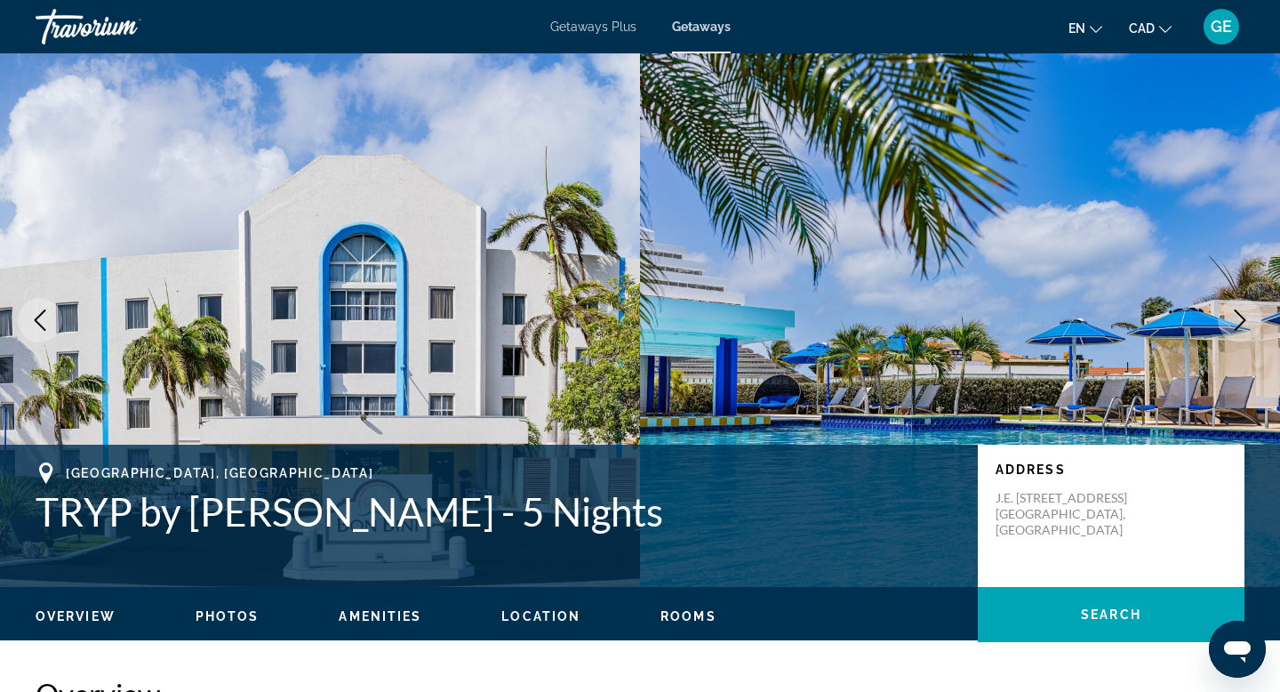
click at [1237, 320] on icon "Next image" at bounding box center [1239, 319] width 21 height 21
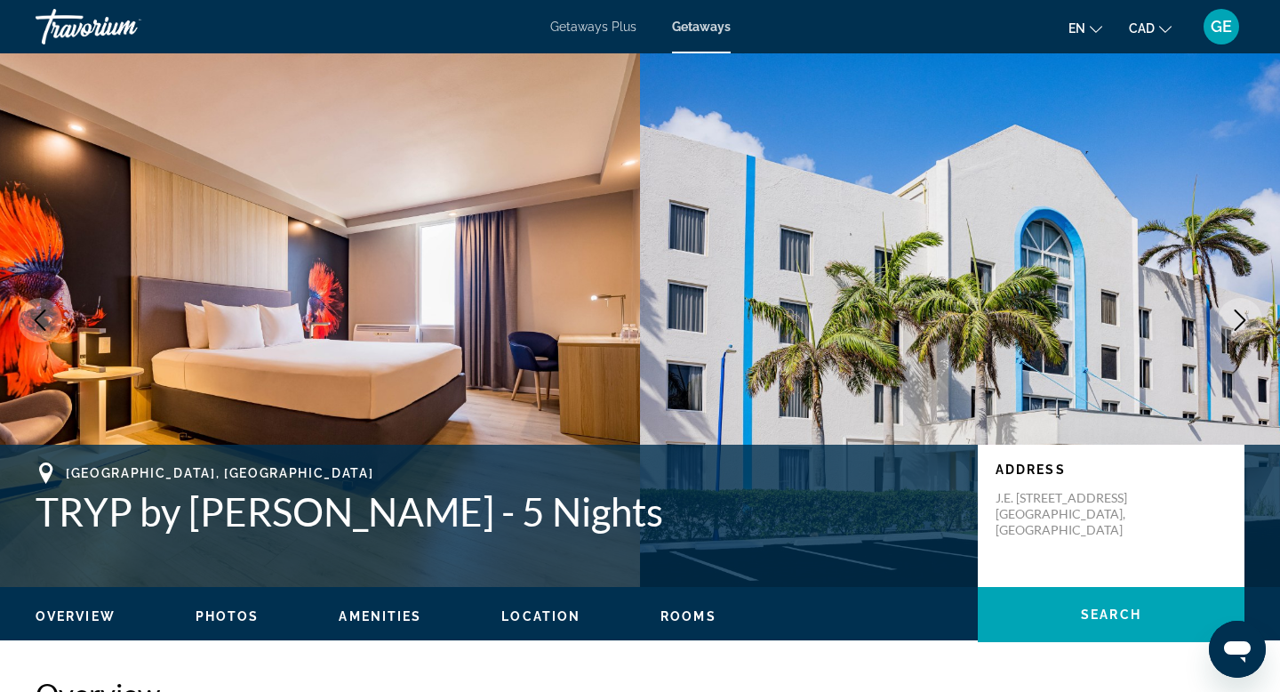
click at [1237, 321] on icon "Next image" at bounding box center [1239, 319] width 21 height 21
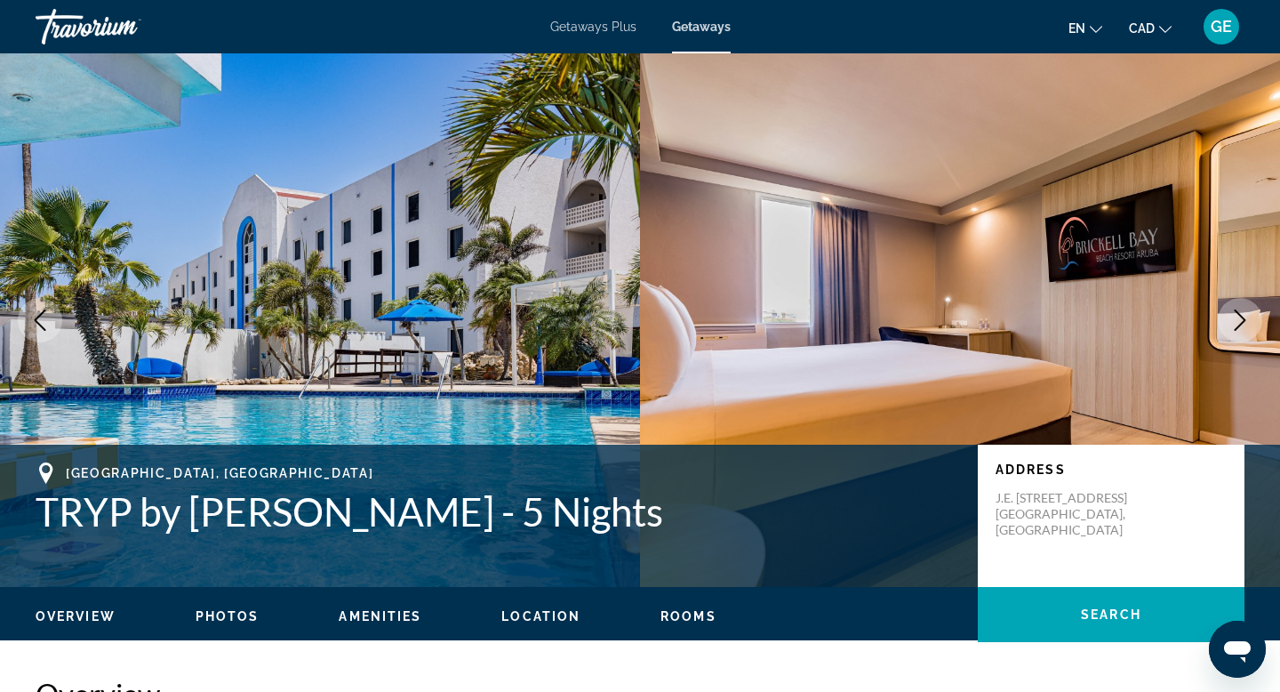
click at [1238, 323] on icon "Next image" at bounding box center [1239, 319] width 21 height 21
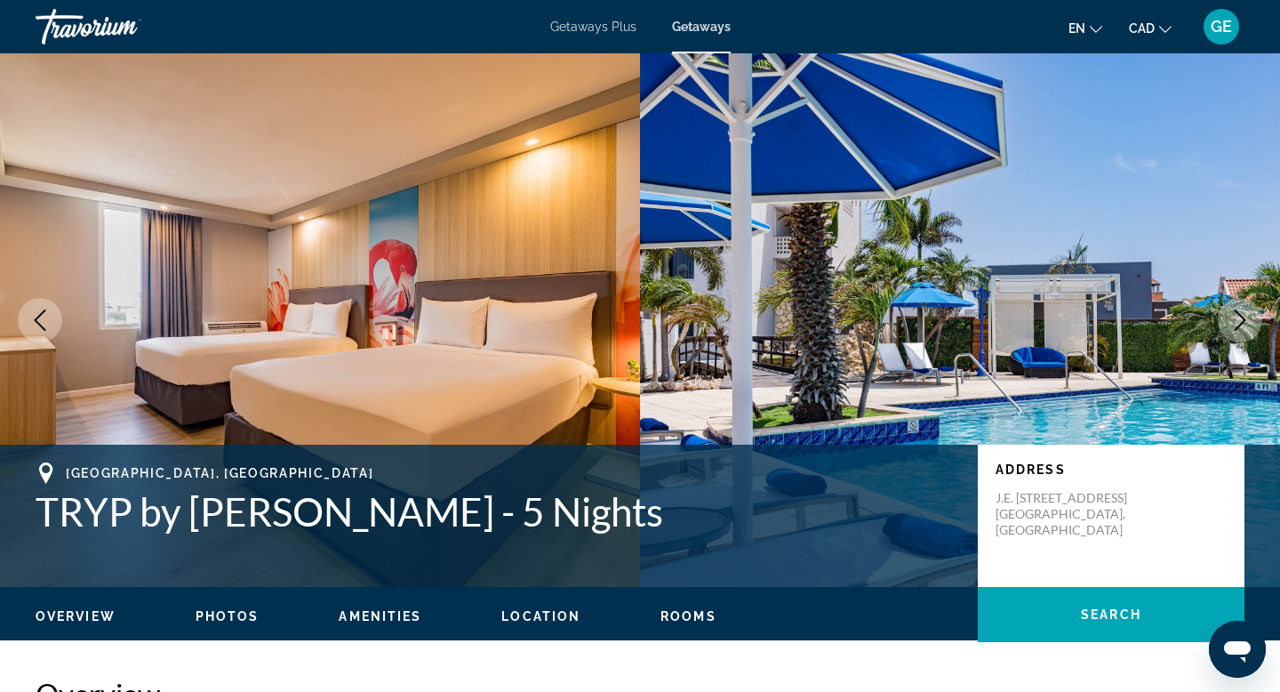
click at [1238, 324] on icon "Next image" at bounding box center [1239, 319] width 21 height 21
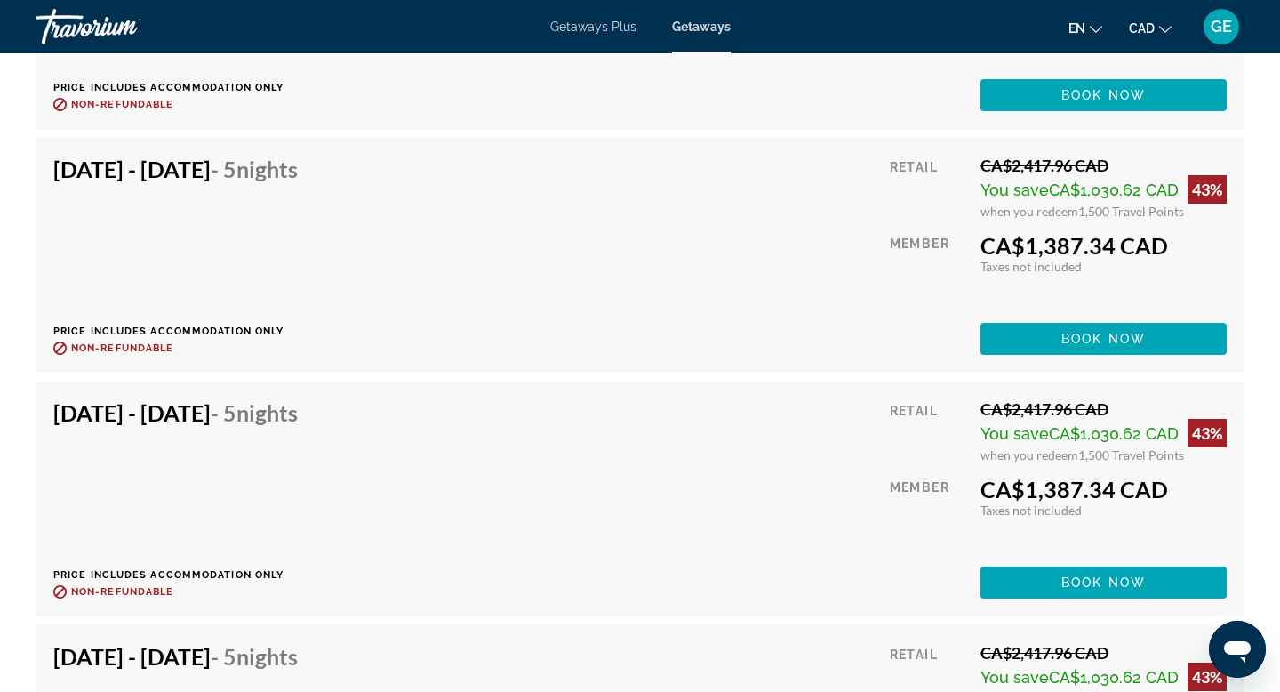
scroll to position [5839, 0]
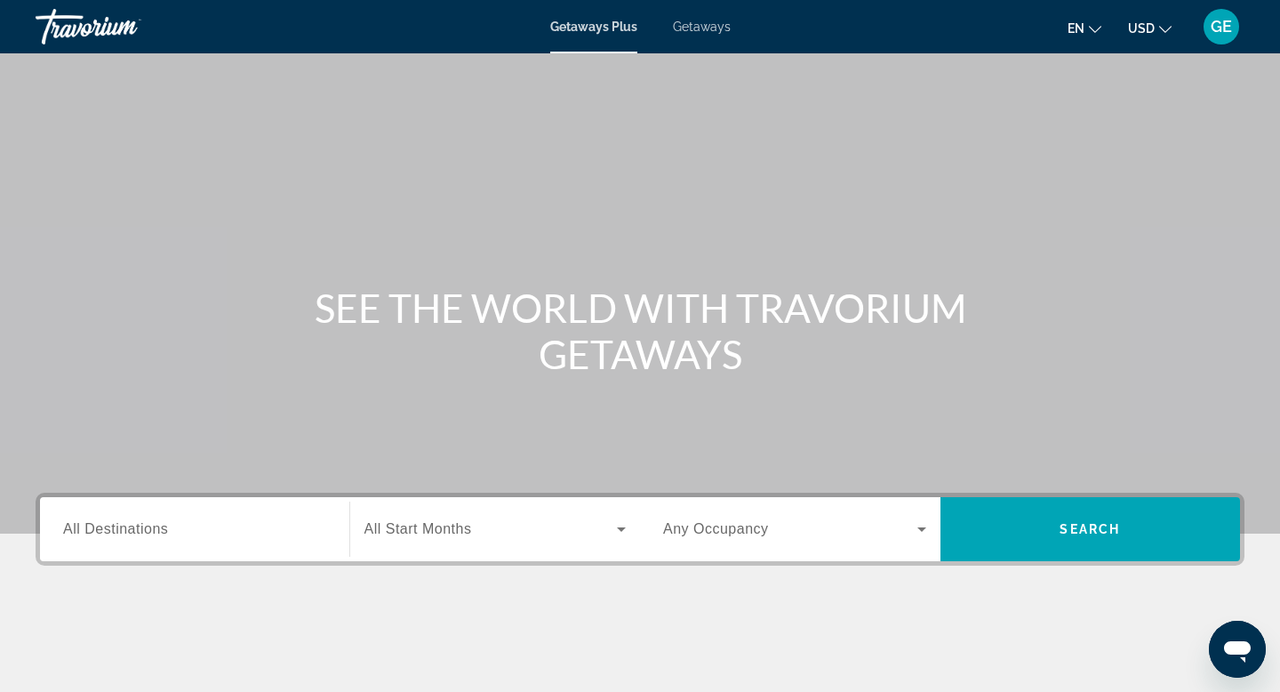
click at [703, 23] on span "Getaways" at bounding box center [702, 27] width 58 height 14
click at [1148, 37] on button "USD USD ($) MXN (Mex$) CAD (Can$) GBP (£) EUR (€) AUD (A$) NZD (NZ$) CNY (CN¥)" at bounding box center [1150, 28] width 44 height 26
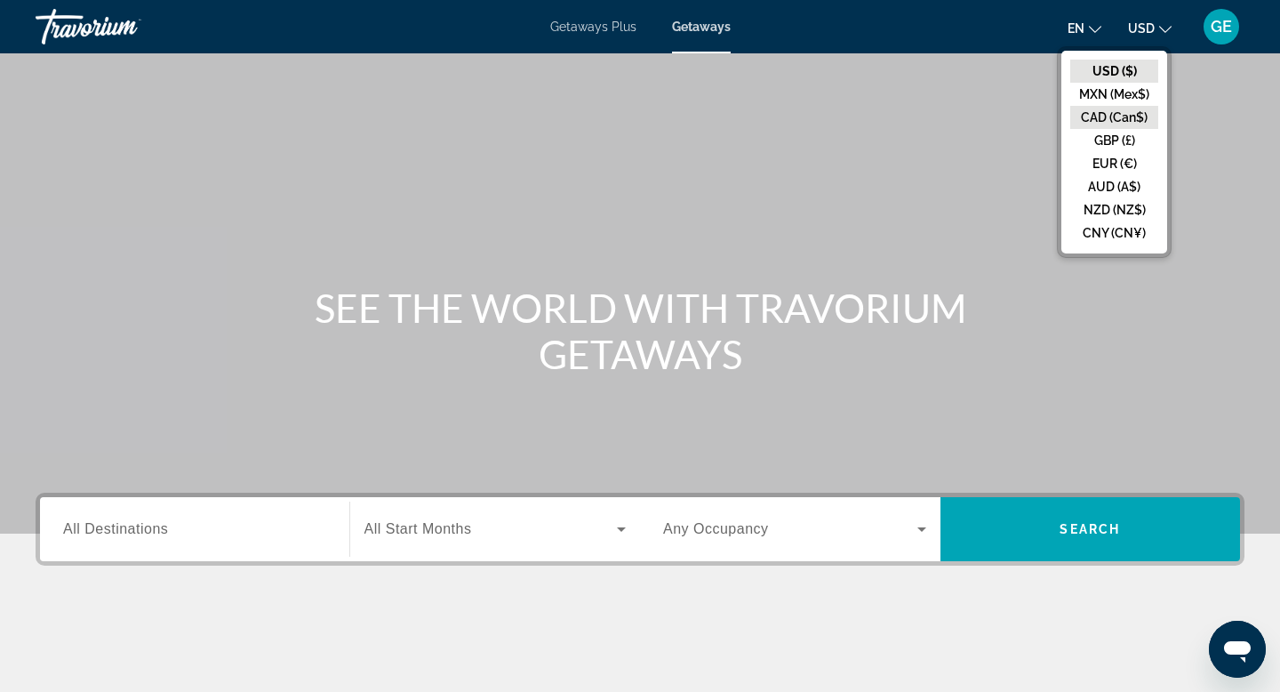
click at [1115, 112] on button "CAD (Can$)" at bounding box center [1114, 117] width 88 height 23
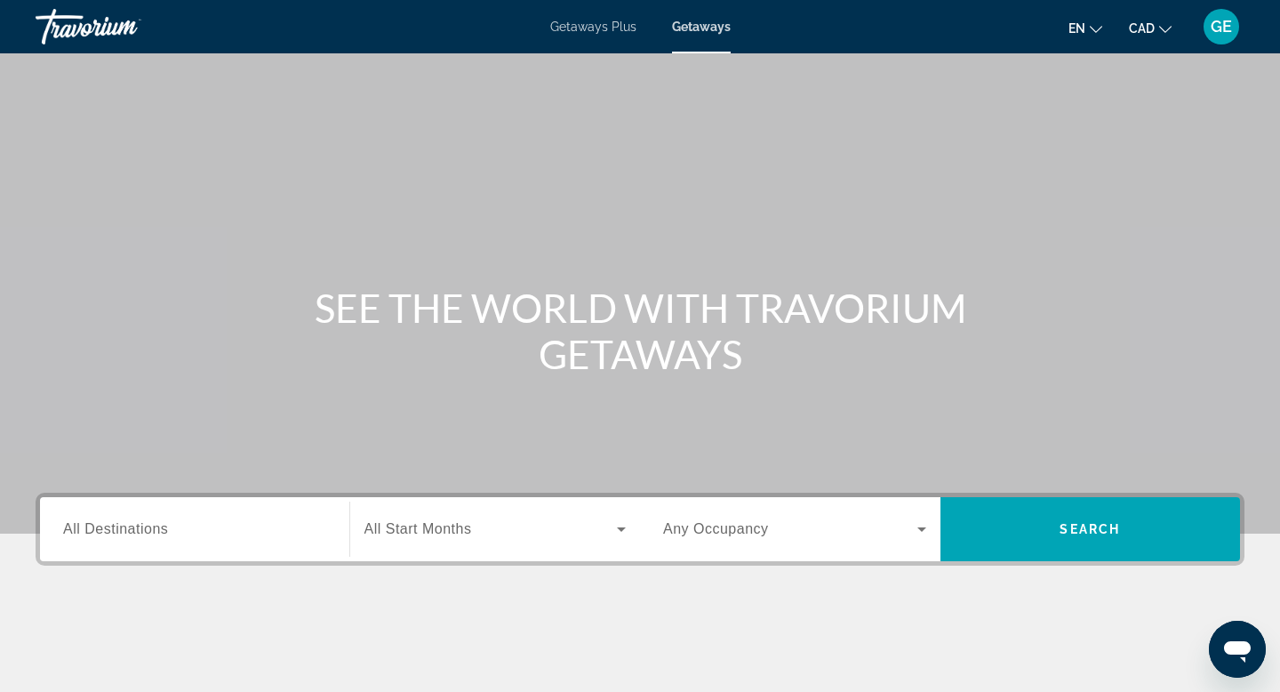
click at [151, 544] on div "Search widget" at bounding box center [194, 529] width 263 height 51
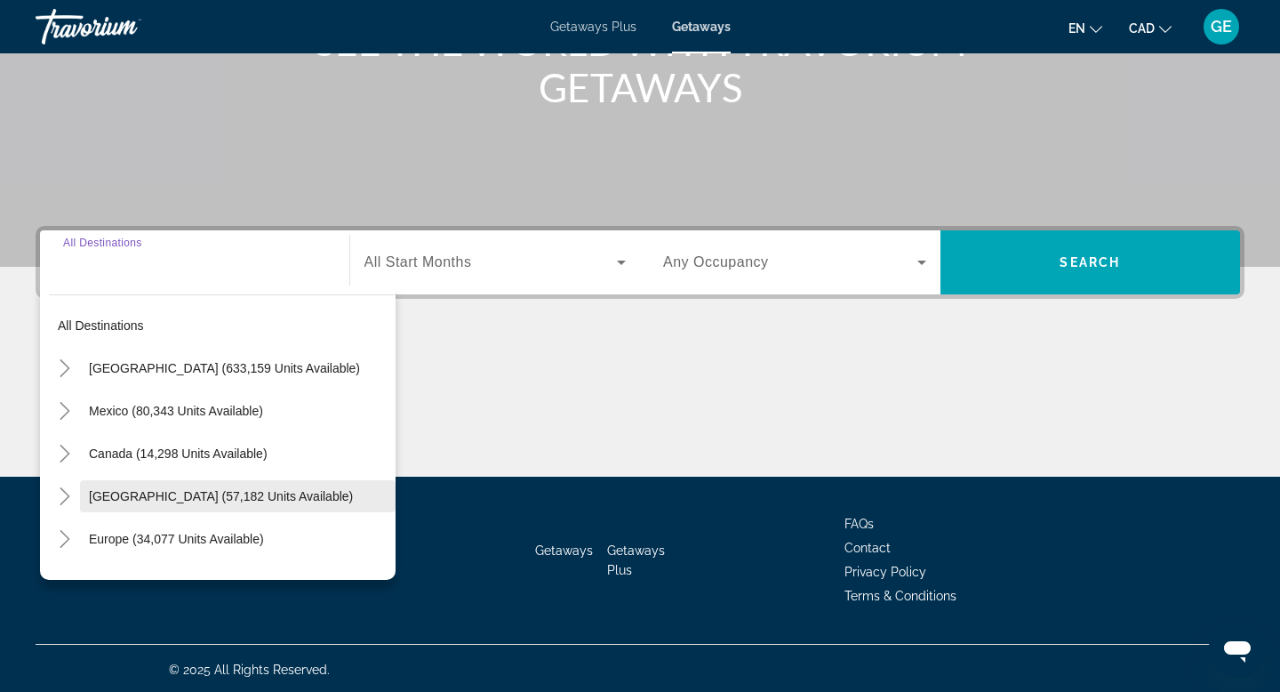
scroll to position [269, 0]
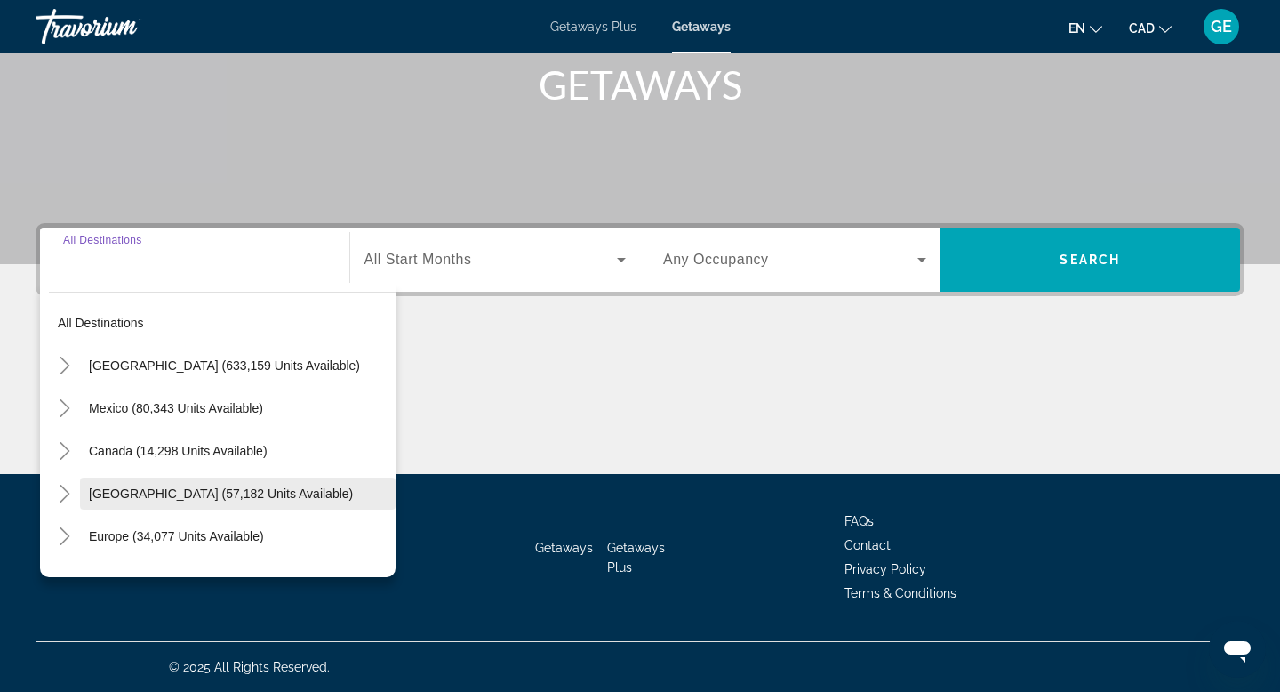
click at [183, 491] on span "[GEOGRAPHIC_DATA] (57,182 units available)" at bounding box center [221, 493] width 264 height 14
type input "**********"
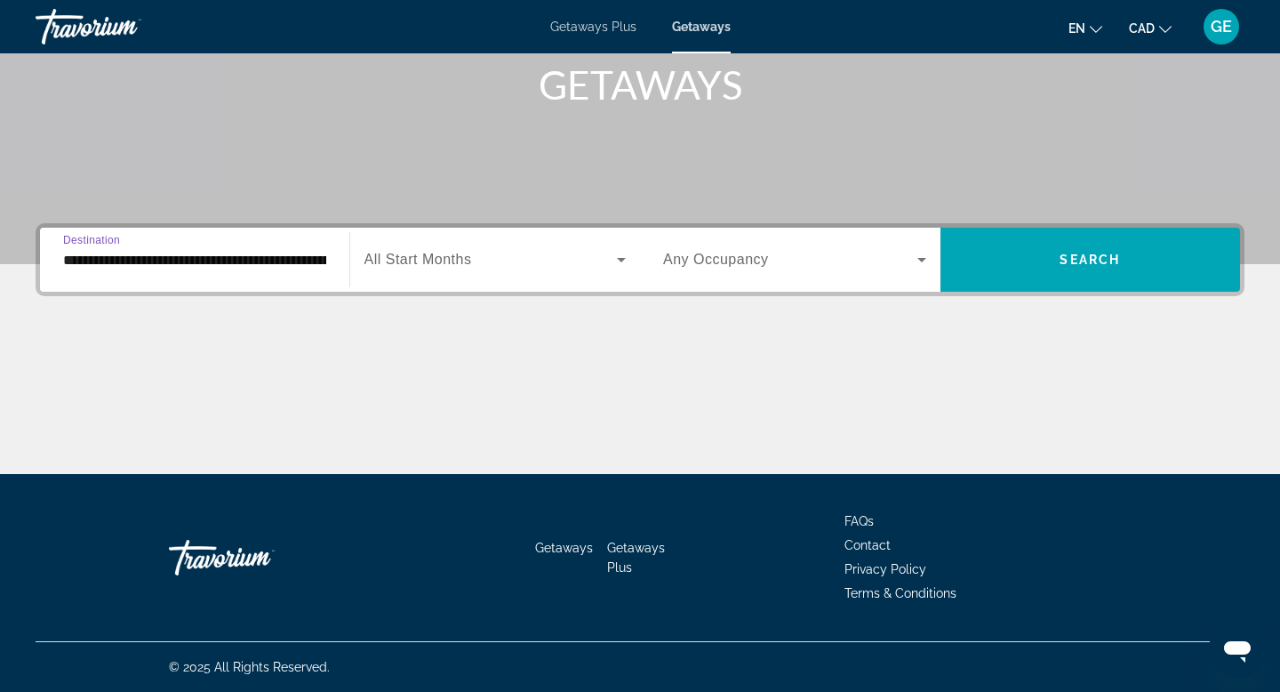
click at [553, 266] on span "Search widget" at bounding box center [490, 259] width 253 height 21
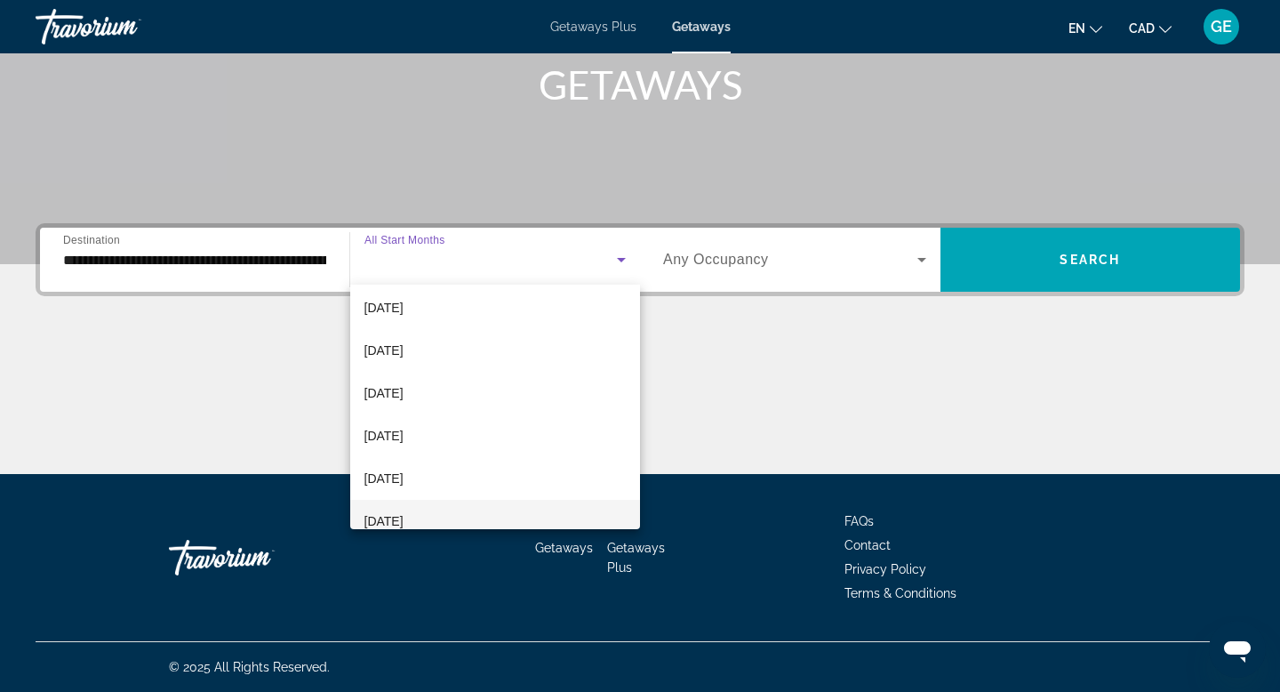
scroll to position [211, 0]
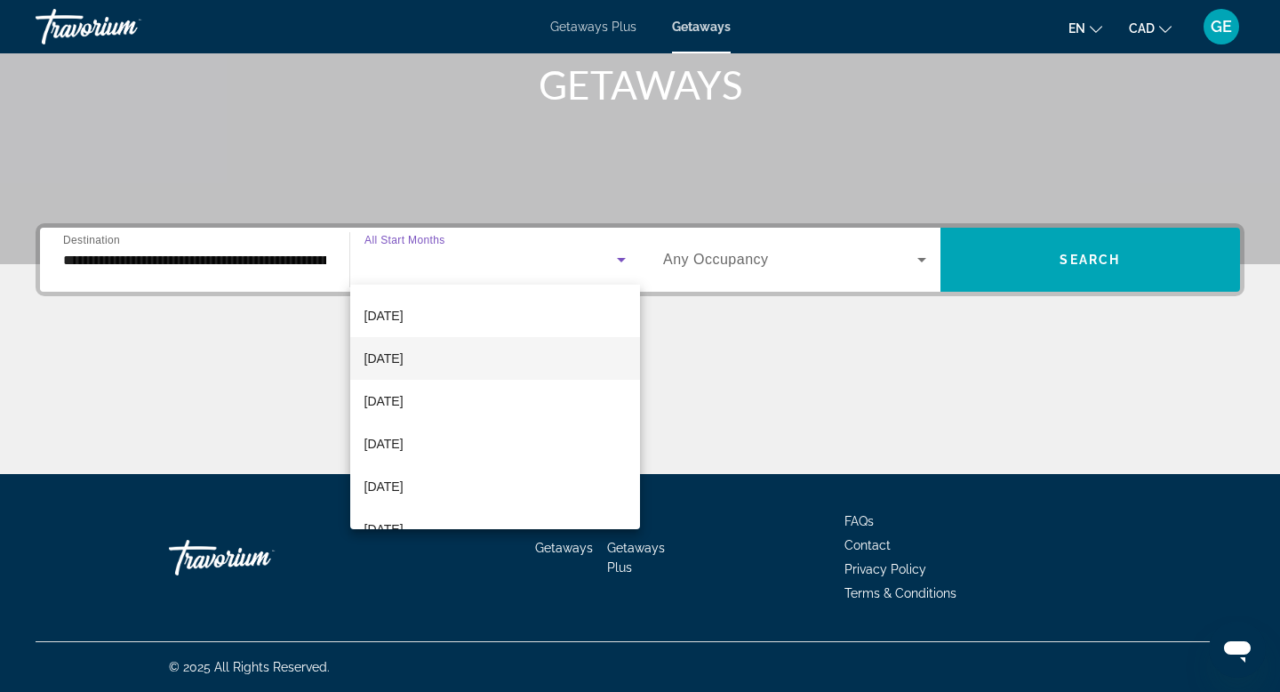
click at [456, 359] on mat-option "[DATE]" at bounding box center [495, 358] width 291 height 43
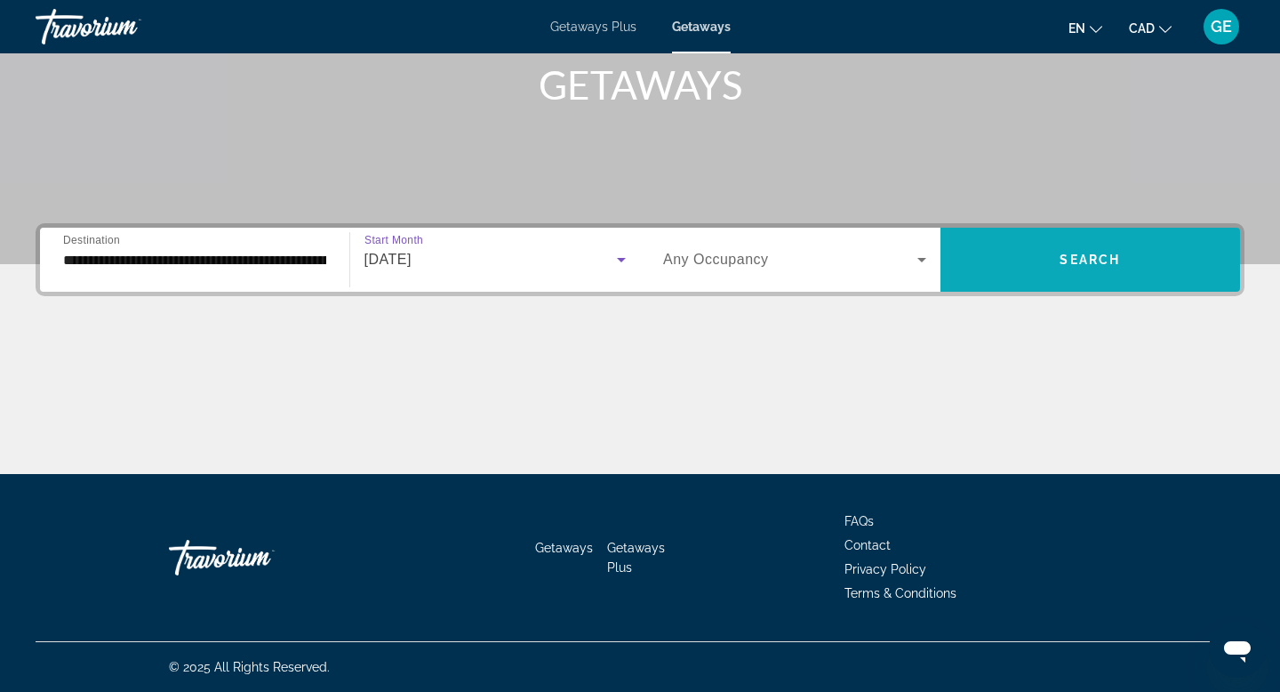
click at [1080, 262] on span "Search" at bounding box center [1090, 259] width 60 height 14
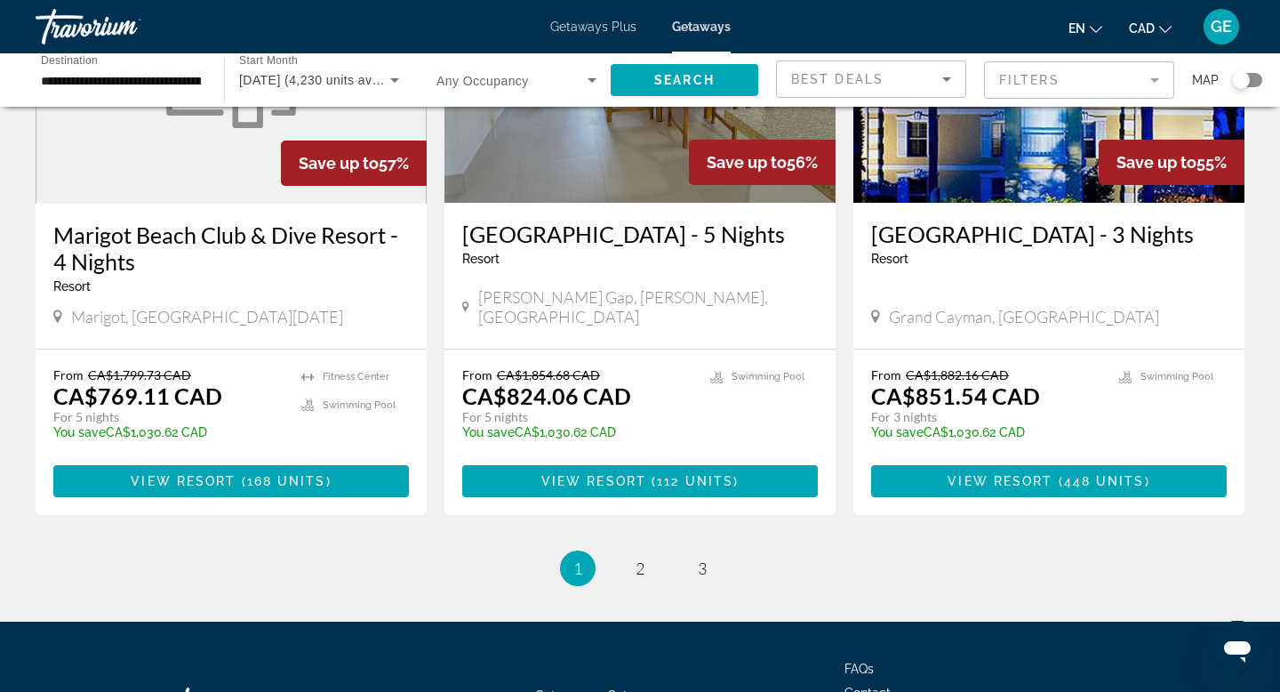
scroll to position [2239, 0]
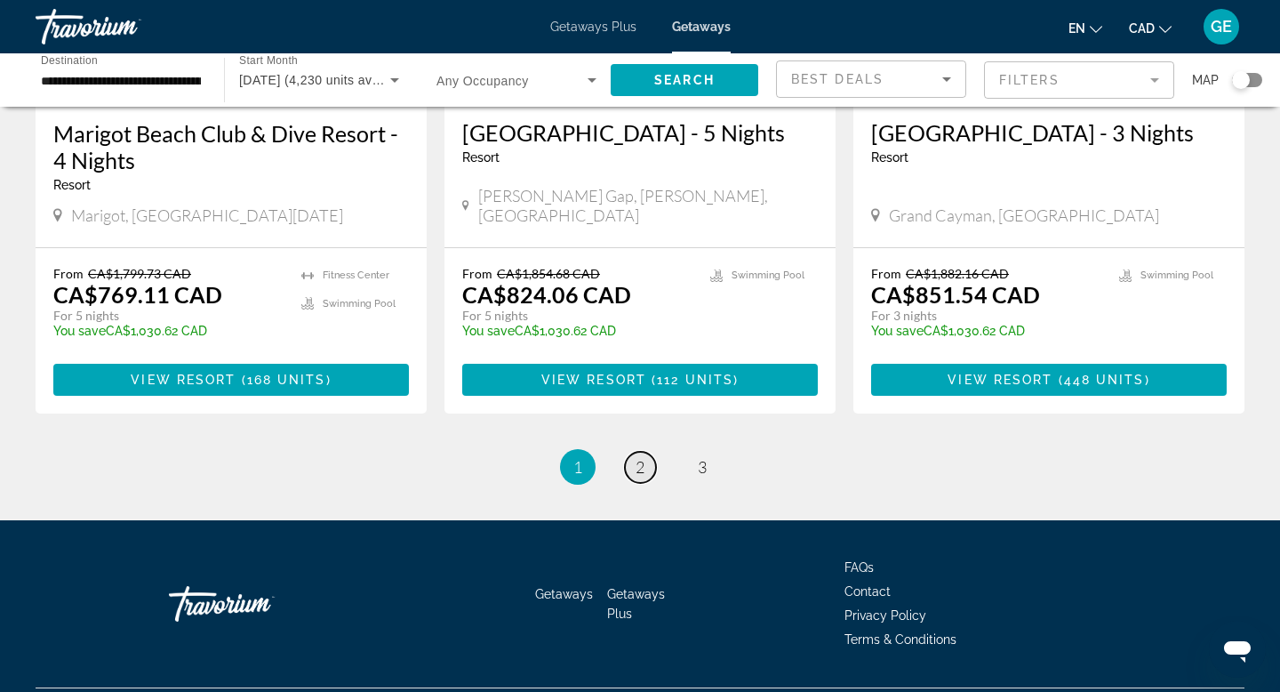
click at [642, 457] on span "2" at bounding box center [640, 467] width 9 height 20
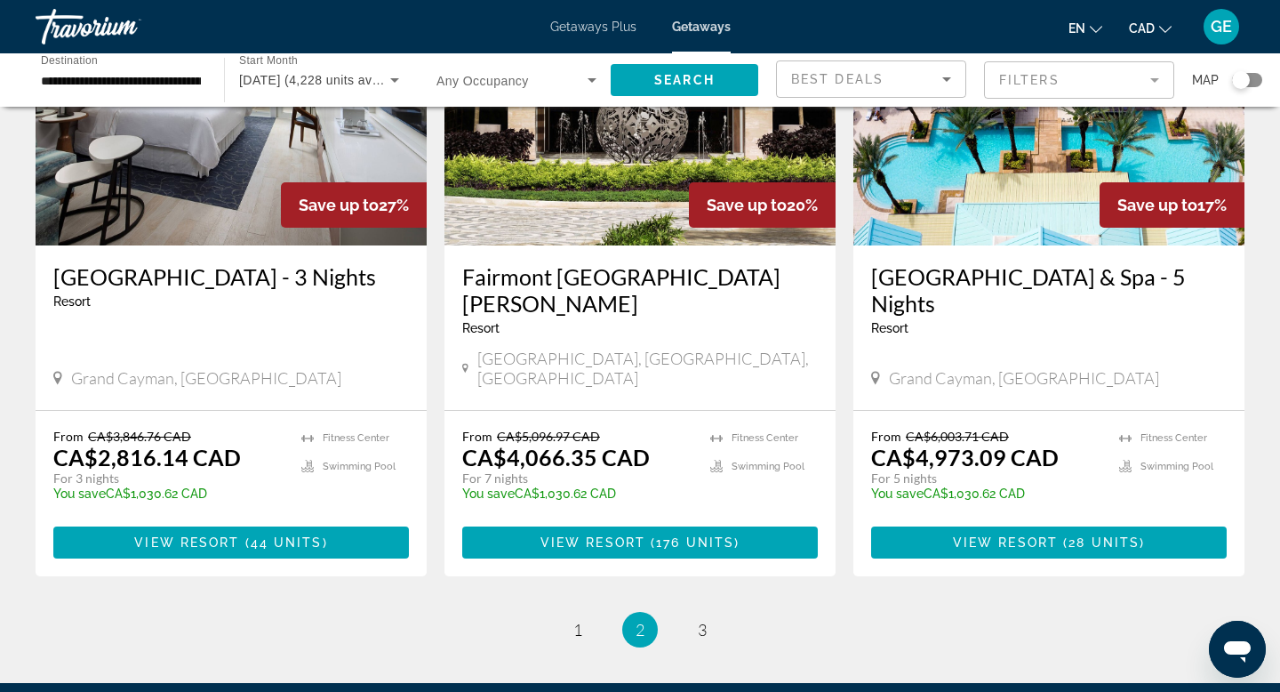
scroll to position [2139, 0]
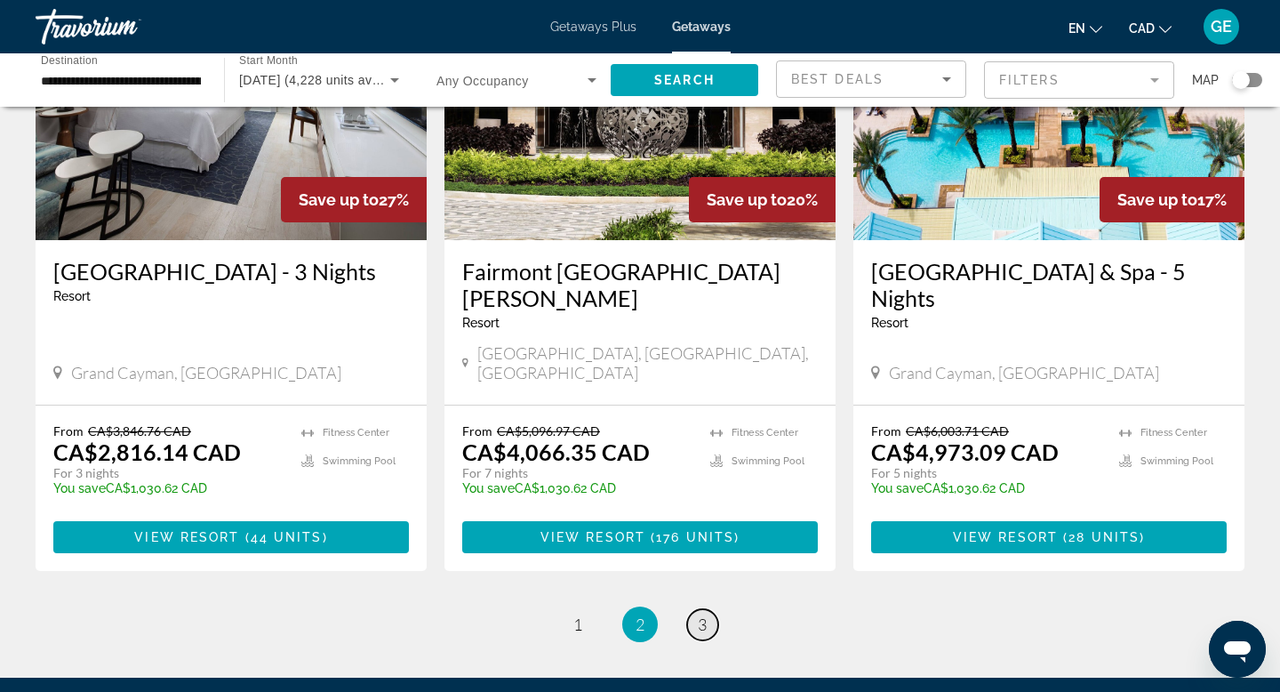
click at [702, 614] on span "3" at bounding box center [702, 624] width 9 height 20
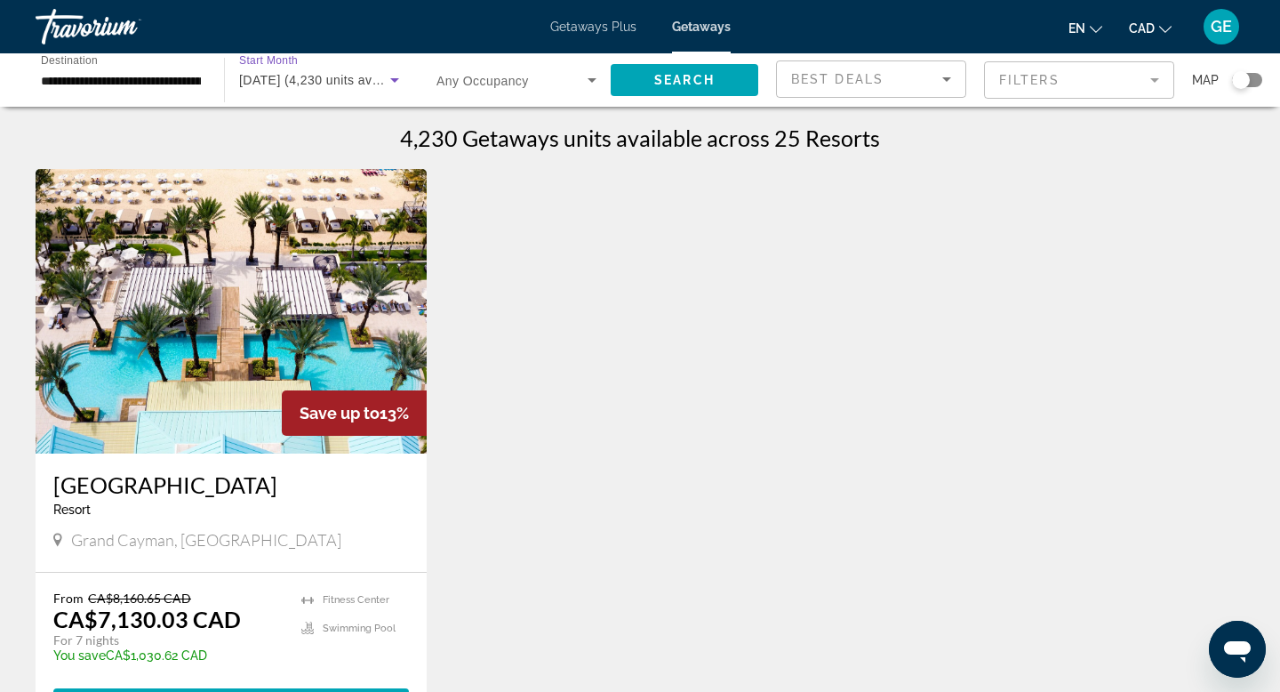
click at [280, 78] on span "[DATE] (4,230 units available)" at bounding box center [327, 80] width 176 height 14
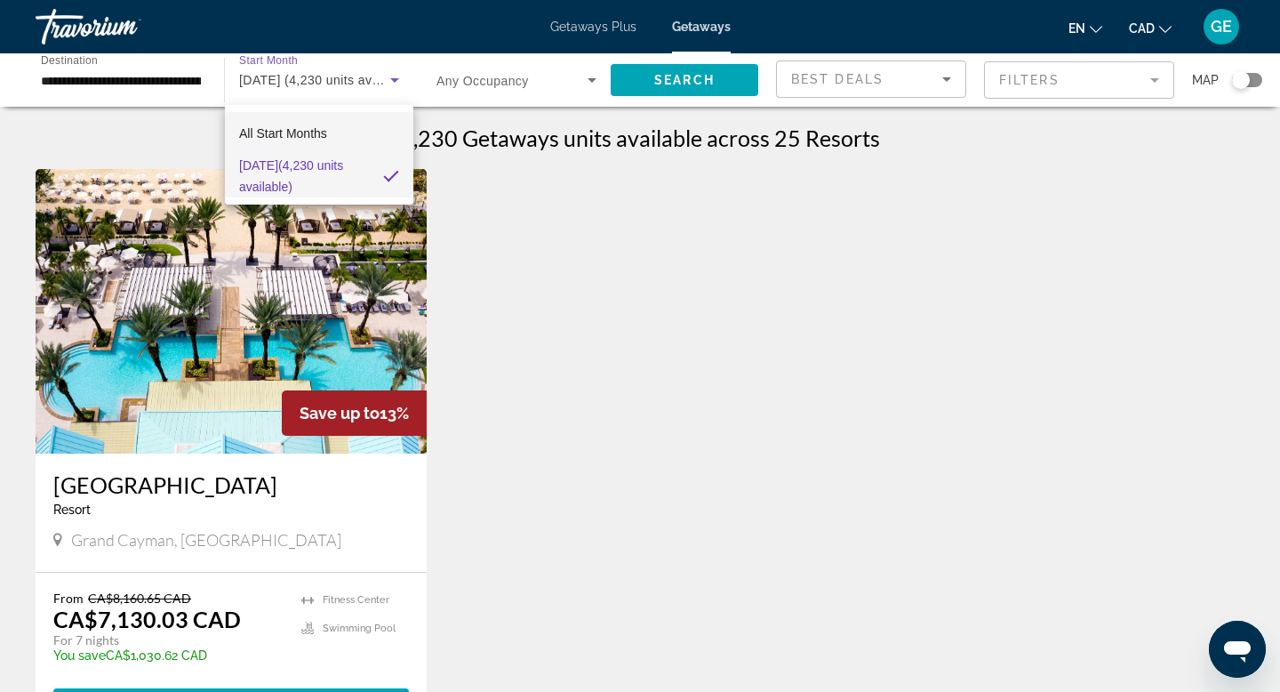
click at [293, 126] on span "All Start Months" at bounding box center [283, 133] width 88 height 14
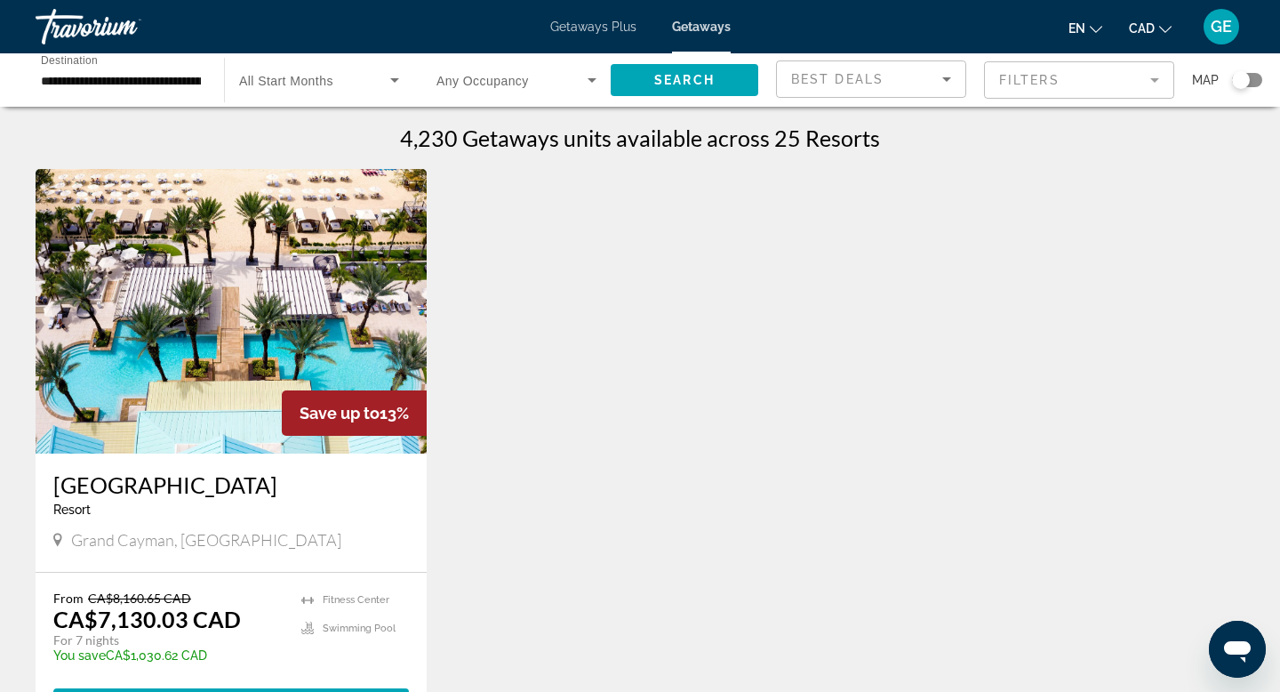
click at [295, 83] on span "All Start Months" at bounding box center [286, 81] width 94 height 14
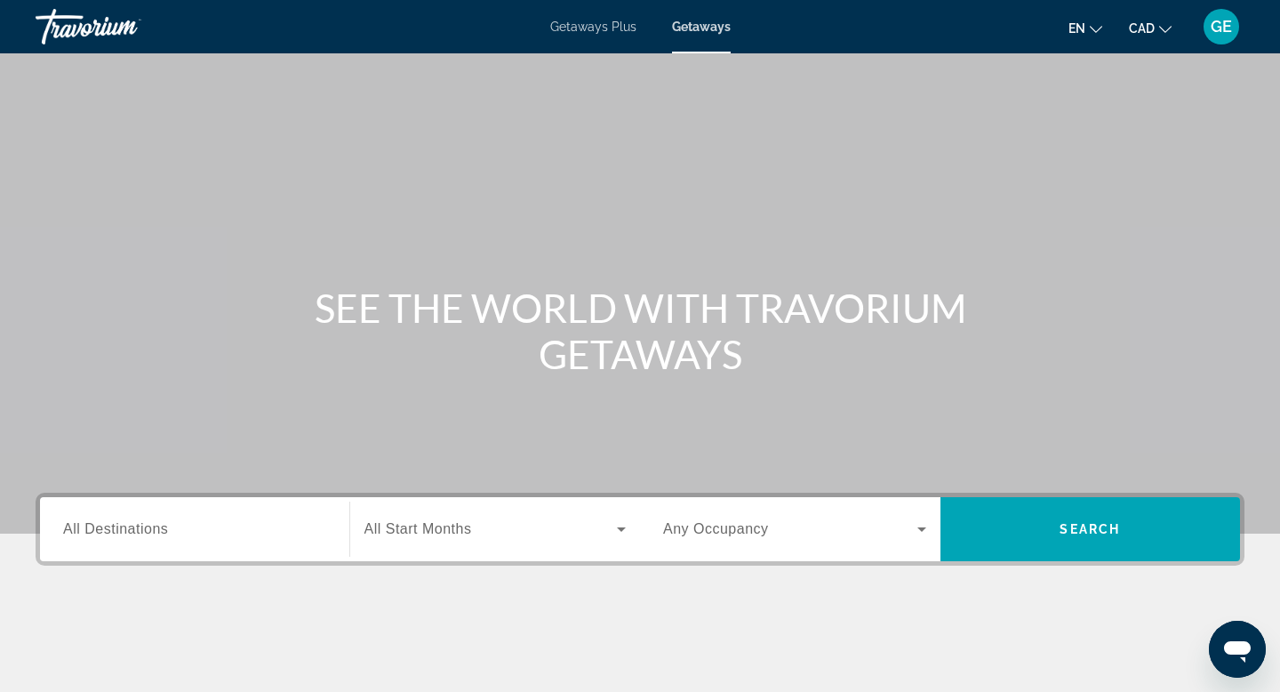
click at [610, 24] on span "Getaways Plus" at bounding box center [593, 27] width 86 height 14
click at [188, 547] on div "Search widget" at bounding box center [194, 529] width 263 height 51
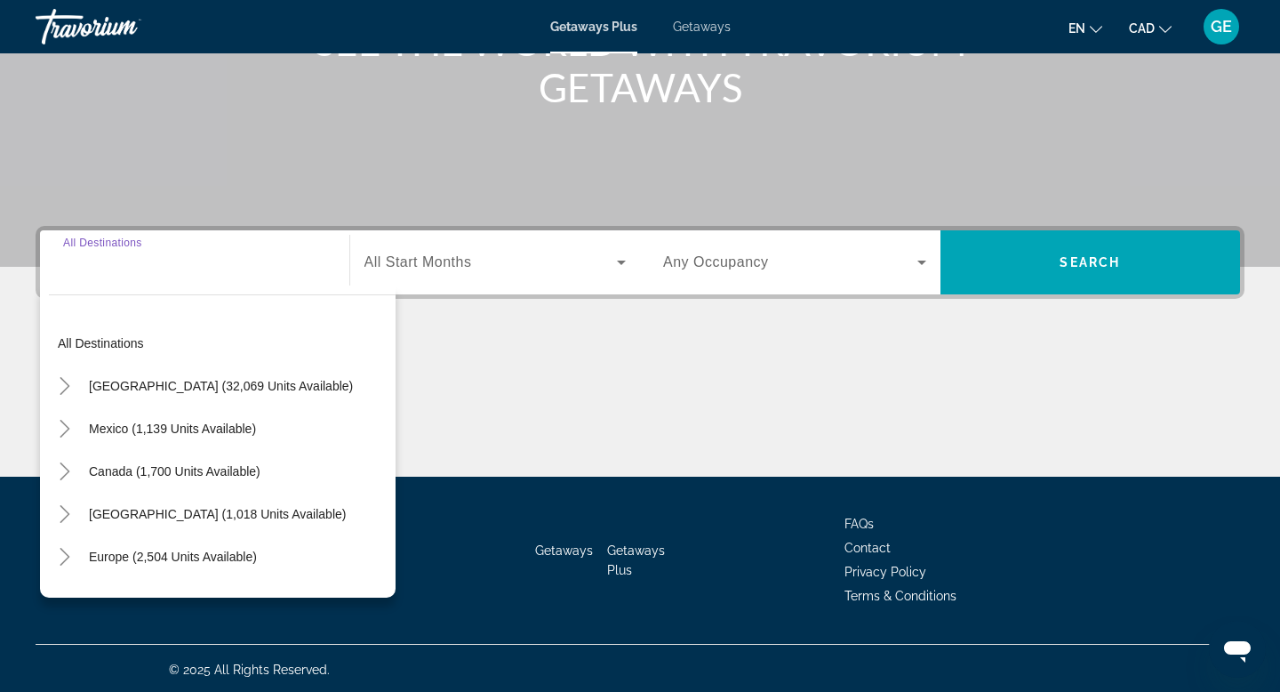
scroll to position [269, 0]
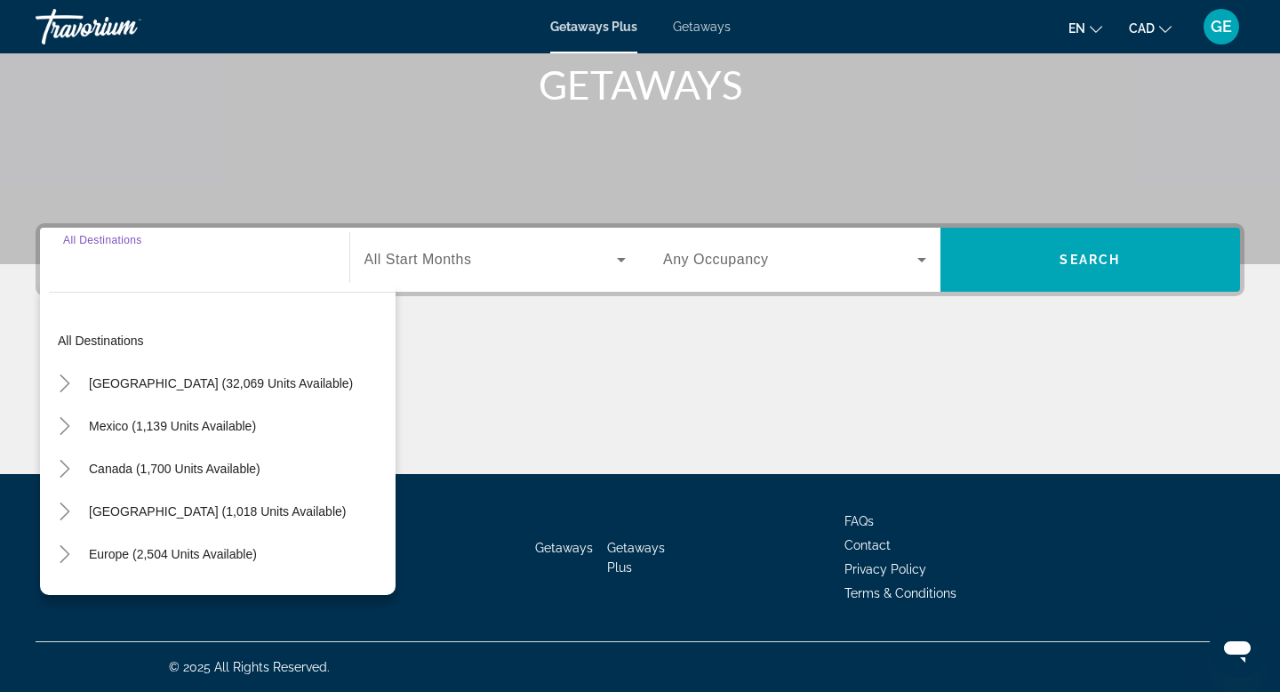
click at [232, 516] on span "[GEOGRAPHIC_DATA] (1,018 units available)" at bounding box center [217, 511] width 257 height 14
type input "**********"
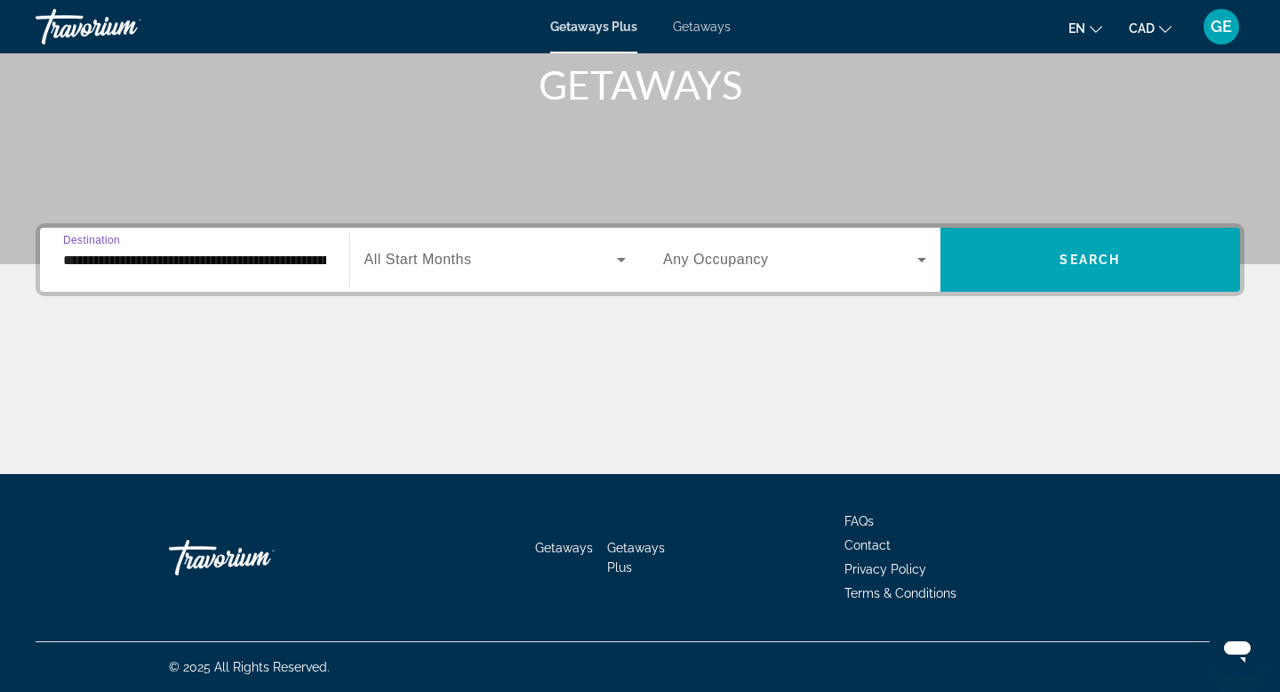
click at [484, 258] on span "Search widget" at bounding box center [490, 259] width 253 height 21
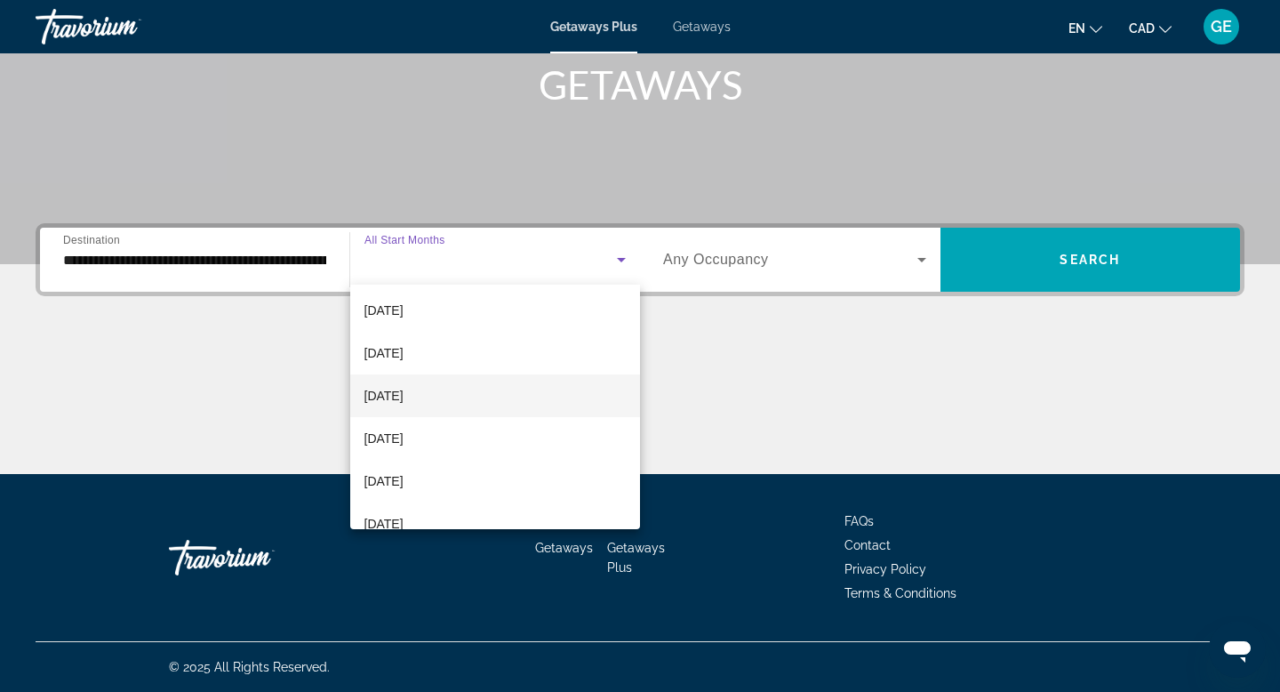
scroll to position [214, 0]
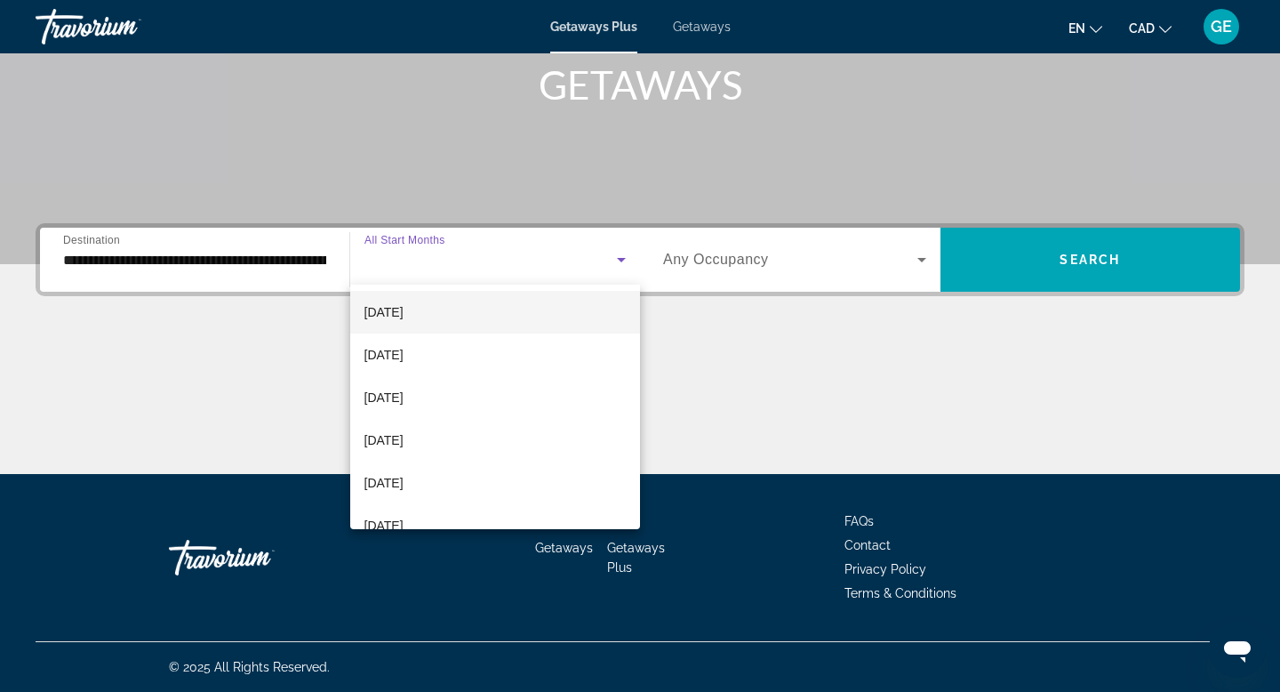
click at [464, 315] on mat-option "[DATE]" at bounding box center [495, 312] width 291 height 43
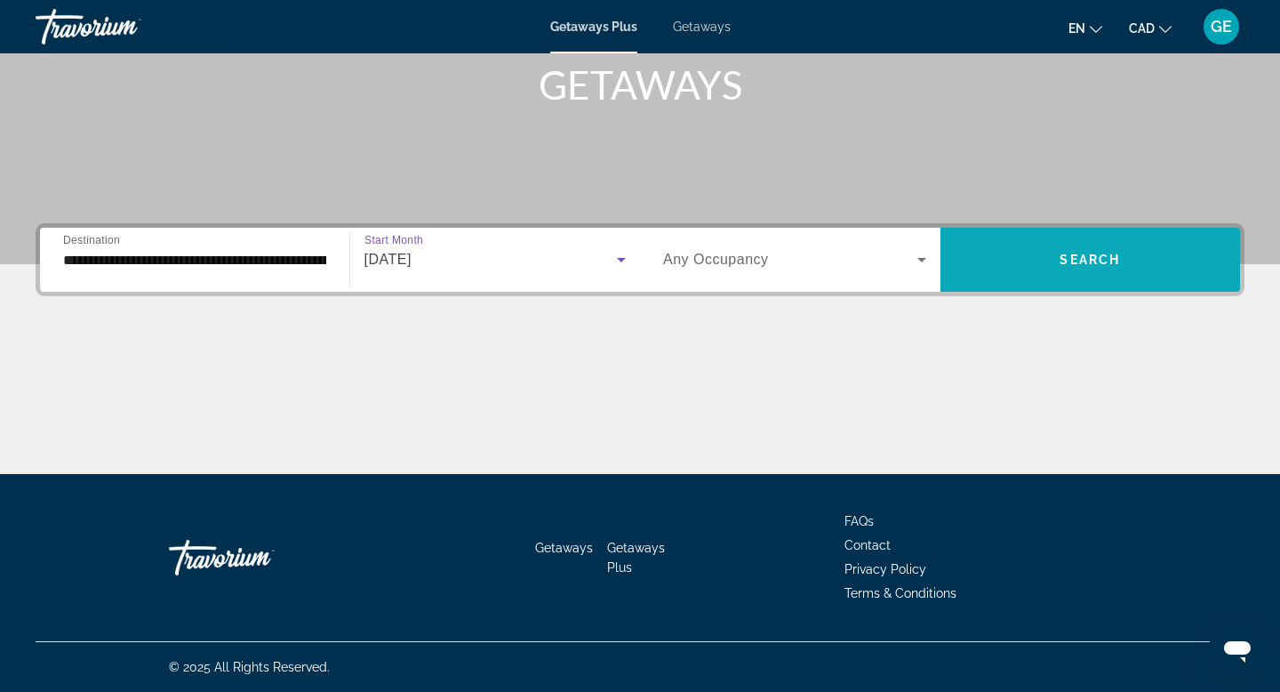
click at [1050, 274] on span "Search widget" at bounding box center [1091, 259] width 300 height 43
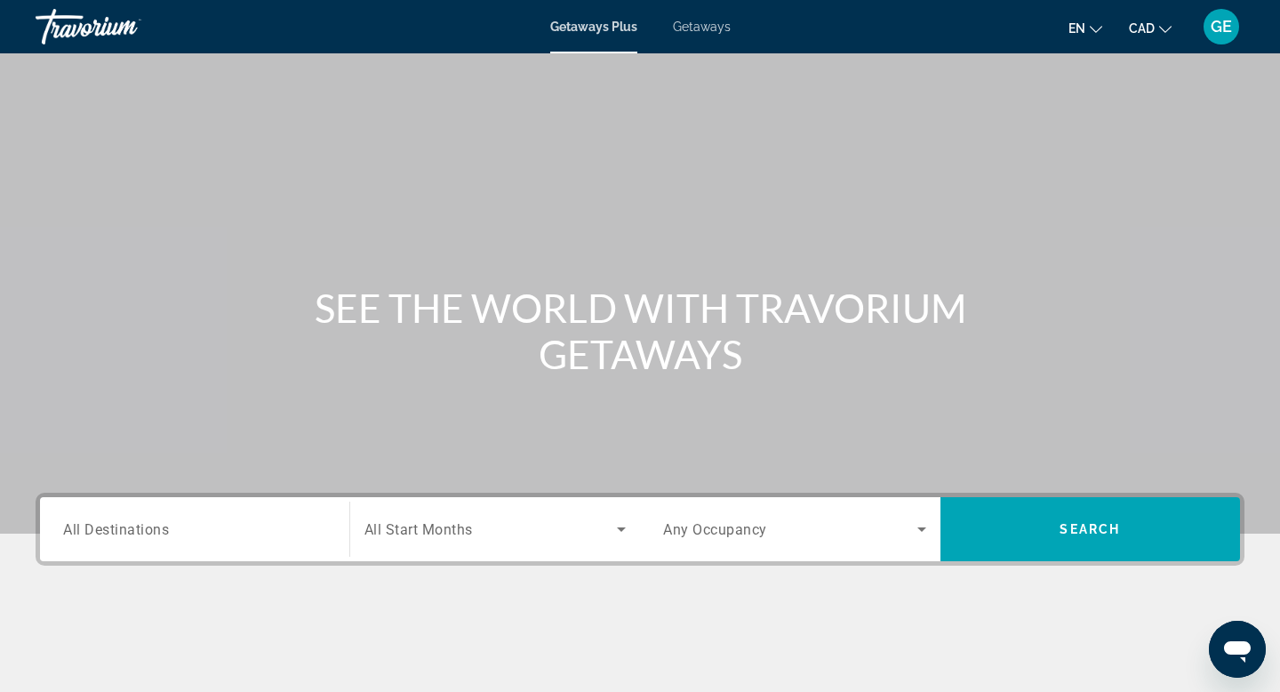
click at [260, 517] on div "Search widget" at bounding box center [194, 529] width 263 height 51
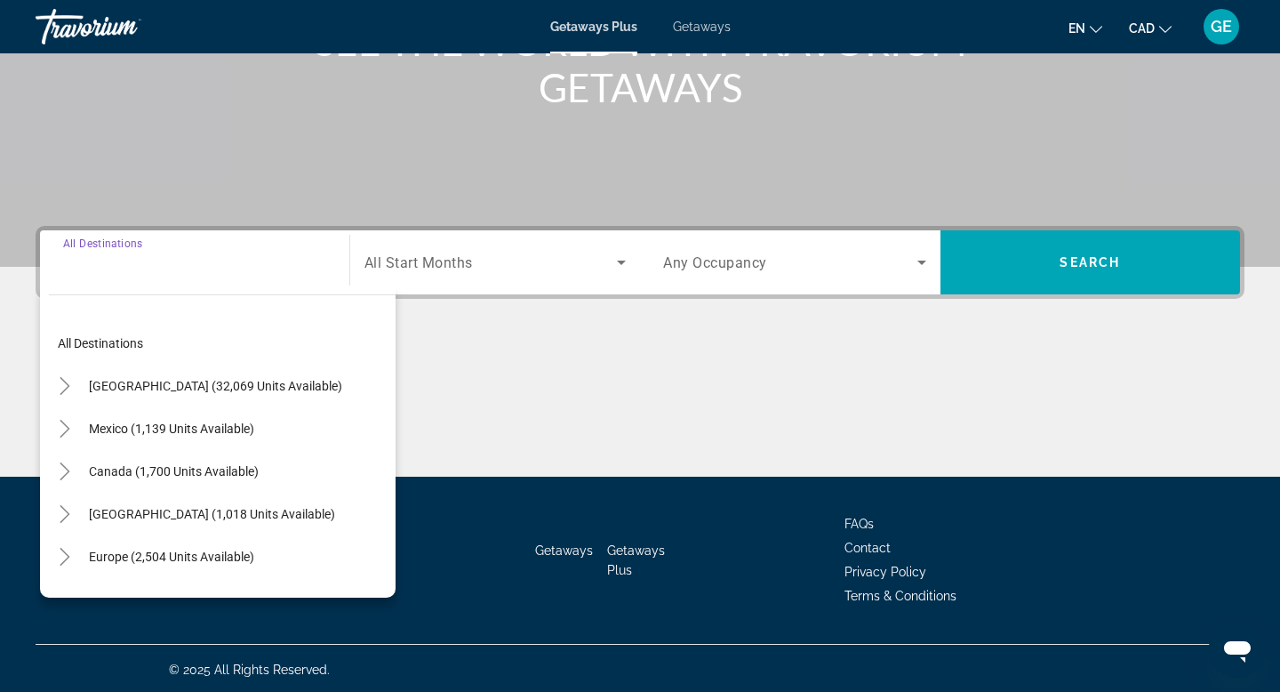
scroll to position [269, 0]
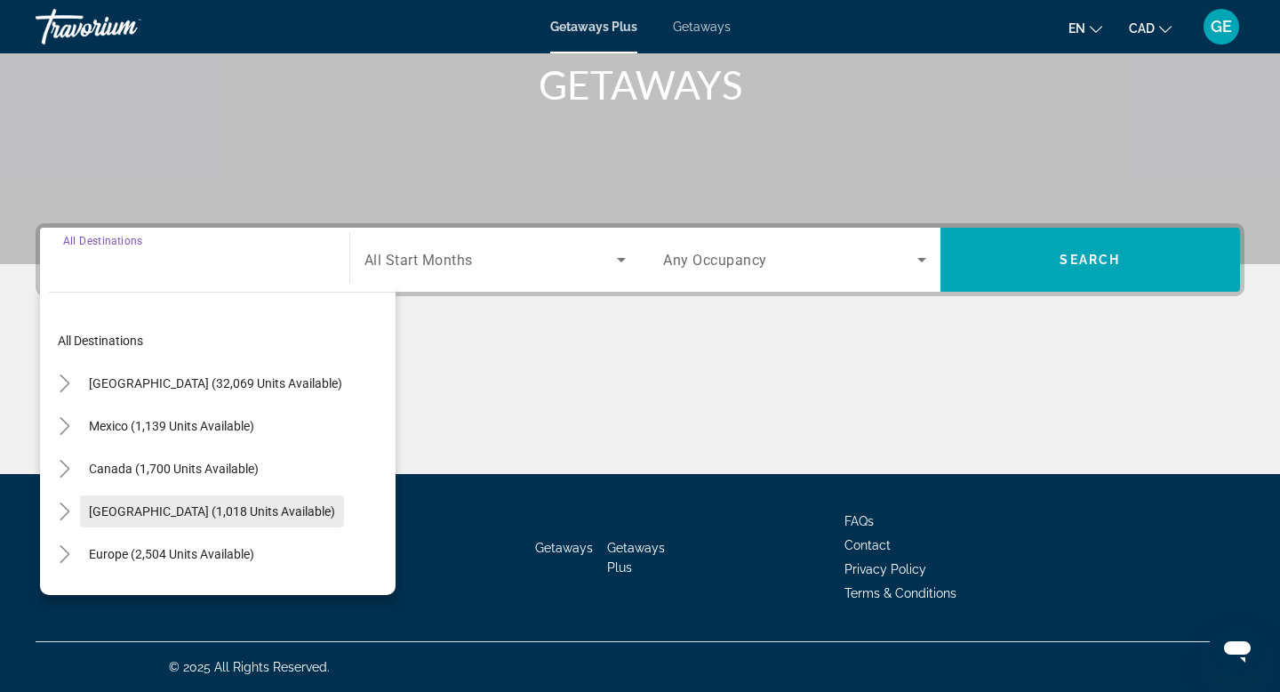
click at [259, 504] on span "[GEOGRAPHIC_DATA] (1,018 units available)" at bounding box center [212, 511] width 246 height 14
type input "**********"
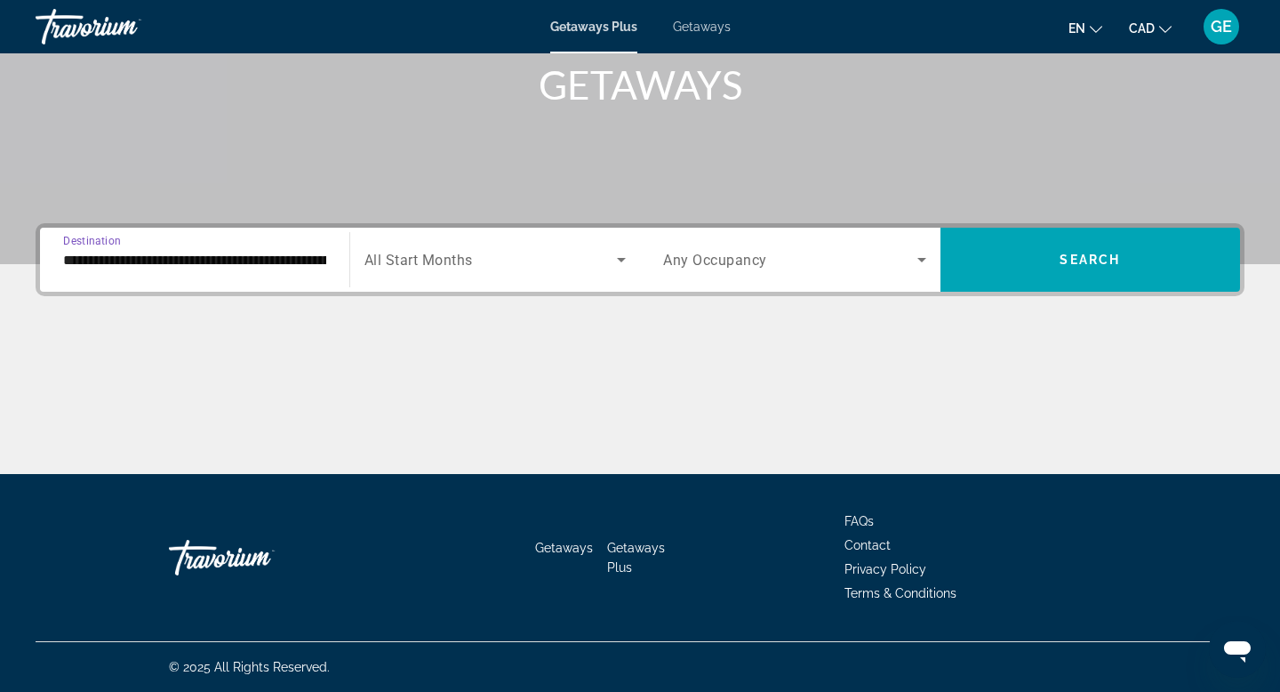
click at [479, 263] on span "Search widget" at bounding box center [490, 259] width 253 height 21
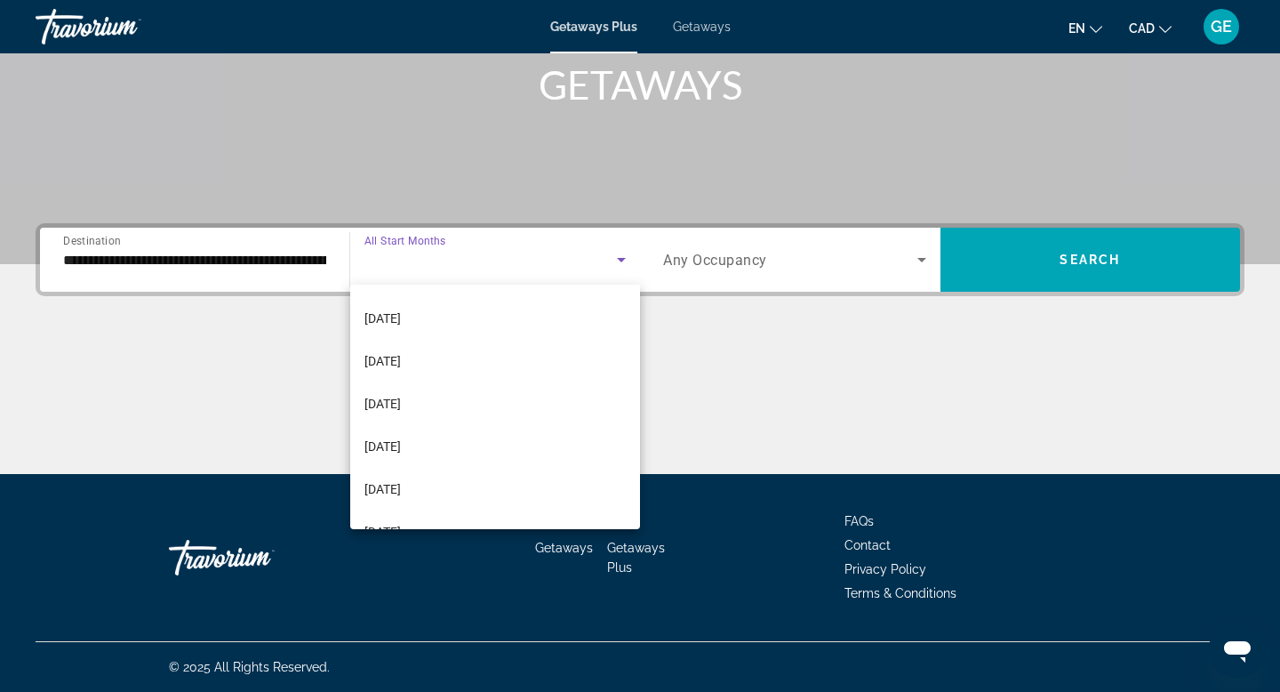
scroll to position [209, 0]
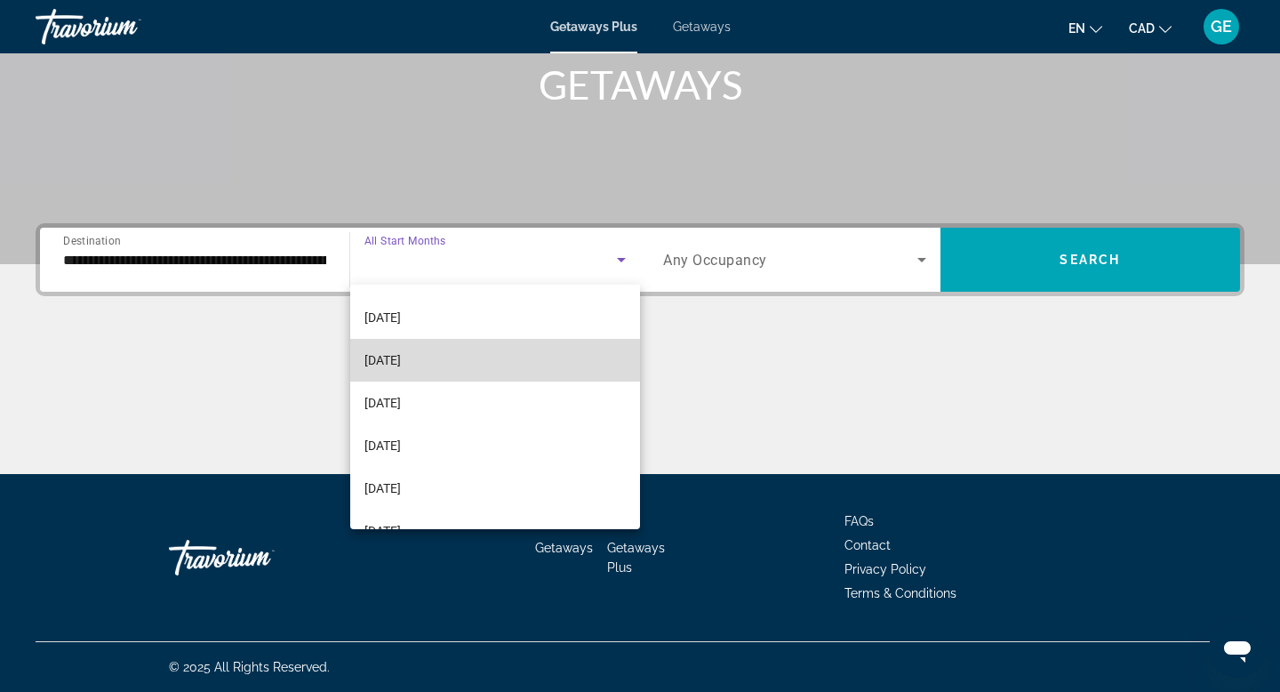
click at [456, 364] on mat-option "[DATE]" at bounding box center [495, 360] width 291 height 43
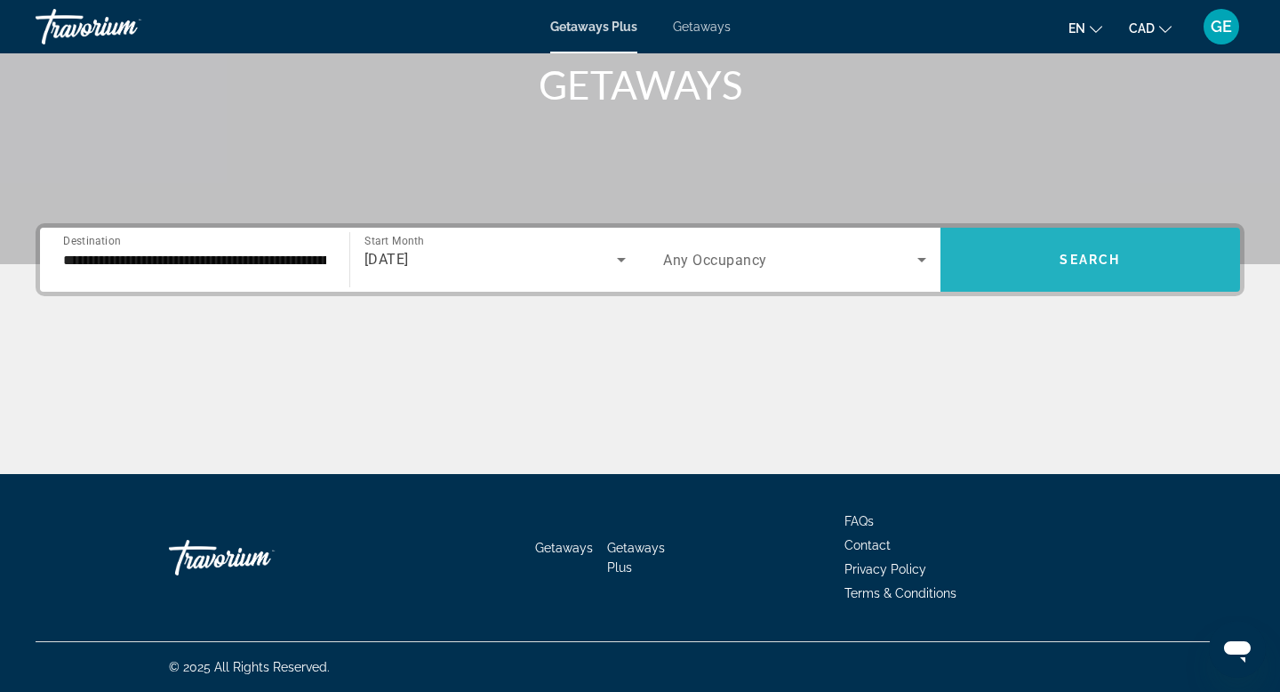
click at [1045, 260] on span "Search widget" at bounding box center [1091, 259] width 300 height 43
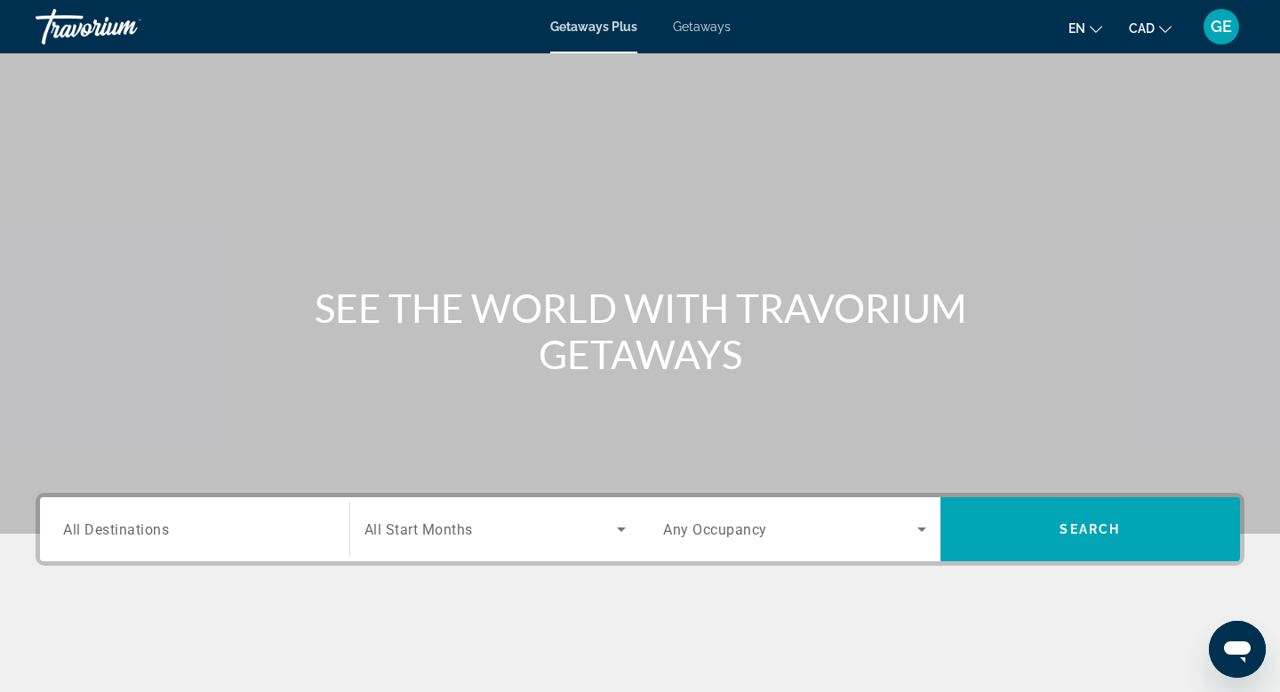
click at [263, 534] on input "Destination All Destinations" at bounding box center [194, 529] width 263 height 21
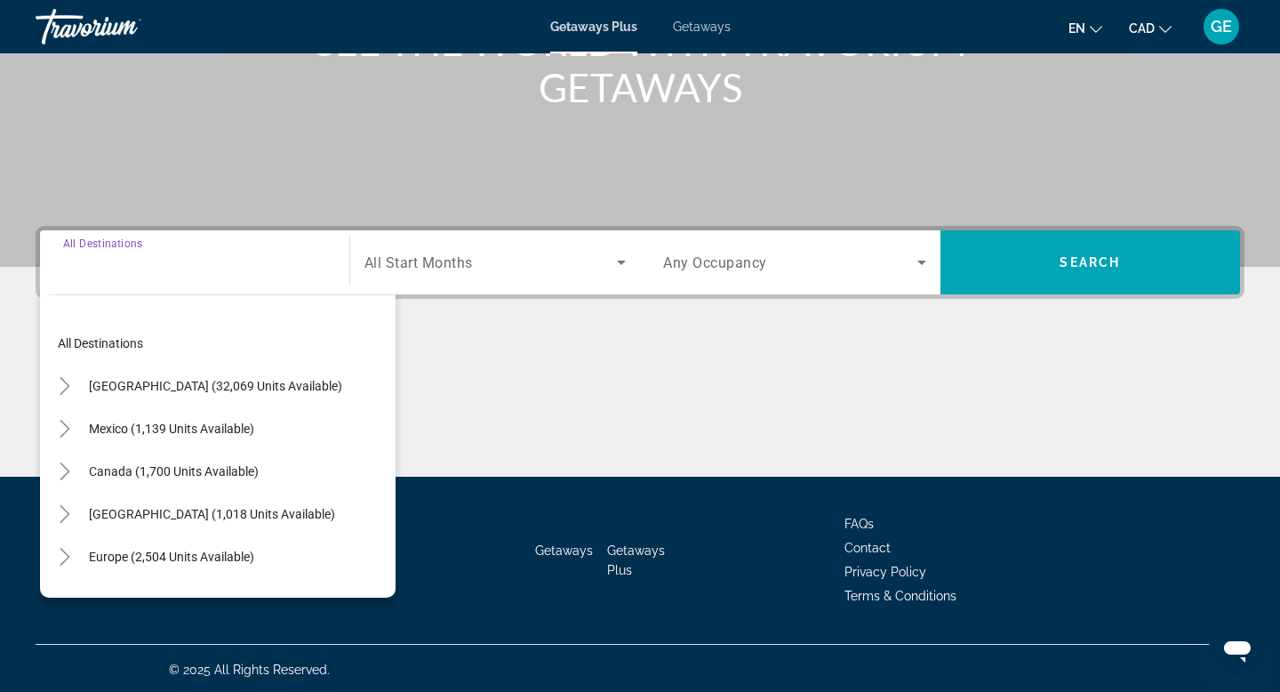
scroll to position [269, 0]
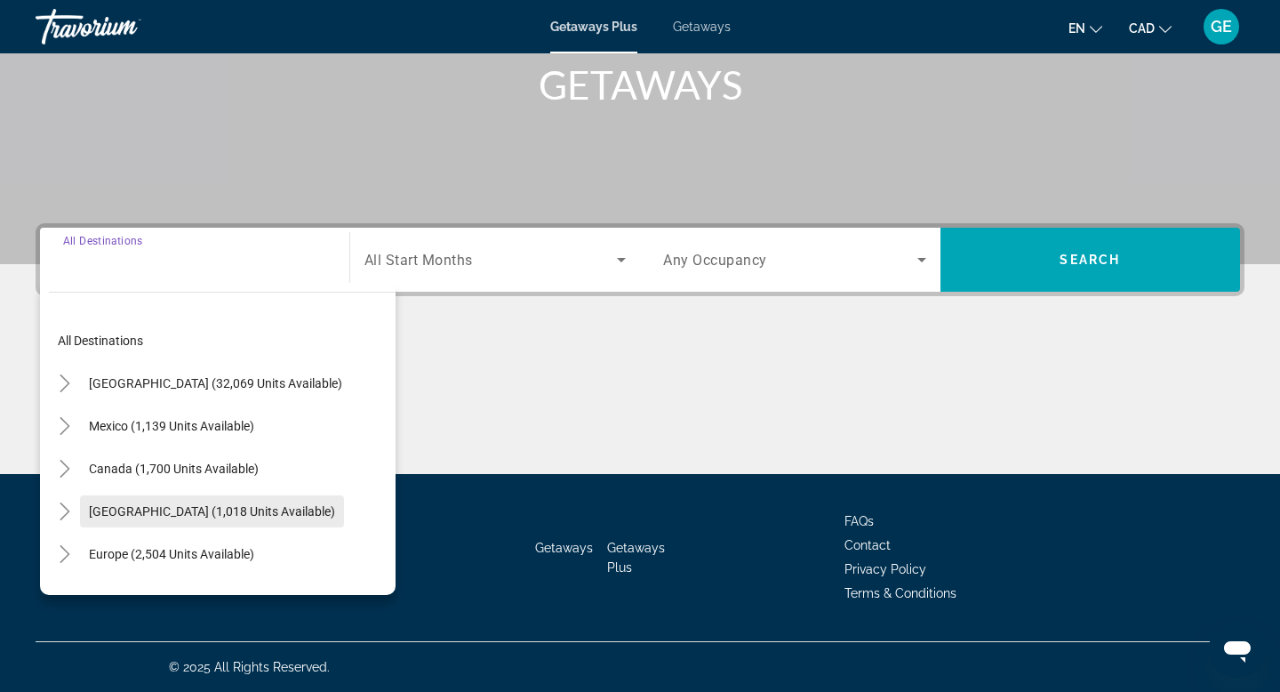
click at [264, 512] on span "[GEOGRAPHIC_DATA] (1,018 units available)" at bounding box center [212, 511] width 246 height 14
type input "**********"
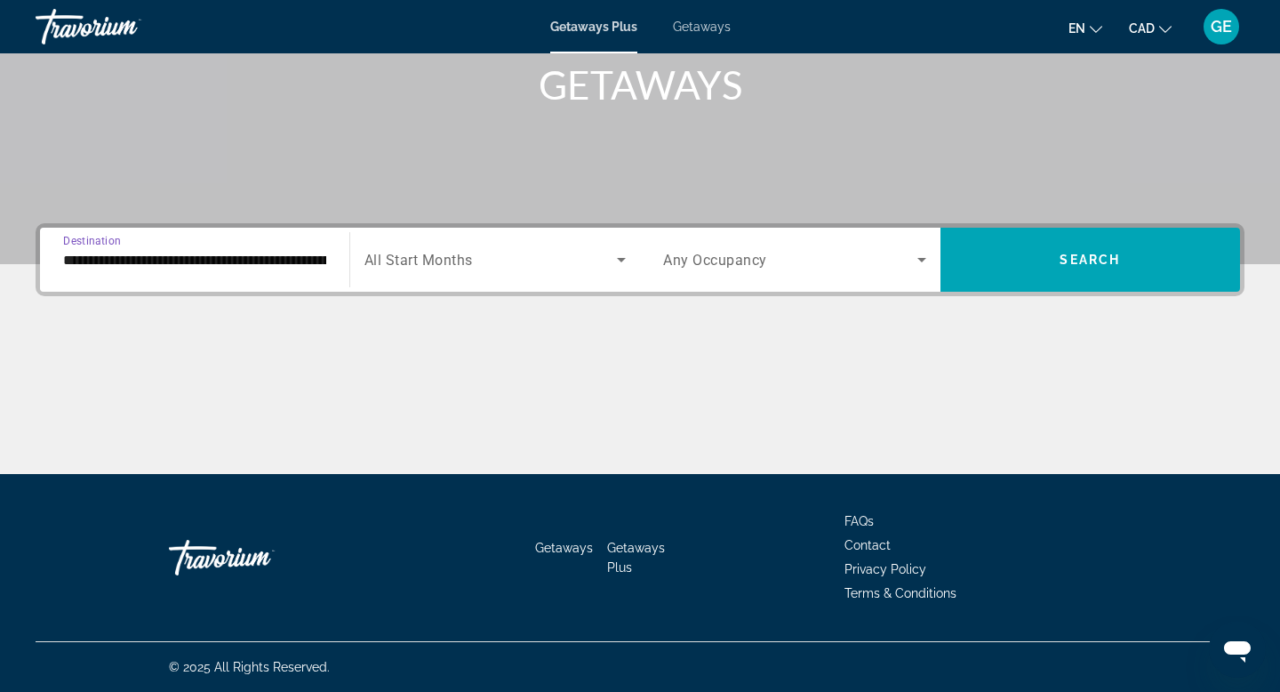
click at [535, 260] on span "Search widget" at bounding box center [490, 259] width 253 height 21
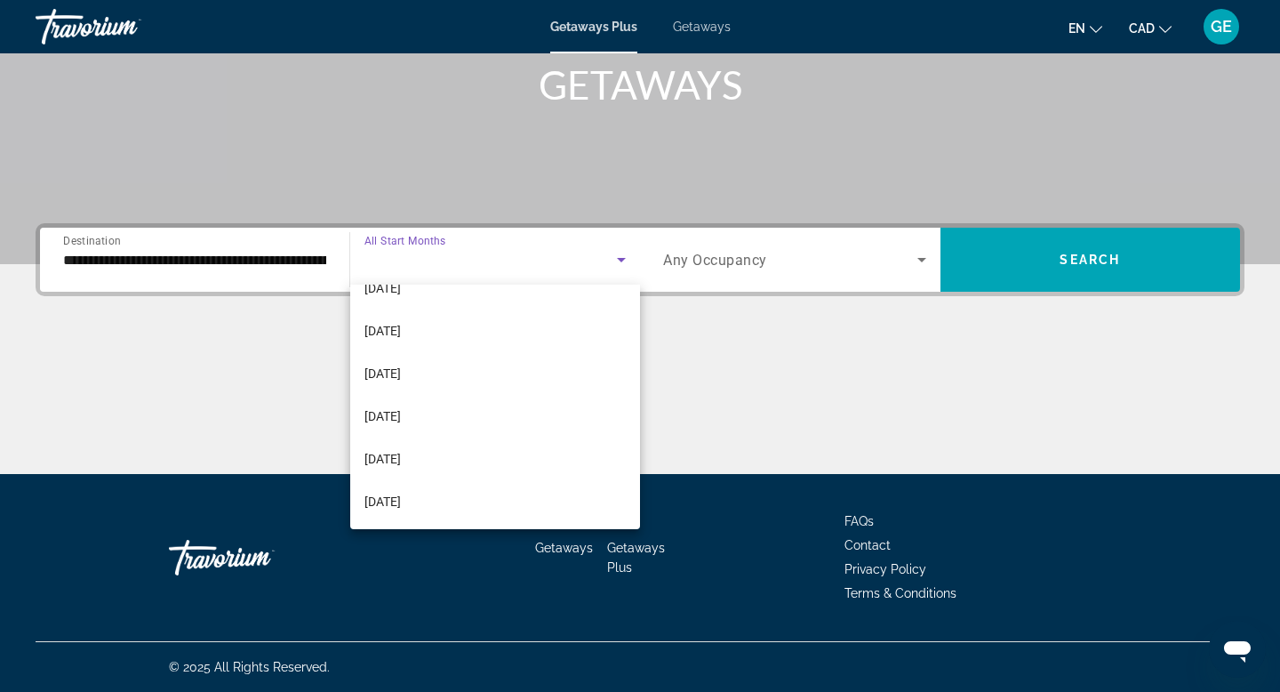
scroll to position [154, 0]
click at [468, 450] on mat-option "[DATE]" at bounding box center [495, 457] width 291 height 43
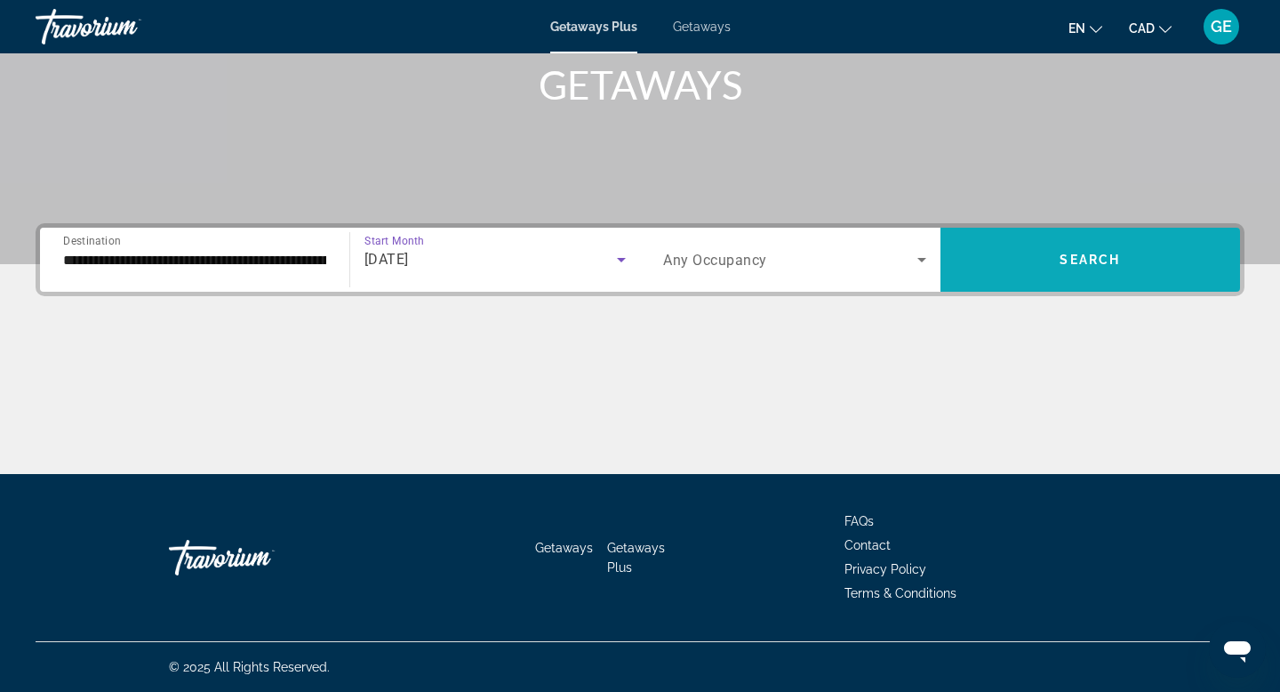
click at [1038, 278] on span "Search widget" at bounding box center [1091, 259] width 300 height 43
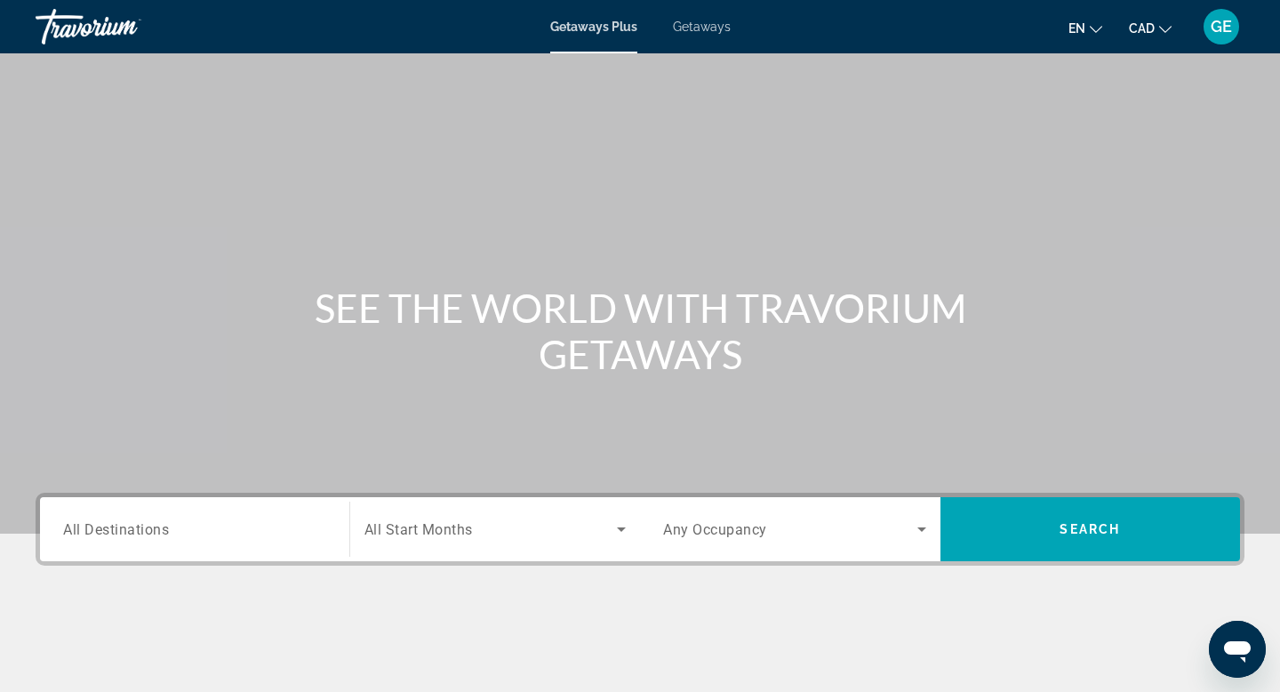
click at [296, 532] on input "Destination All Destinations" at bounding box center [194, 529] width 263 height 21
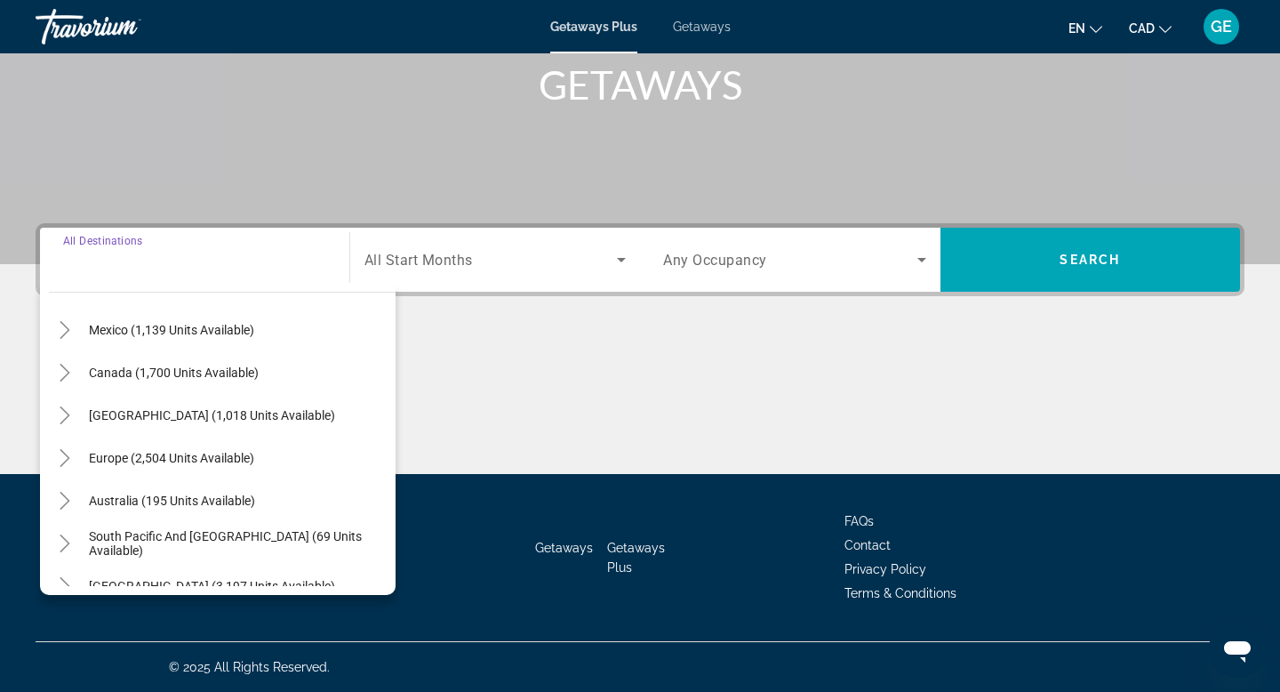
scroll to position [101, 0]
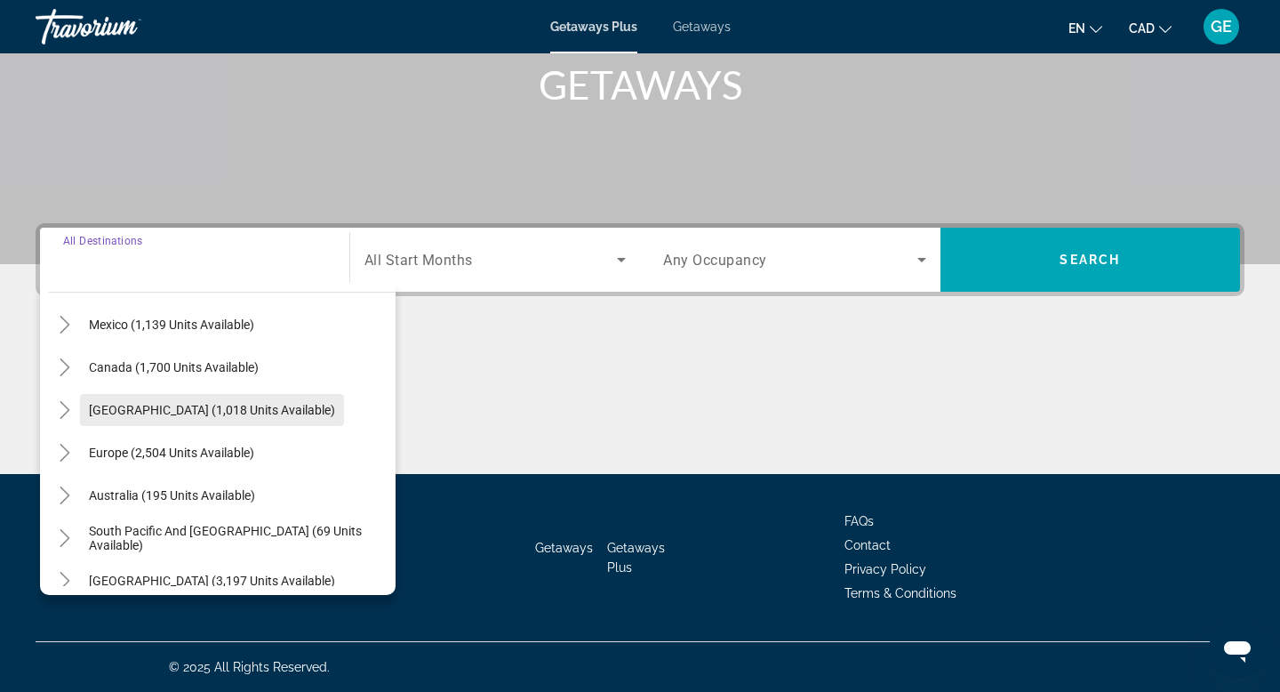
click at [301, 412] on span "[GEOGRAPHIC_DATA] (1,018 units available)" at bounding box center [212, 410] width 246 height 14
type input "**********"
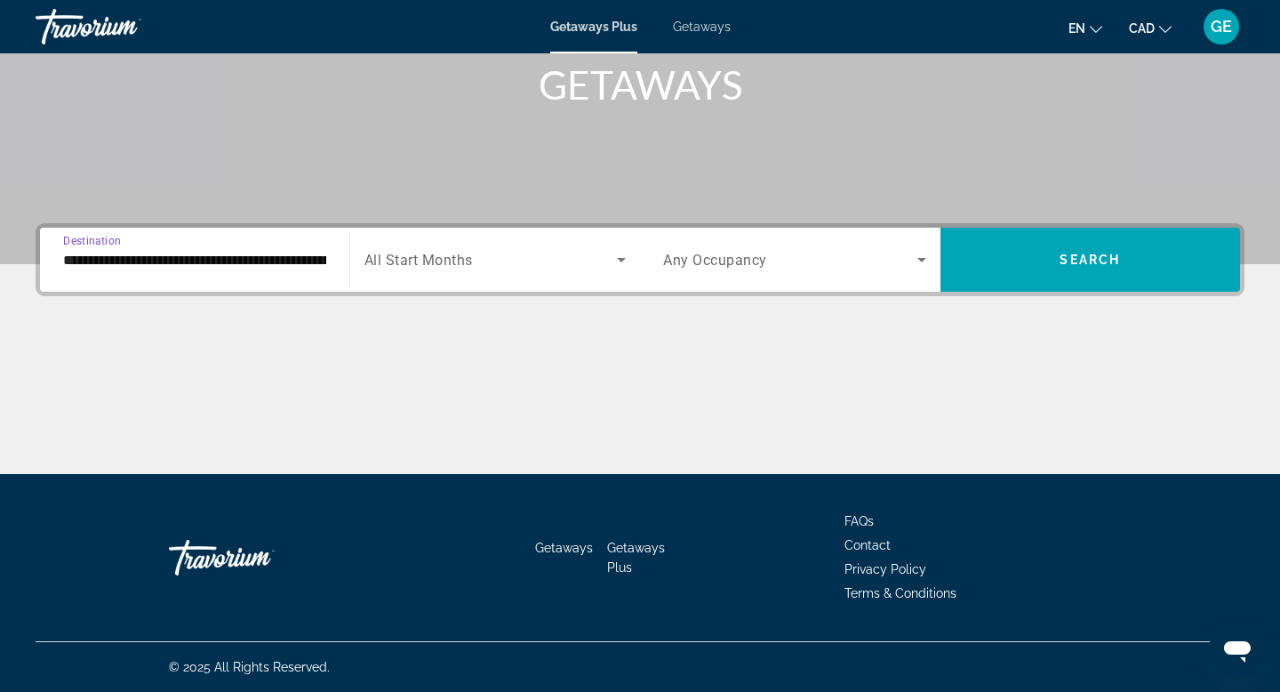
click at [166, 266] on input "**********" at bounding box center [194, 260] width 263 height 21
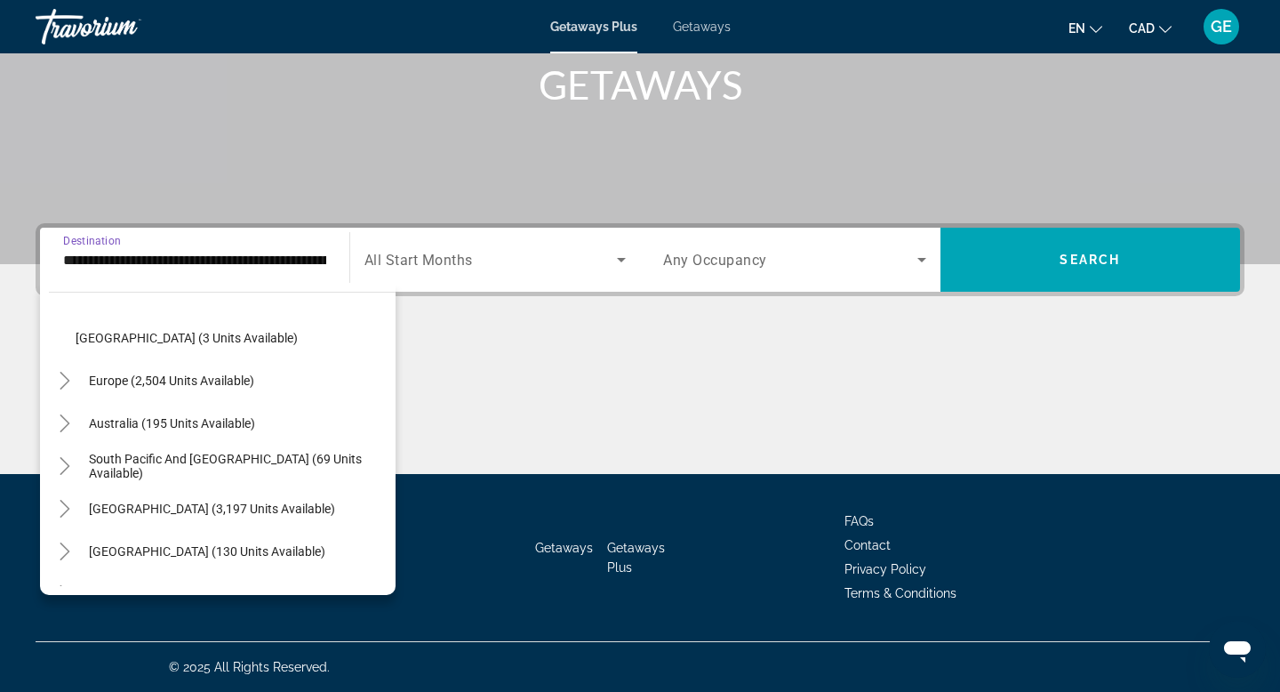
scroll to position [672, 0]
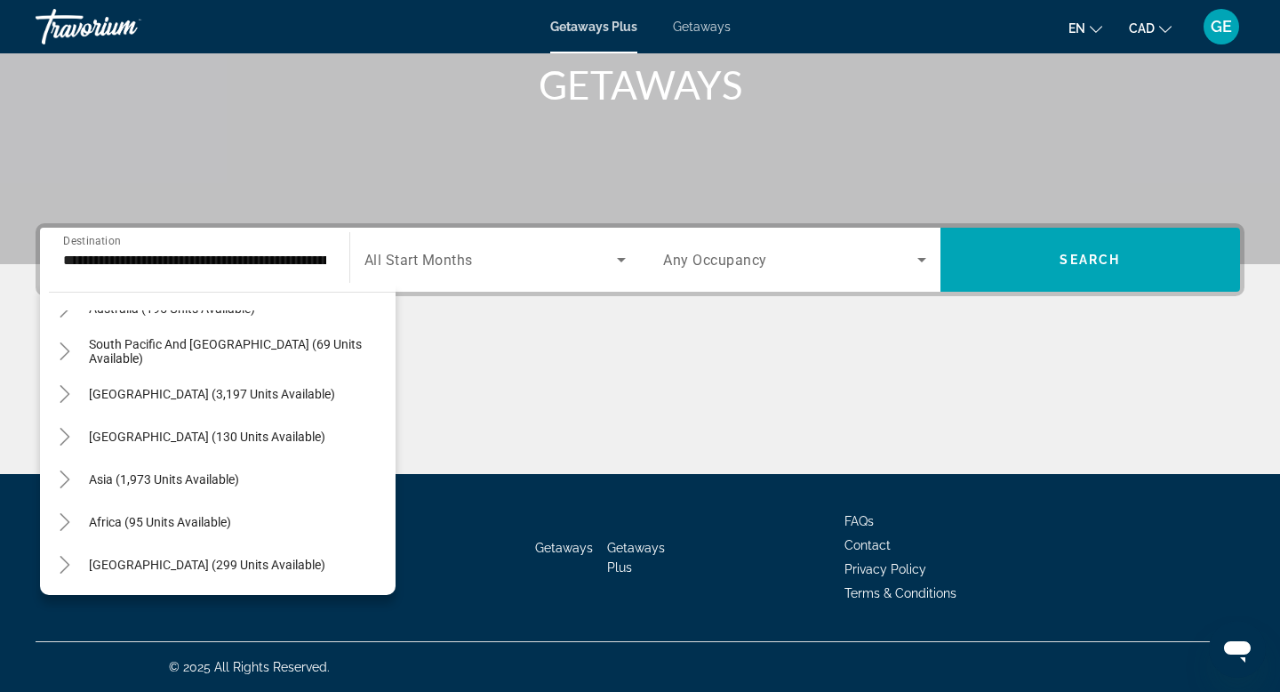
click at [534, 383] on div "Main content" at bounding box center [640, 406] width 1209 height 133
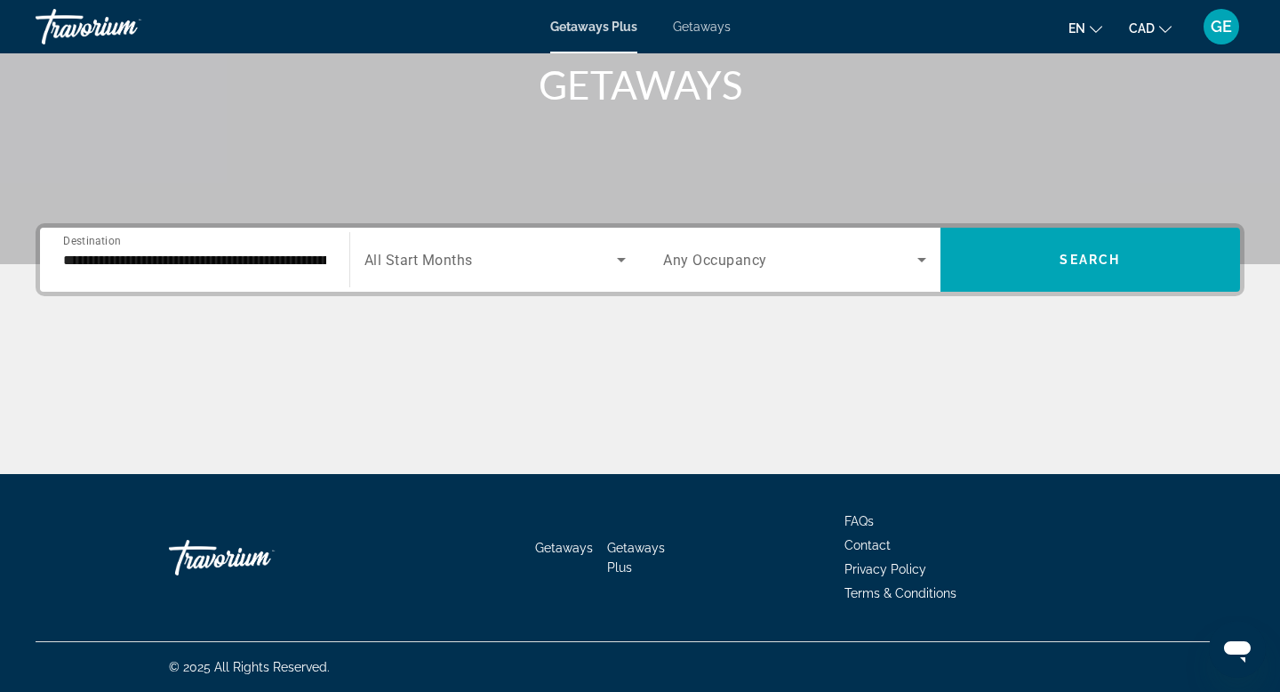
click at [553, 242] on div "Search widget" at bounding box center [495, 260] width 262 height 50
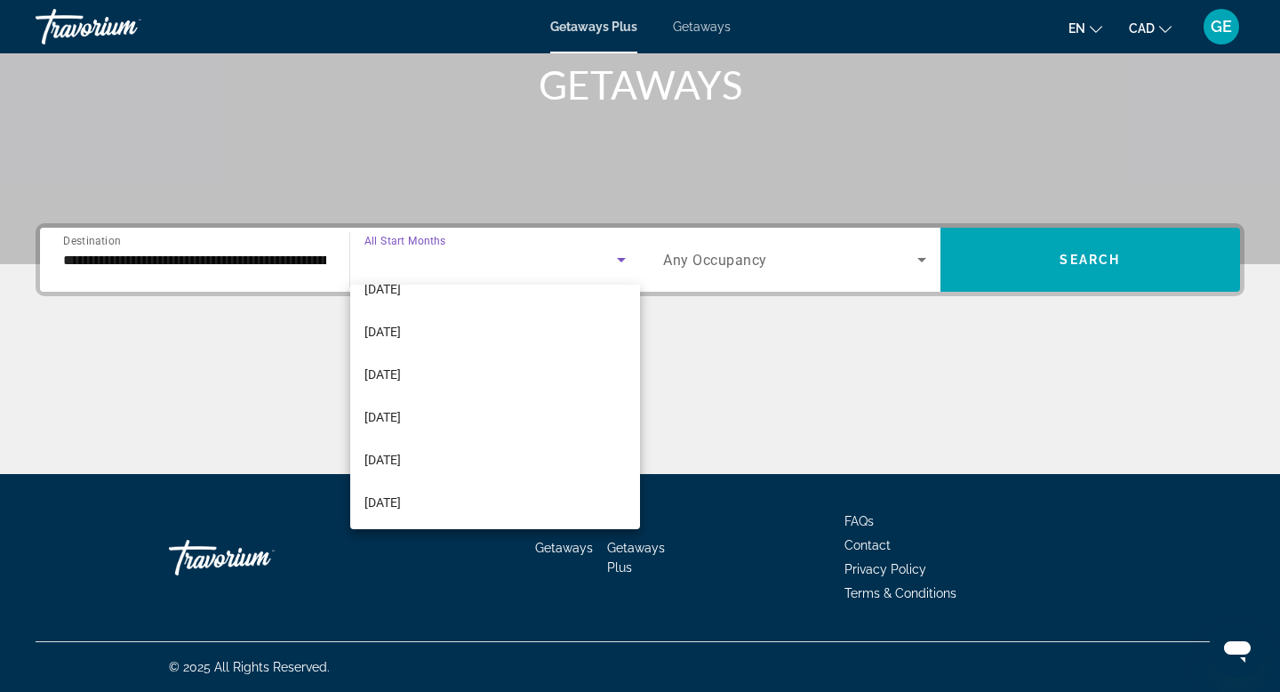
scroll to position [319, 0]
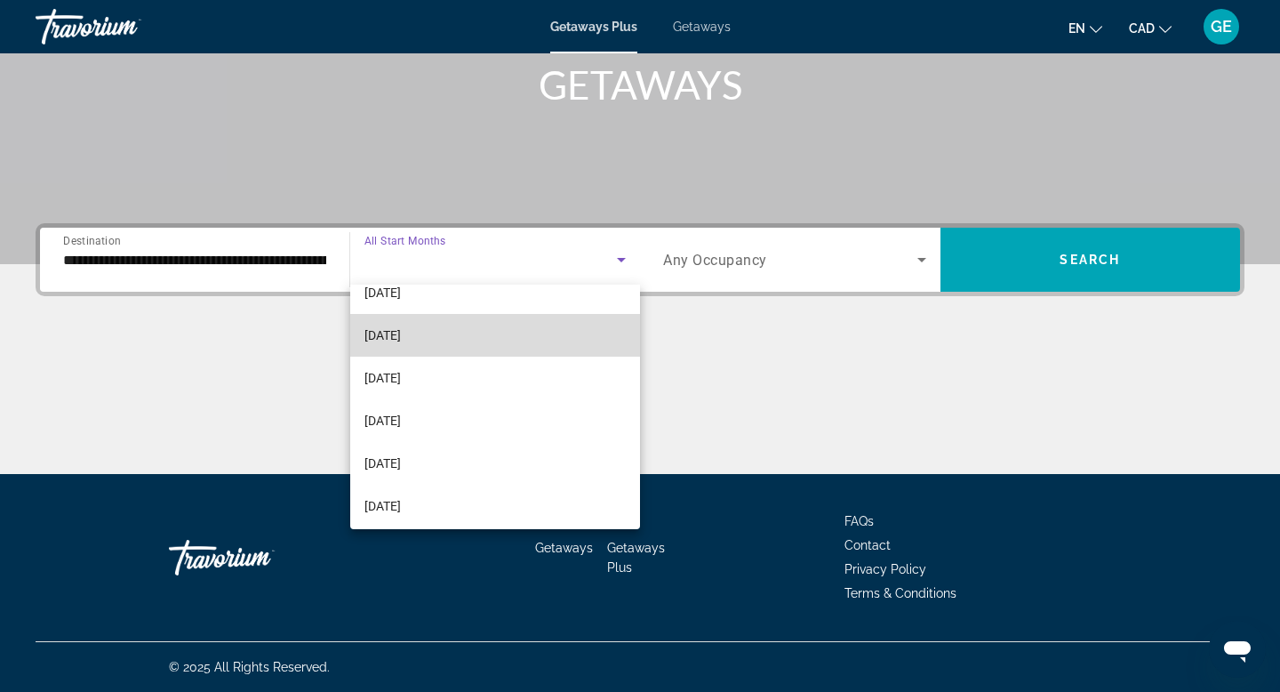
click at [500, 340] on mat-option "[DATE]" at bounding box center [495, 335] width 291 height 43
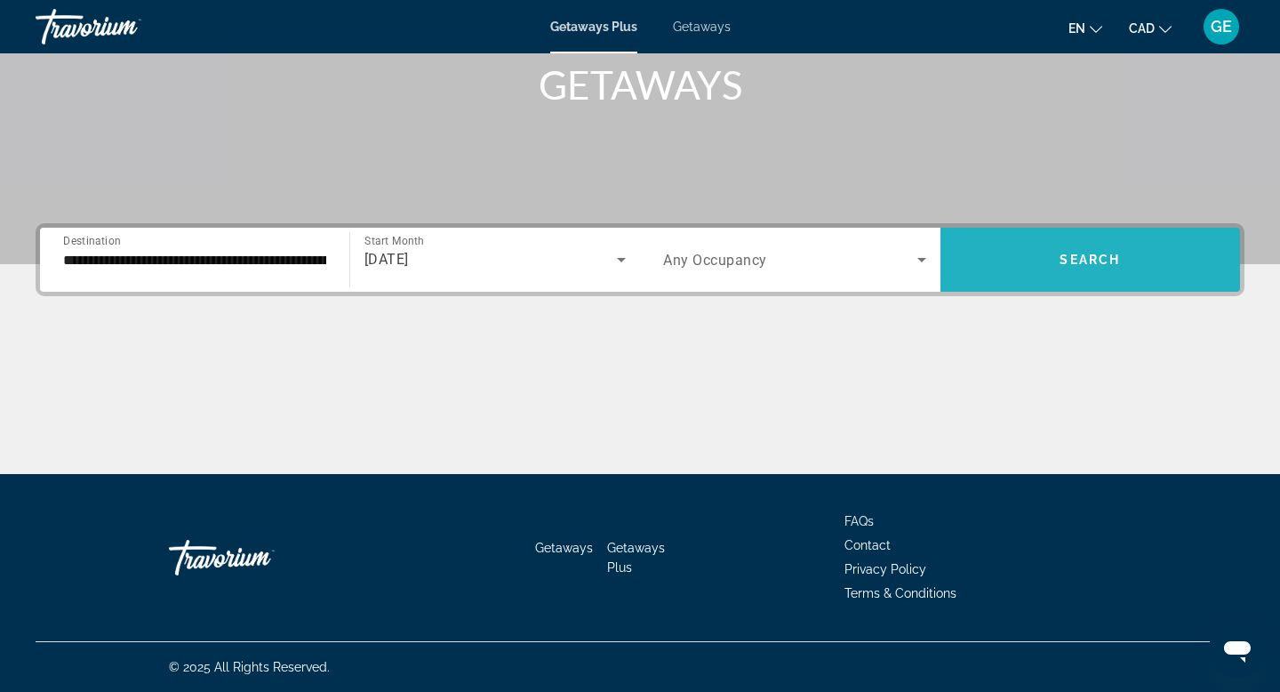
click at [1030, 276] on span "Search widget" at bounding box center [1091, 259] width 300 height 43
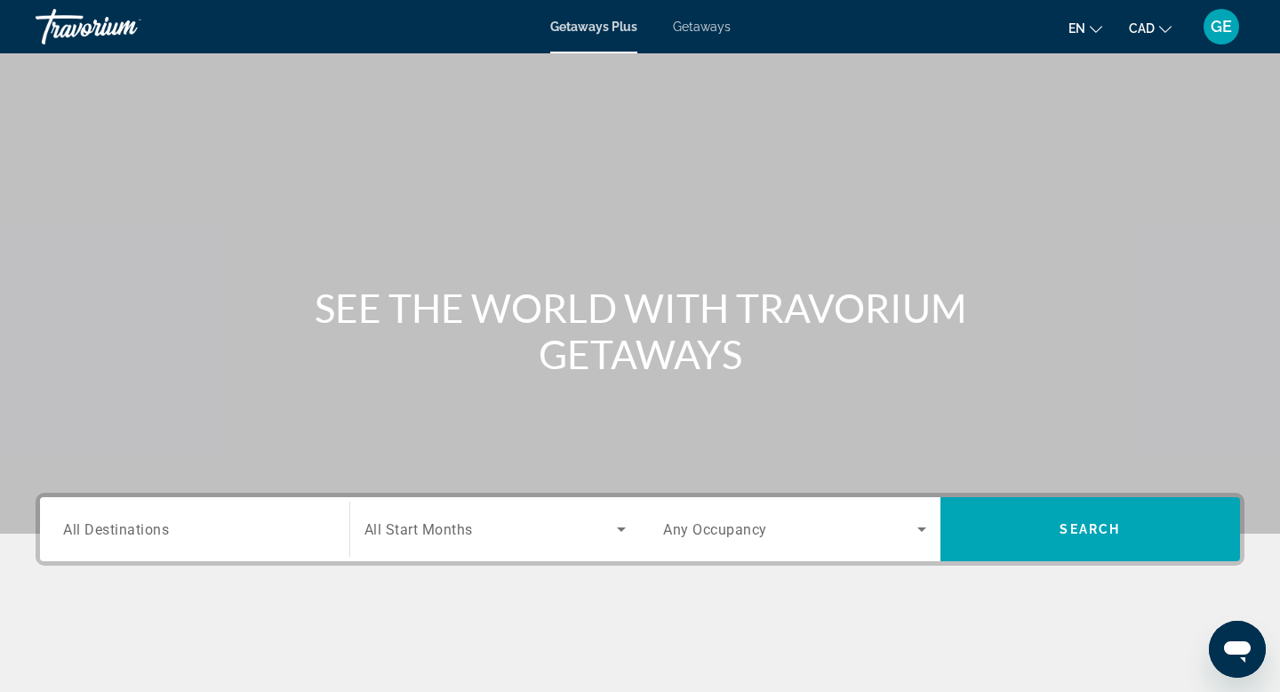
click at [182, 534] on input "Destination All Destinations" at bounding box center [194, 529] width 263 height 21
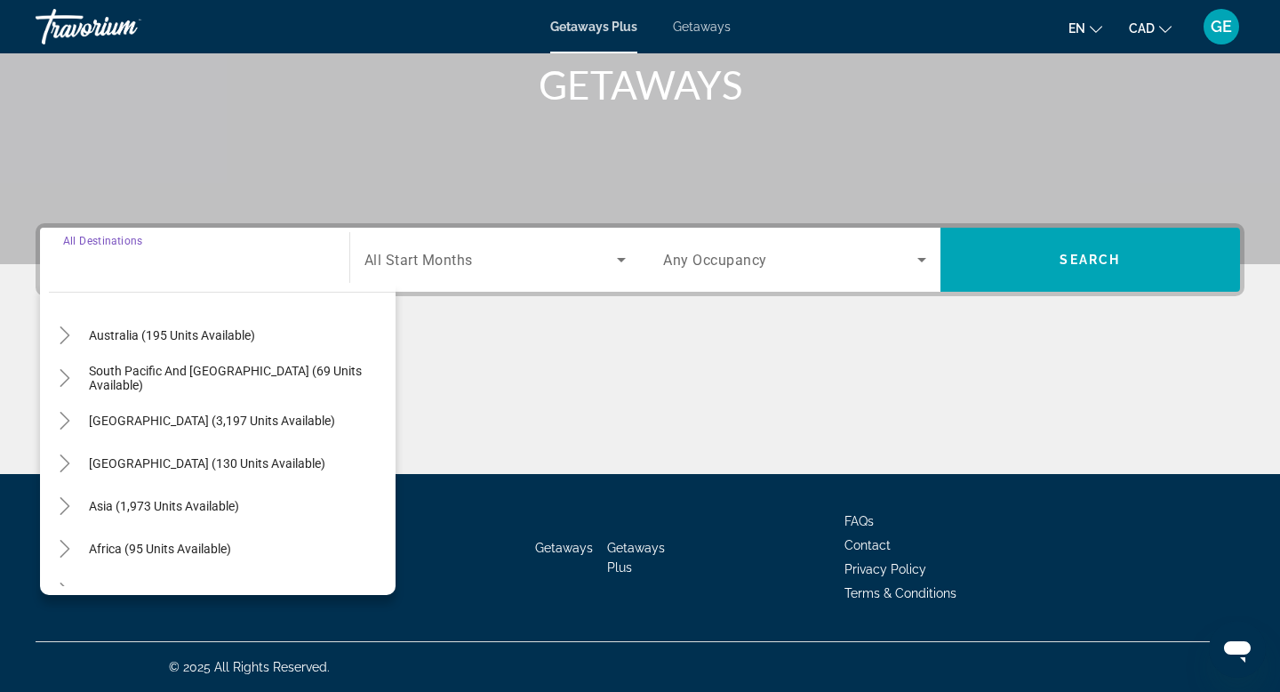
scroll to position [263, 0]
click at [204, 458] on span "[GEOGRAPHIC_DATA] (130 units available)" at bounding box center [207, 461] width 236 height 14
type input "**********"
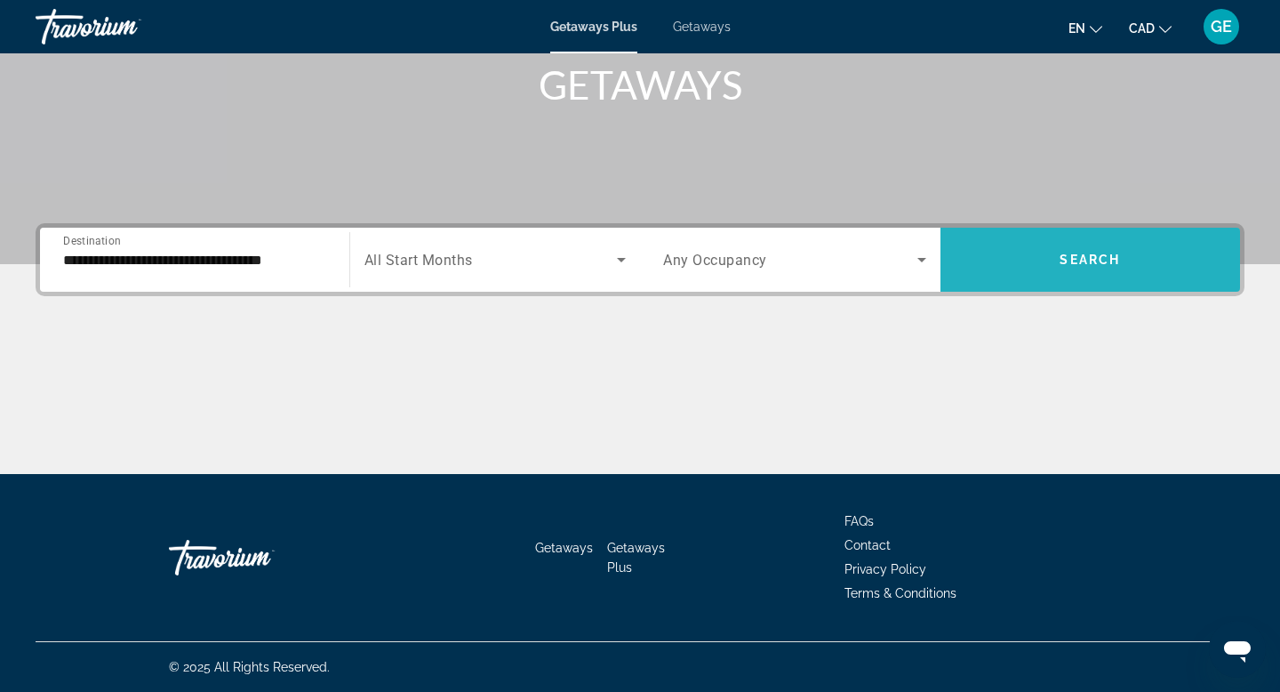
click at [1109, 263] on span "Search" at bounding box center [1090, 259] width 60 height 14
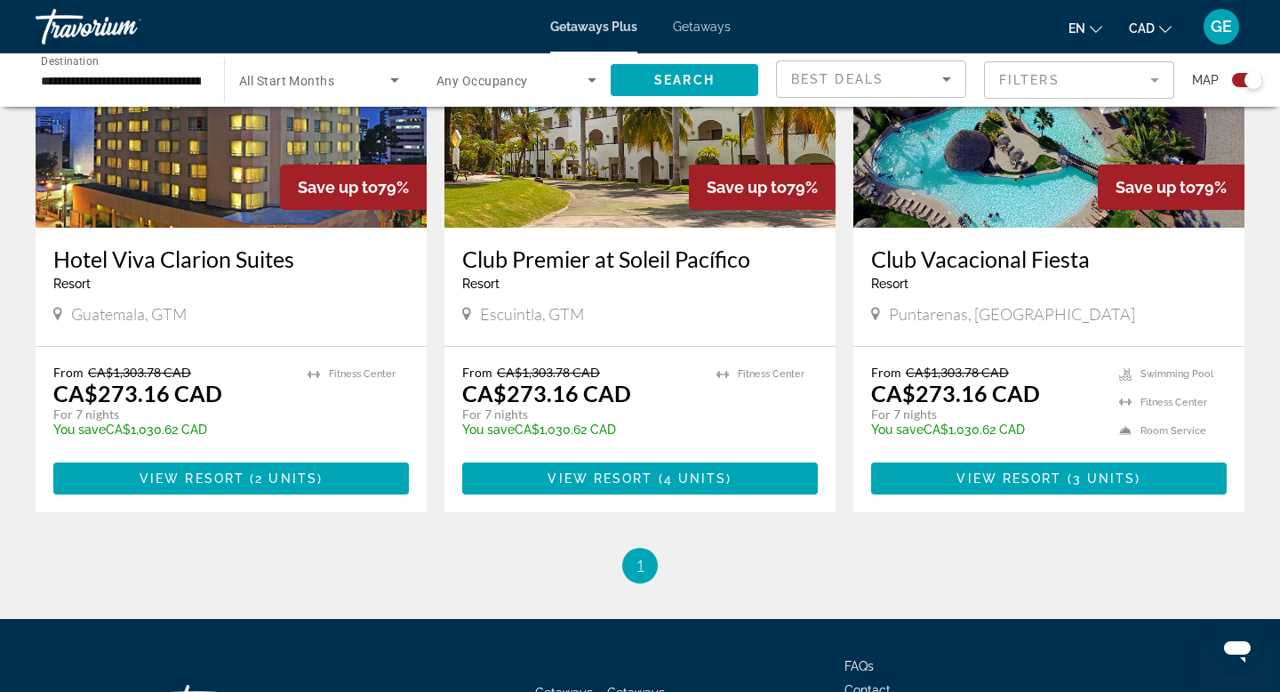
scroll to position [2131, 0]
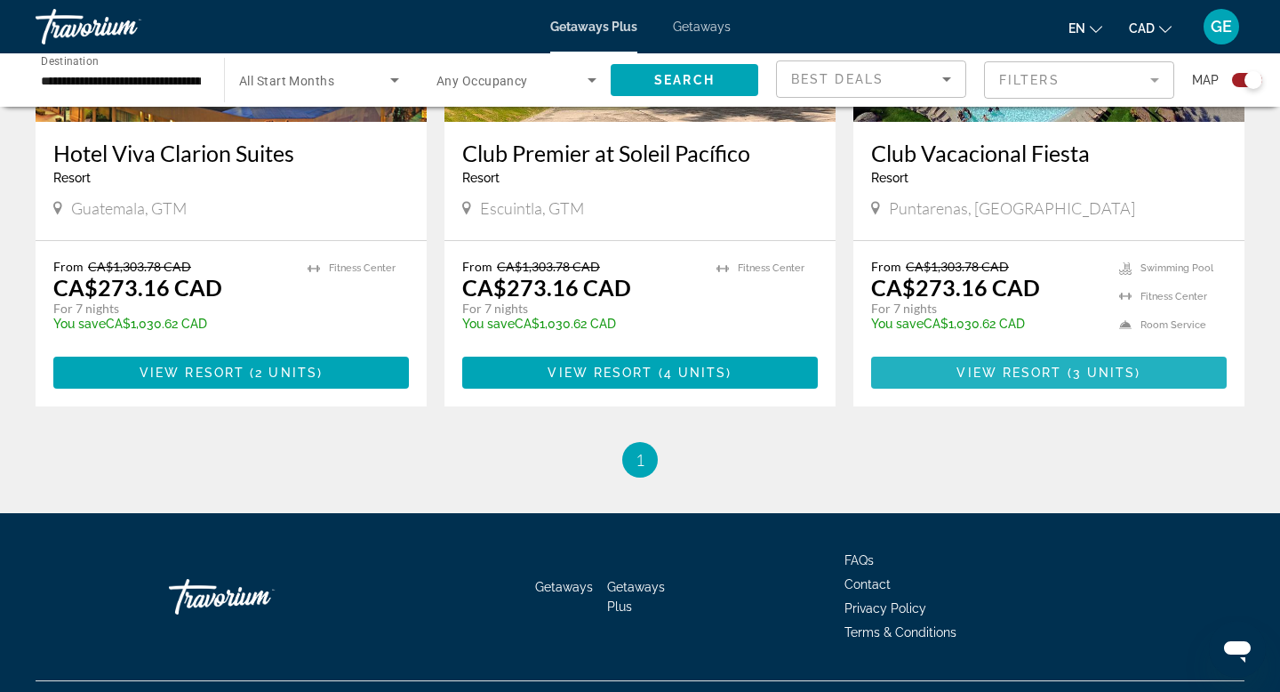
click at [1052, 351] on span "Main content" at bounding box center [1049, 372] width 356 height 43
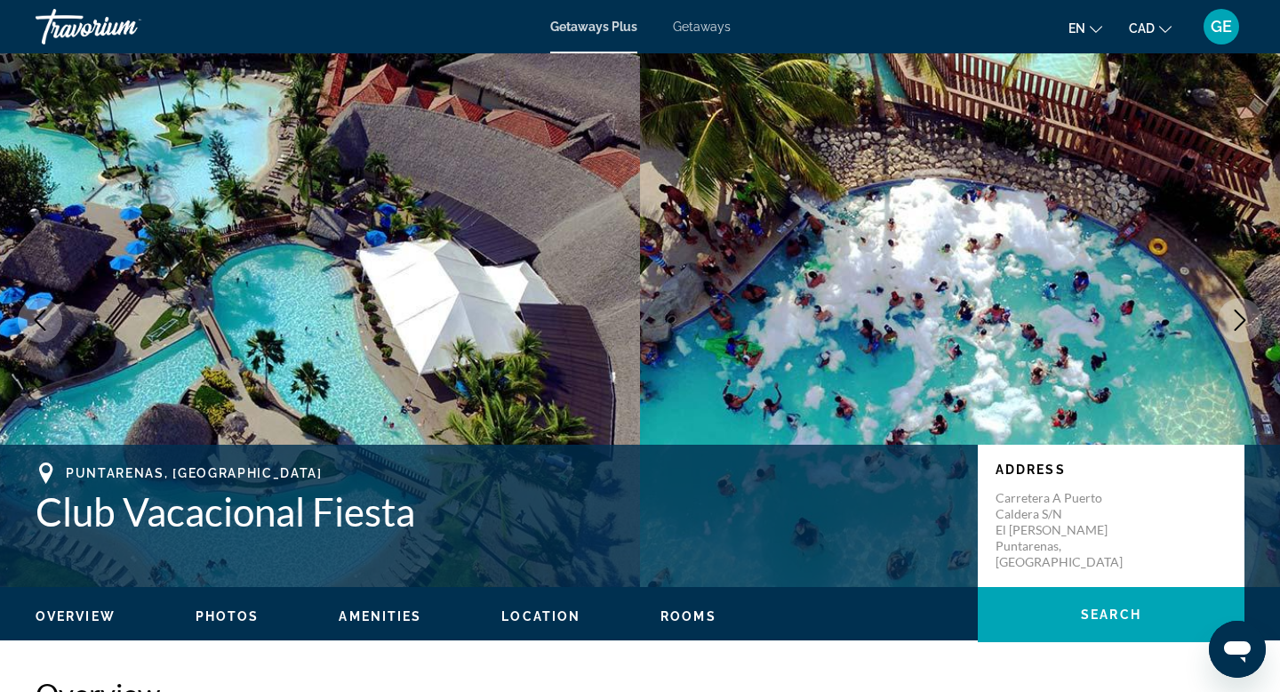
click at [1238, 324] on icon "Next image" at bounding box center [1239, 319] width 21 height 21
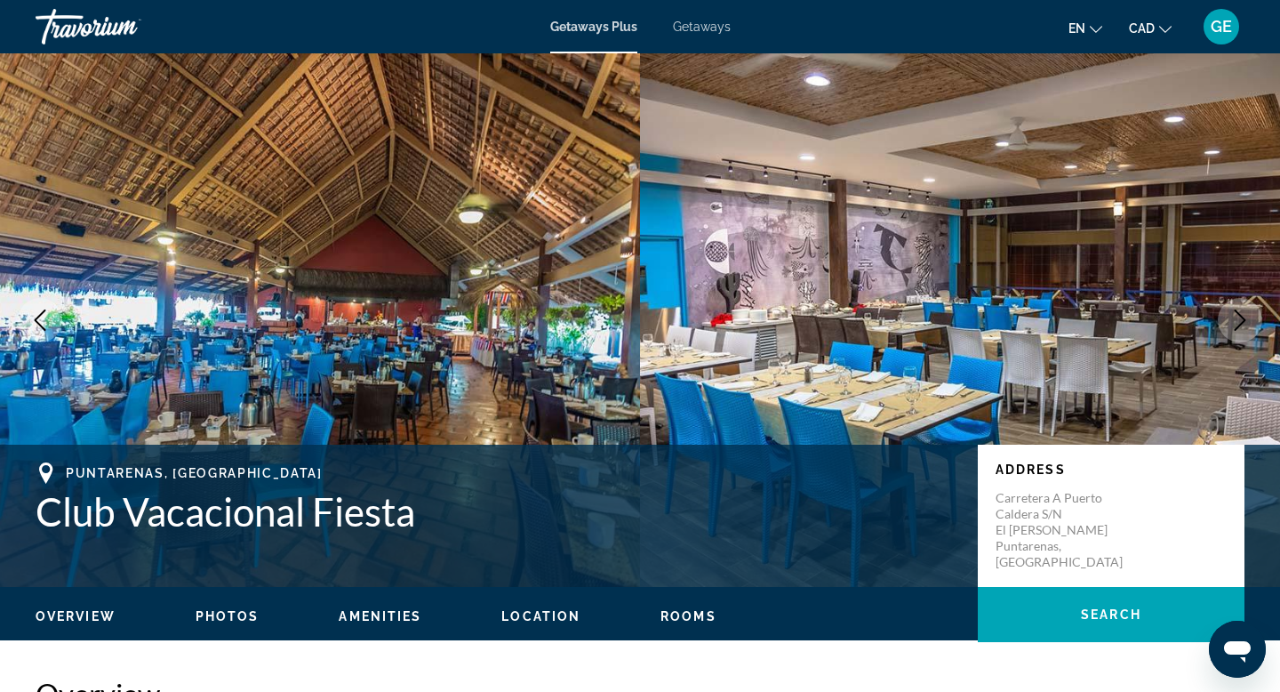
click at [1238, 324] on icon "Next image" at bounding box center [1239, 319] width 21 height 21
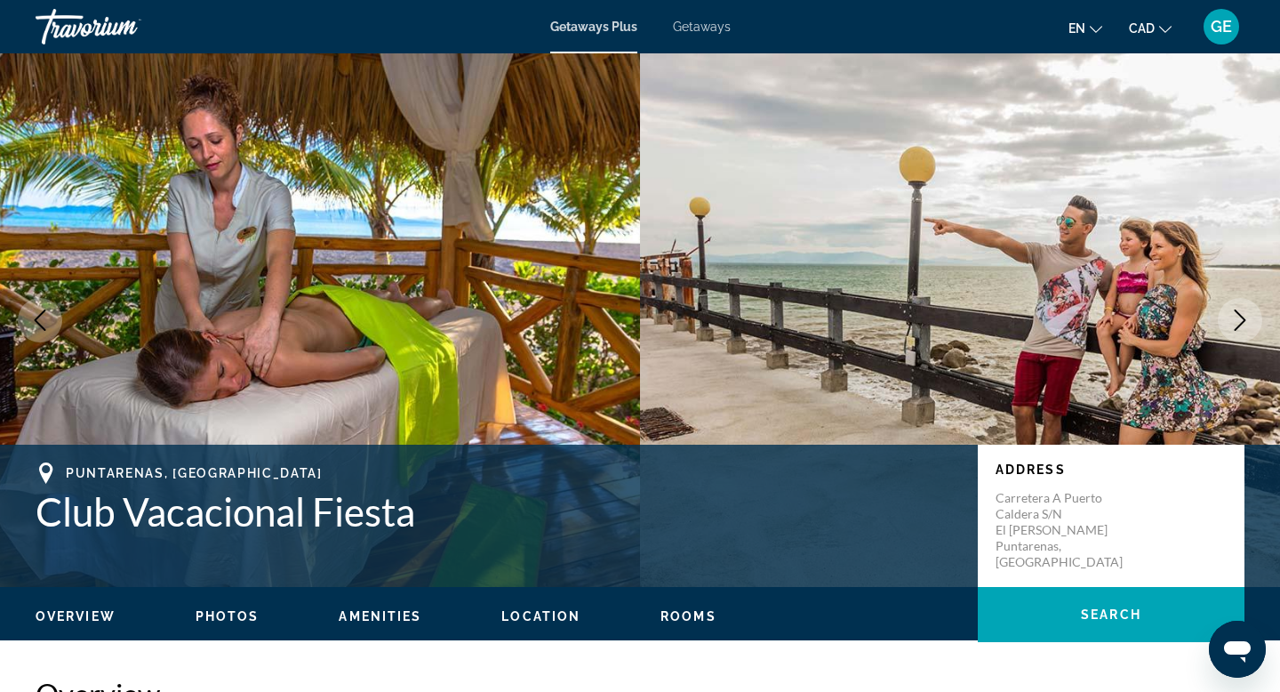
click at [1238, 324] on icon "Next image" at bounding box center [1239, 319] width 21 height 21
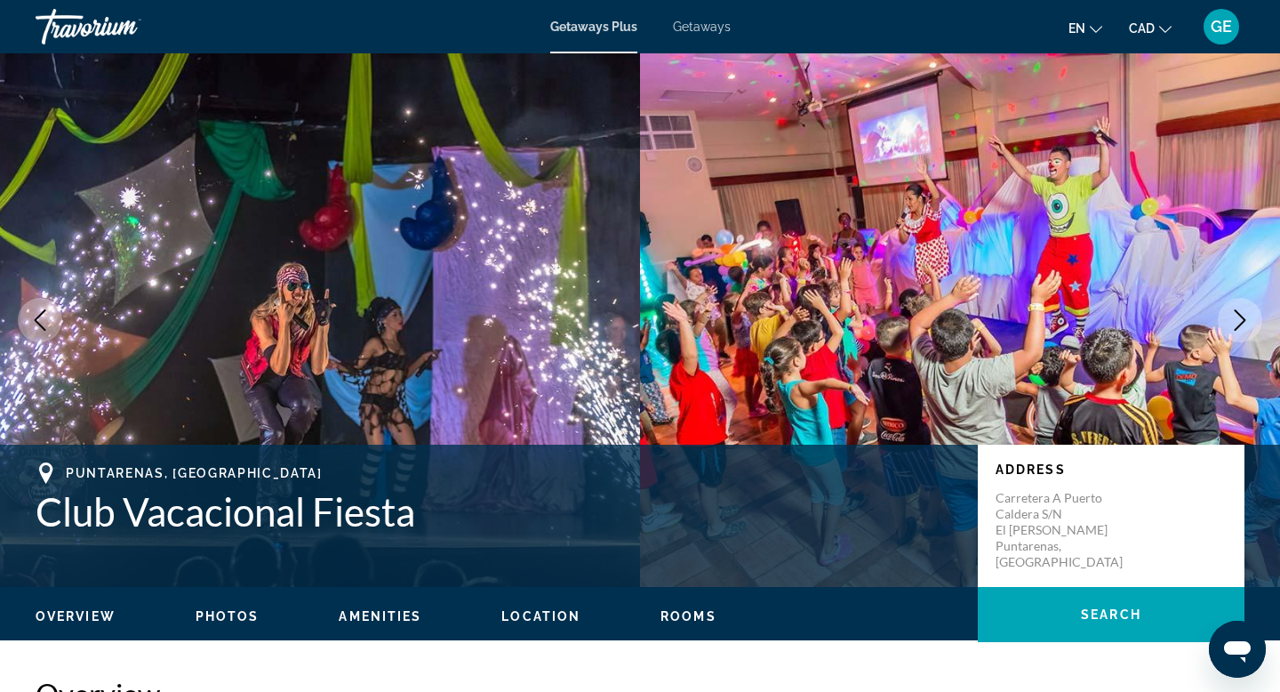
click at [1237, 324] on icon "Next image" at bounding box center [1239, 319] width 21 height 21
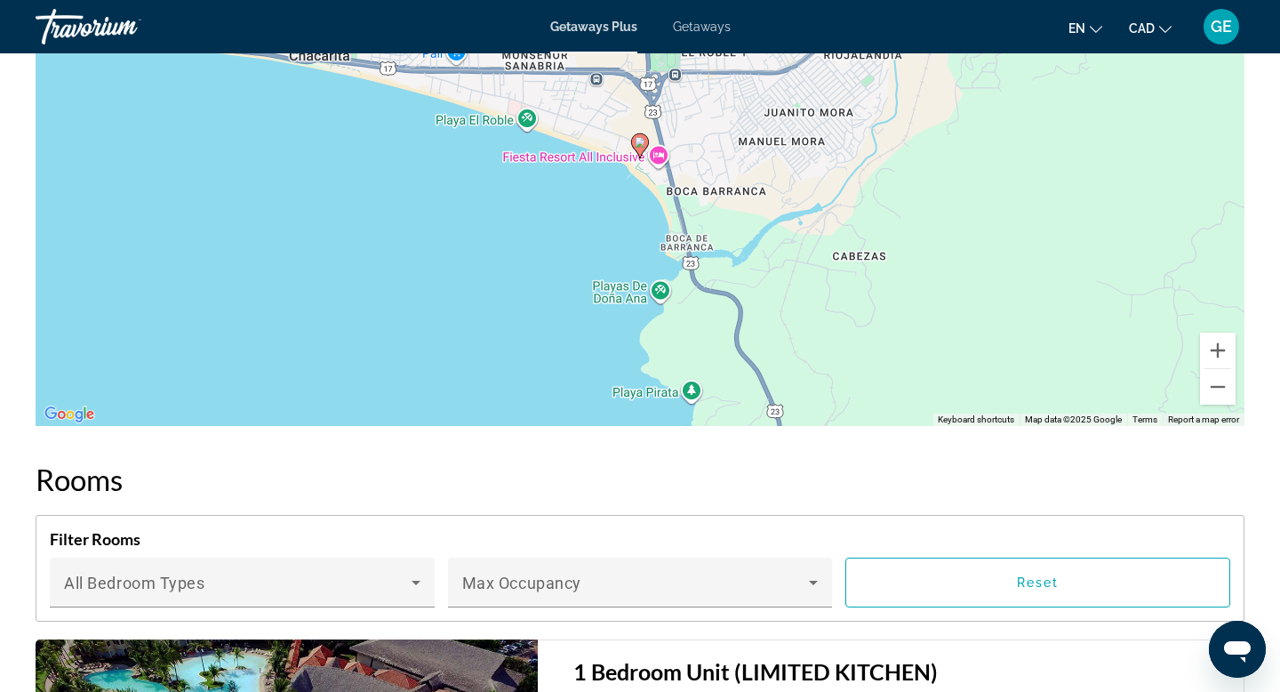
scroll to position [2418, 0]
